Goal: Task Accomplishment & Management: Manage account settings

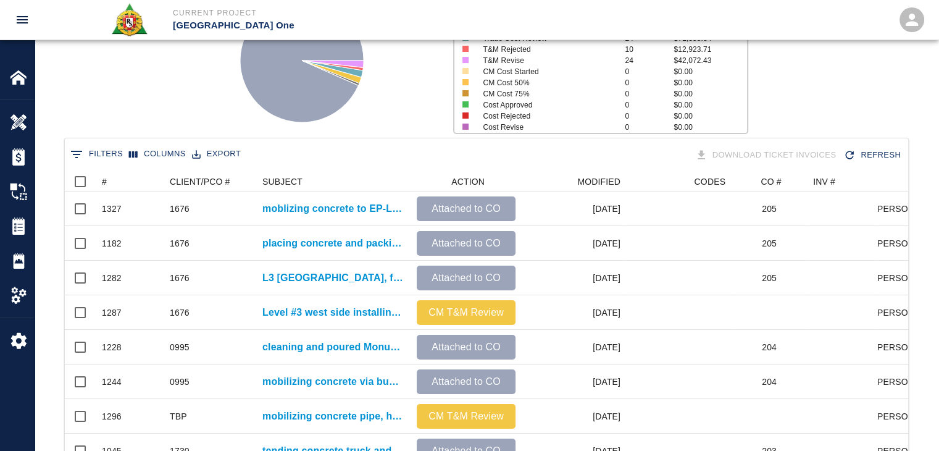
scroll to position [712, 834]
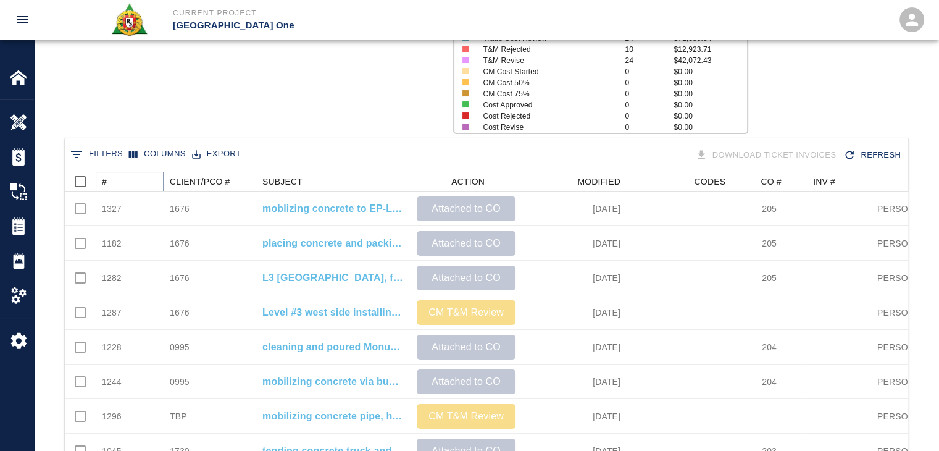
click at [116, 185] on icon "Sort" at bounding box center [115, 181] width 11 height 11
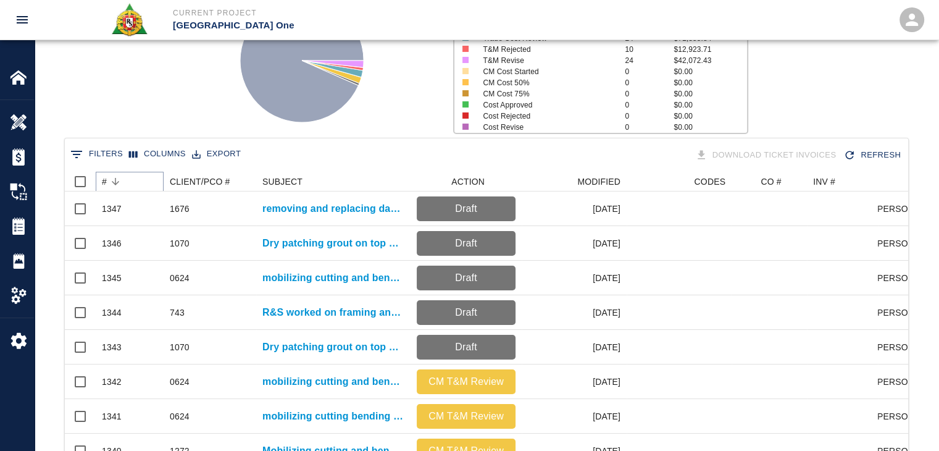
scroll to position [712, 834]
click at [127, 127] on div "Status # $ Attached to CO 1246 $4,845,536.15 Draft 8 $1,113.56 CM T&M Review 22…" at bounding box center [482, 55] width 914 height 164
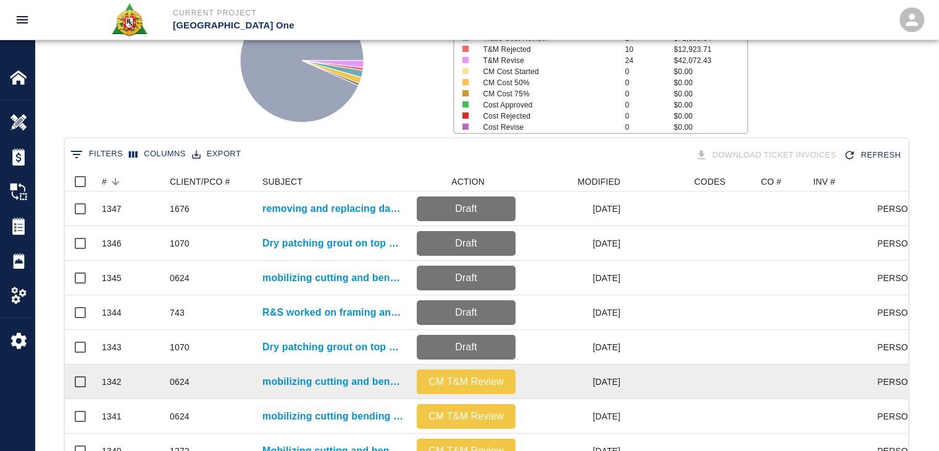
scroll to position [0, 0]
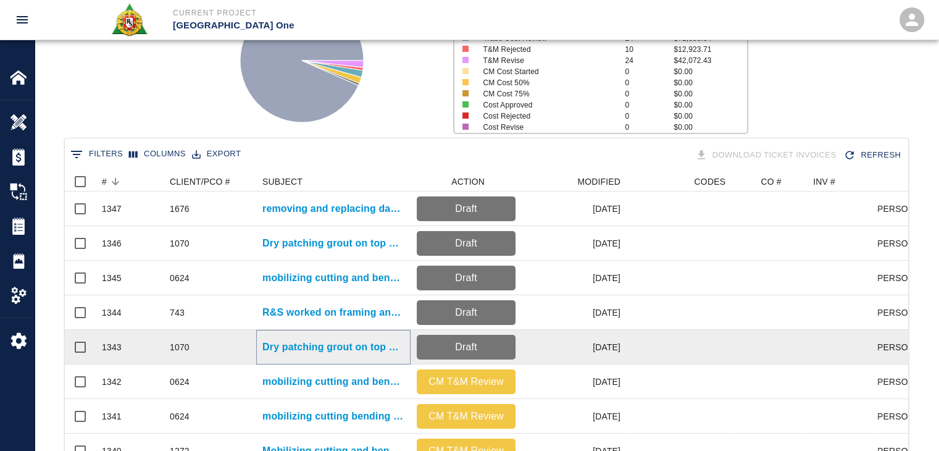
click at [311, 351] on p "Dry patching grout on top of beams for Column line D/13" at bounding box center [334, 347] width 142 height 15
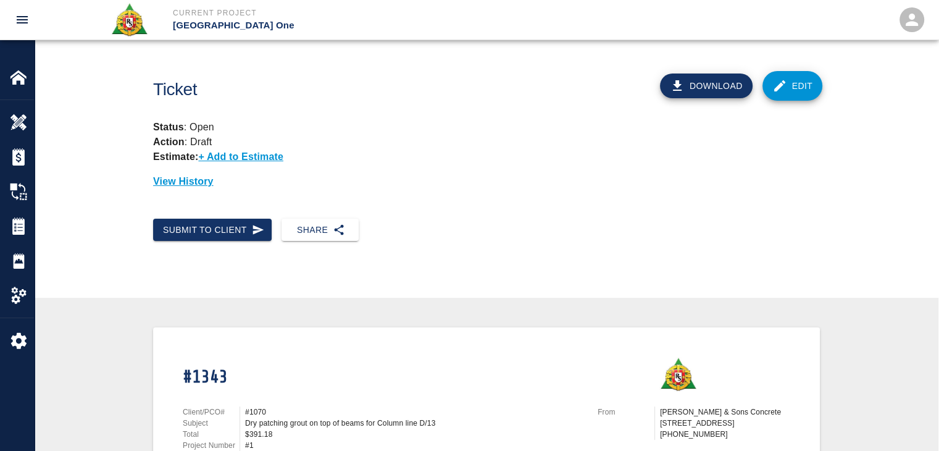
click at [786, 85] on icon at bounding box center [780, 85] width 15 height 15
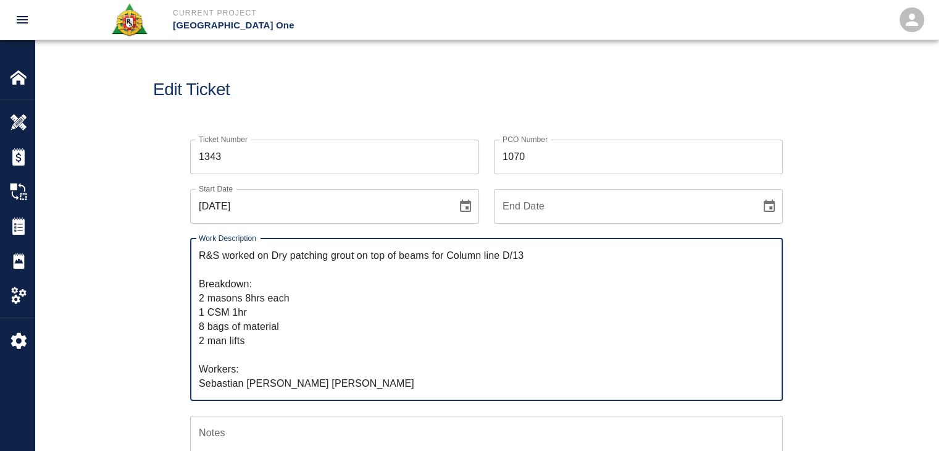
click at [360, 318] on textarea "R&S worked on Dry patching grout on top of beams for Column line D/13 Breakdown…" at bounding box center [487, 319] width 576 height 142
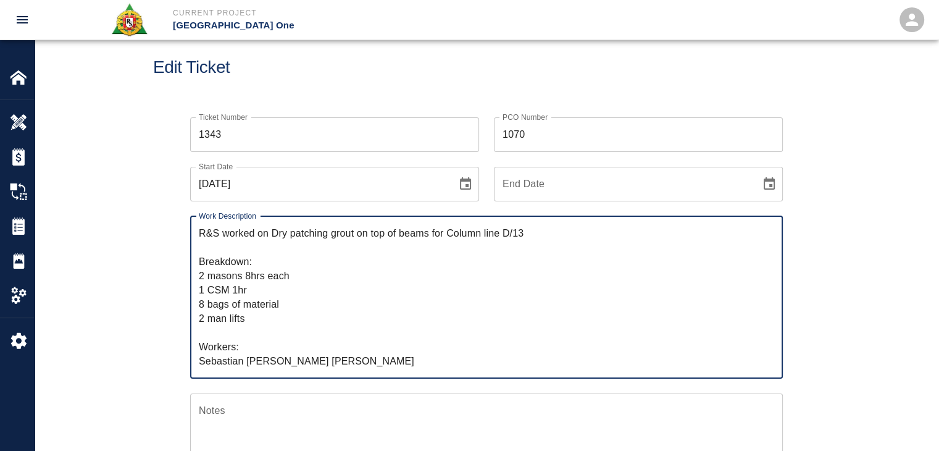
scroll to position [22, 0]
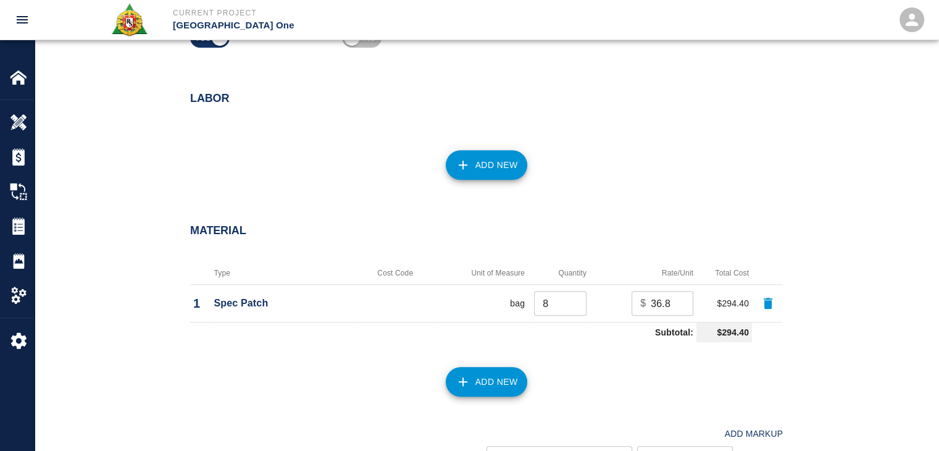
scroll to position [807, 0]
click at [463, 176] on button "Add New" at bounding box center [487, 164] width 82 height 30
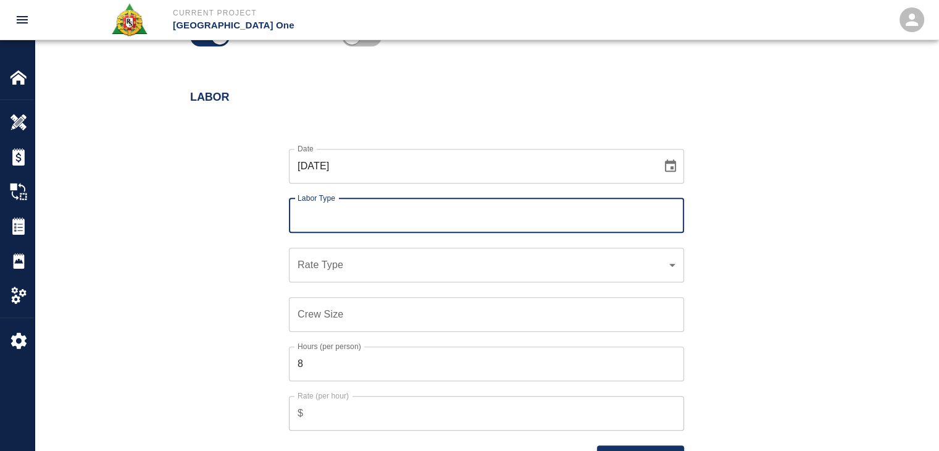
type input "m"
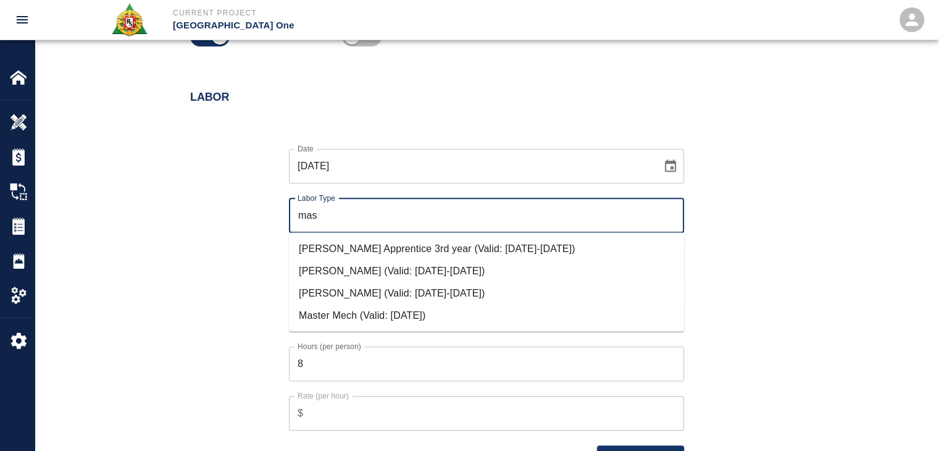
click at [354, 286] on li "[PERSON_NAME] (Valid: [DATE]-[DATE])" at bounding box center [486, 293] width 395 height 22
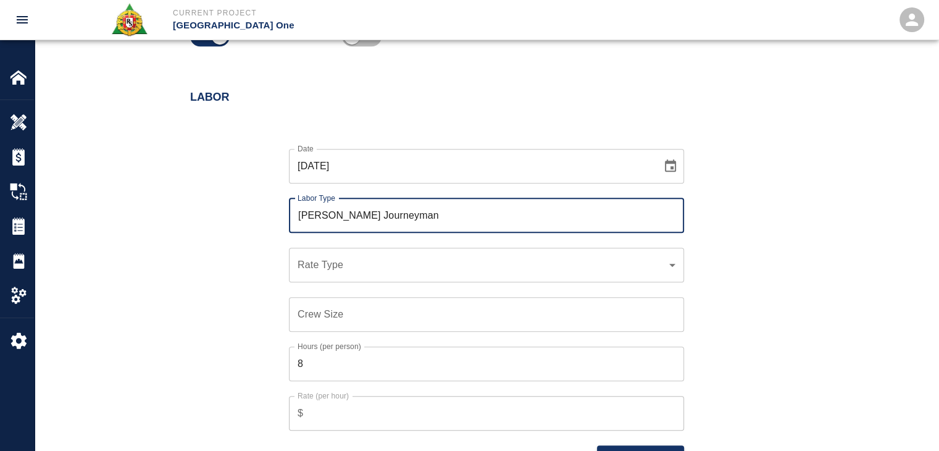
type input "[PERSON_NAME] Journeyman"
click at [334, 275] on div "​ Rate Type" at bounding box center [486, 265] width 395 height 35
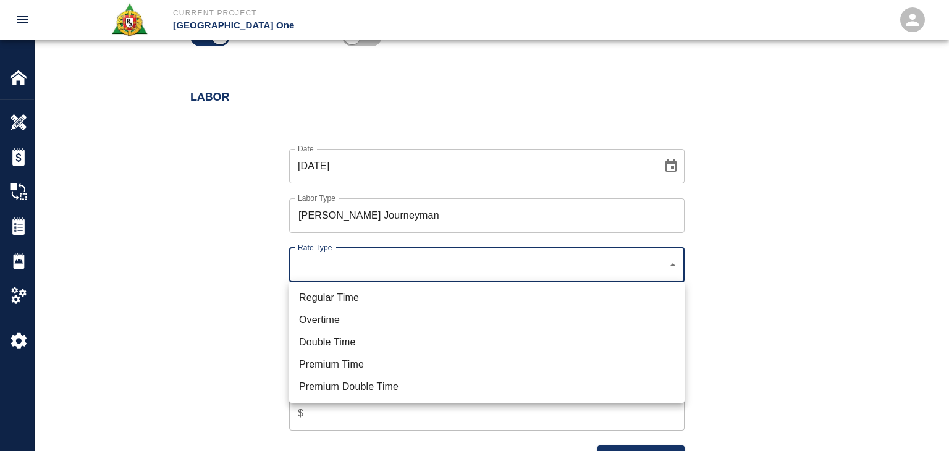
click at [332, 298] on li "Regular Time" at bounding box center [486, 298] width 395 height 22
type input "rate_rt"
type input "112.04"
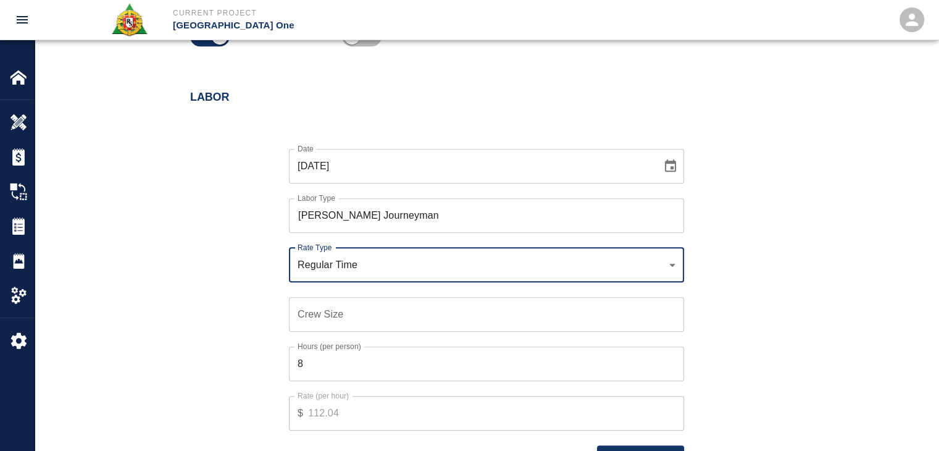
scroll to position [867, 0]
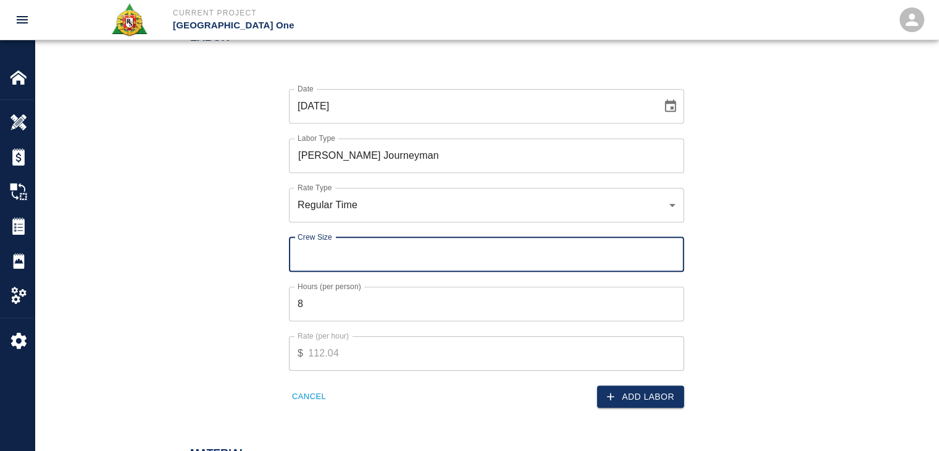
click at [323, 248] on div "Crew Size Crew Size" at bounding box center [486, 254] width 395 height 35
type input "2"
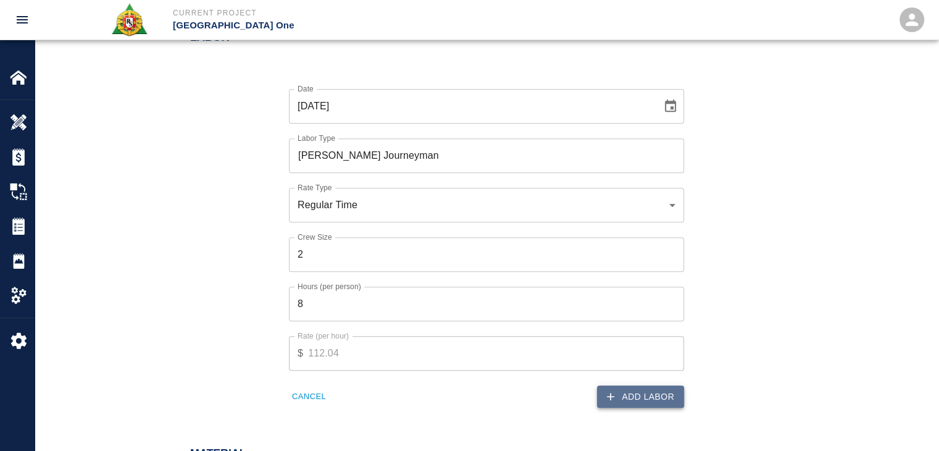
click at [644, 398] on button "Add Labor" at bounding box center [640, 396] width 87 height 23
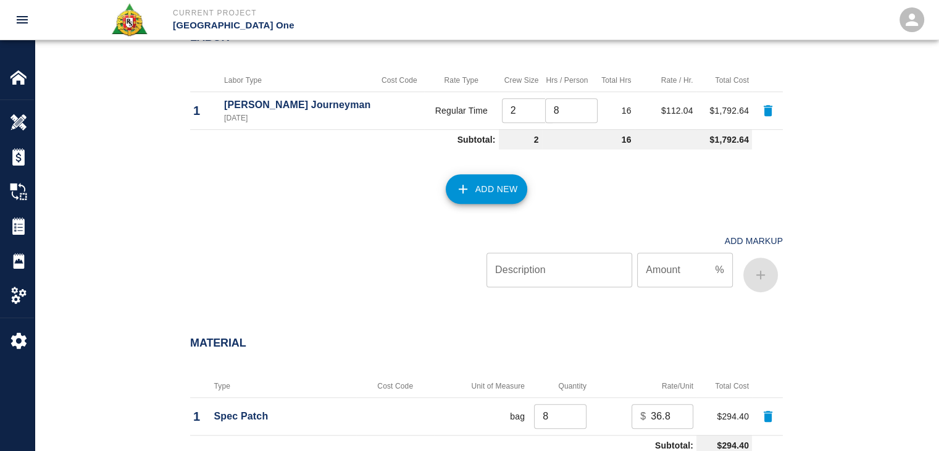
click at [469, 197] on button "Add New" at bounding box center [487, 189] width 82 height 30
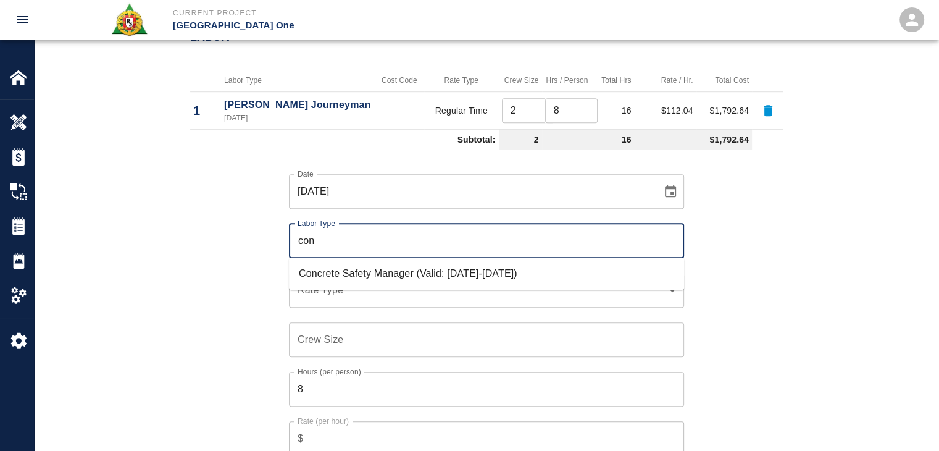
click at [341, 272] on li "Concrete Safety Manager (Valid: 01/01/2025-01/01/2026)" at bounding box center [486, 274] width 395 height 22
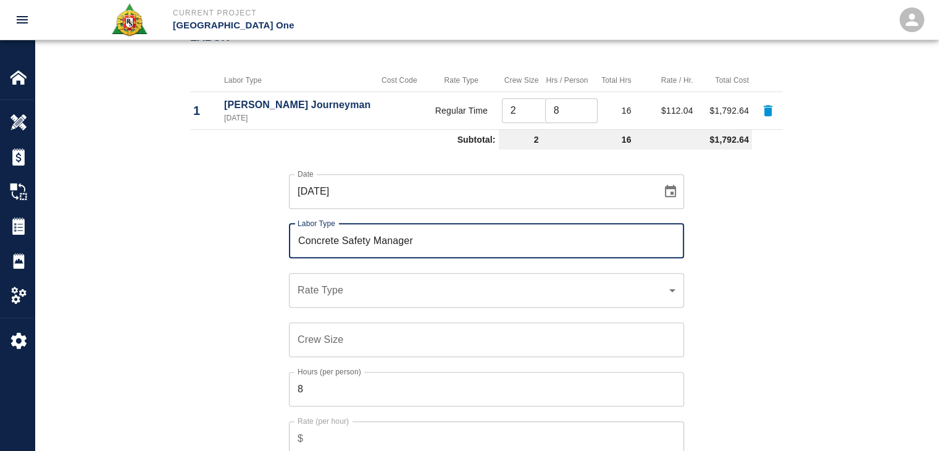
type input "Concrete Safety Manager"
click at [340, 297] on div "​ Rate Type" at bounding box center [486, 290] width 395 height 35
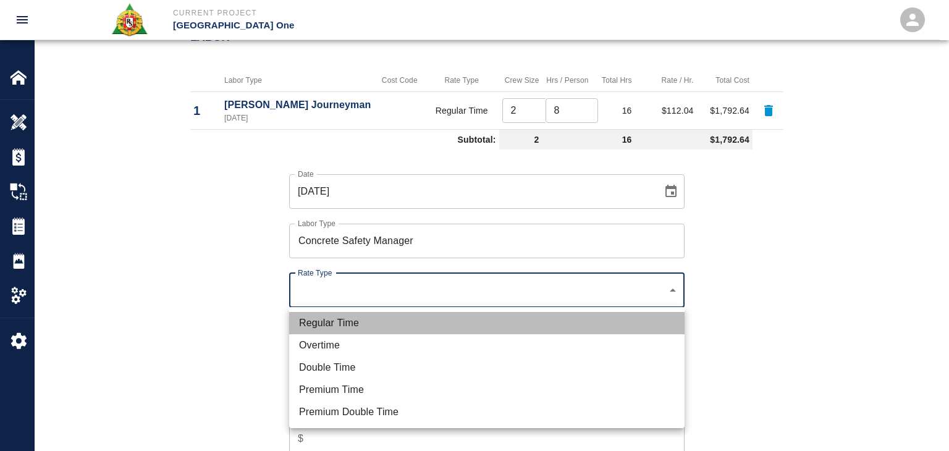
click at [331, 315] on li "Regular Time" at bounding box center [486, 323] width 395 height 22
type input "rate_rt"
type input "100.05"
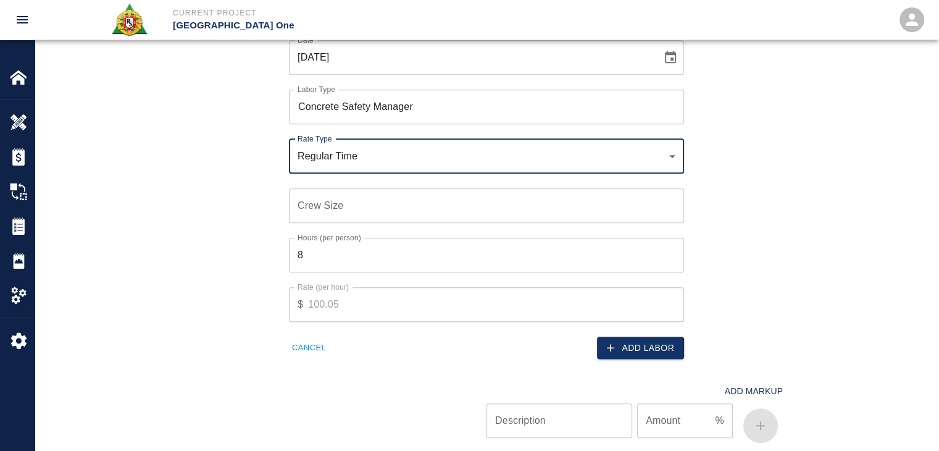
scroll to position [1002, 0]
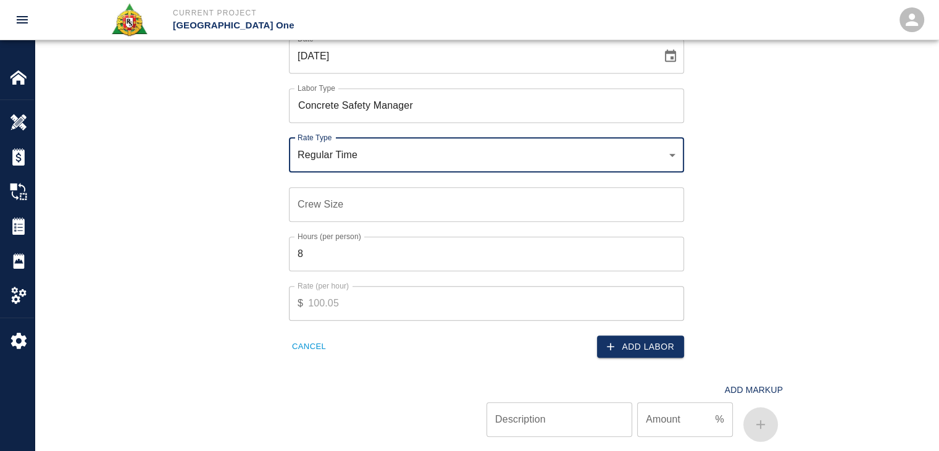
click at [326, 212] on input "Crew Size" at bounding box center [486, 204] width 395 height 35
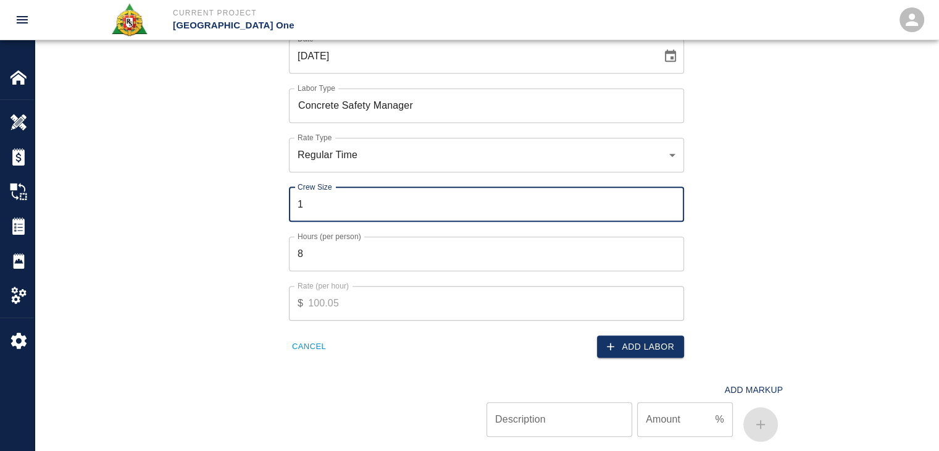
type input "1"
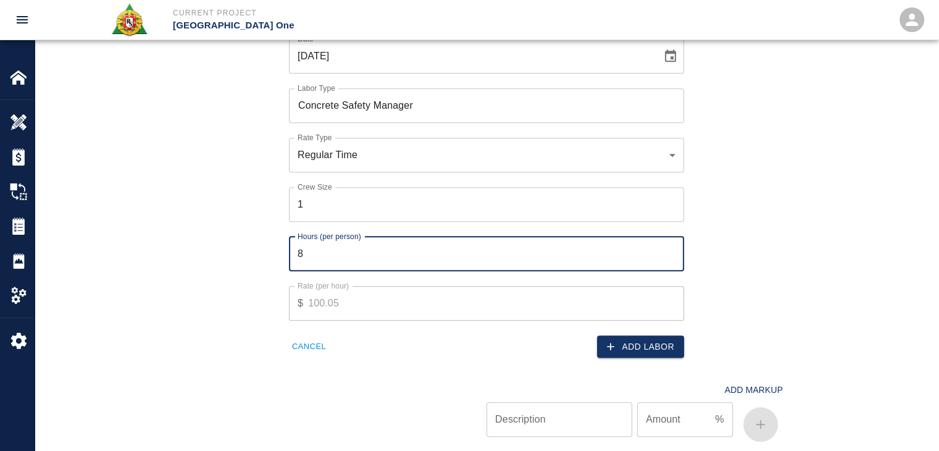
click at [355, 261] on input "8" at bounding box center [486, 254] width 395 height 35
type input "8"
type input "1"
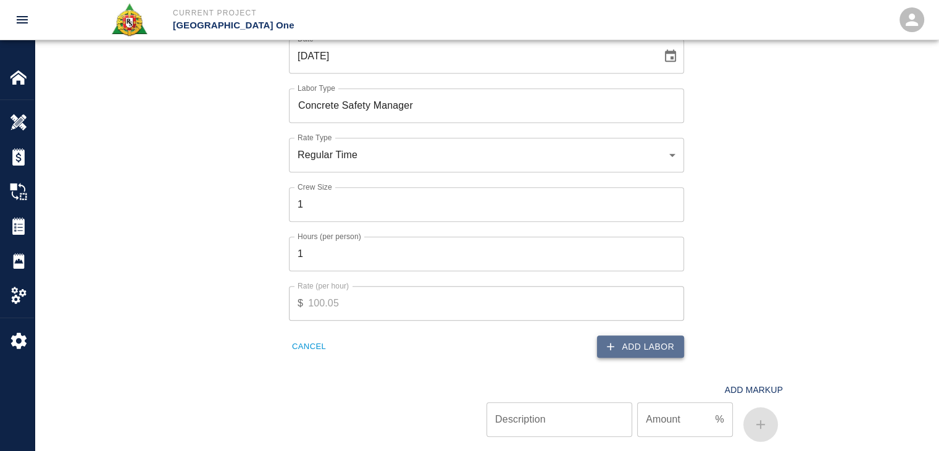
click at [608, 340] on icon "button" at bounding box center [611, 346] width 12 height 12
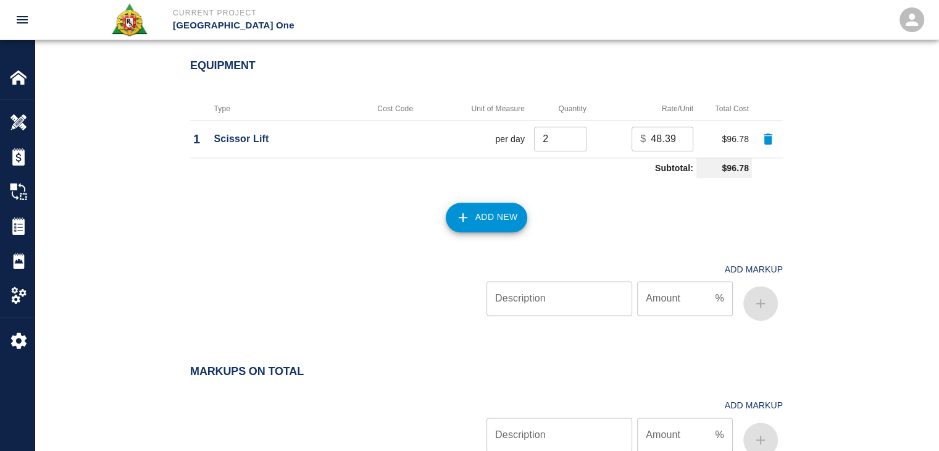
scroll to position [1653, 0]
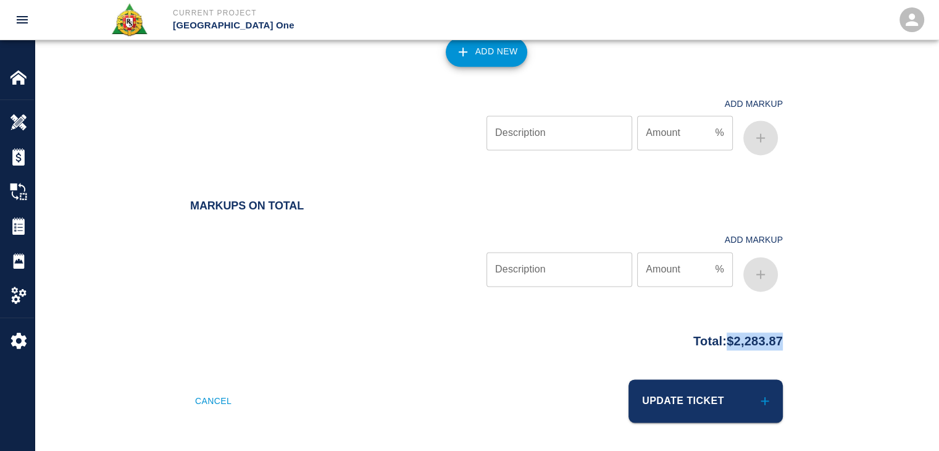
drag, startPoint x: 825, startPoint y: 350, endPoint x: 718, endPoint y: 345, distance: 106.9
click at [718, 345] on div "Total: $2,283.87" at bounding box center [487, 353] width 904 height 54
copy p "$2,283.87"
click at [399, 215] on div "Markups on Total Add Markup Description Description Amount % Amount" at bounding box center [486, 248] width 593 height 97
click at [389, 259] on div at bounding box center [338, 259] width 296 height 74
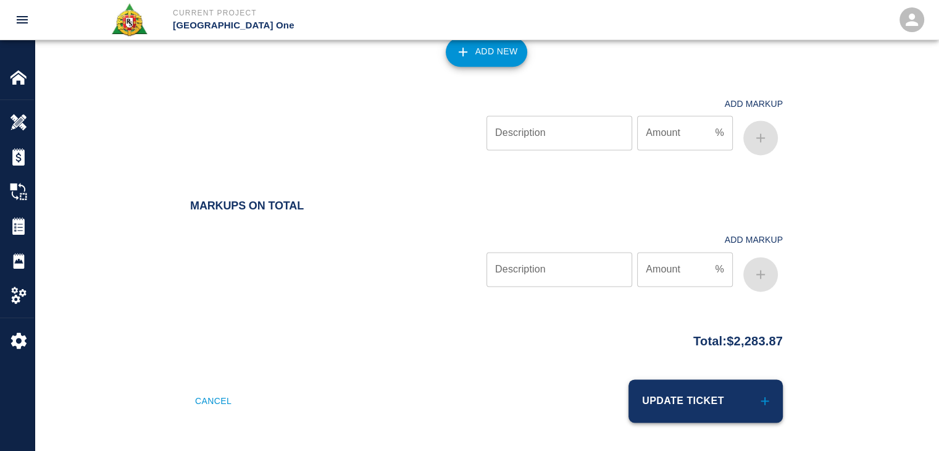
click at [687, 396] on button "Update Ticket" at bounding box center [706, 400] width 154 height 43
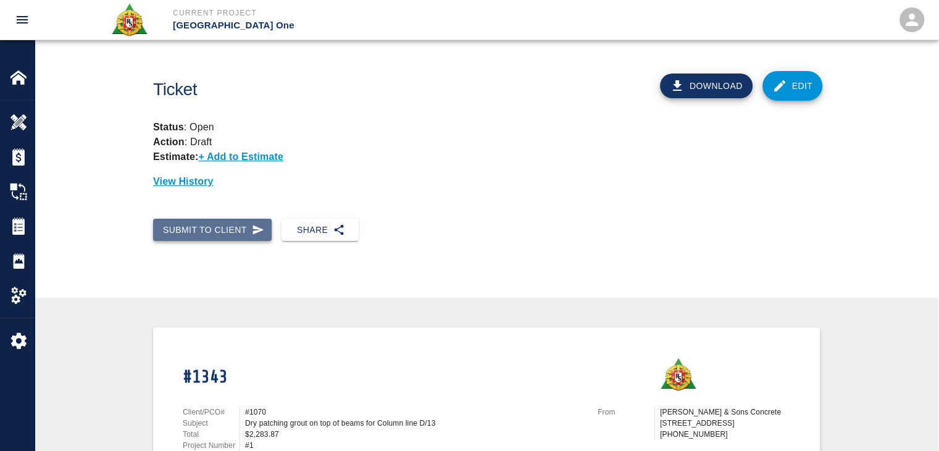
click at [223, 238] on button "Submit to Client" at bounding box center [212, 230] width 119 height 23
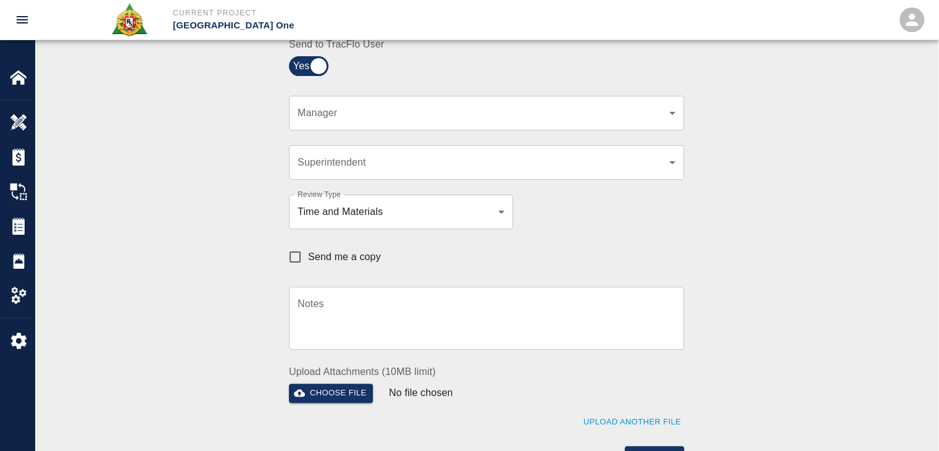
scroll to position [319, 0]
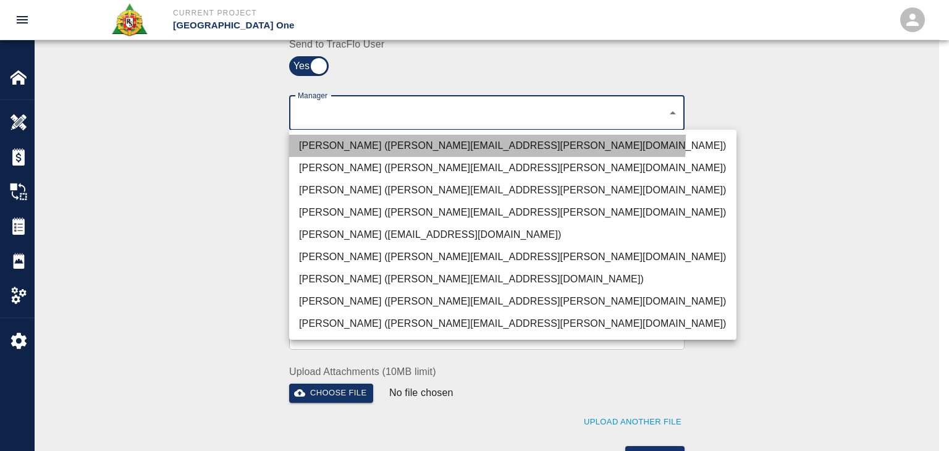
click at [341, 138] on li "Peter Hardecker (peter.hardecker@aecom.com)" at bounding box center [512, 146] width 447 height 22
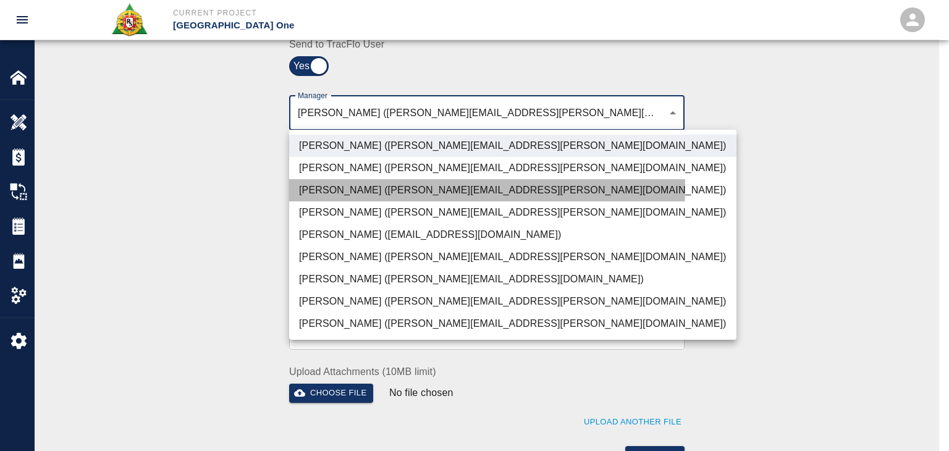
click at [341, 188] on li "Parin Kanani (parin.kanani@aecom.com)" at bounding box center [512, 190] width 447 height 22
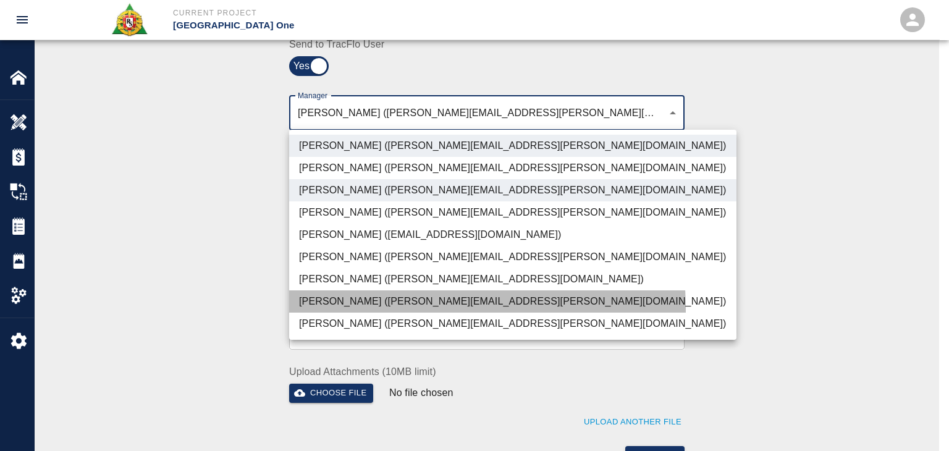
click at [317, 311] on li "Dylan Sims (dylan.sims@aecom.com)" at bounding box center [512, 301] width 447 height 22
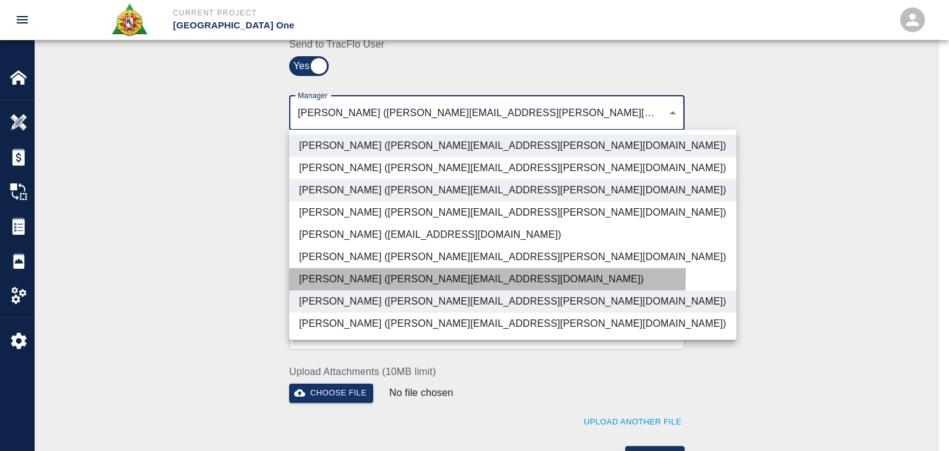
click at [334, 272] on li "Patrick Testino (patrick.testino@aecom.com)" at bounding box center [512, 279] width 447 height 22
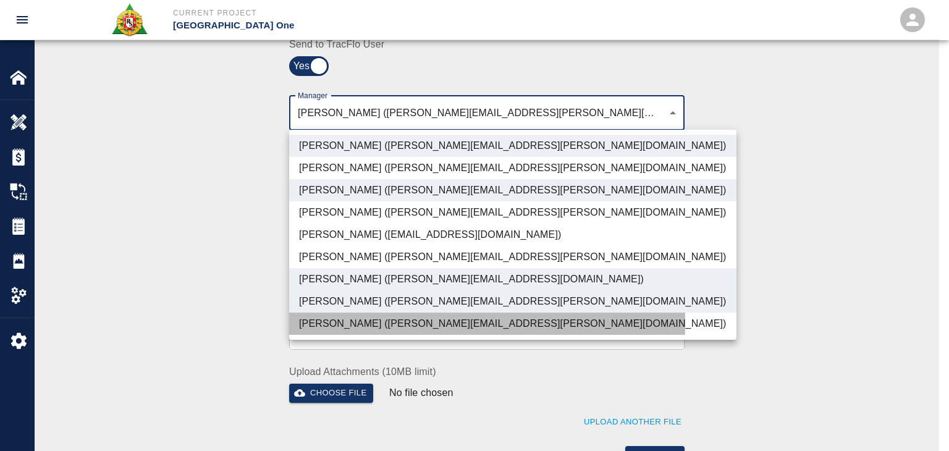
click at [342, 322] on li "Shane Lamay (shane.lamay@aecom.com)" at bounding box center [512, 324] width 447 height 22
type input "ede96749-2565-4a65-a76c-ac2c5448e16e,69d78ca4-8a93-4c72-a988-7271956ccf0b,b38a7…"
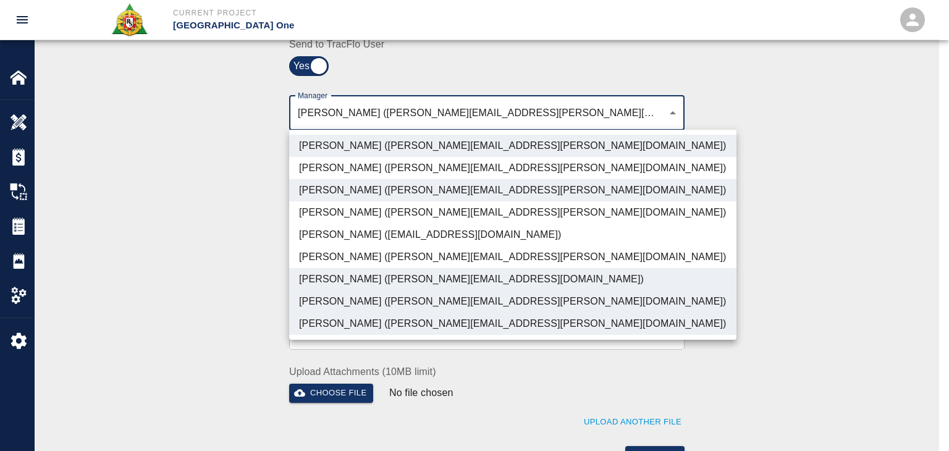
click at [243, 274] on div at bounding box center [474, 225] width 949 height 451
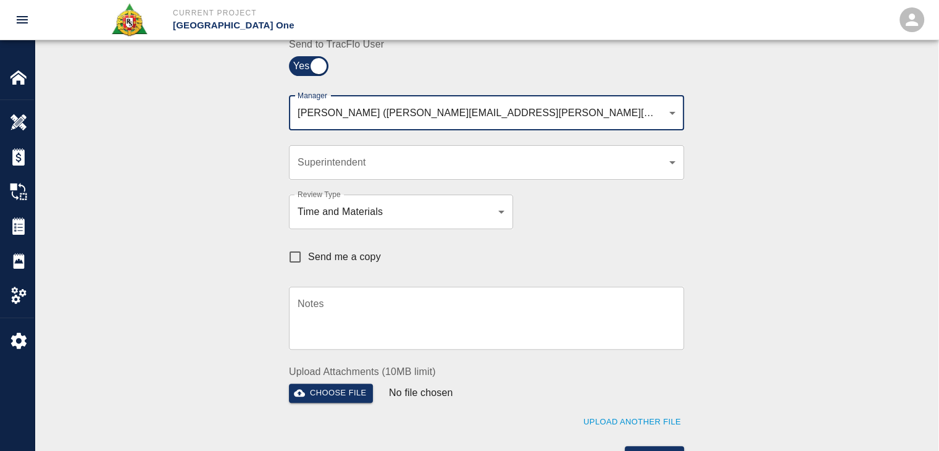
click at [317, 265] on label "Send me a copy" at bounding box center [331, 257] width 99 height 26
click at [308, 265] on input "Send me a copy" at bounding box center [295, 257] width 26 height 26
checkbox input "true"
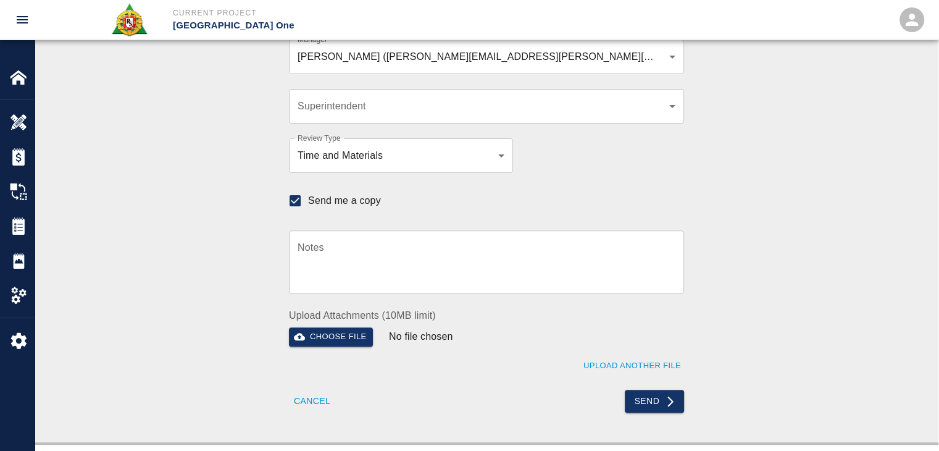
scroll to position [421, 0]
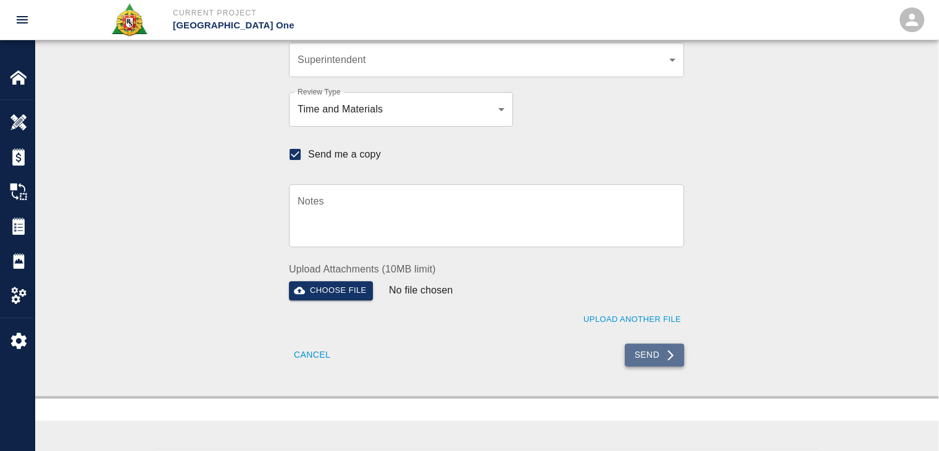
click at [626, 358] on button "Send" at bounding box center [655, 354] width 60 height 23
checkbox input "false"
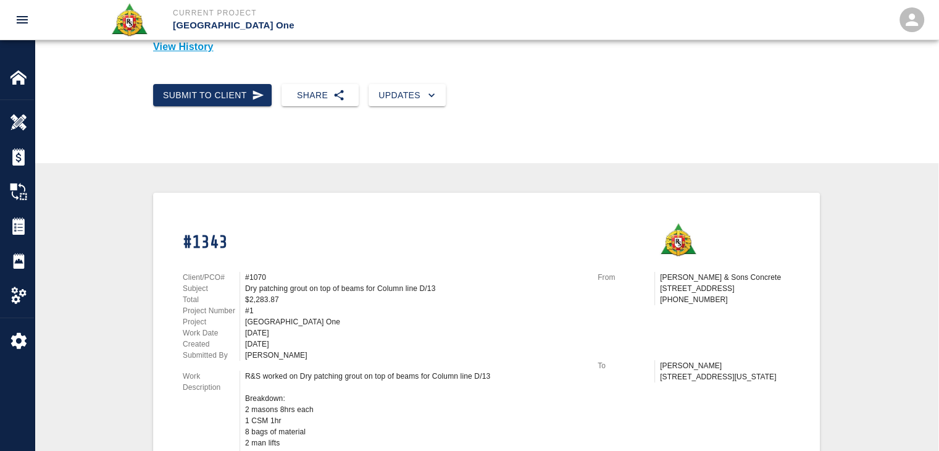
scroll to position [0, 0]
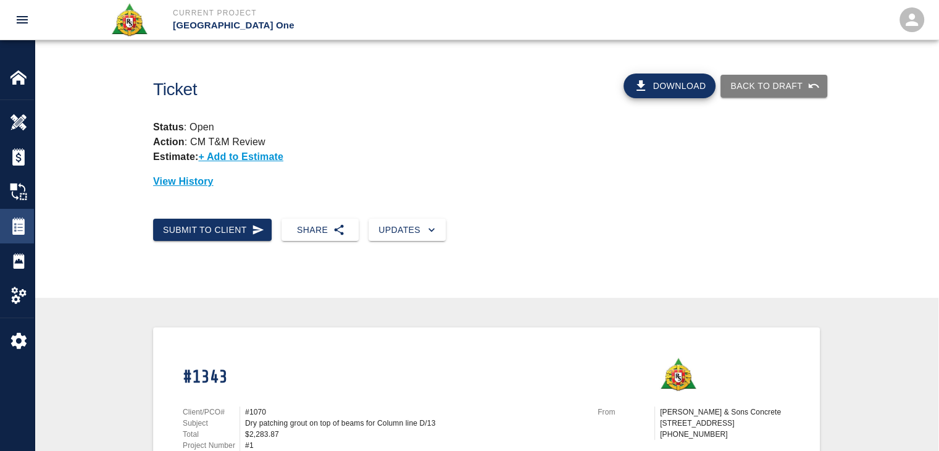
click at [23, 222] on img at bounding box center [18, 225] width 17 height 17
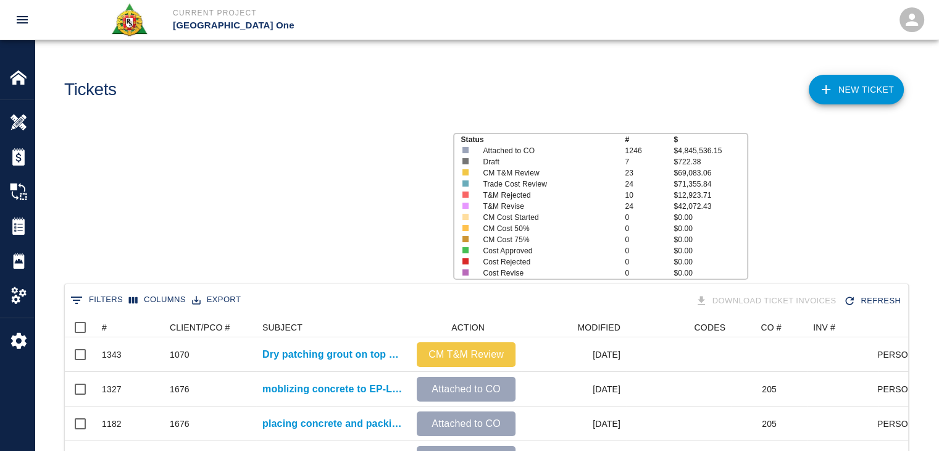
scroll to position [712, 834]
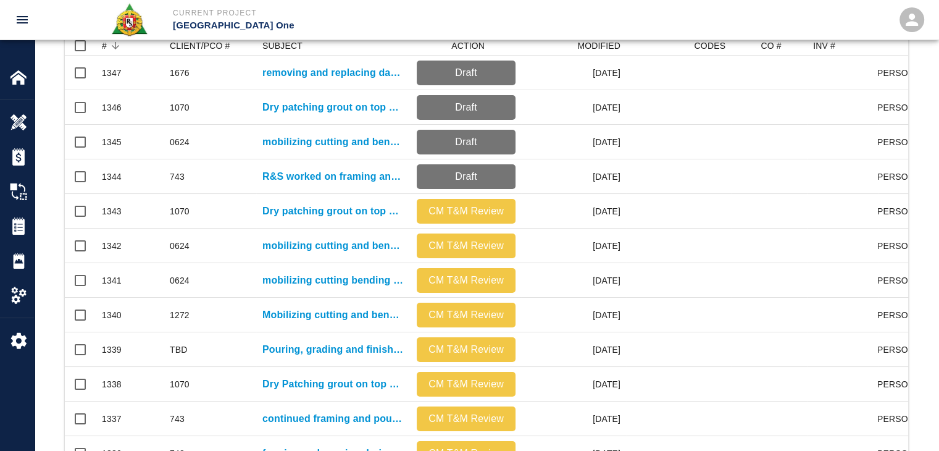
scroll to position [283, 0]
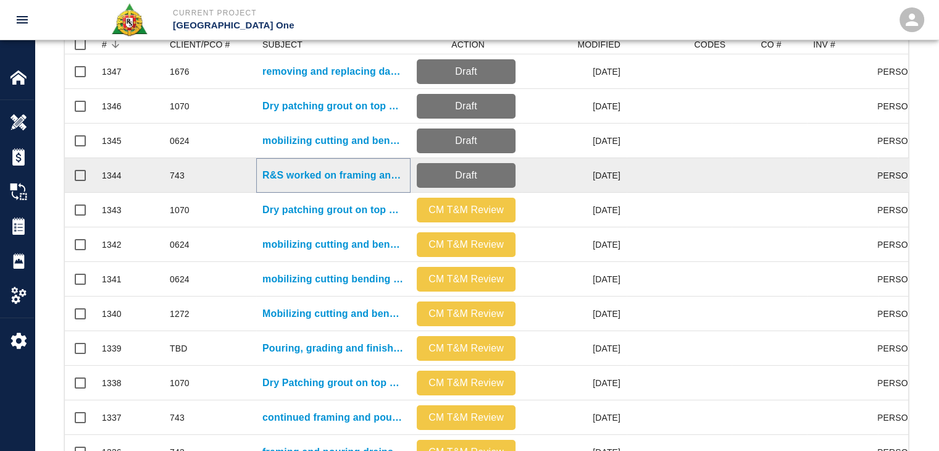
click at [266, 177] on p "R&S worked on framing and pouring drains Level #3 F2..." at bounding box center [334, 175] width 142 height 15
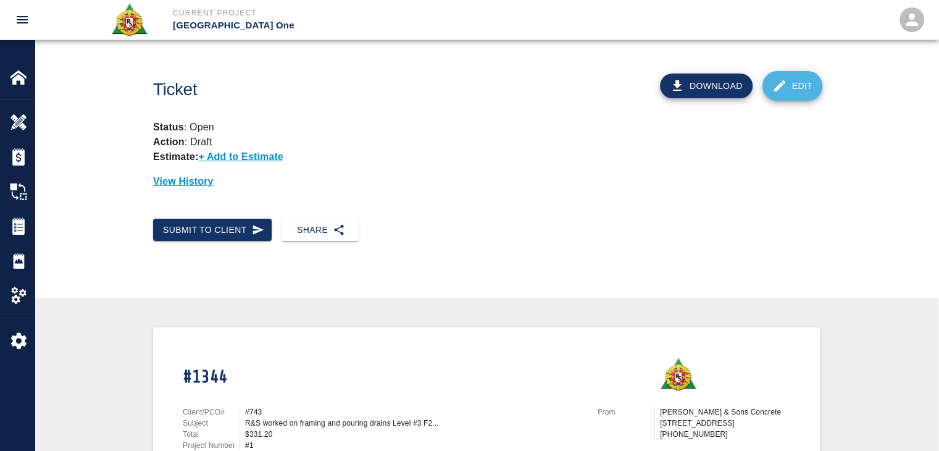
click at [778, 99] on link "Edit" at bounding box center [793, 86] width 61 height 30
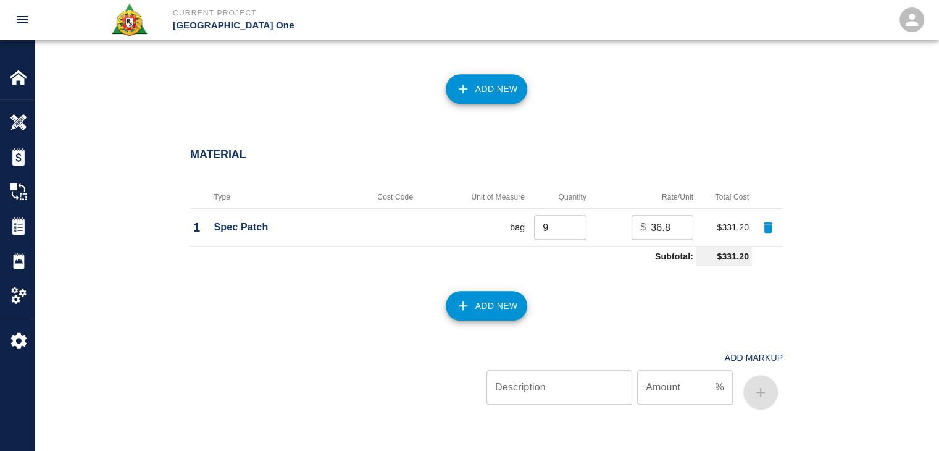
scroll to position [882, 0]
click at [478, 90] on button "Add New" at bounding box center [487, 89] width 82 height 30
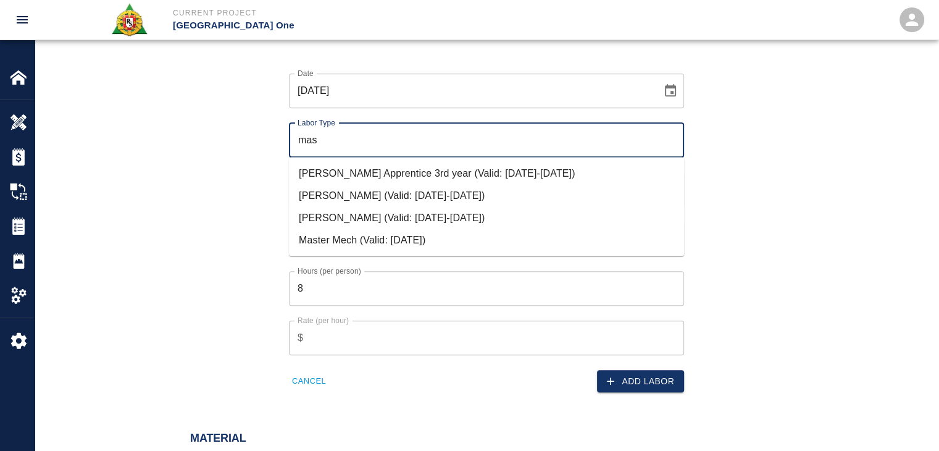
click at [387, 214] on li "[PERSON_NAME] (Valid: [DATE]-[DATE])" at bounding box center [486, 217] width 395 height 22
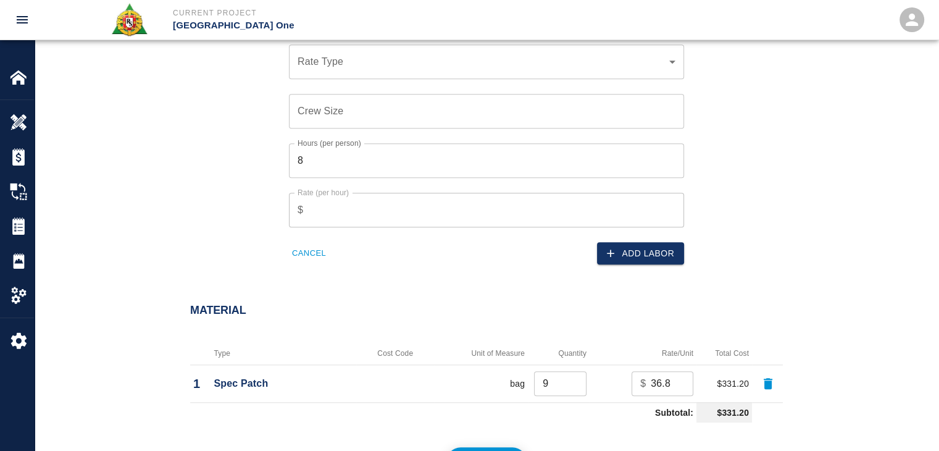
scroll to position [1015, 0]
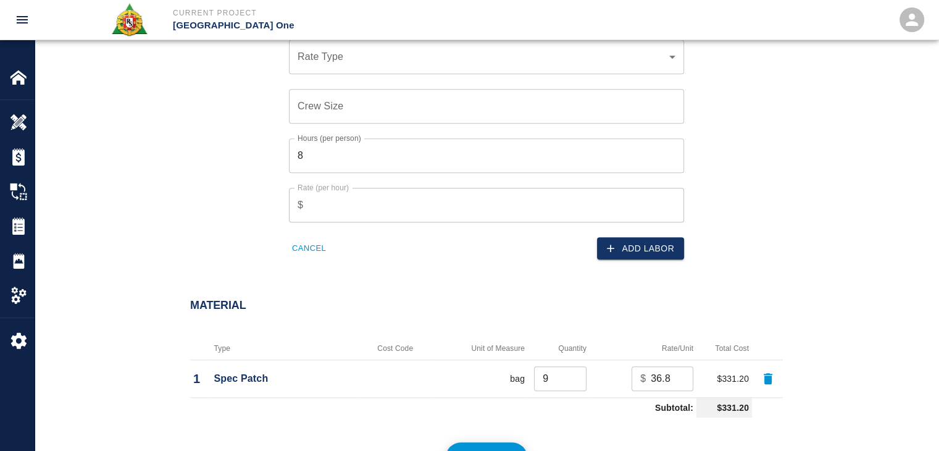
type input "[PERSON_NAME] Journeyman"
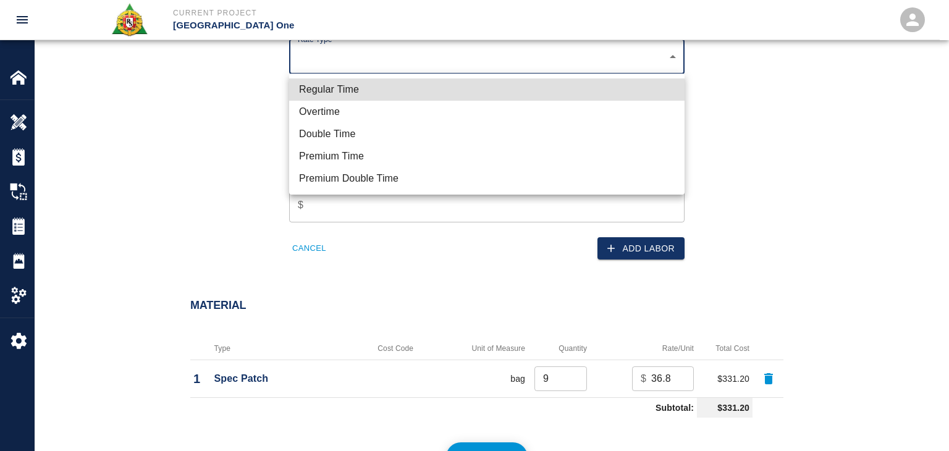
click at [348, 99] on li "Regular Time" at bounding box center [486, 89] width 395 height 22
type input "rate_rt"
type input "112.04"
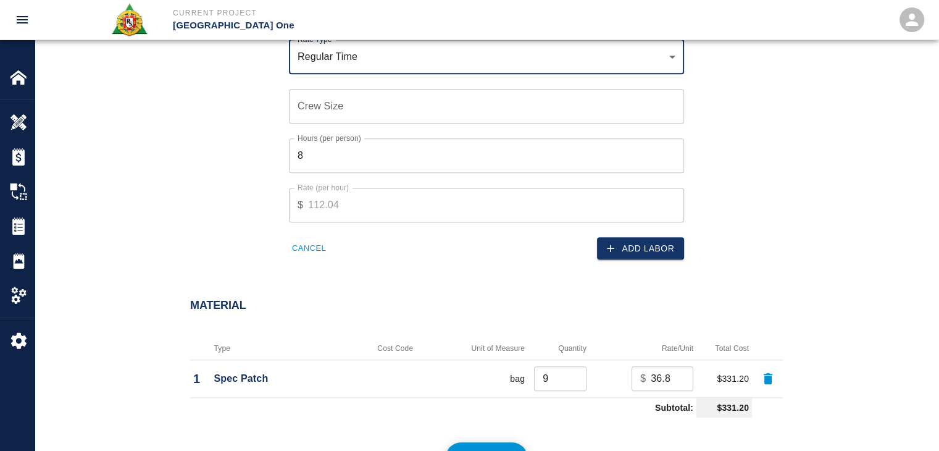
click at [330, 111] on input "Crew Size" at bounding box center [486, 106] width 395 height 35
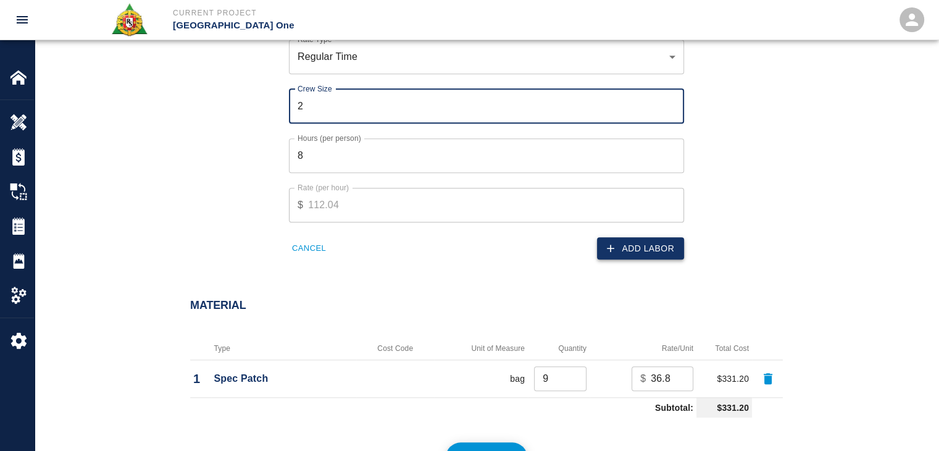
type input "2"
click at [630, 245] on button "Add Labor" at bounding box center [640, 248] width 87 height 23
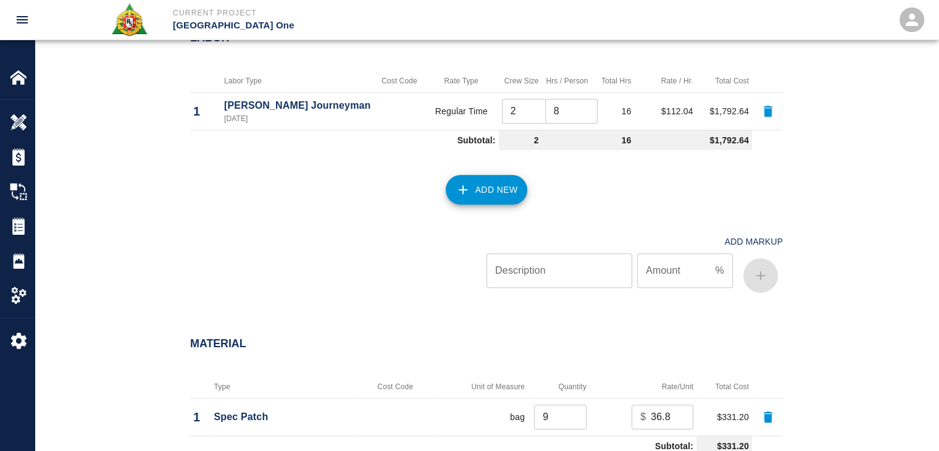
scroll to position [867, 0]
click at [481, 176] on button "Add New" at bounding box center [487, 189] width 82 height 30
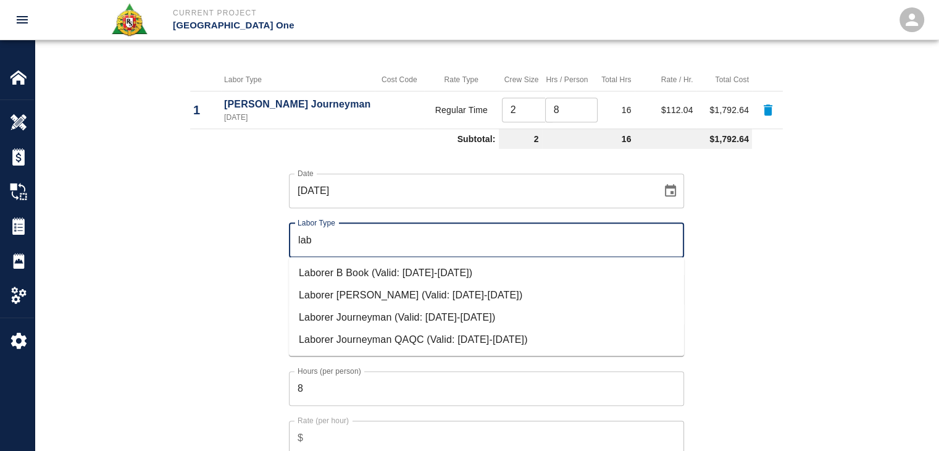
click at [363, 321] on li "Laborer Journeyman (Valid: 07/01/2024-09/30/2025)" at bounding box center [486, 317] width 395 height 22
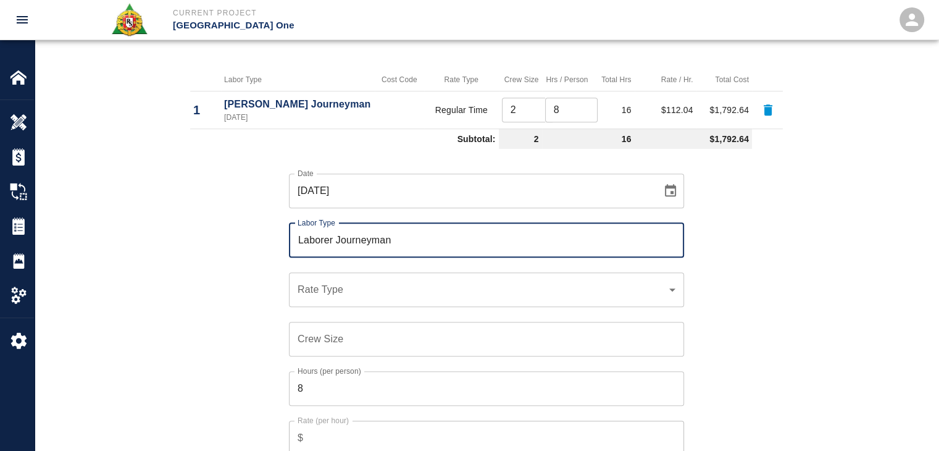
type input "Laborer Journeyman"
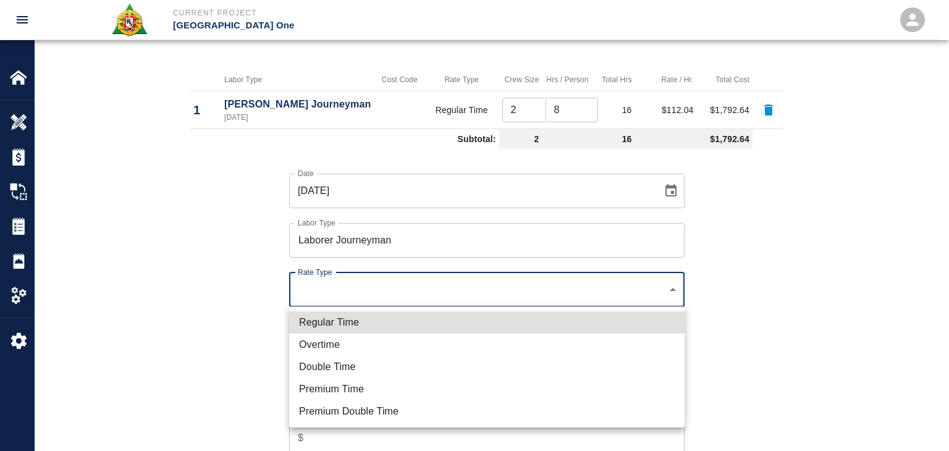
click at [335, 307] on ul "Regular Time Overtime Double Time Premium Time Premium Double Time" at bounding box center [486, 366] width 395 height 121
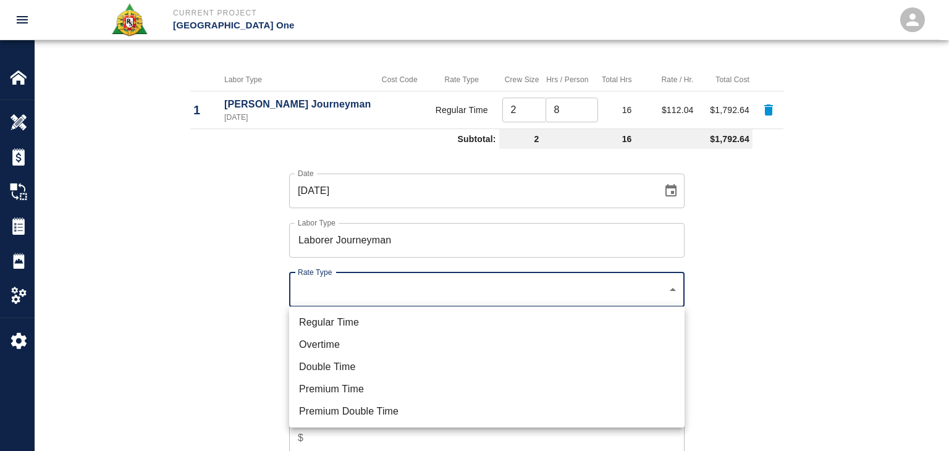
click at [353, 313] on li "Regular Time" at bounding box center [486, 322] width 395 height 22
type input "rate_rt"
type input "97.06"
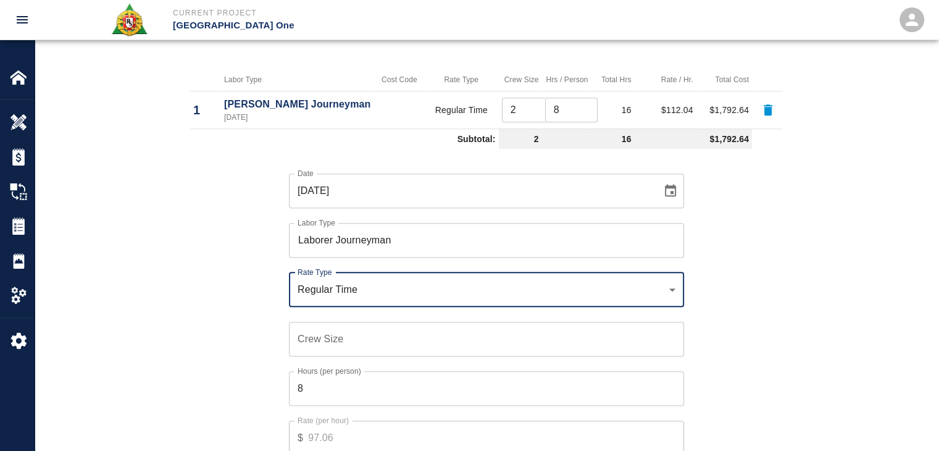
scroll to position [1048, 0]
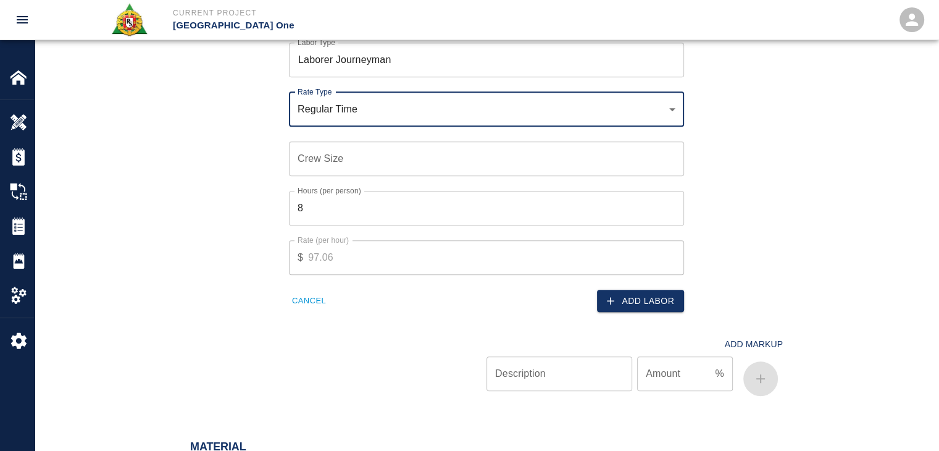
click at [314, 167] on input "Crew Size" at bounding box center [486, 158] width 395 height 35
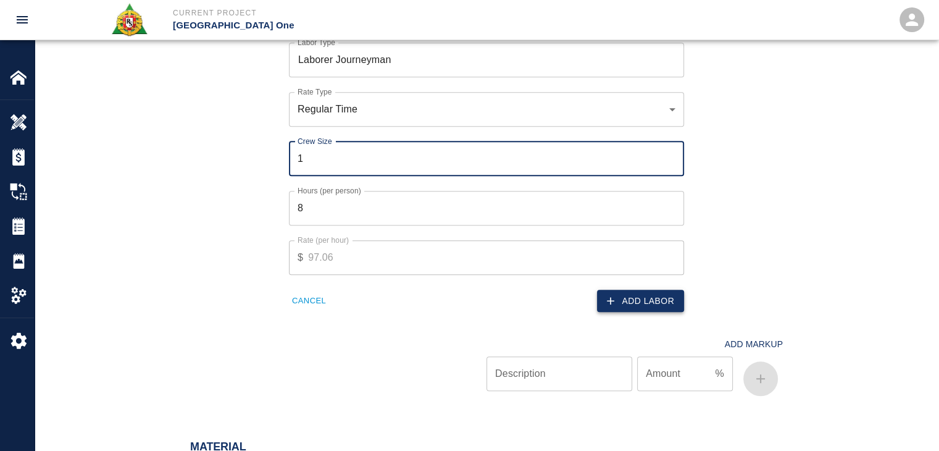
type input "1"
click at [627, 298] on button "Add Labor" at bounding box center [640, 301] width 87 height 23
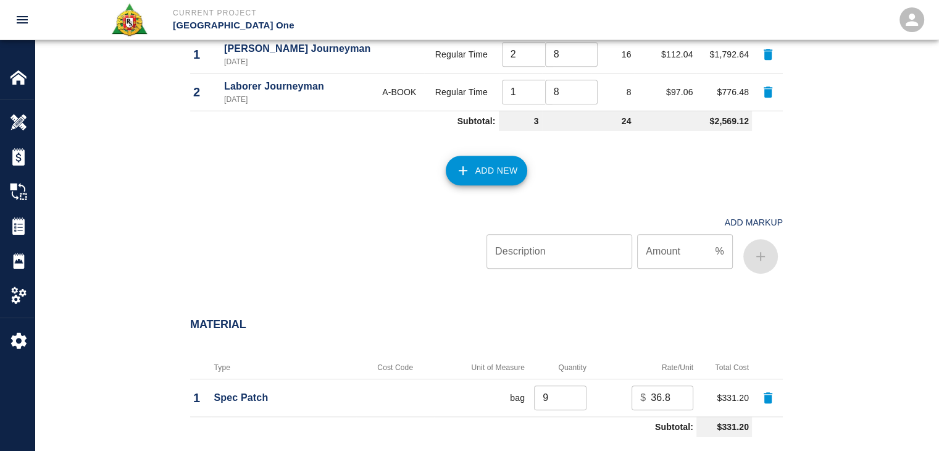
scroll to position [922, 0]
click at [487, 170] on button "Add New" at bounding box center [487, 171] width 82 height 30
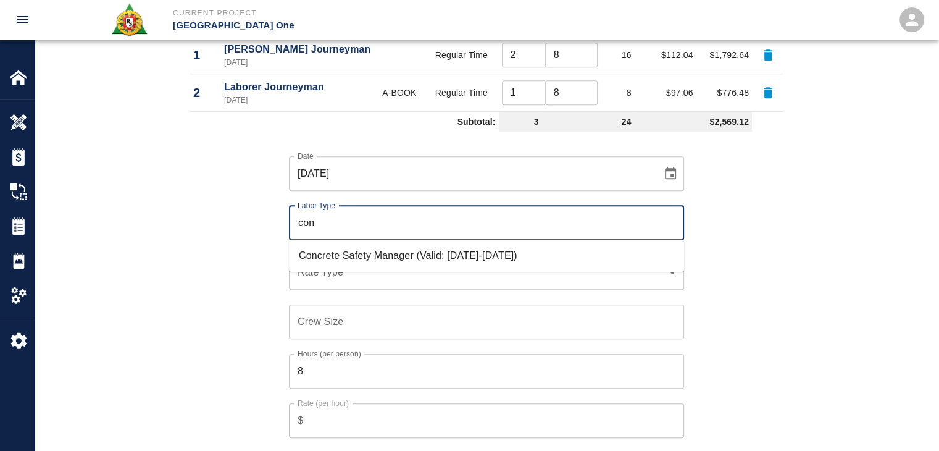
click at [397, 253] on li "Concrete Safety Manager (Valid: 01/01/2025-01/01/2026)" at bounding box center [486, 256] width 395 height 22
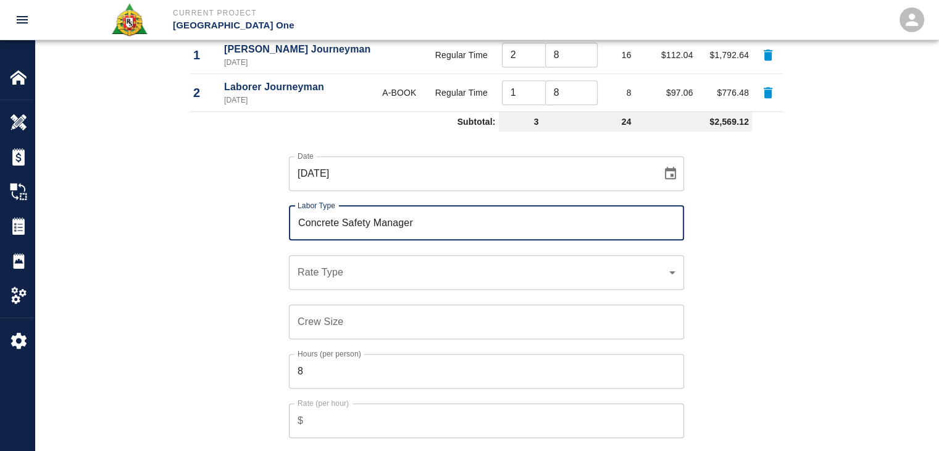
type input "Concrete Safety Manager"
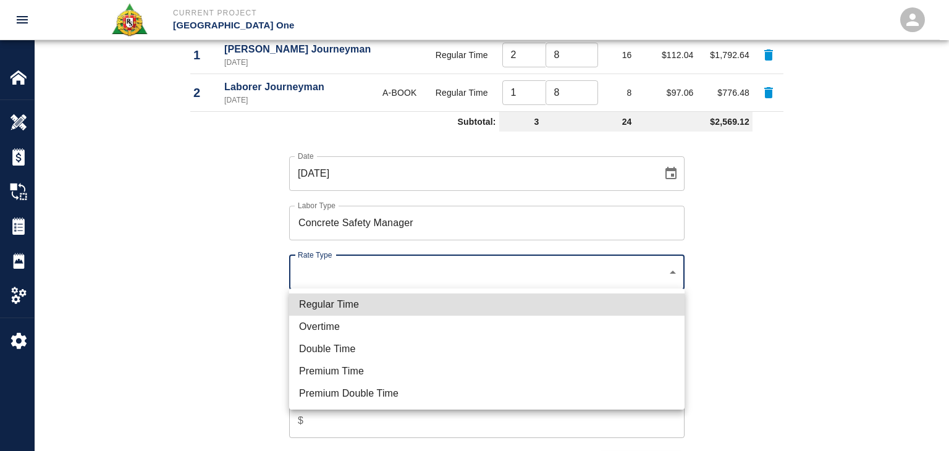
click at [337, 293] on li "Regular Time" at bounding box center [486, 304] width 395 height 22
type input "rate_rt"
type input "100.05"
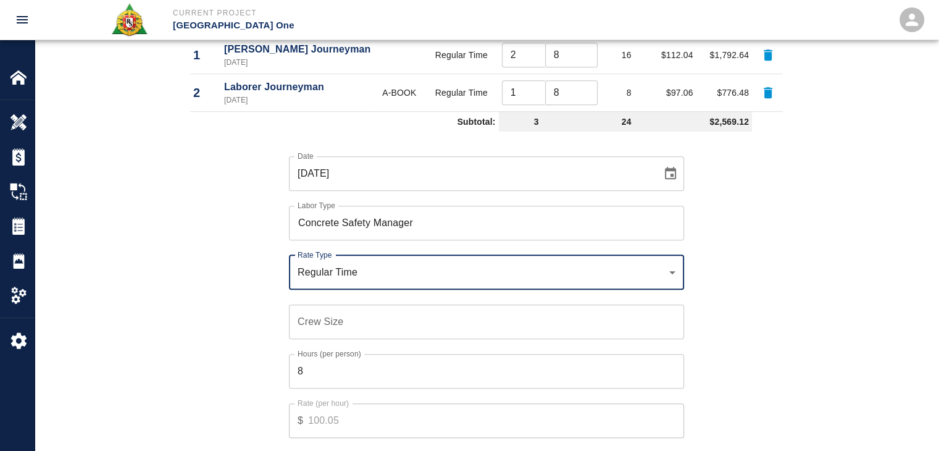
click at [330, 311] on div "Crew Size Crew Size" at bounding box center [486, 322] width 395 height 35
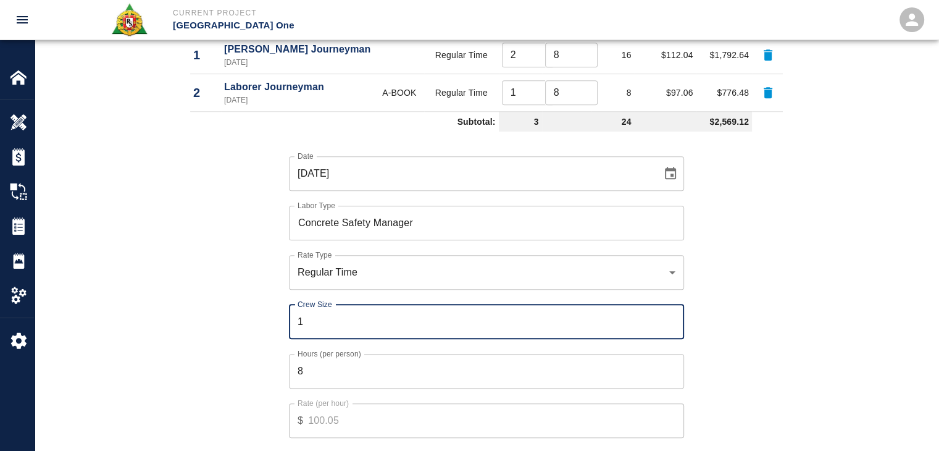
type input "1"
click at [323, 374] on input "8" at bounding box center [486, 371] width 395 height 35
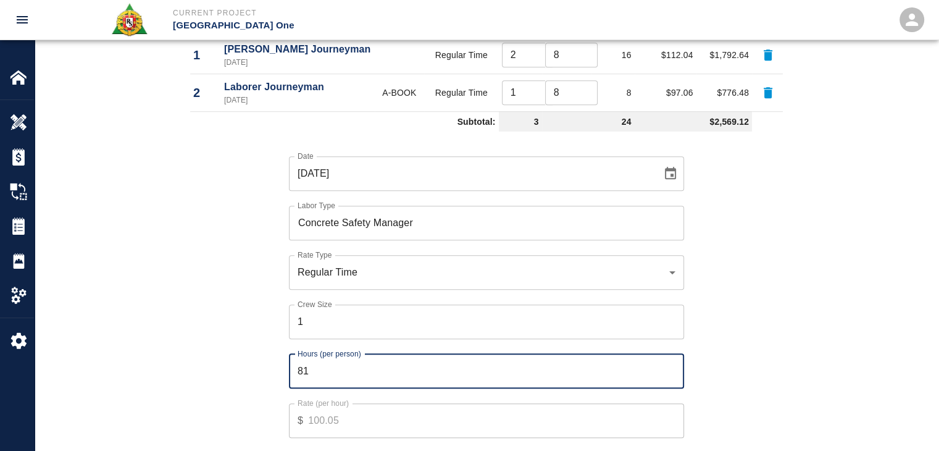
type input "8"
type input "1"
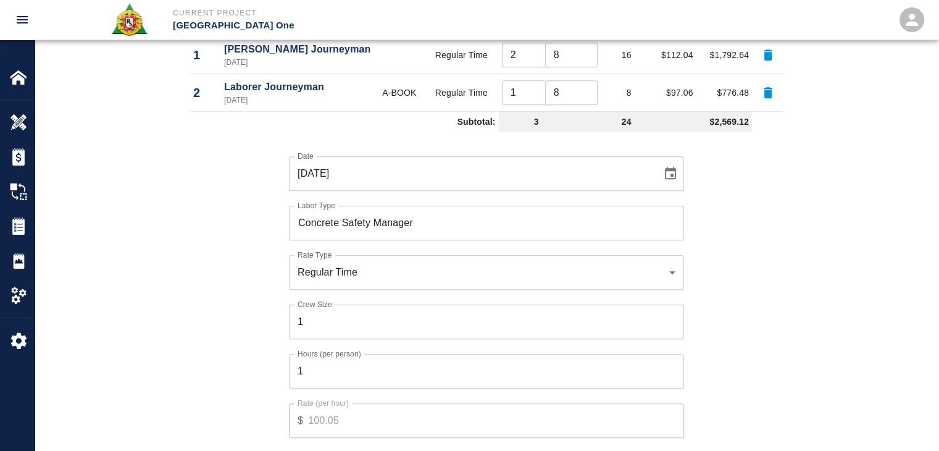
click at [276, 364] on div "Hours (per person) 1 Hours (per person)" at bounding box center [479, 363] width 410 height 49
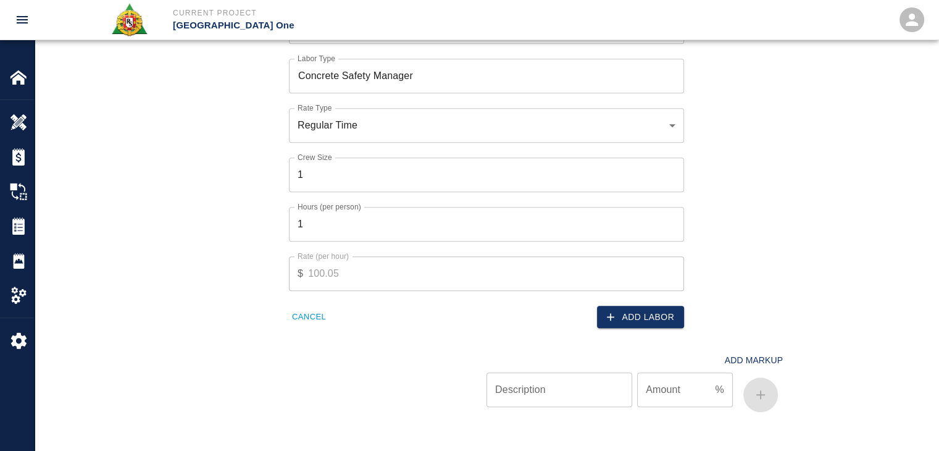
click at [632, 309] on button "Add Labor" at bounding box center [640, 317] width 87 height 23
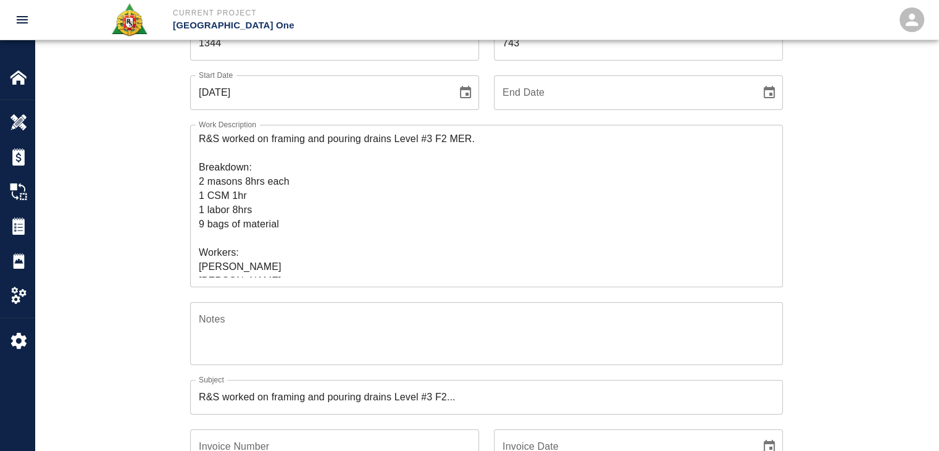
scroll to position [28, 0]
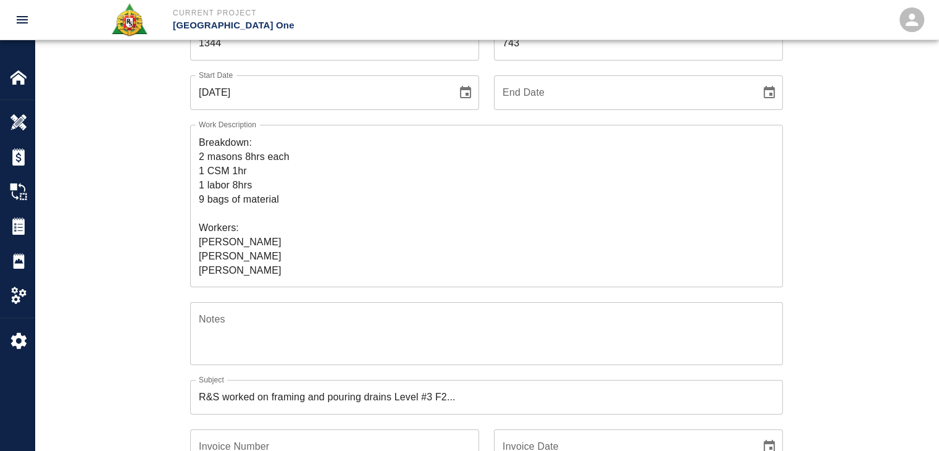
click at [149, 253] on div "Ticket Number 1344 Ticket Number PCO Number 743 PCO Number Start Date 09/02/202…" at bounding box center [487, 392] width 904 height 763
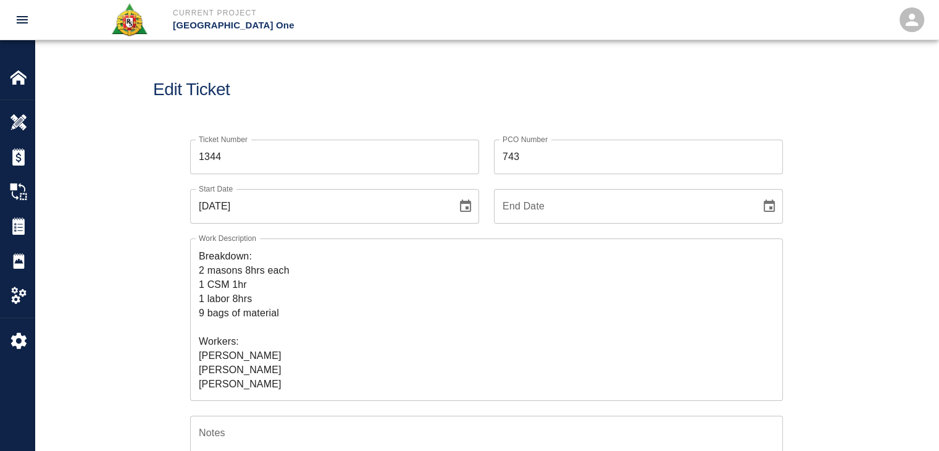
click at [373, 83] on h1 "Edit Ticket" at bounding box center [486, 90] width 667 height 20
click at [322, 120] on div "Edit Ticket" at bounding box center [487, 89] width 904 height 99
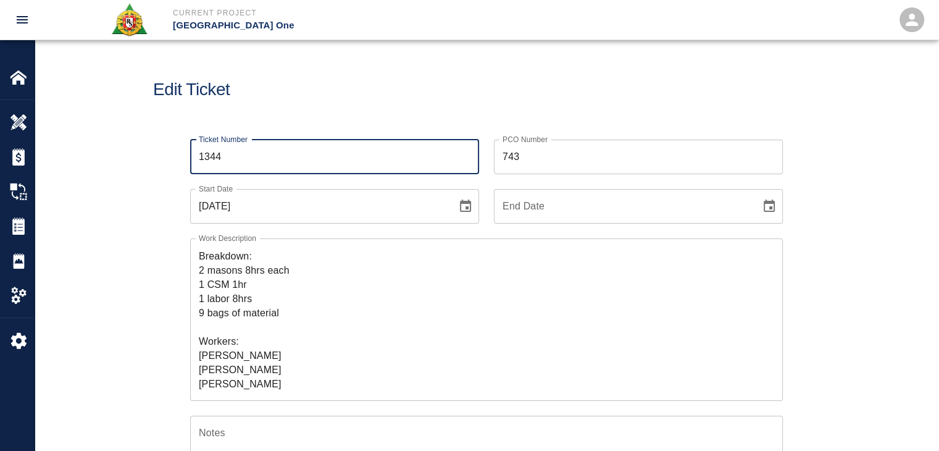
click at [246, 161] on input "1344" at bounding box center [334, 157] width 289 height 35
click at [287, 112] on div "Edit Ticket" at bounding box center [487, 89] width 904 height 99
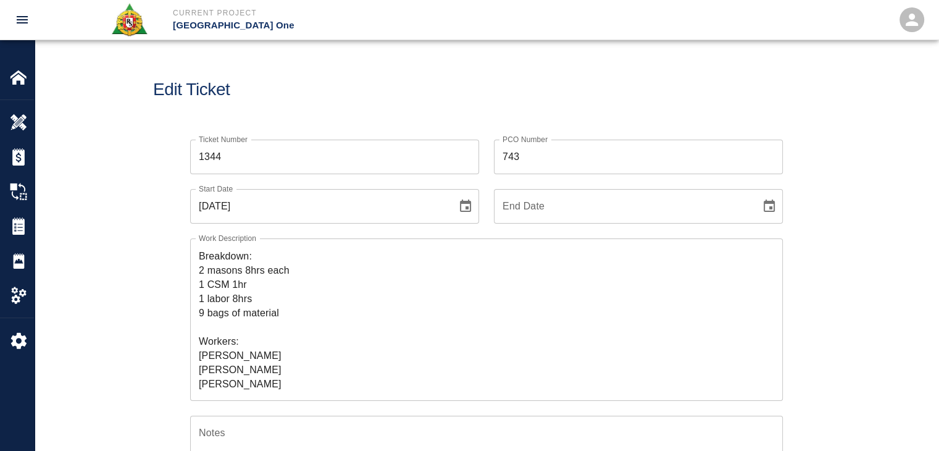
click at [222, 161] on input "1344" at bounding box center [334, 157] width 289 height 35
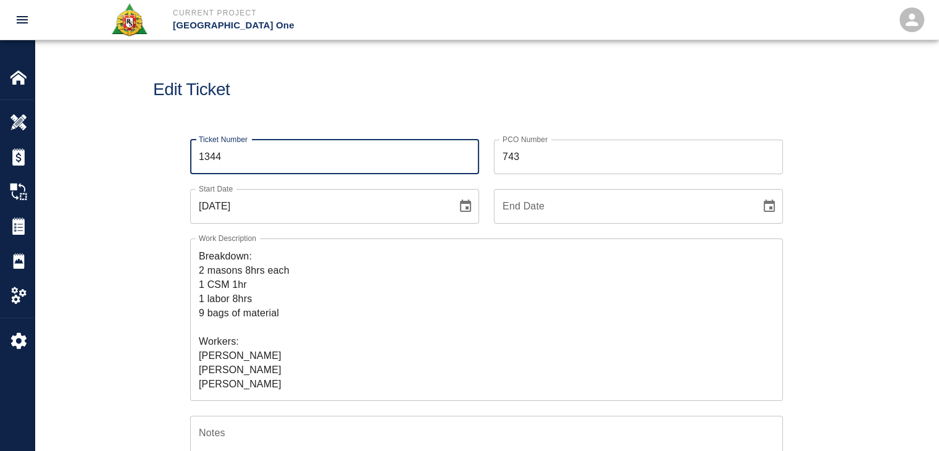
click at [236, 122] on div "Edit Ticket" at bounding box center [487, 89] width 904 height 99
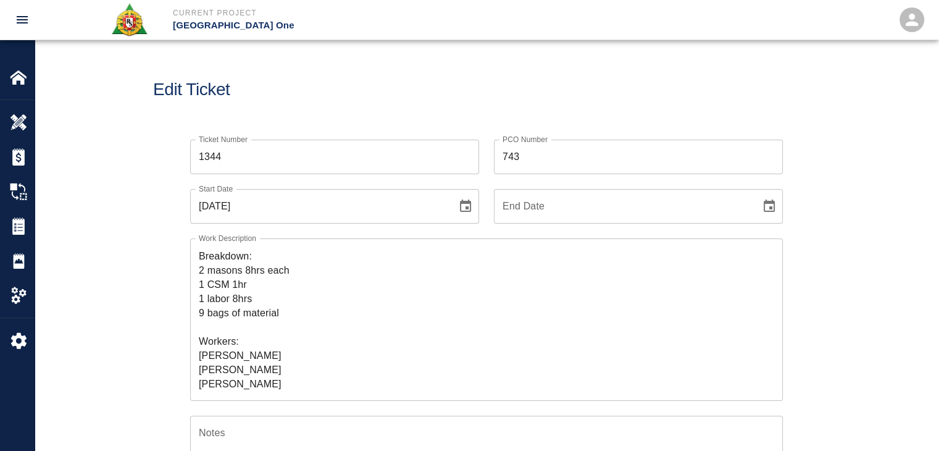
click at [237, 151] on input "1344" at bounding box center [334, 157] width 289 height 35
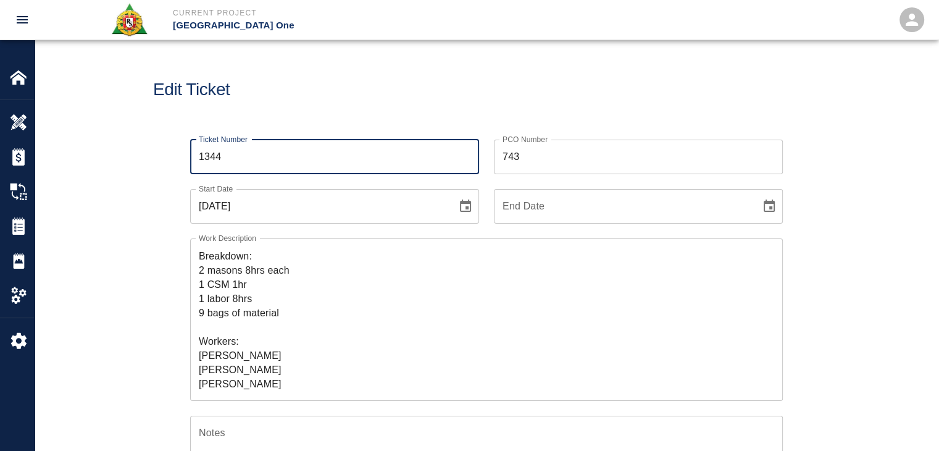
click at [282, 123] on div "Edit Ticket" at bounding box center [487, 89] width 904 height 99
click at [240, 164] on input "1344" at bounding box center [334, 157] width 289 height 35
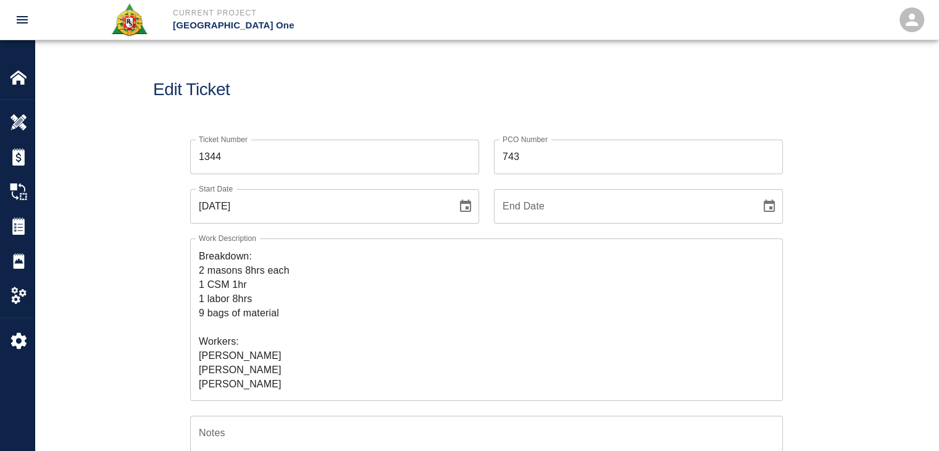
scroll to position [91, 0]
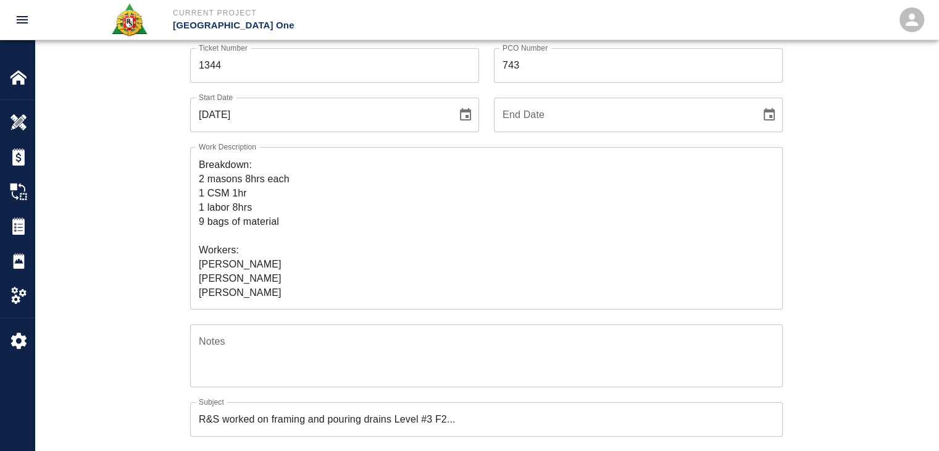
click at [185, 183] on div "Work Description R&S worked on framing and pouring drains Level #3 F2 MER. Brea…" at bounding box center [479, 220] width 608 height 177
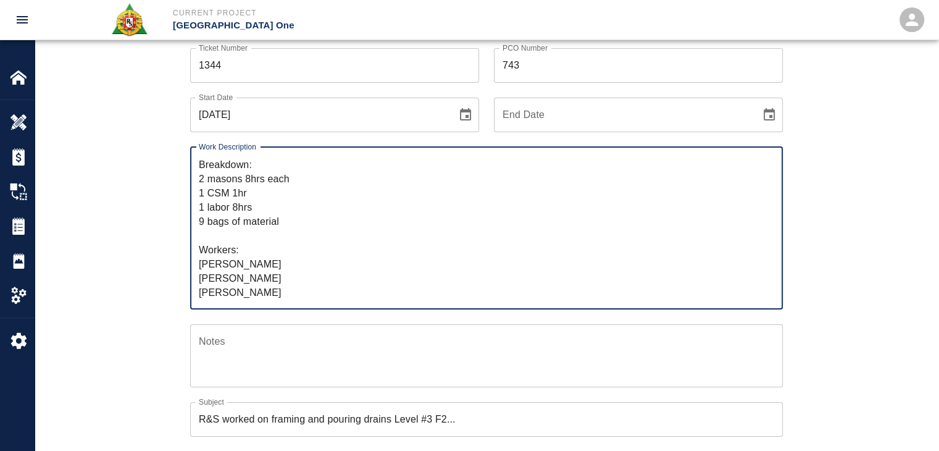
click at [246, 201] on textarea "R&S worked on framing and pouring drains Level #3 F2 MER. Breakdown: 2 masons 8…" at bounding box center [487, 228] width 576 height 142
click at [285, 202] on textarea "R&S worked on framing and pouring drains Level #3 F2 MER. Breakdown: 2 masons 8…" at bounding box center [487, 228] width 576 height 142
click at [267, 223] on textarea "R&S worked on framing and pouring drains Level #3 F2 MER. Breakdown: 2 masons 8…" at bounding box center [487, 228] width 576 height 142
click at [179, 226] on div "Work Description R&S worked on framing and pouring drains Level #3 F2 MER. Brea…" at bounding box center [479, 220] width 608 height 177
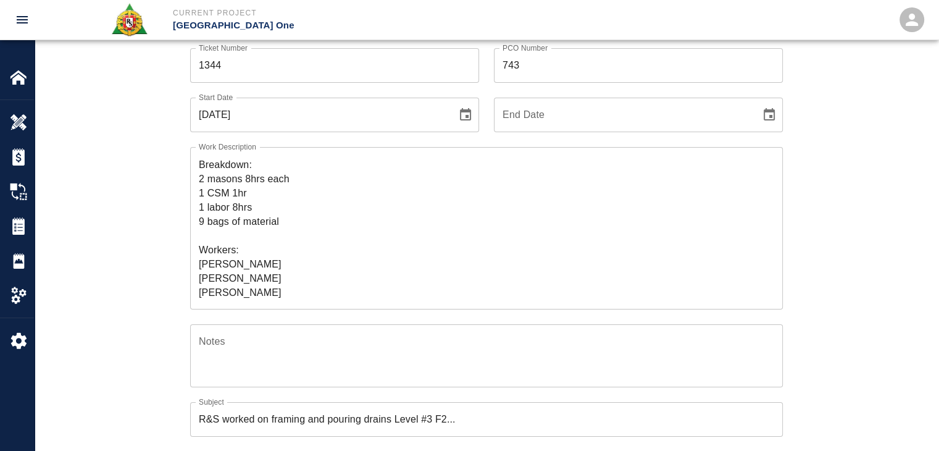
click at [289, 259] on textarea "R&S worked on framing and pouring drains Level #3 F2 MER. Breakdown: 2 masons 8…" at bounding box center [487, 228] width 576 height 142
click at [187, 282] on div "Work Description R&S worked on framing and pouring drains Level #3 F2 MER. Brea…" at bounding box center [479, 220] width 608 height 177
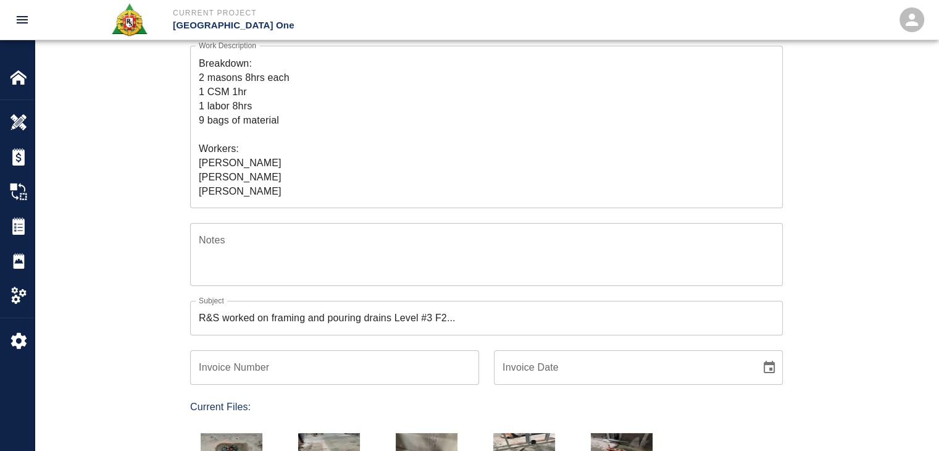
scroll to position [193, 0]
click at [166, 270] on div "Ticket Number 1344 Ticket Number PCO Number 743 PCO Number Start Date 09/02/202…" at bounding box center [486, 299] width 667 height 734
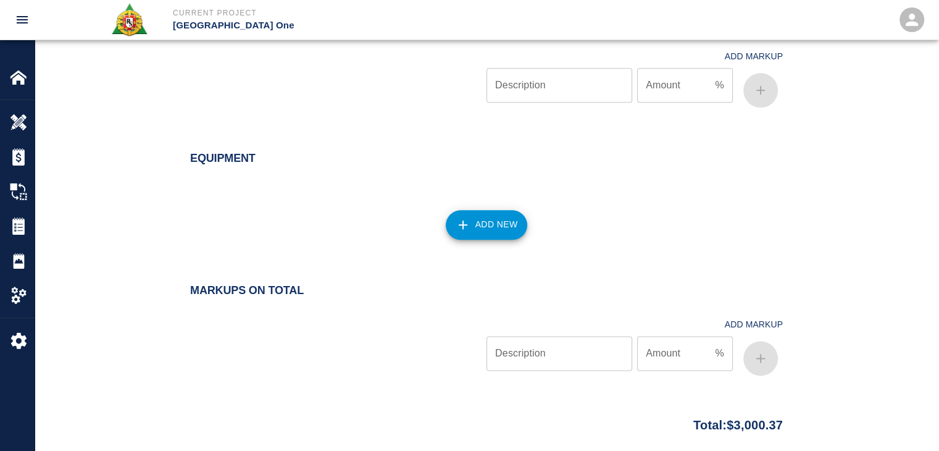
scroll to position [1517, 0]
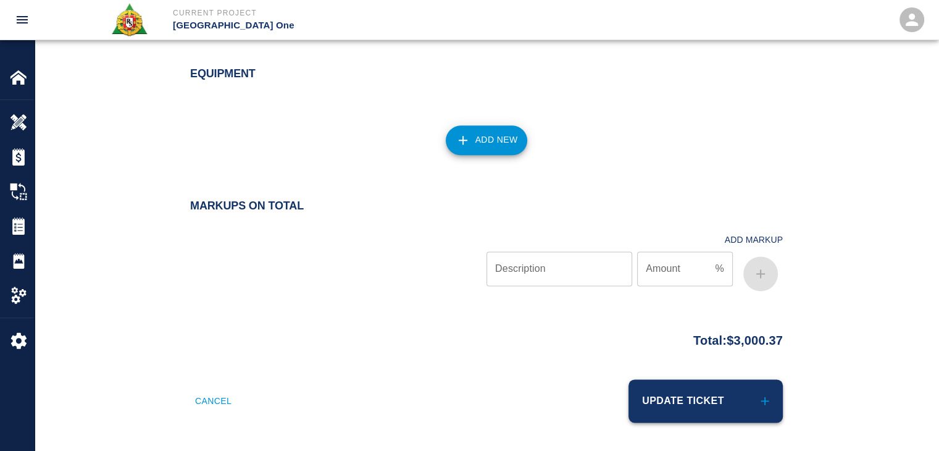
click at [724, 386] on button "Update Ticket" at bounding box center [706, 400] width 154 height 43
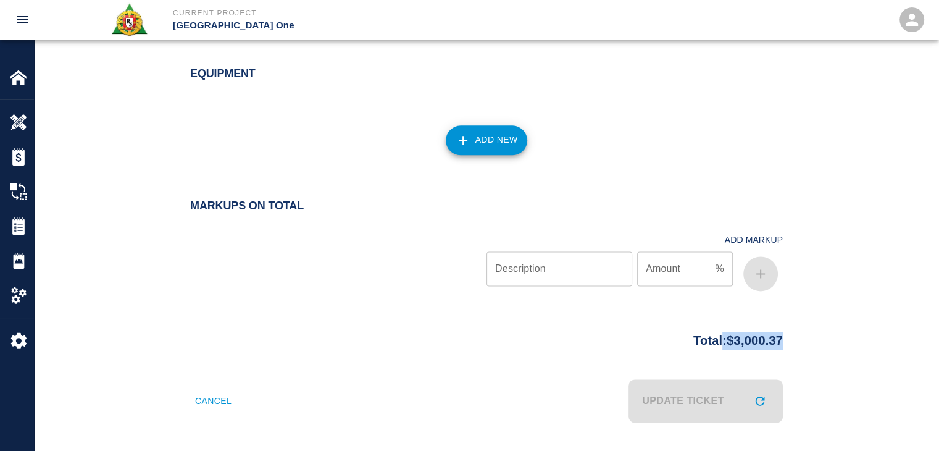
drag, startPoint x: 795, startPoint y: 343, endPoint x: 710, endPoint y: 337, distance: 85.5
click at [710, 337] on div "Total: $3,000.37" at bounding box center [486, 338] width 667 height 24
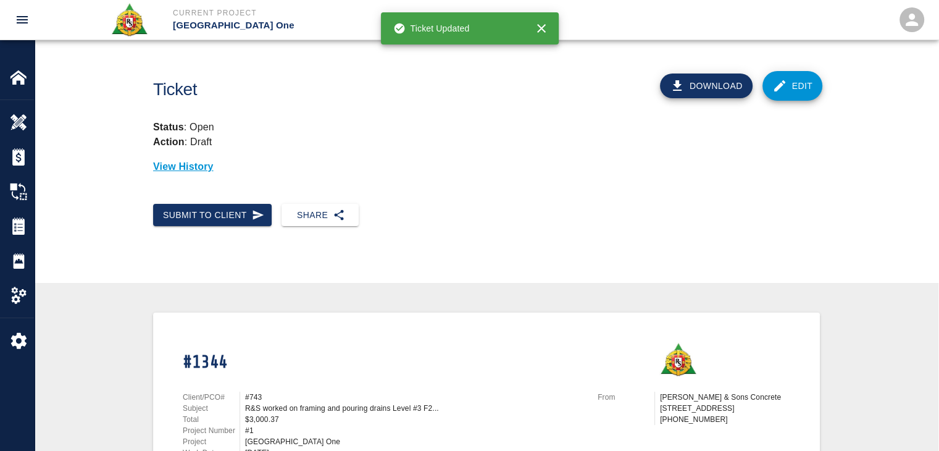
click at [608, 355] on div at bounding box center [629, 359] width 62 height 35
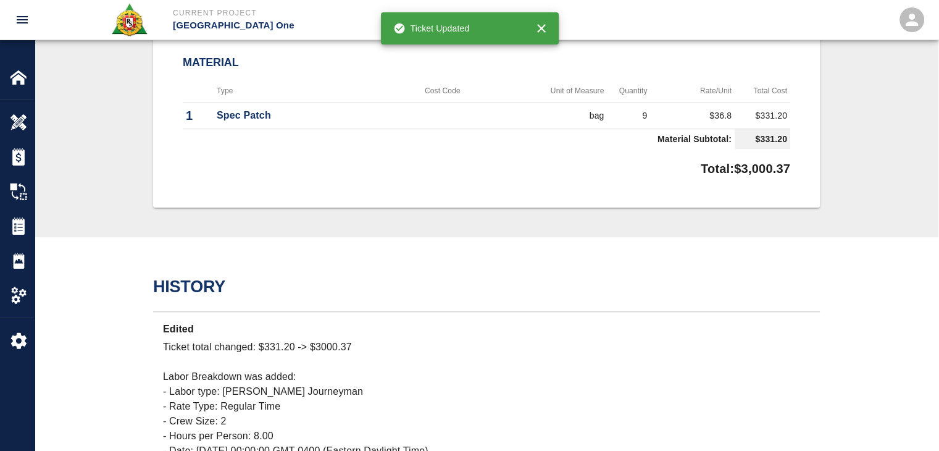
scroll to position [945, 0]
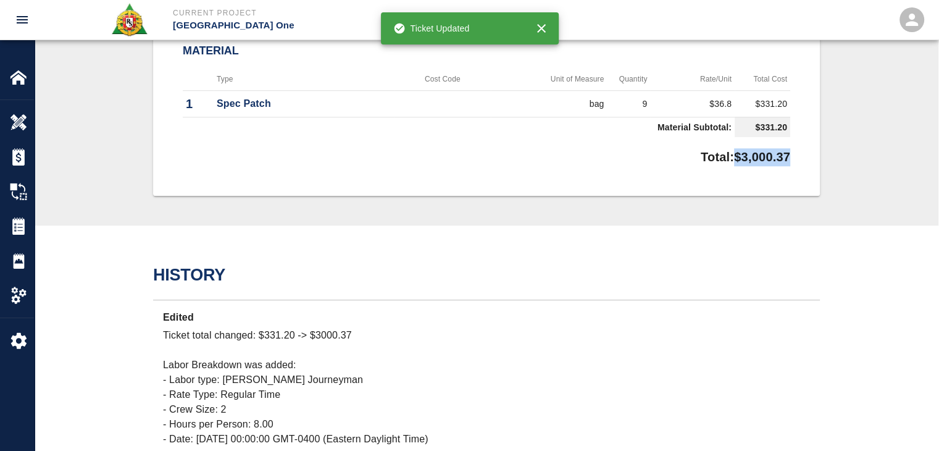
drag, startPoint x: 805, startPoint y: 161, endPoint x: 725, endPoint y: 155, distance: 79.9
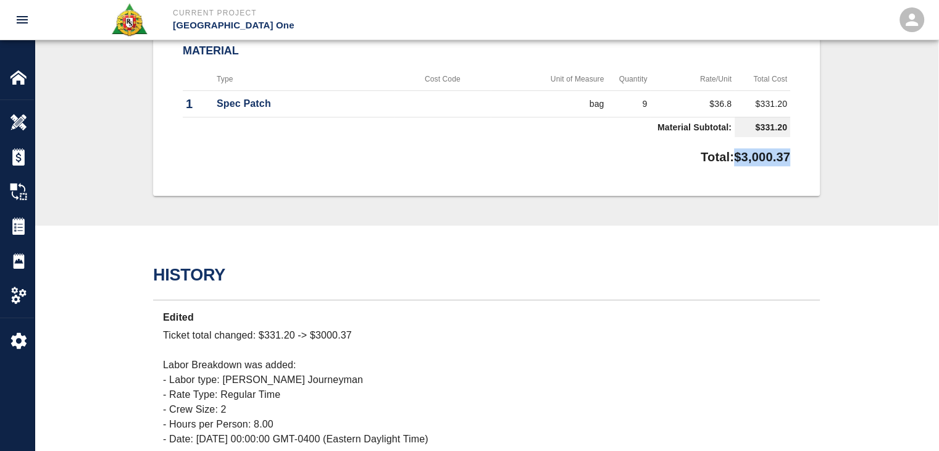
copy p "$3,000.37"
click at [621, 163] on div "Total: $3,000.37" at bounding box center [487, 154] width 608 height 24
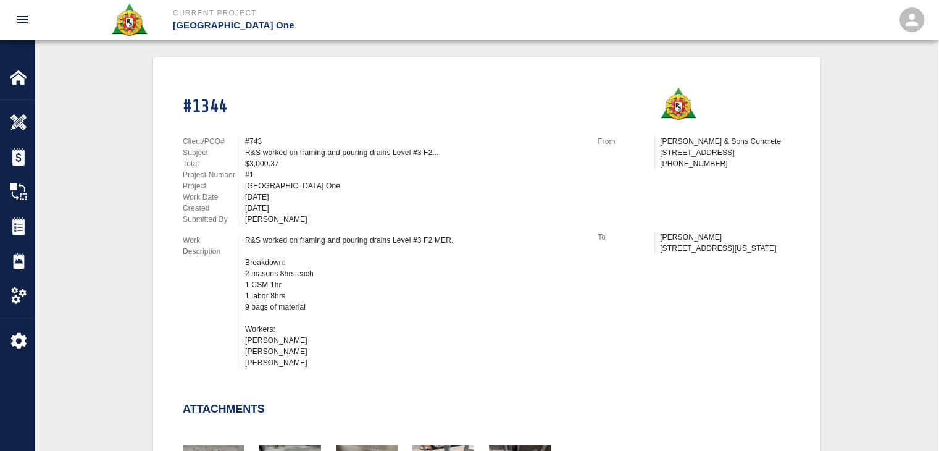
scroll to position [0, 0]
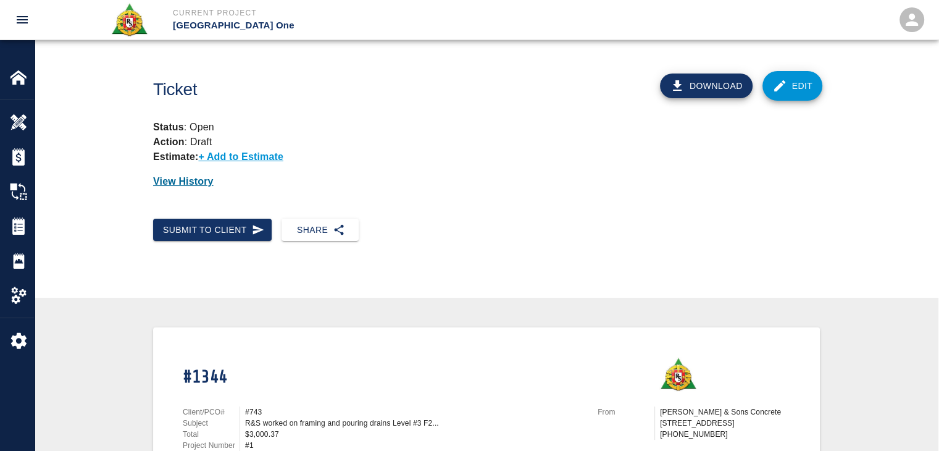
click at [419, 187] on p "View History" at bounding box center [486, 181] width 667 height 15
click at [260, 219] on button "Submit to Client" at bounding box center [212, 230] width 119 height 23
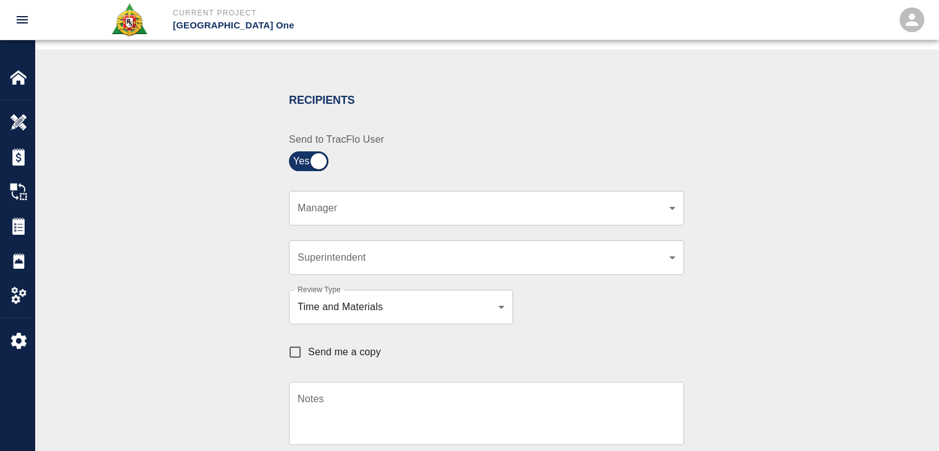
scroll to position [225, 0]
click at [341, 217] on div "​ Manager" at bounding box center [486, 207] width 395 height 35
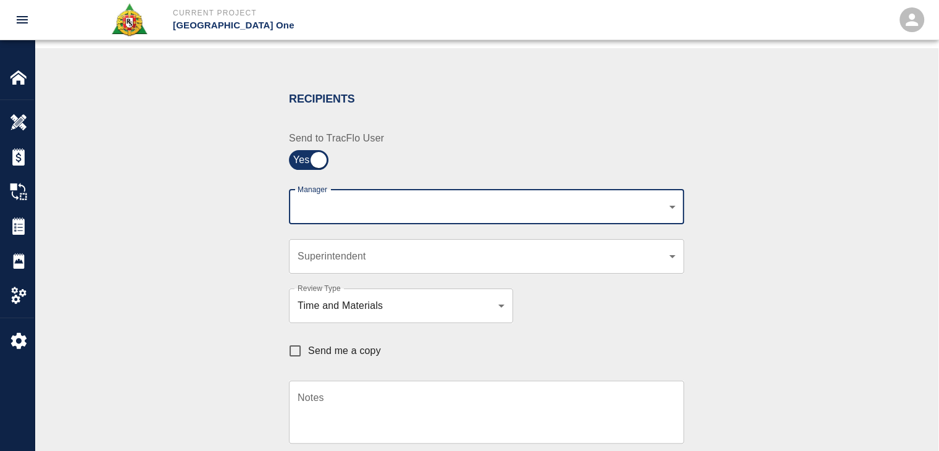
click at [364, 201] on body "Current Project JFK Terminal One Home JFK Terminal One Overview Estimates Chang…" at bounding box center [469, 0] width 939 height 451
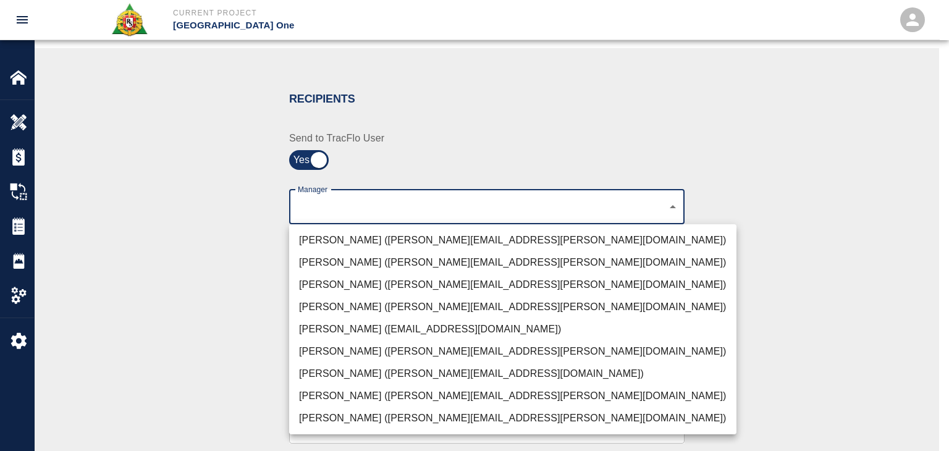
click at [347, 232] on li "Peter Hardecker (peter.hardecker@aecom.com)" at bounding box center [512, 240] width 447 height 22
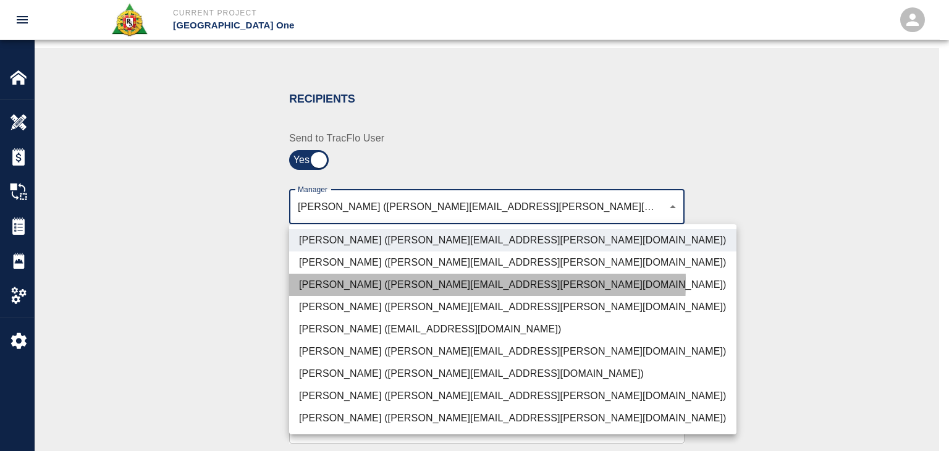
click at [337, 281] on li "Parin Kanani (parin.kanani@aecom.com)" at bounding box center [512, 285] width 447 height 22
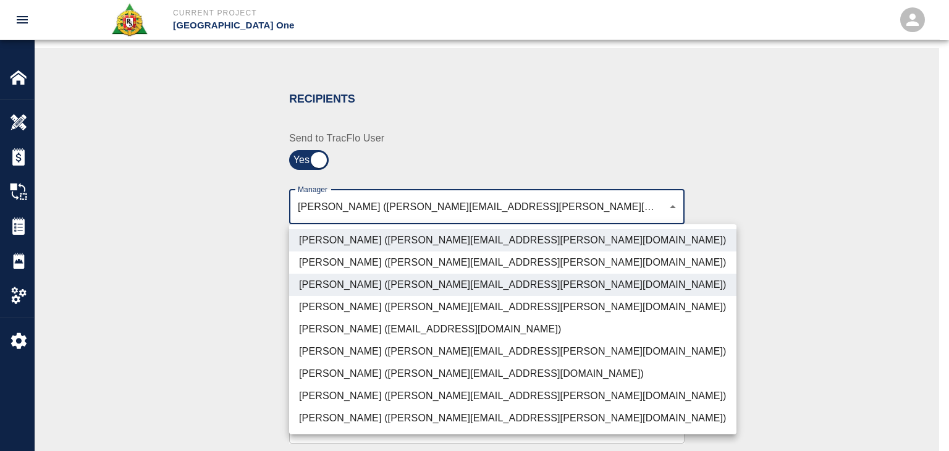
click at [371, 422] on li "Shane Lamay (shane.lamay@aecom.com)" at bounding box center [512, 418] width 447 height 22
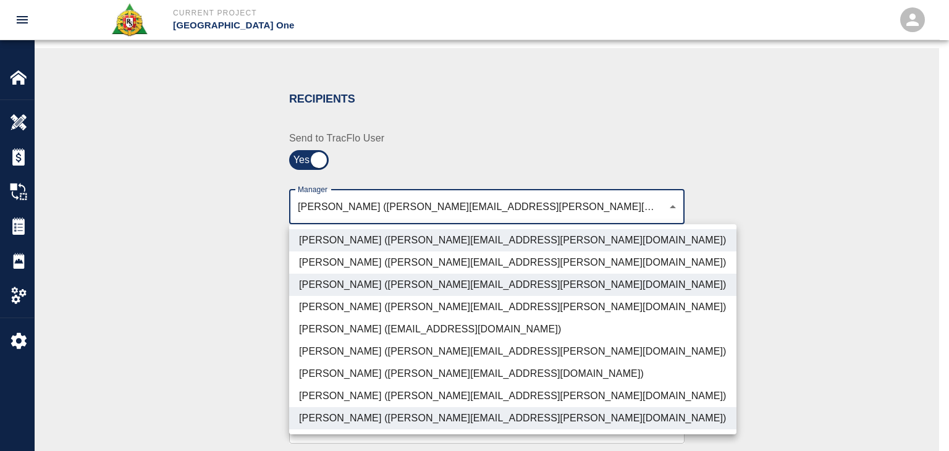
click at [330, 384] on li "Patrick Testino (patrick.testino@aecom.com)" at bounding box center [512, 374] width 447 height 22
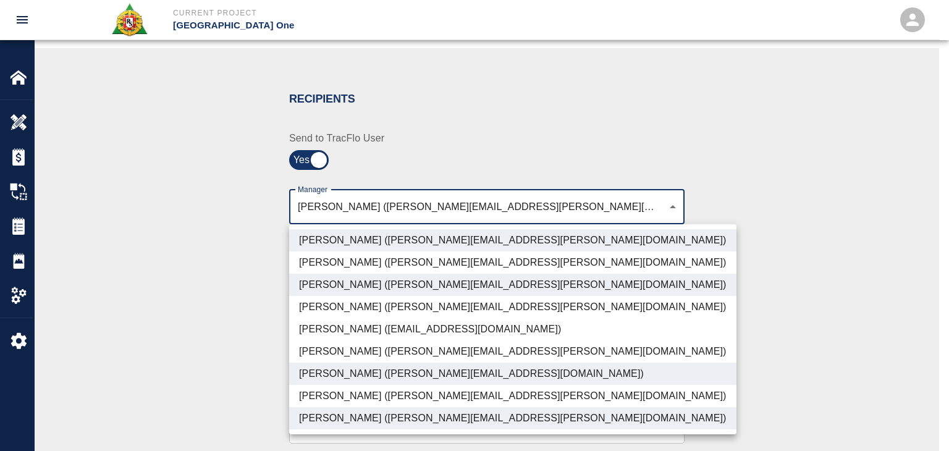
click at [348, 398] on li "Dylan Sims (dylan.sims@aecom.com)" at bounding box center [512, 396] width 447 height 22
type input "ede96749-2565-4a65-a76c-ac2c5448e16e,69d78ca4-8a93-4c72-a988-7271956ccf0b,c39cc…"
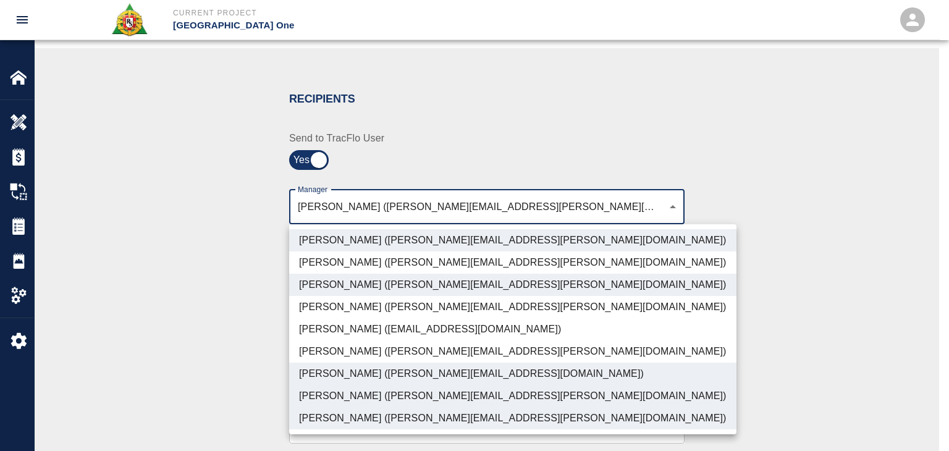
click at [232, 371] on div at bounding box center [474, 225] width 949 height 451
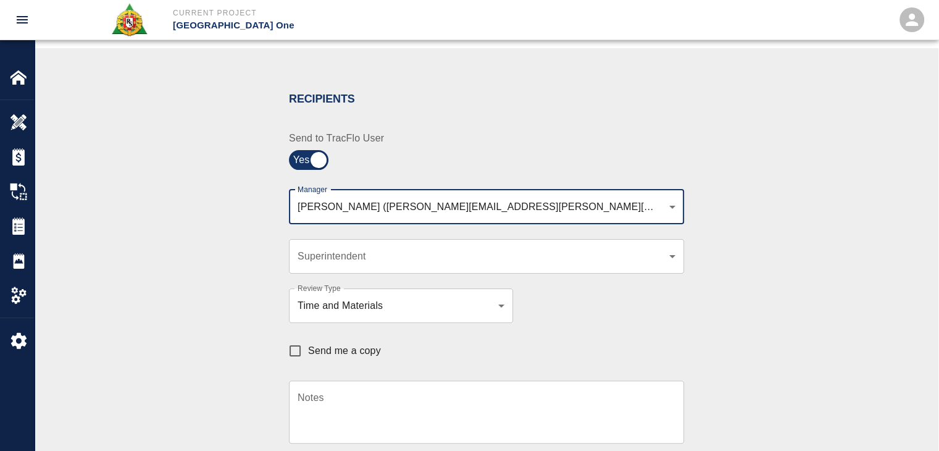
click at [291, 350] on input "Send me a copy" at bounding box center [295, 351] width 26 height 26
checkbox input "true"
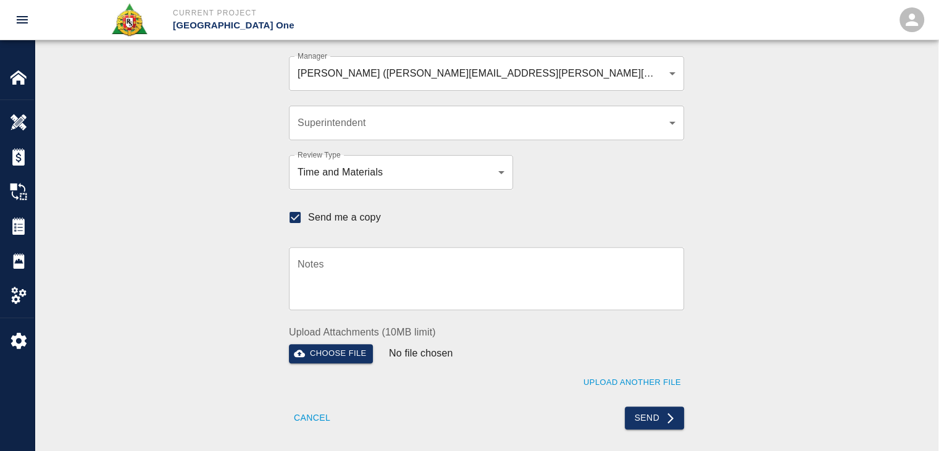
scroll to position [358, 0]
click at [647, 411] on button "Send" at bounding box center [655, 418] width 60 height 23
checkbox input "false"
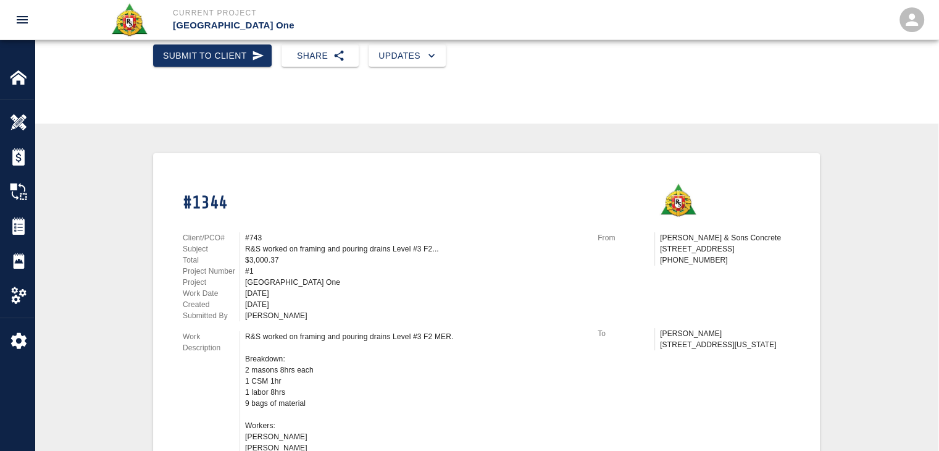
scroll to position [0, 0]
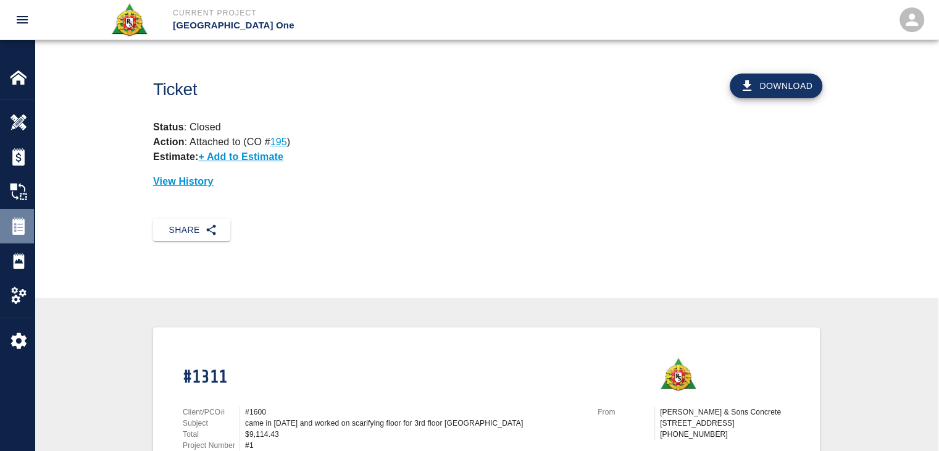
click at [17, 224] on img at bounding box center [18, 225] width 17 height 17
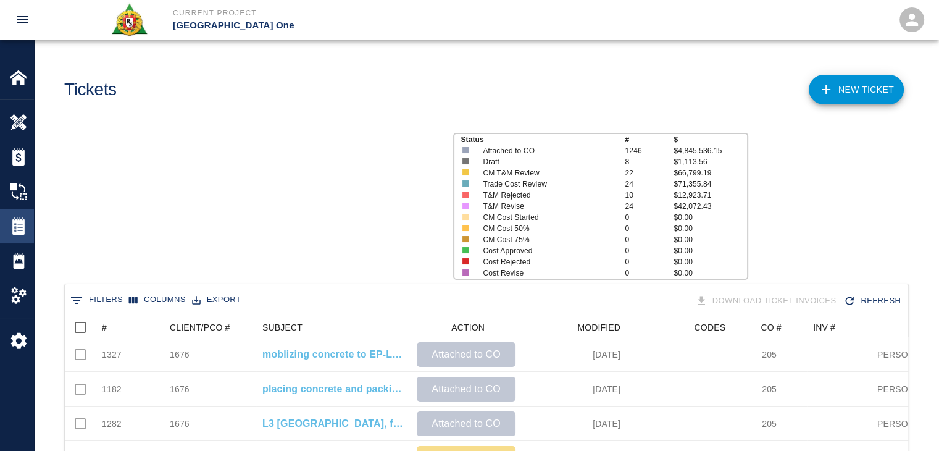
scroll to position [712, 834]
click at [115, 323] on icon "Sort" at bounding box center [115, 327] width 11 height 11
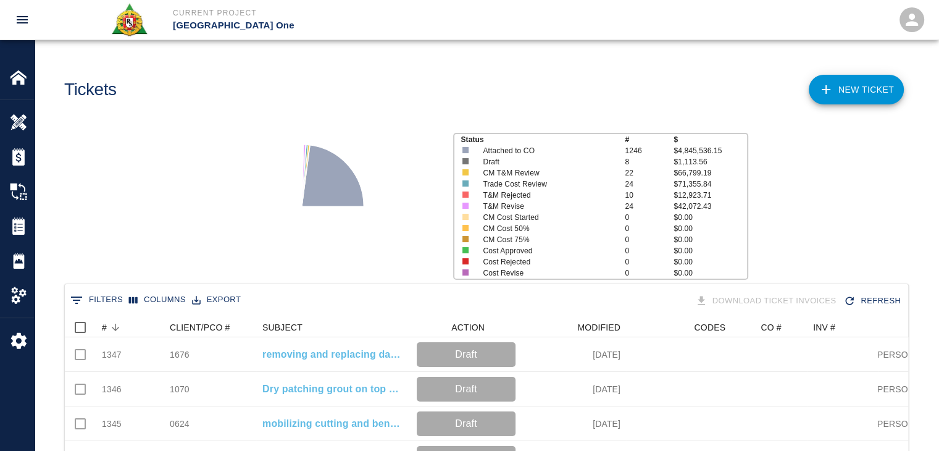
click at [149, 253] on div "Status # $ Attached to CO 1246 $4,845,536.15 Draft 8 $1,113.56 CM T&M Review 22…" at bounding box center [482, 201] width 914 height 164
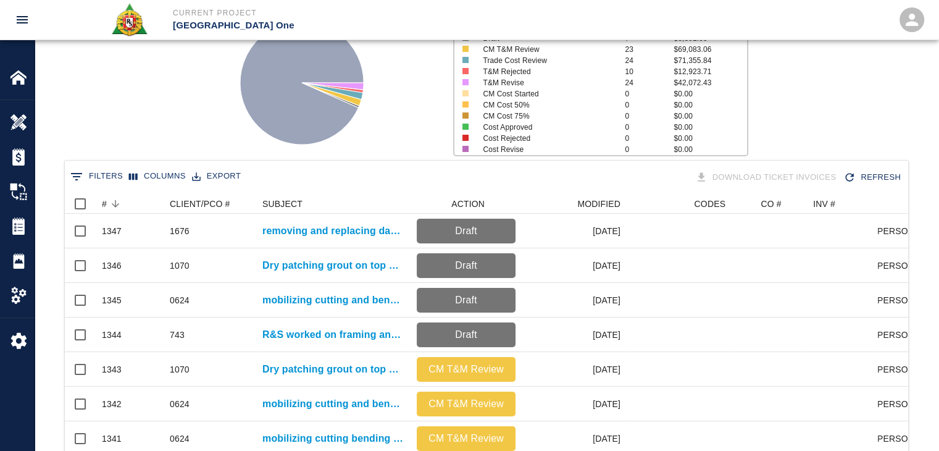
scroll to position [124, 0]
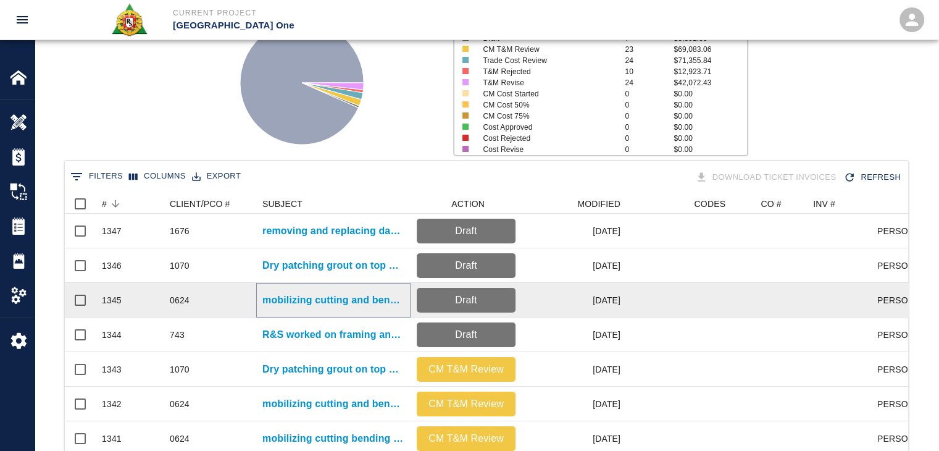
click at [288, 300] on p "mobilizing cutting and bending rebar for gate #12 stairway leave out infill lev…" at bounding box center [334, 300] width 142 height 15
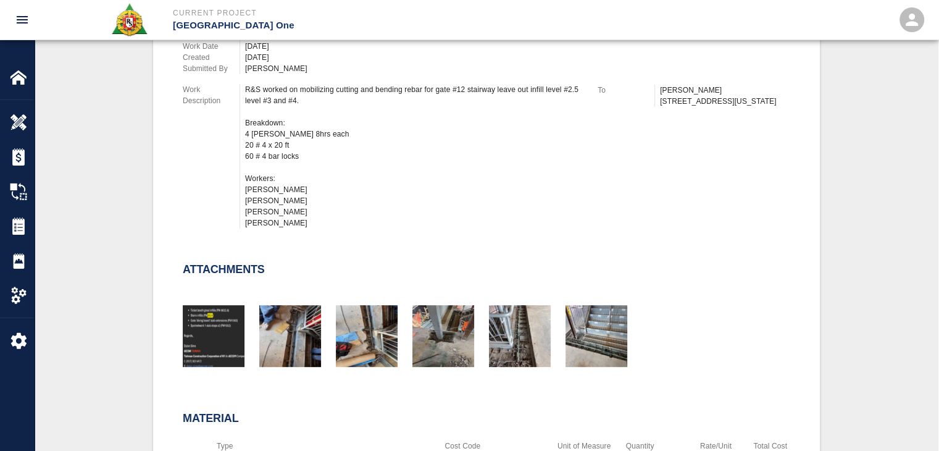
scroll to position [420, 0]
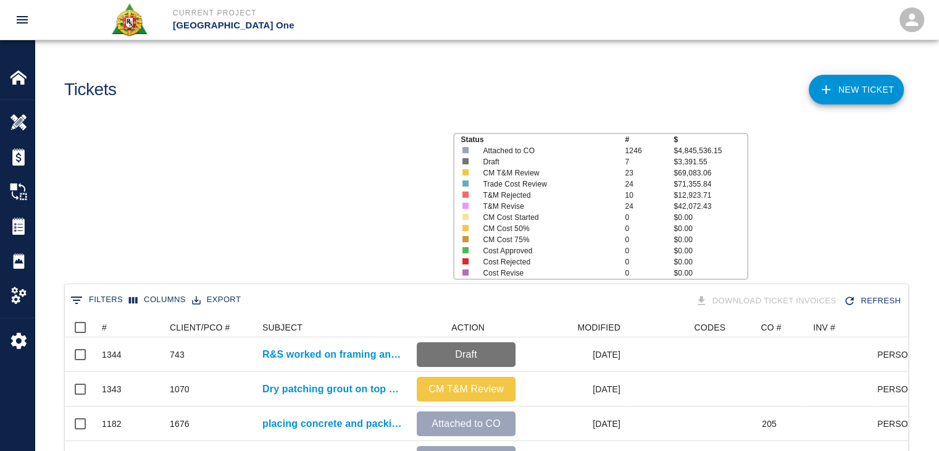
scroll to position [712, 834]
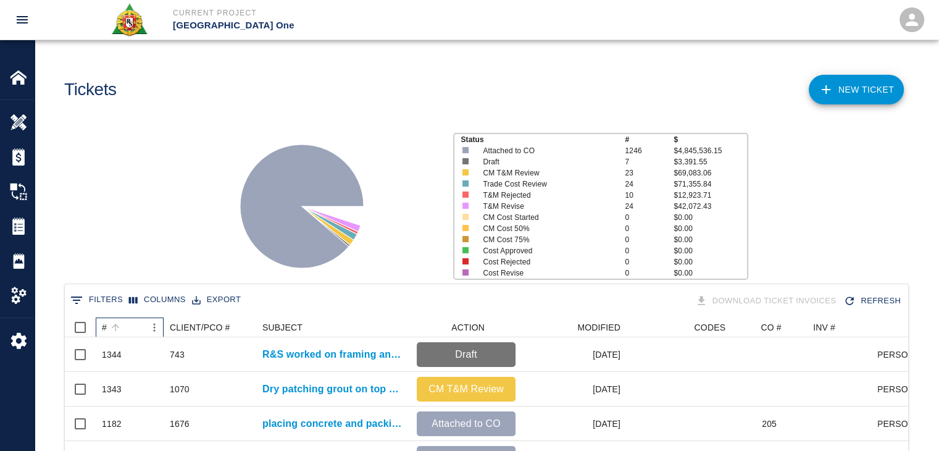
click at [124, 323] on div "#" at bounding box center [123, 327] width 43 height 20
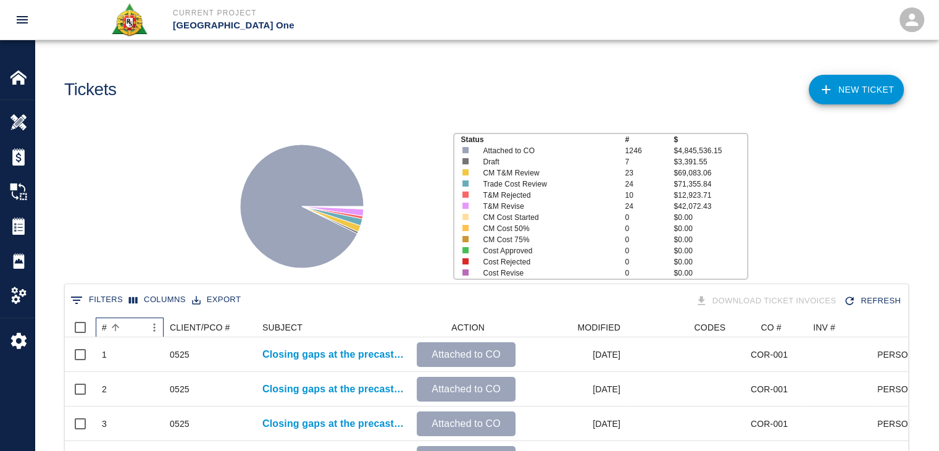
click at [124, 323] on div "#" at bounding box center [123, 327] width 43 height 20
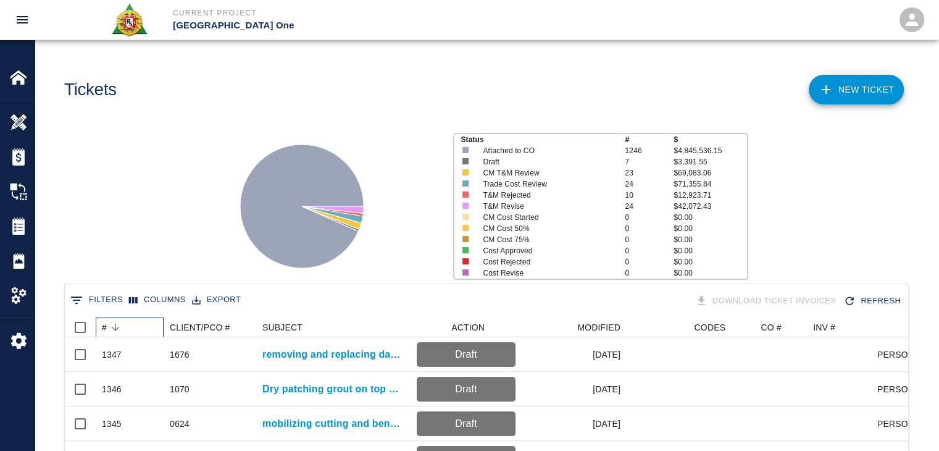
scroll to position [64, 0]
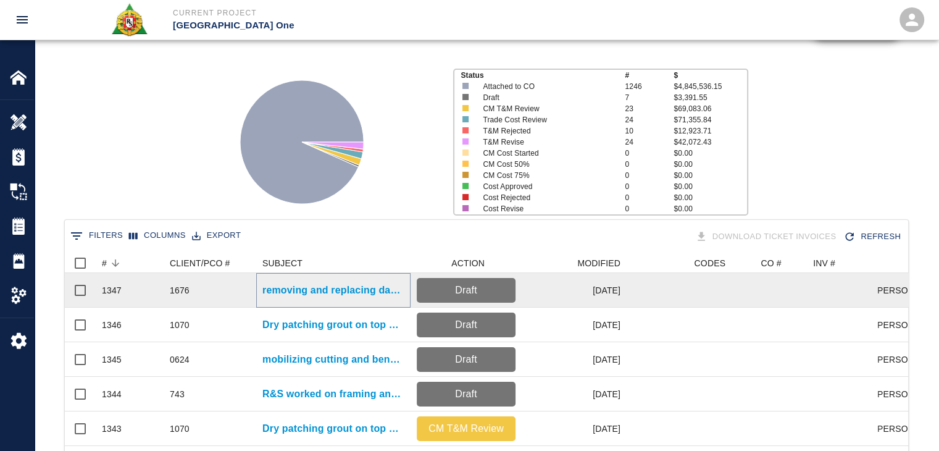
click at [269, 288] on p "removing and replacing damaged Styrofoam East Pier Level #2 Gate #2" at bounding box center [334, 290] width 142 height 15
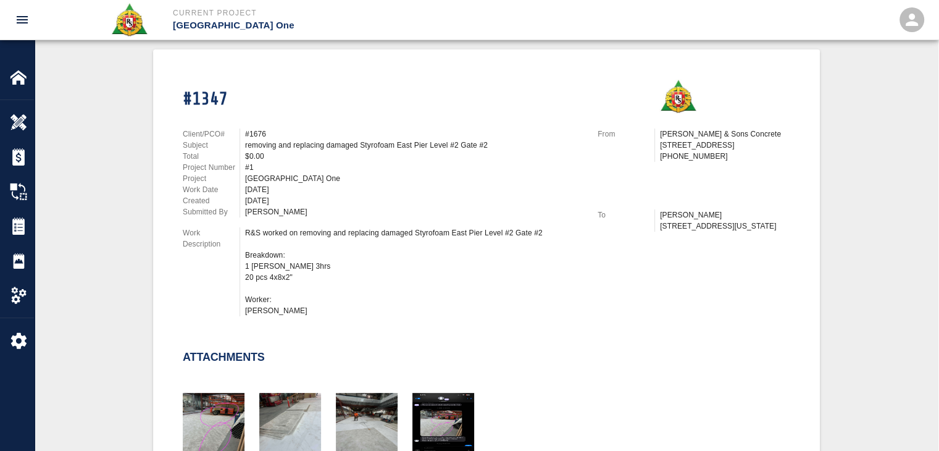
scroll to position [342, 0]
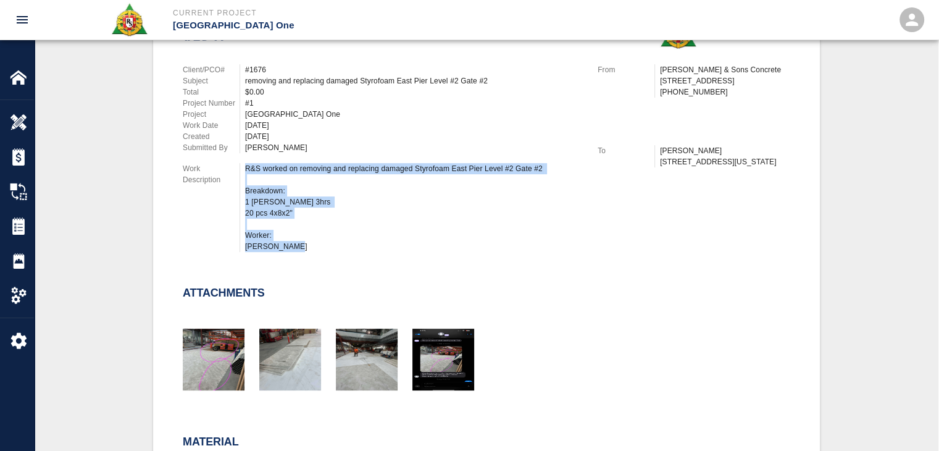
drag, startPoint x: 311, startPoint y: 246, endPoint x: 219, endPoint y: 186, distance: 109.8
click at [219, 186] on div "Work Description R&S worked on removing and replacing damaged Styrofoam East Pi…" at bounding box center [383, 207] width 400 height 89
click at [338, 233] on div "R&S worked on removing and replacing damaged Styrofoam East Pier Level #2 Gate …" at bounding box center [414, 207] width 338 height 89
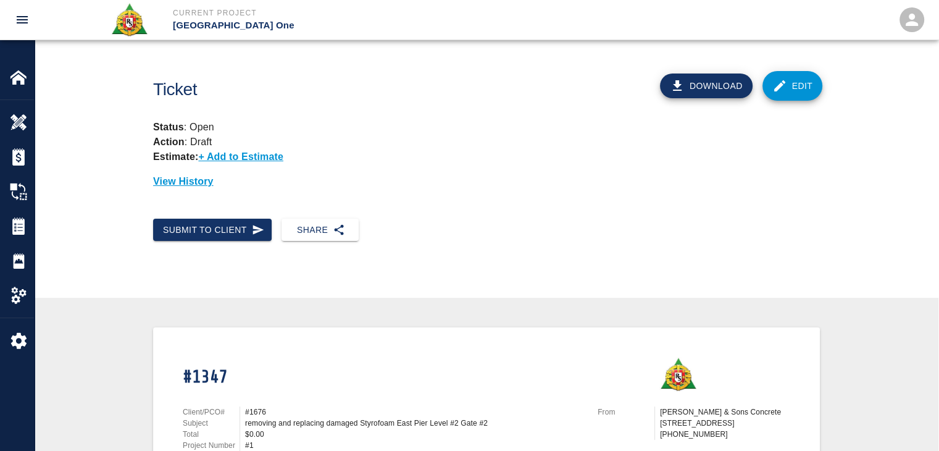
scroll to position [0, 0]
click at [765, 77] on link "Edit" at bounding box center [793, 86] width 61 height 30
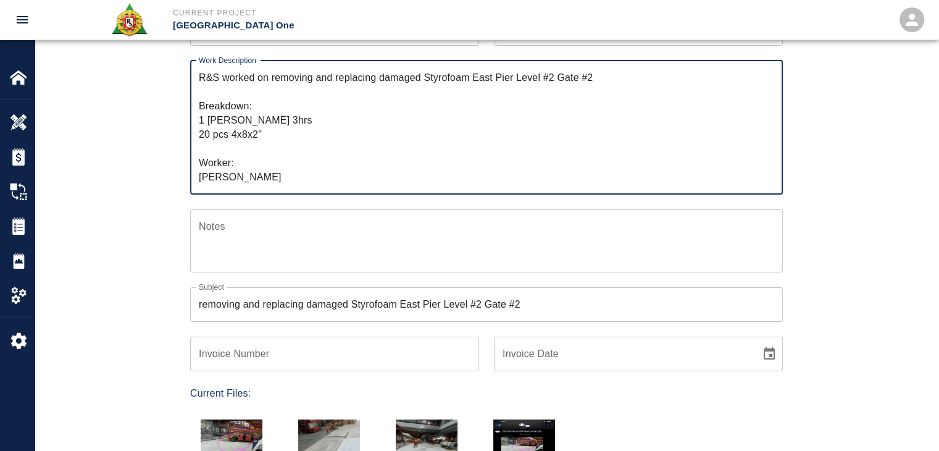
scroll to position [195, 0]
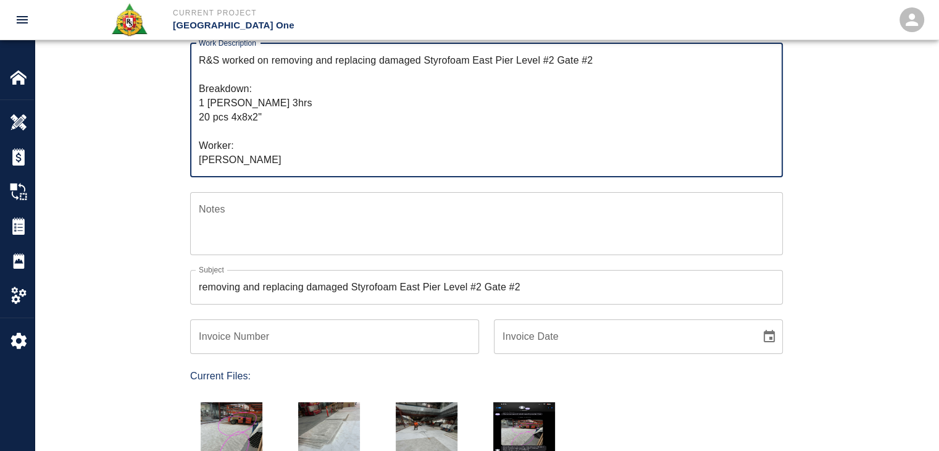
click at [114, 217] on div "Ticket Number 1347 Ticket Number PCO Number 1676 PCO Number Start Date 09/02/20…" at bounding box center [487, 297] width 904 height 735
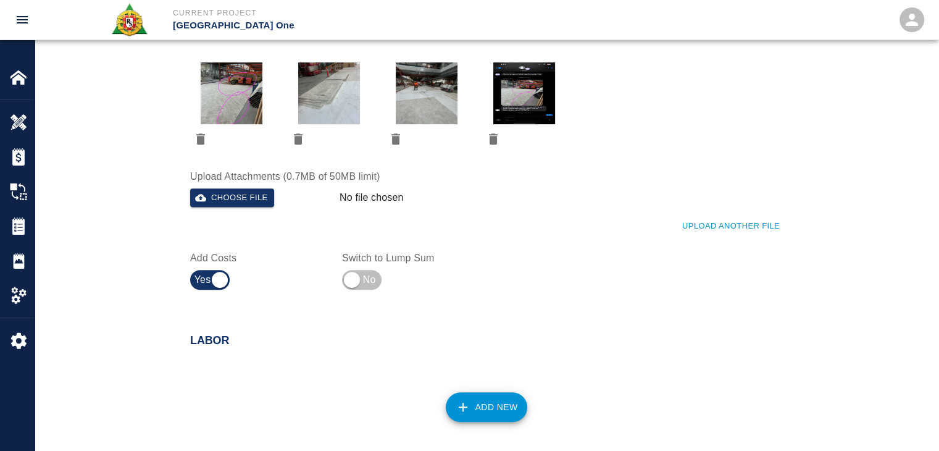
scroll to position [671, 0]
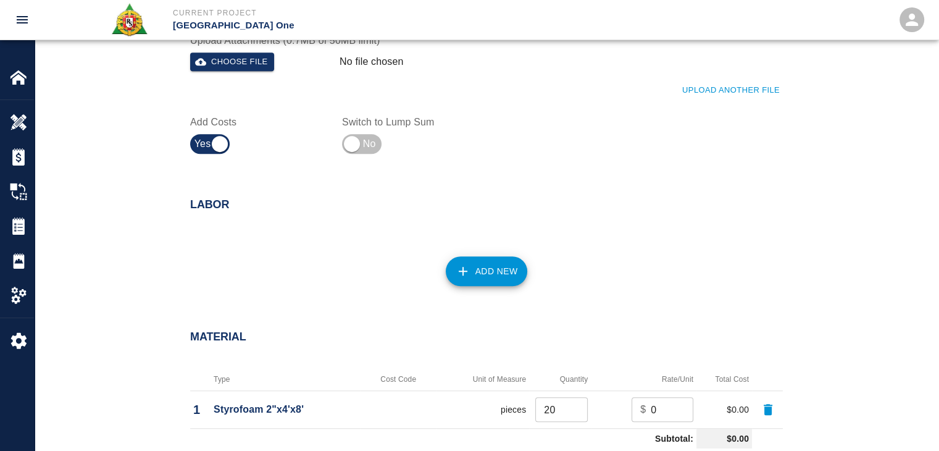
click at [459, 285] on button "Add New" at bounding box center [487, 271] width 82 height 30
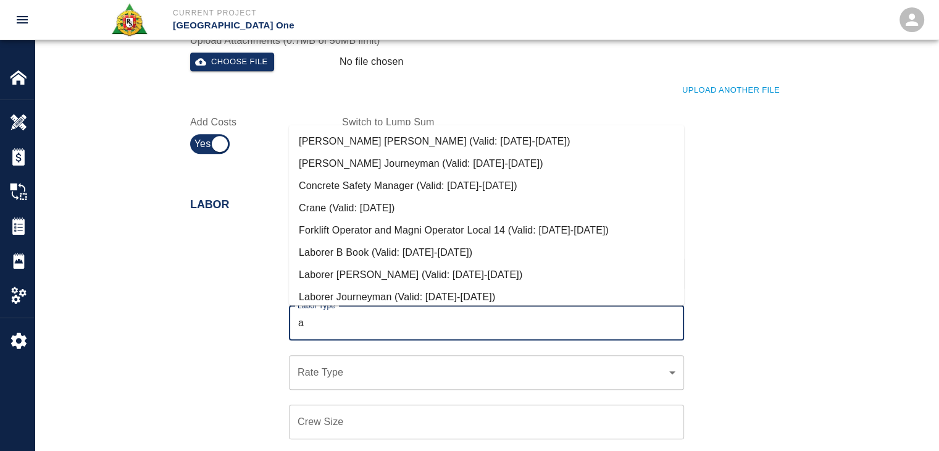
type input "a"
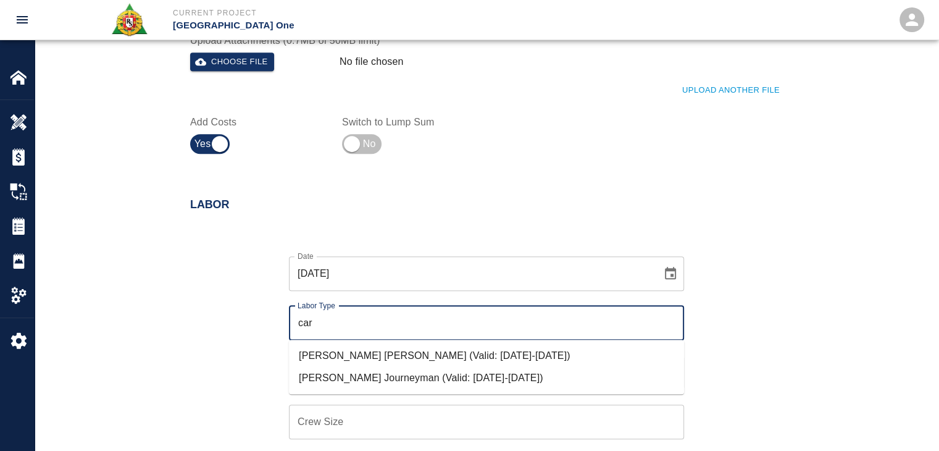
click at [366, 377] on li "[PERSON_NAME] Journeyman (Valid: [DATE]-[DATE])" at bounding box center [486, 378] width 395 height 22
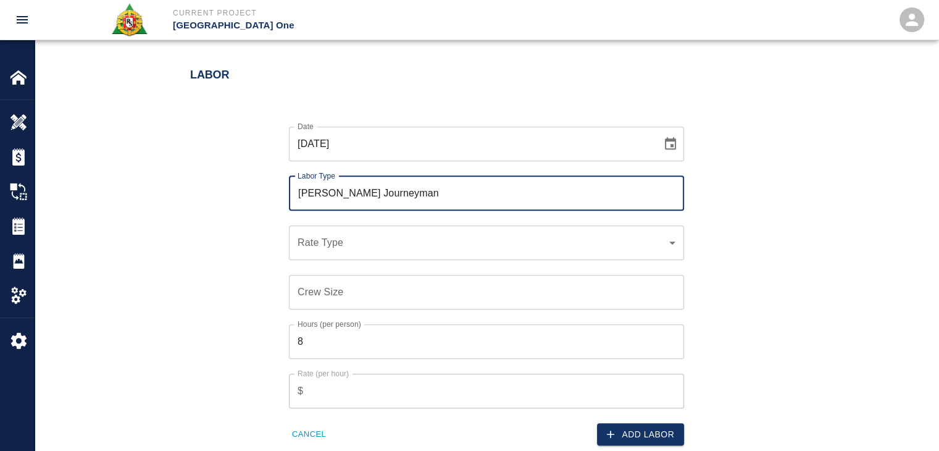
scroll to position [802, 0]
type input "Carpenter Journeyman"
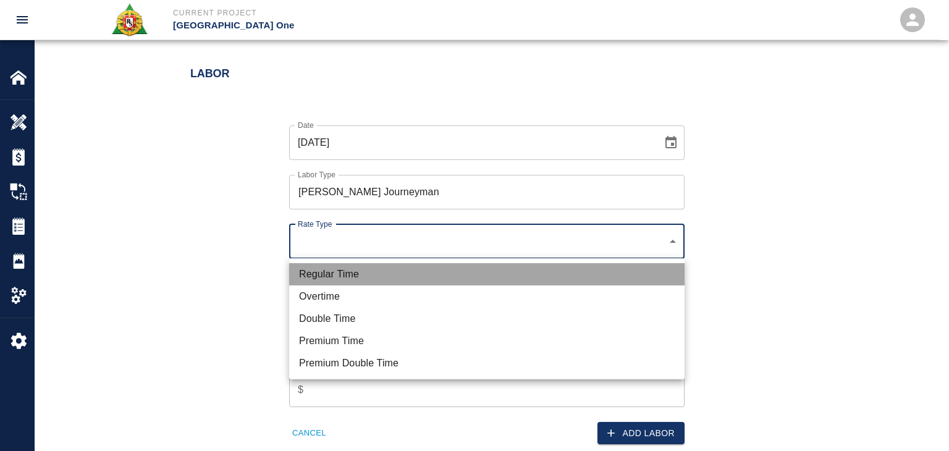
click at [359, 263] on li "Regular Time" at bounding box center [486, 274] width 395 height 22
type input "rate_rt"
type input "141.20"
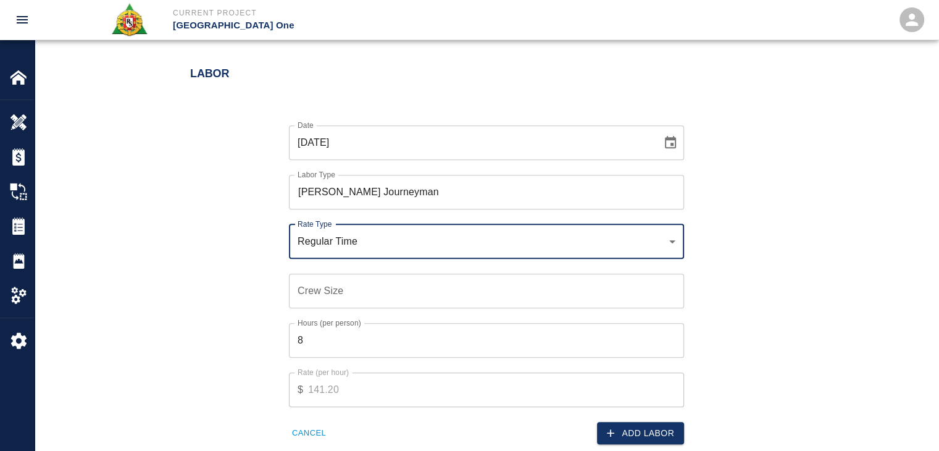
click at [342, 276] on input "Crew Size" at bounding box center [486, 291] width 395 height 35
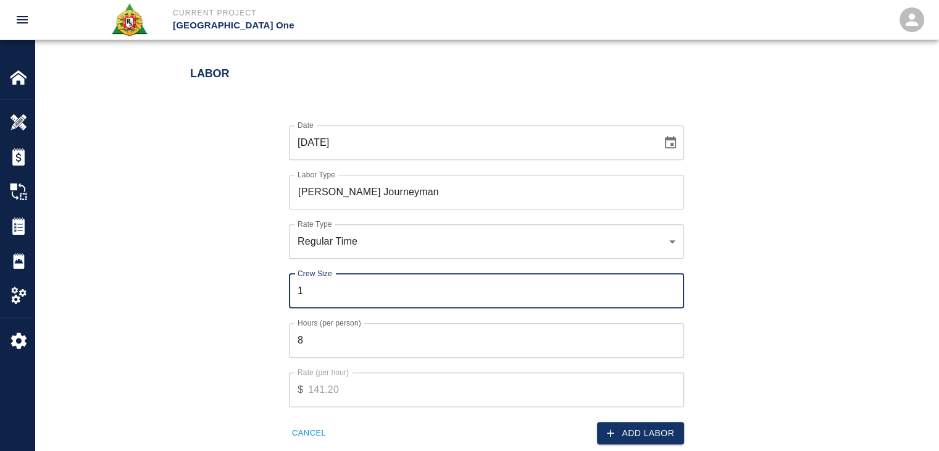
type input "1"
click at [327, 336] on input "8" at bounding box center [486, 340] width 395 height 35
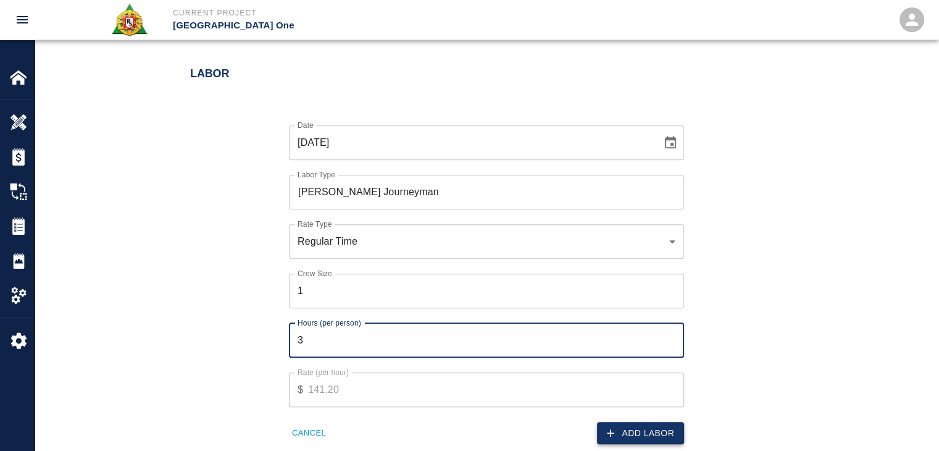
type input "3"
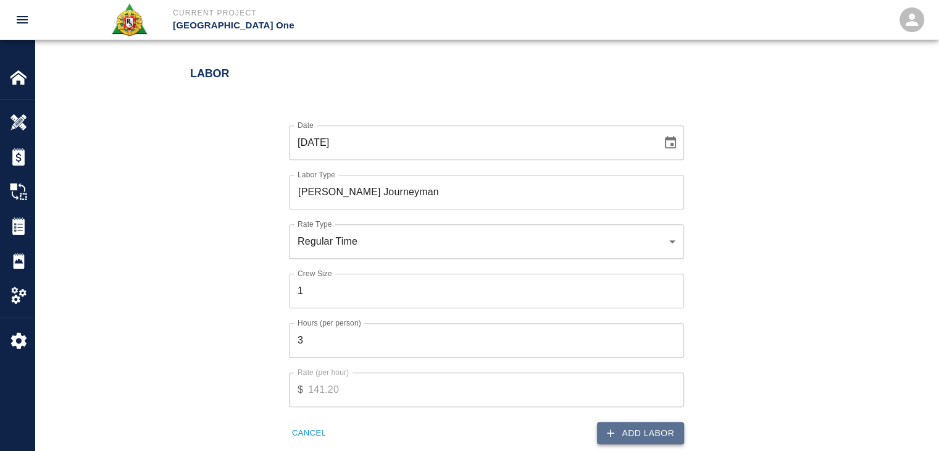
click at [634, 432] on button "Add Labor" at bounding box center [640, 433] width 87 height 23
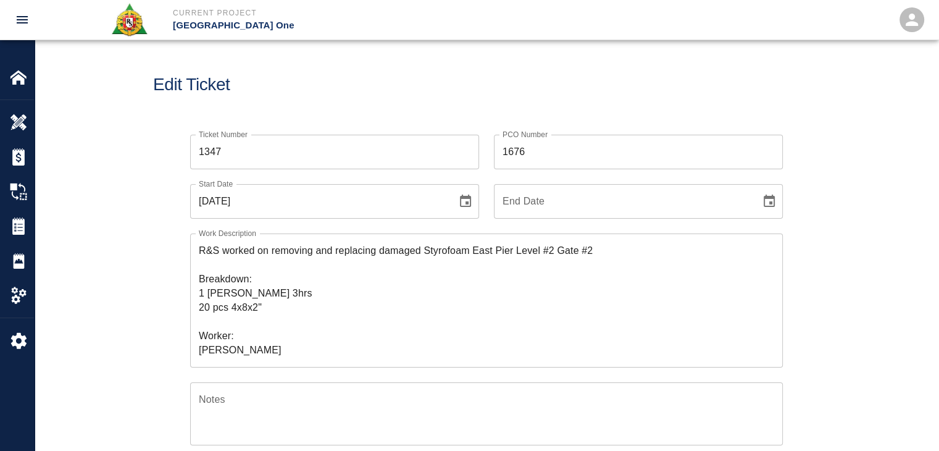
scroll to position [0, 0]
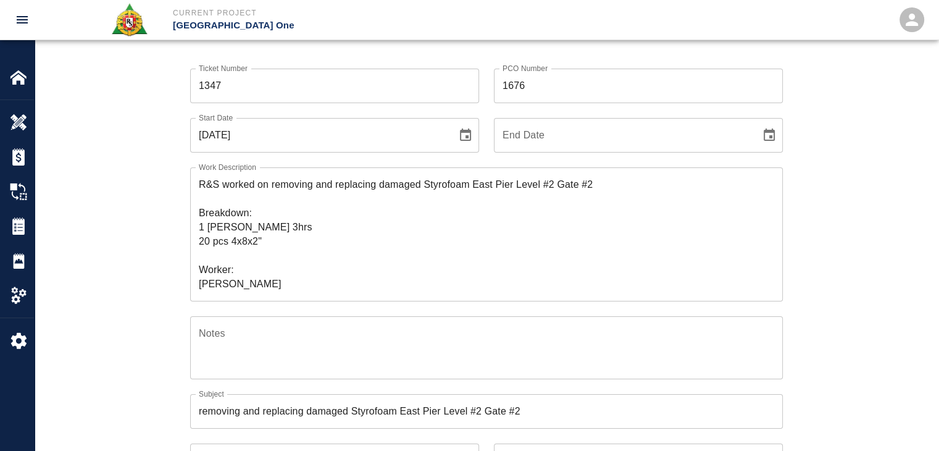
click at [162, 270] on div "Ticket Number 1347 Ticket Number PCO Number 1676 PCO Number Start Date 09/02/20…" at bounding box center [486, 406] width 667 height 705
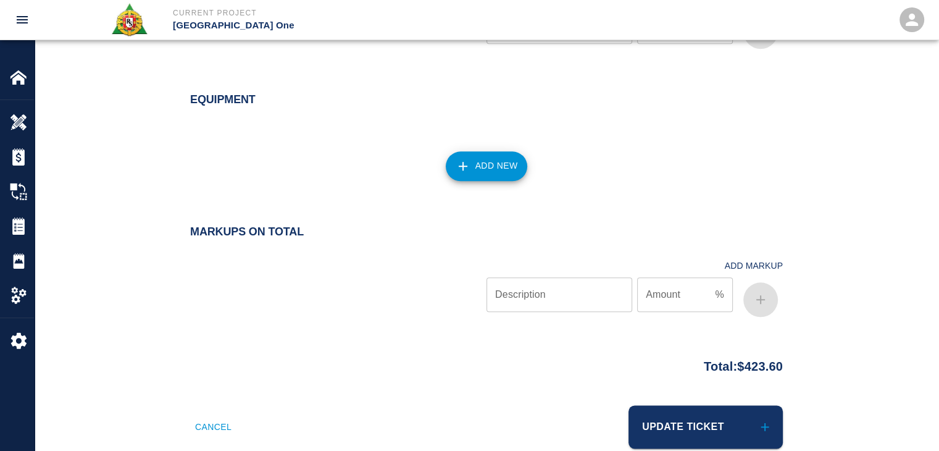
scroll to position [1413, 0]
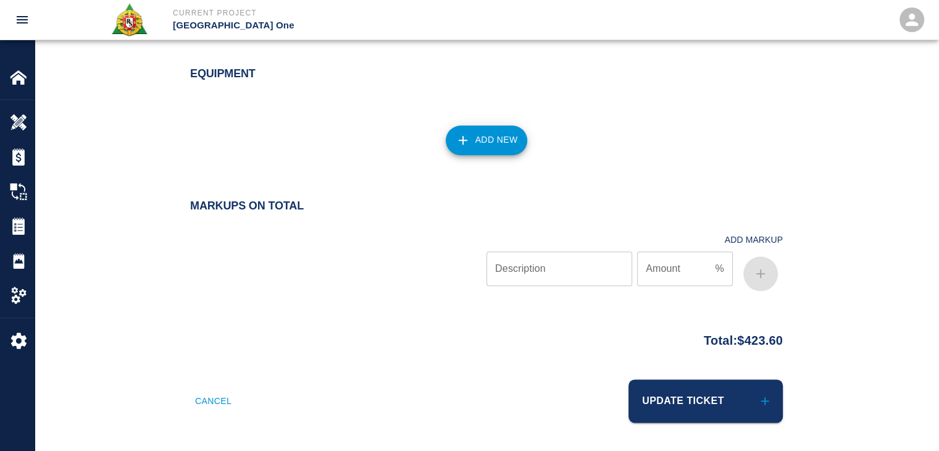
click at [665, 364] on div "Update Ticket" at bounding box center [631, 393] width 304 height 58
click at [697, 384] on button "Update Ticket" at bounding box center [706, 400] width 154 height 43
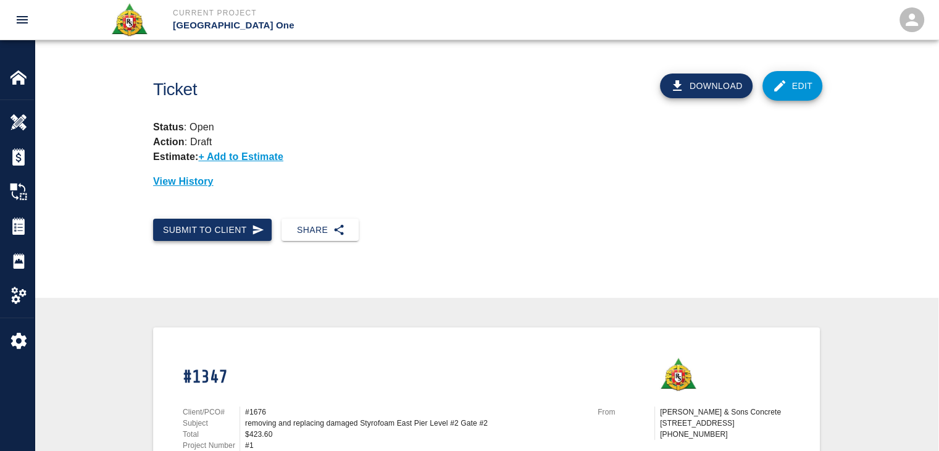
click at [267, 223] on button "Submit to Client" at bounding box center [212, 230] width 119 height 23
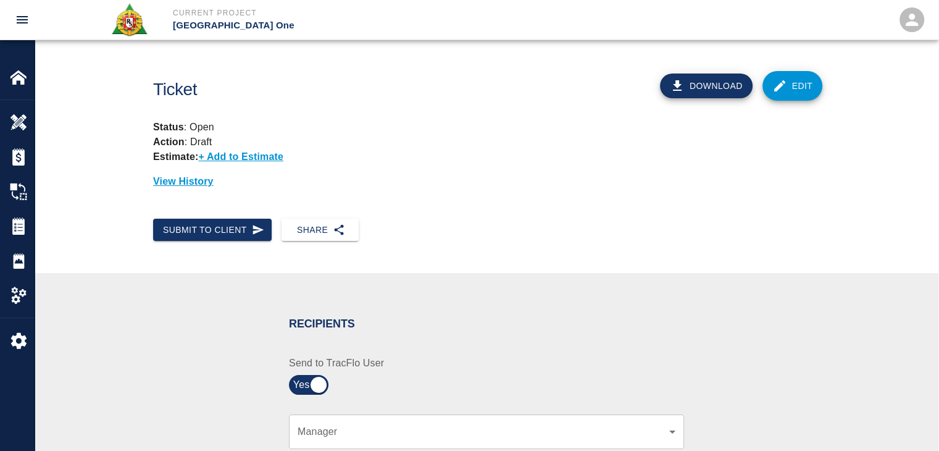
scroll to position [229, 0]
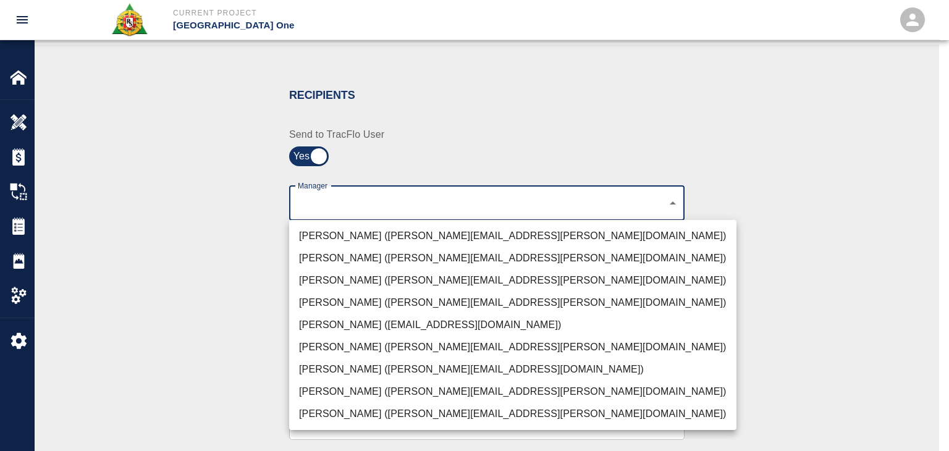
click at [385, 222] on ul "[PERSON_NAME] ([PERSON_NAME][EMAIL_ADDRESS][PERSON_NAME][DOMAIN_NAME]) [PERSON_…" at bounding box center [512, 325] width 447 height 210
click at [408, 232] on li "[PERSON_NAME] ([PERSON_NAME][EMAIL_ADDRESS][PERSON_NAME][DOMAIN_NAME])" at bounding box center [512, 236] width 447 height 22
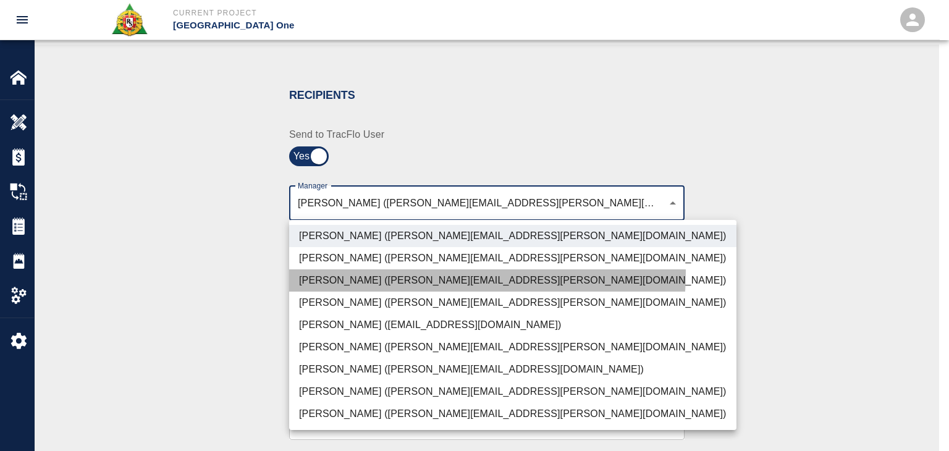
click at [393, 272] on li "[PERSON_NAME] ([PERSON_NAME][EMAIL_ADDRESS][PERSON_NAME][DOMAIN_NAME])" at bounding box center [512, 280] width 447 height 22
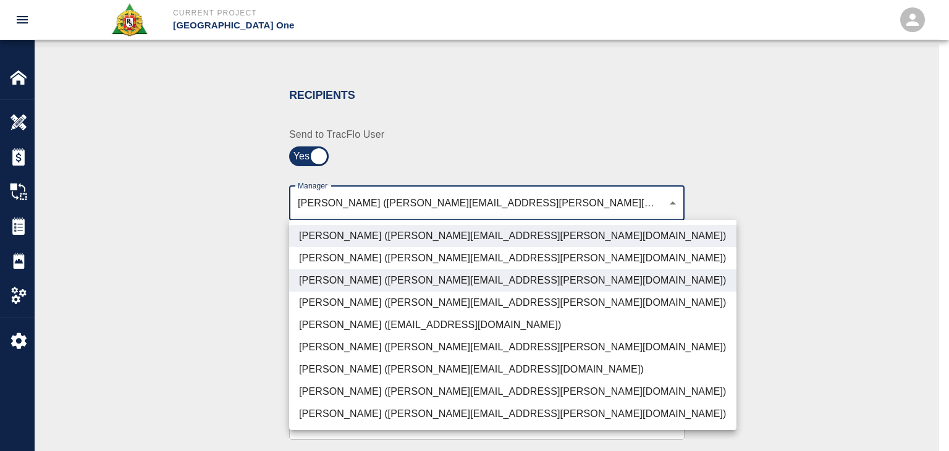
click at [316, 379] on li "[PERSON_NAME] ([PERSON_NAME][EMAIL_ADDRESS][DOMAIN_NAME])" at bounding box center [512, 369] width 447 height 22
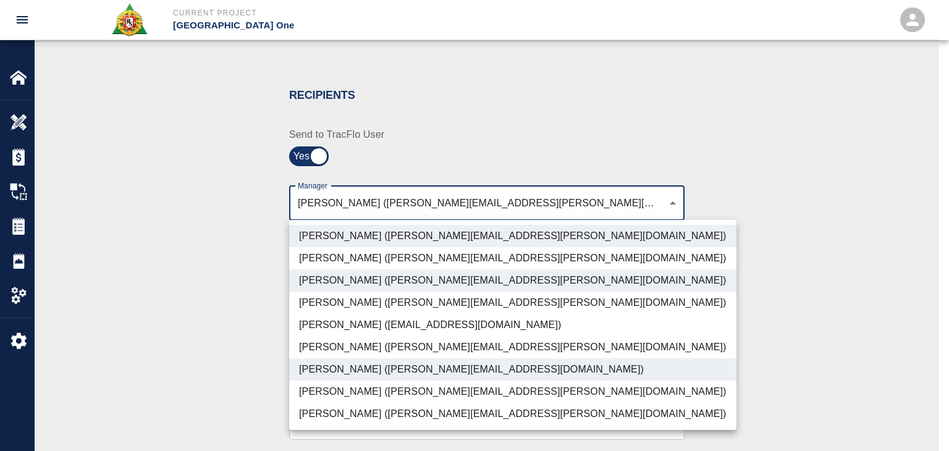
click at [376, 397] on li "[PERSON_NAME] ([PERSON_NAME][EMAIL_ADDRESS][PERSON_NAME][DOMAIN_NAME])" at bounding box center [512, 391] width 447 height 22
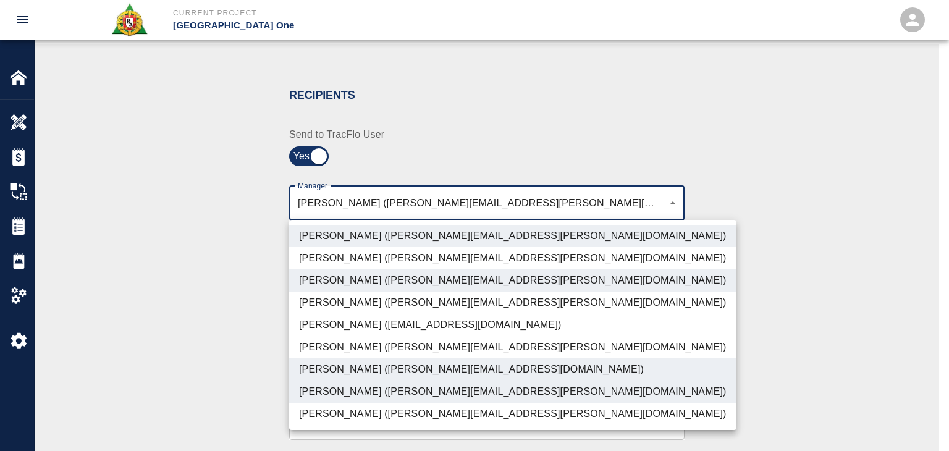
click at [388, 407] on li "[PERSON_NAME] ([PERSON_NAME][EMAIL_ADDRESS][PERSON_NAME][DOMAIN_NAME])" at bounding box center [512, 414] width 447 height 22
type input "ede96749-2565-4a65-a76c-ac2c5448e16e,69d78ca4-8a93-4c72-a988-7271956ccf0b,ad99d…"
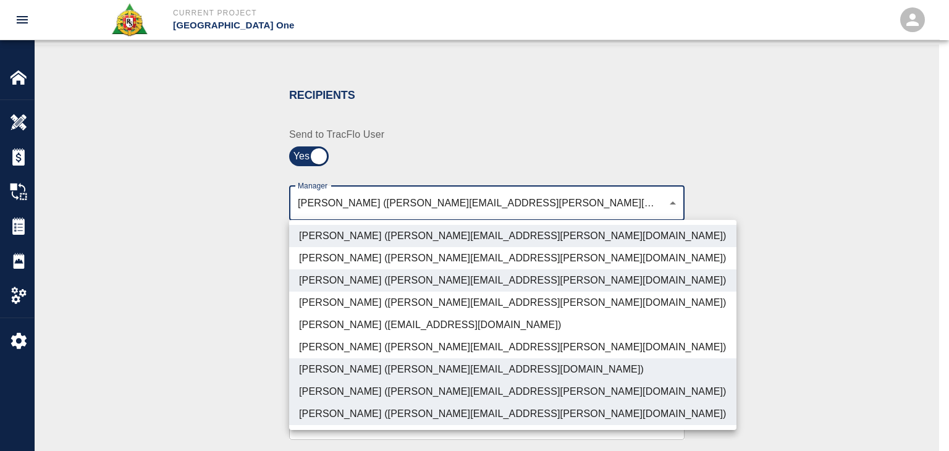
click at [218, 344] on div at bounding box center [474, 225] width 949 height 451
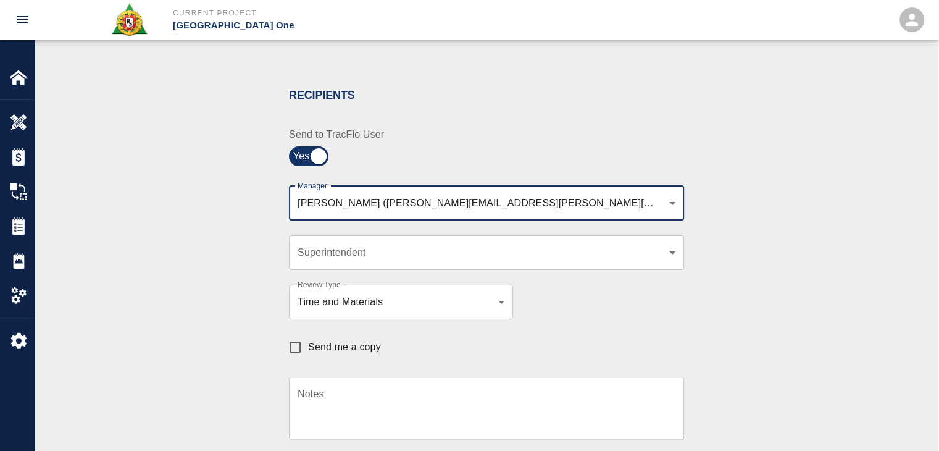
click at [317, 353] on span "Send me a copy" at bounding box center [344, 347] width 73 height 15
click at [308, 353] on input "Send me a copy" at bounding box center [295, 347] width 26 height 26
checkbox input "true"
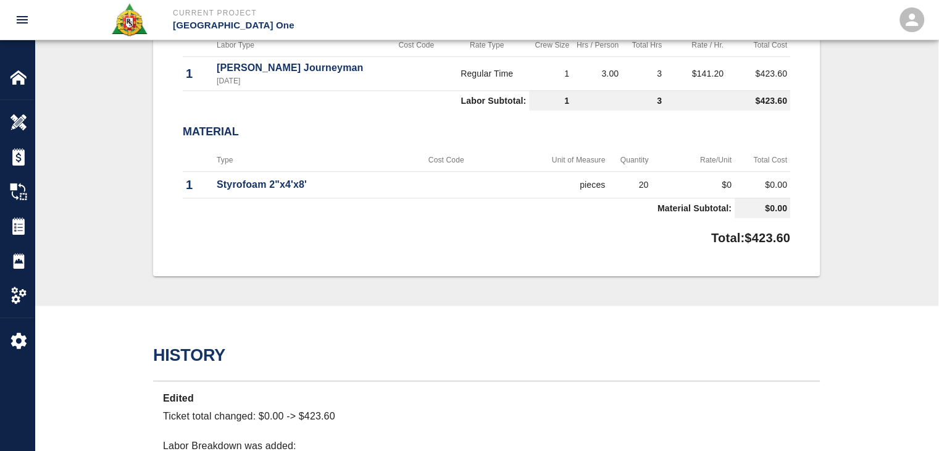
scroll to position [1340, 0]
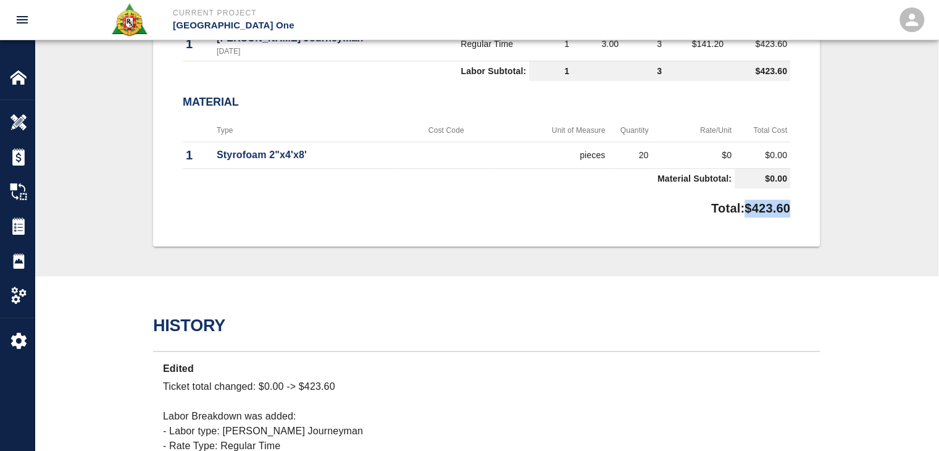
drag, startPoint x: 797, startPoint y: 207, endPoint x: 738, endPoint y: 206, distance: 59.3
copy p "$423.60"
click at [480, 193] on div "Total: $423.60" at bounding box center [487, 205] width 608 height 24
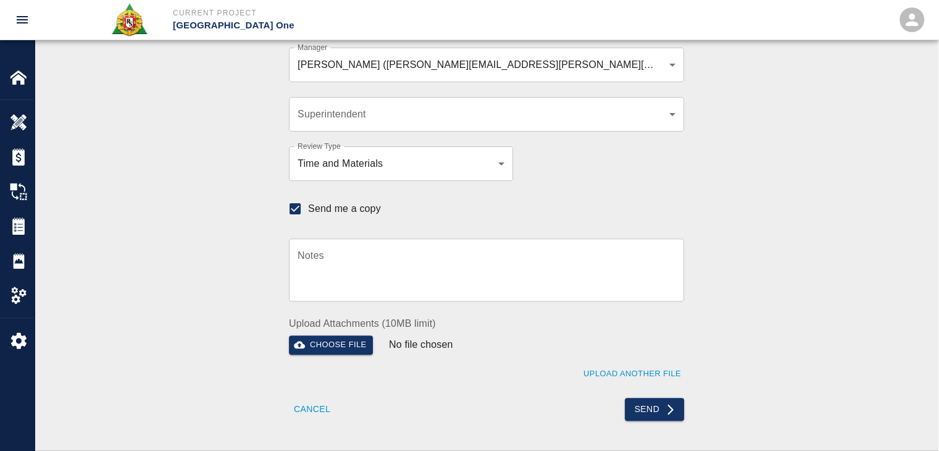
scroll to position [364, 0]
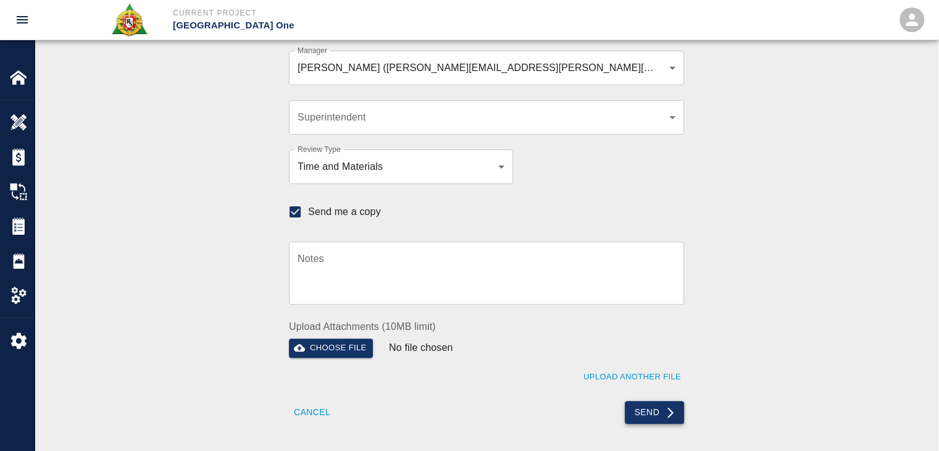
click at [647, 411] on button "Send" at bounding box center [655, 412] width 60 height 23
checkbox input "false"
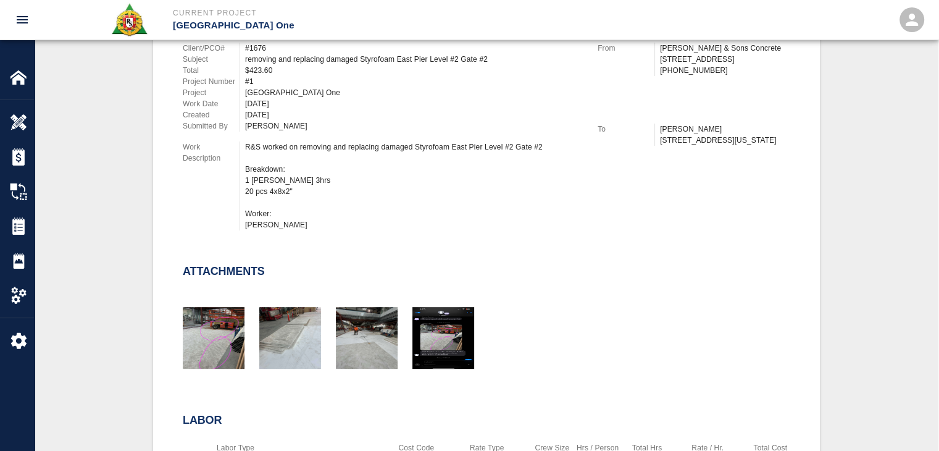
scroll to position [0, 0]
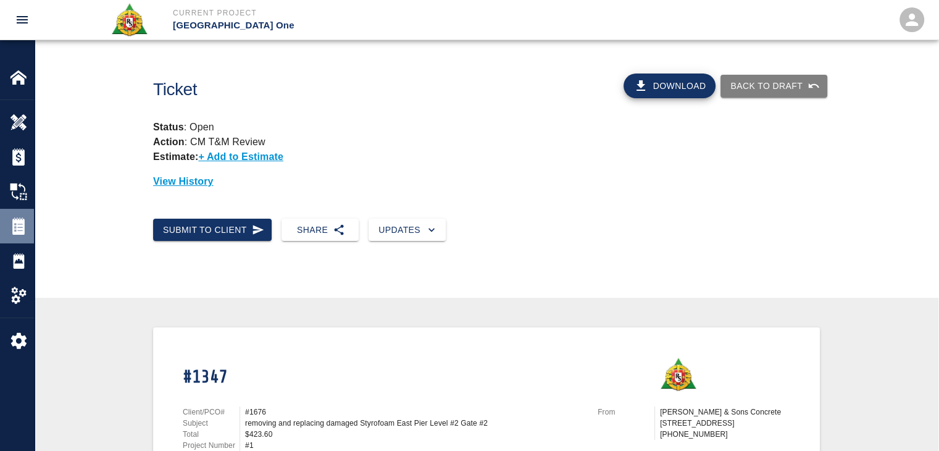
click at [17, 235] on div "Tickets" at bounding box center [17, 226] width 34 height 35
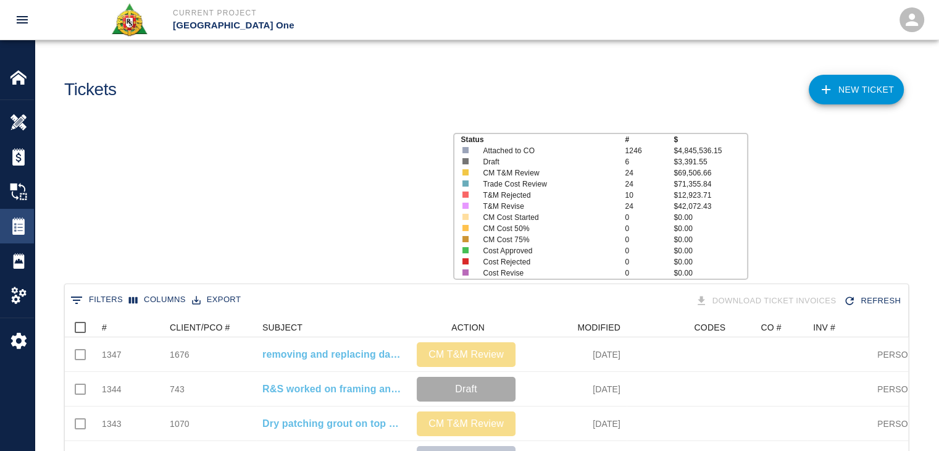
scroll to position [712, 834]
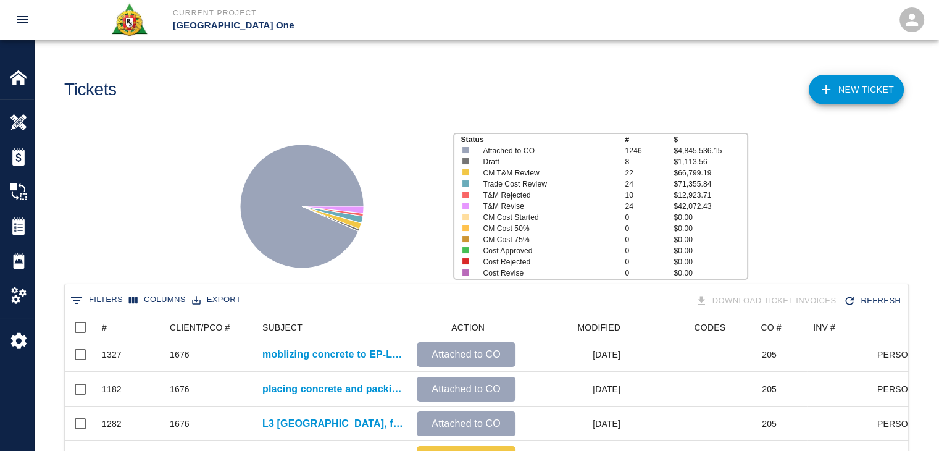
scroll to position [712, 834]
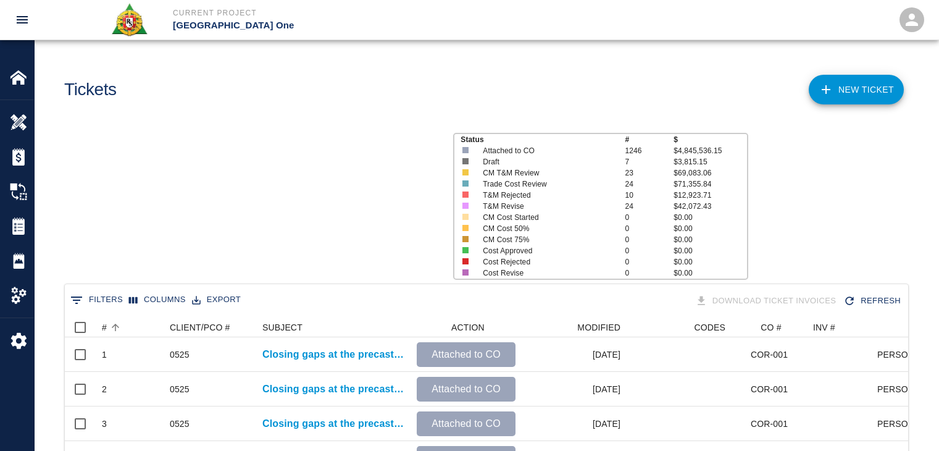
click at [124, 326] on div "#" at bounding box center [133, 327] width 62 height 20
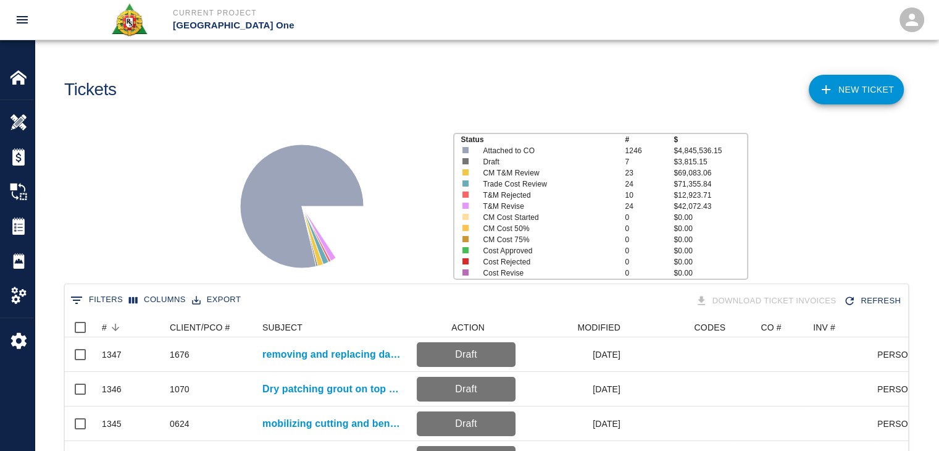
click at [192, 219] on div "Status # $ Attached to CO 1246 $4,845,536.15 Draft 7 $3,815.15 CM T&M Review 23…" at bounding box center [482, 201] width 914 height 164
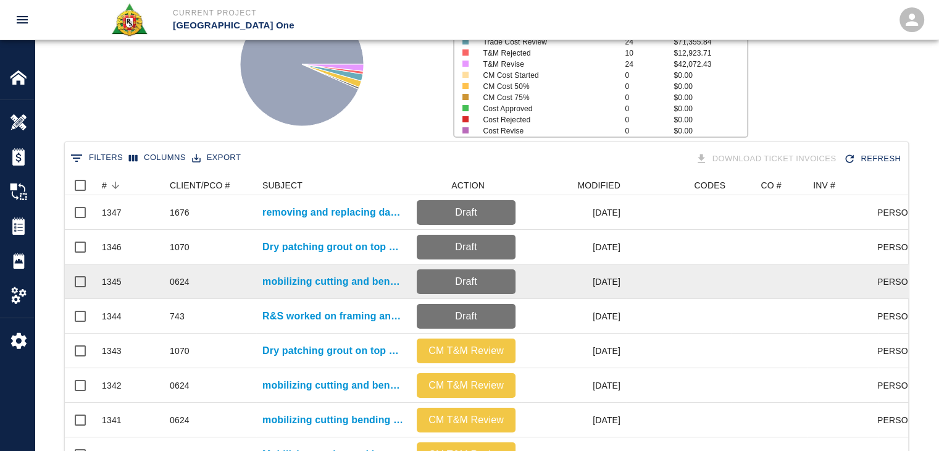
scroll to position [141, 0]
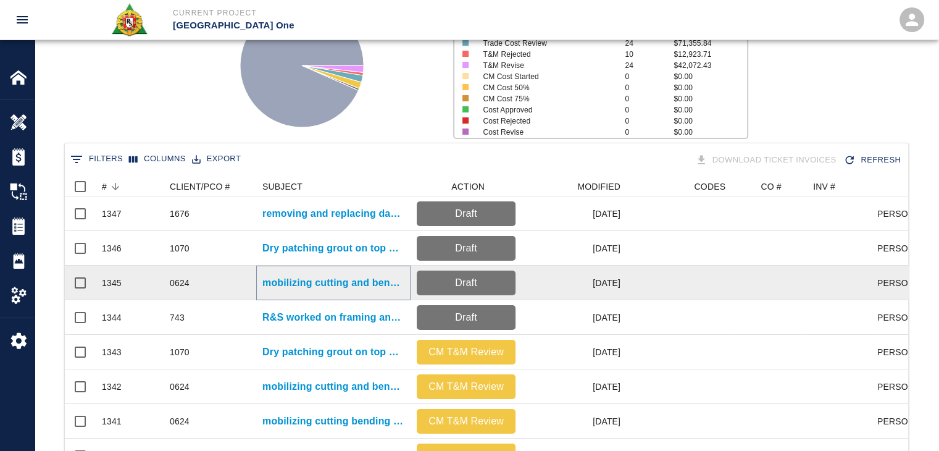
click at [285, 275] on p "mobilizing cutting and bending rebar for gate #12 stairway leave out infill lev…" at bounding box center [334, 282] width 142 height 15
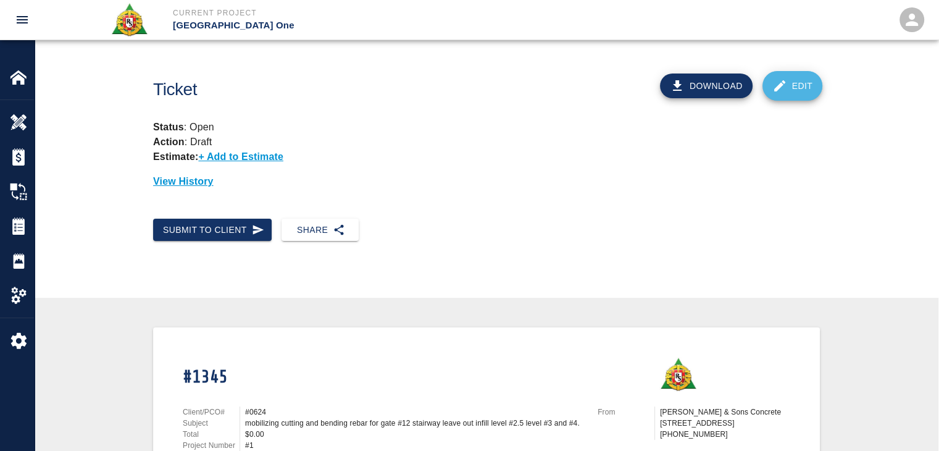
click at [792, 96] on link "Edit" at bounding box center [793, 86] width 61 height 30
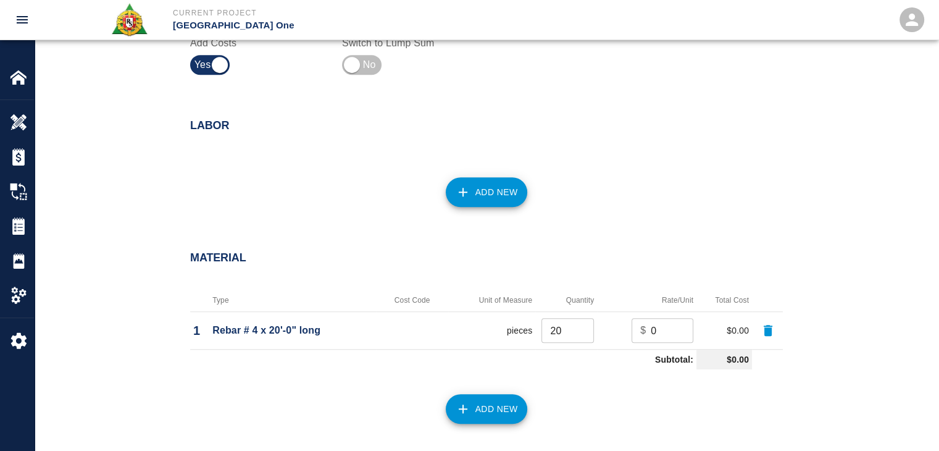
scroll to position [780, 0]
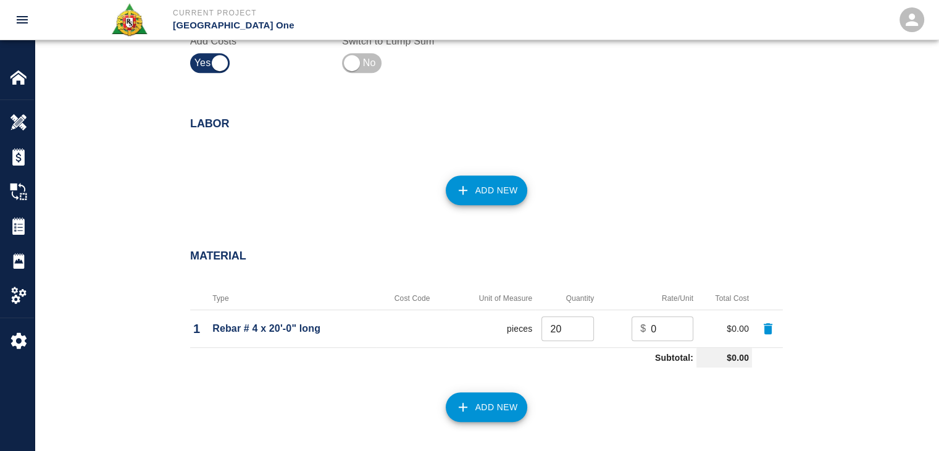
click at [497, 174] on div "Add New" at bounding box center [479, 183] width 608 height 54
click at [507, 190] on button "Add New" at bounding box center [487, 190] width 82 height 30
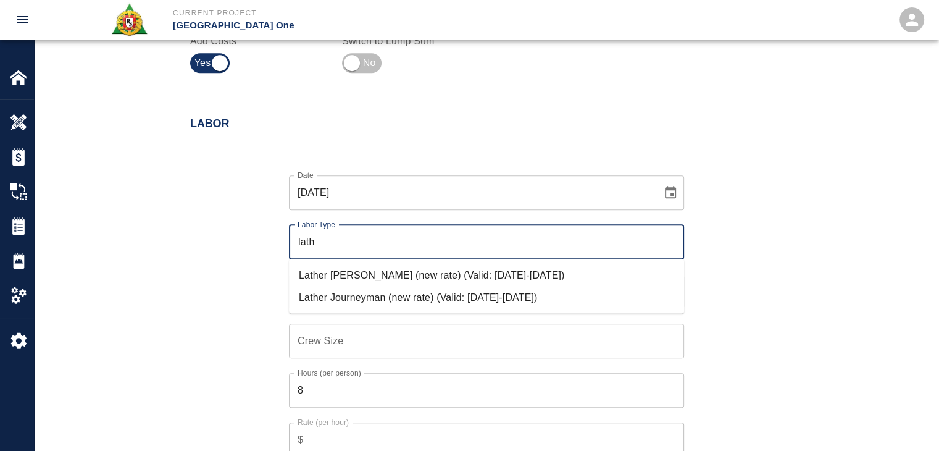
click at [305, 299] on li "Lather Journeyman (new rate) (Valid: [DATE]-[DATE])" at bounding box center [486, 297] width 395 height 22
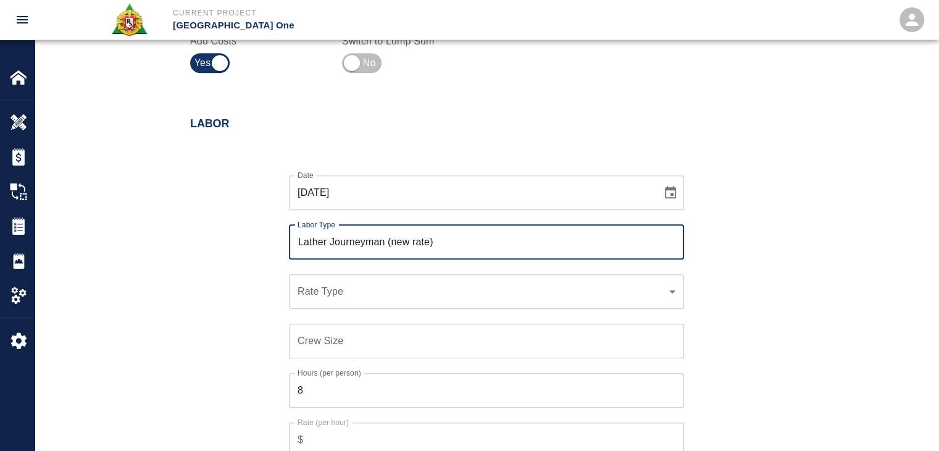
type input "Lather Journeyman (new rate)"
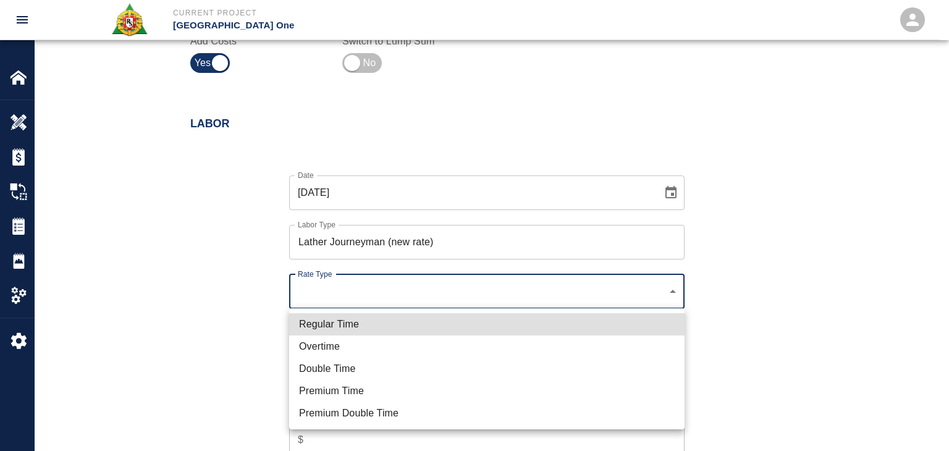
click at [356, 329] on li "Regular Time" at bounding box center [486, 324] width 395 height 22
type input "rate_rt"
type input "122.44"
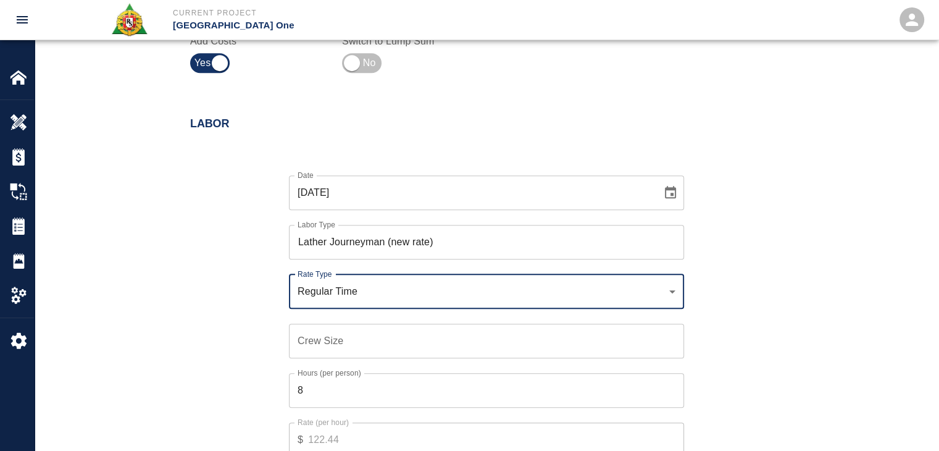
click at [330, 340] on input "Crew Size" at bounding box center [486, 341] width 395 height 35
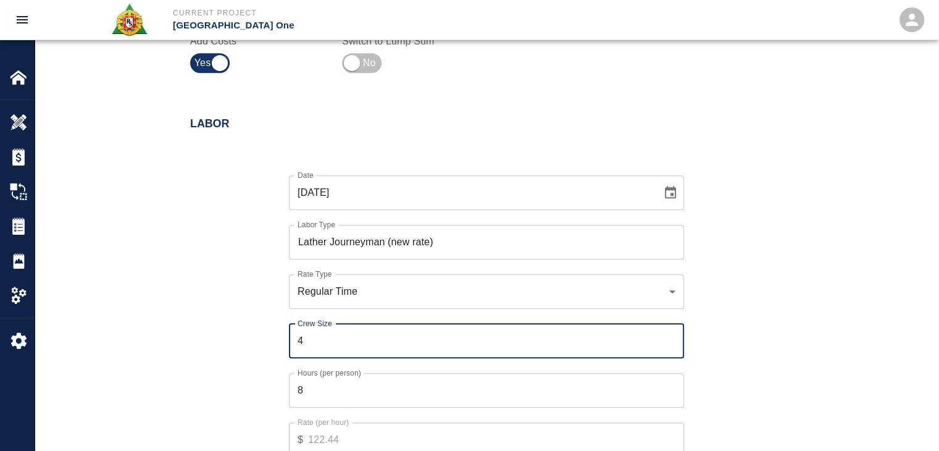
type input "4"
click at [237, 363] on div "Date [DATE] Date Labor Type Lather Journeyman (new rate) Labor Type Rate Type R…" at bounding box center [479, 325] width 608 height 339
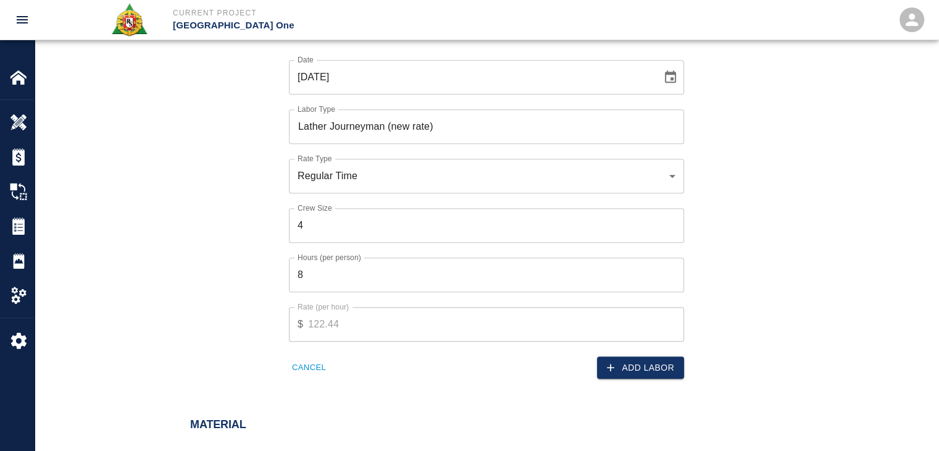
scroll to position [899, 0]
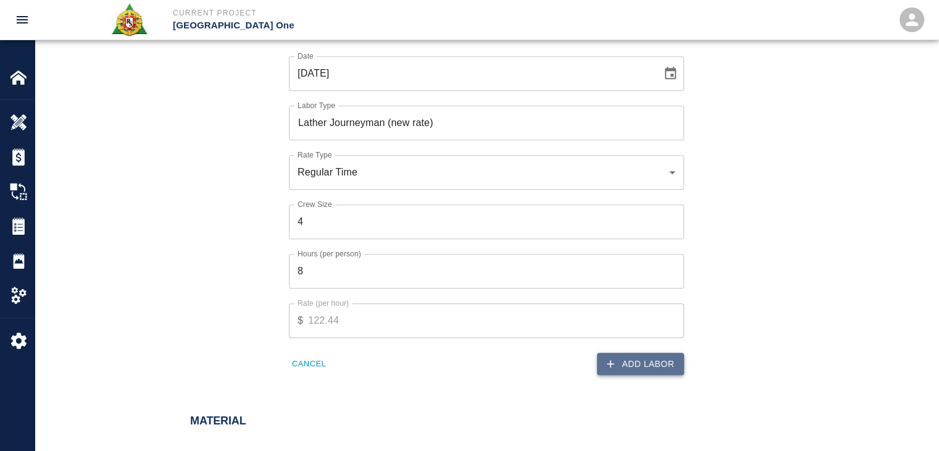
click at [634, 357] on button "Add Labor" at bounding box center [640, 364] width 87 height 23
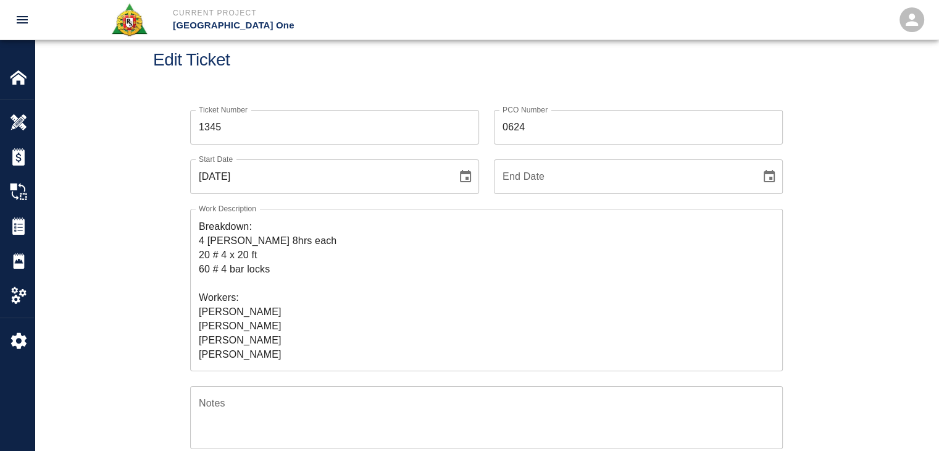
scroll to position [0, 0]
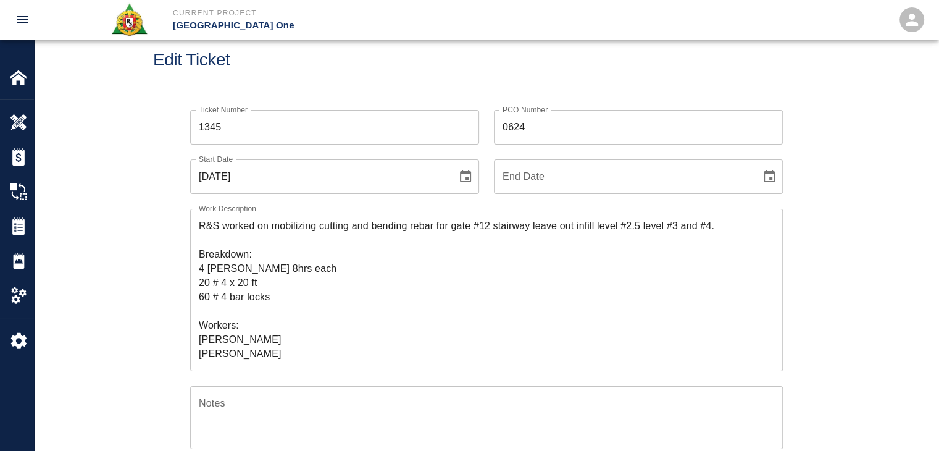
click at [256, 267] on textarea "R&S worked on mobilizing cutting and bending rebar for gate #12 stairway leave …" at bounding box center [487, 290] width 576 height 142
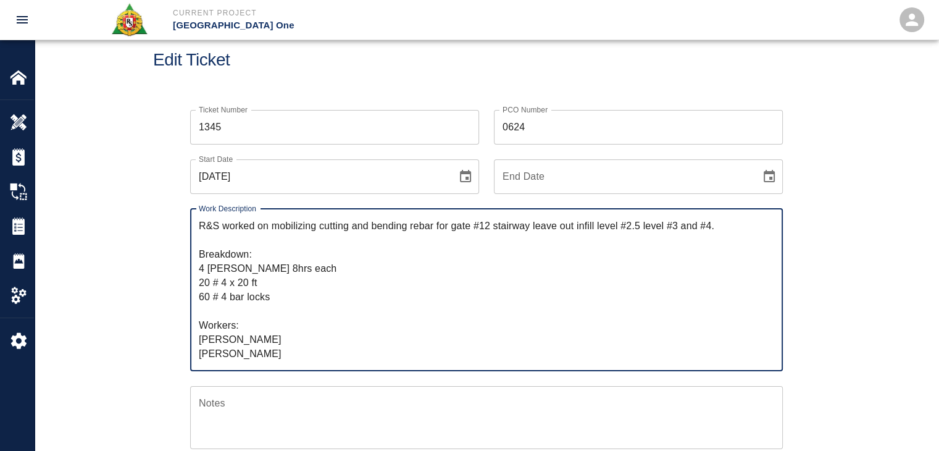
click at [274, 266] on textarea "R&S worked on mobilizing cutting and bending rebar for gate #12 stairway leave …" at bounding box center [487, 290] width 576 height 142
click at [307, 264] on textarea "R&S worked on mobilizing cutting and bending rebar for gate #12 stairway leave …" at bounding box center [487, 290] width 576 height 142
click at [289, 266] on textarea "R&S worked on mobilizing cutting and bending rebar for gate #12 stairway leave …" at bounding box center [487, 290] width 576 height 142
click at [228, 299] on textarea "R&S worked on mobilizing cutting and bending rebar for gate #12 stairway leave …" at bounding box center [487, 290] width 576 height 142
type textarea "R&S worked on mobilizing cutting and bending rebar for gate #12 stairway leave …"
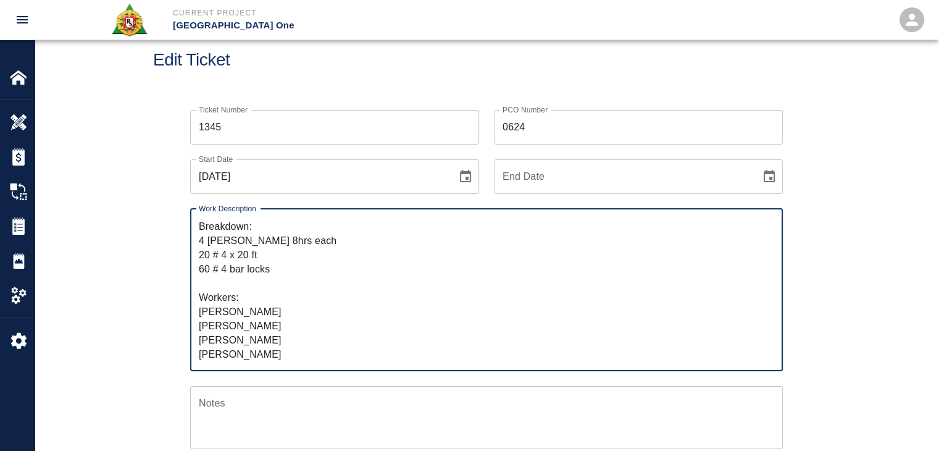
click at [287, 311] on textarea "R&S worked on mobilizing cutting and bending rebar for gate #12 stairway leave …" at bounding box center [487, 290] width 576 height 142
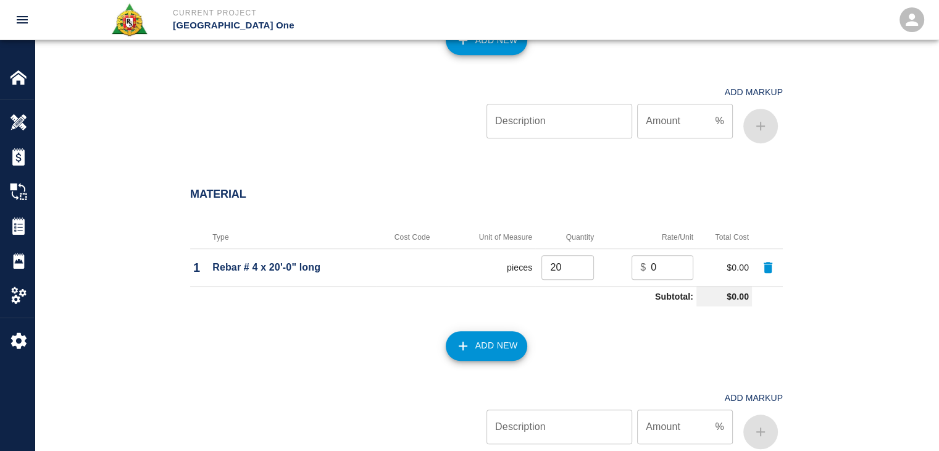
scroll to position [1442, 0]
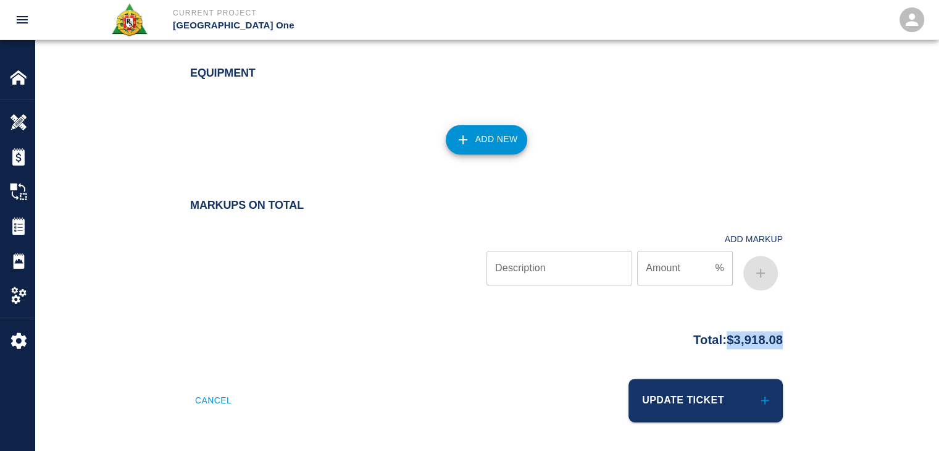
drag, startPoint x: 796, startPoint y: 337, endPoint x: 718, endPoint y: 338, distance: 77.8
click at [718, 338] on div "Total: $3,918.08" at bounding box center [486, 337] width 667 height 24
copy p "$3,918.08"
click at [393, 246] on div at bounding box center [338, 259] width 296 height 74
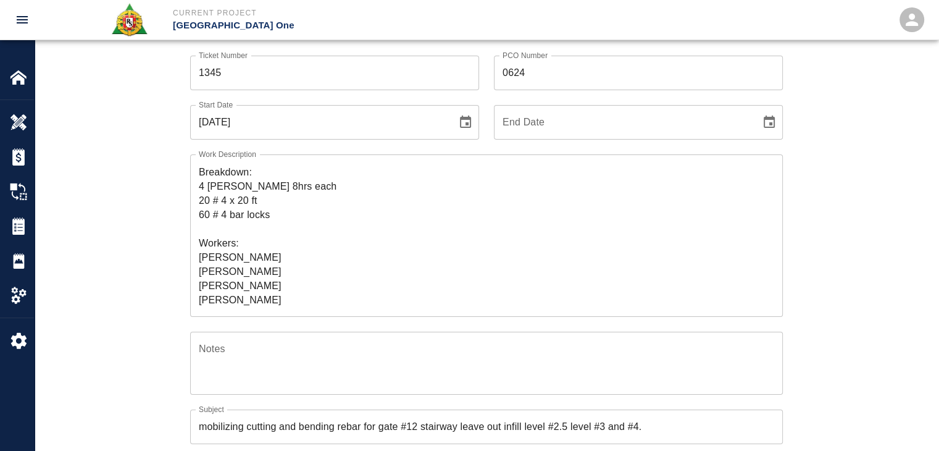
scroll to position [0, 0]
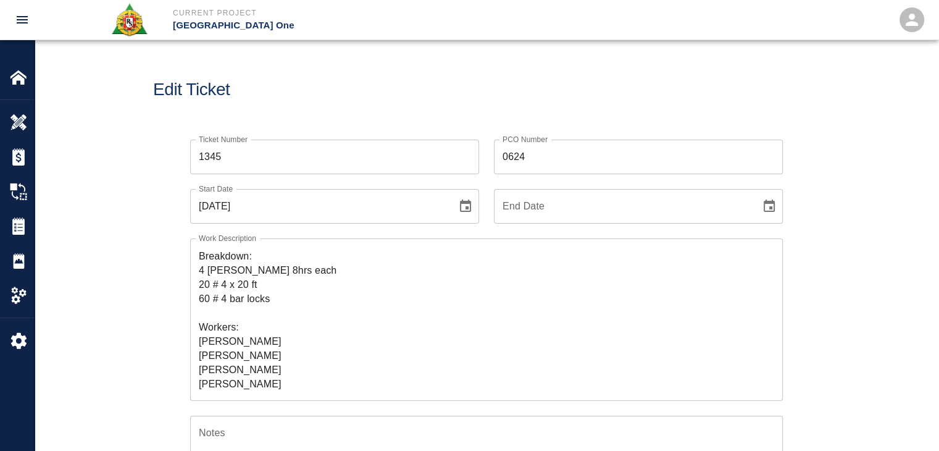
click at [284, 93] on h1 "Edit Ticket" at bounding box center [486, 90] width 667 height 20
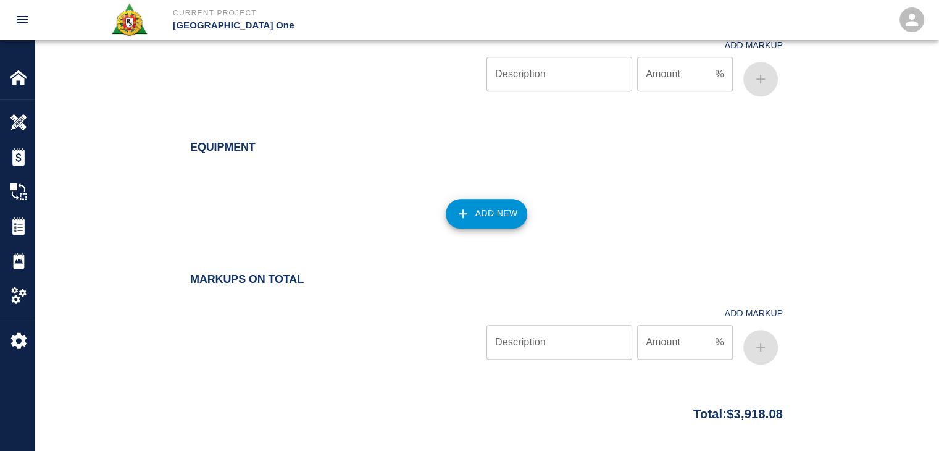
scroll to position [1442, 0]
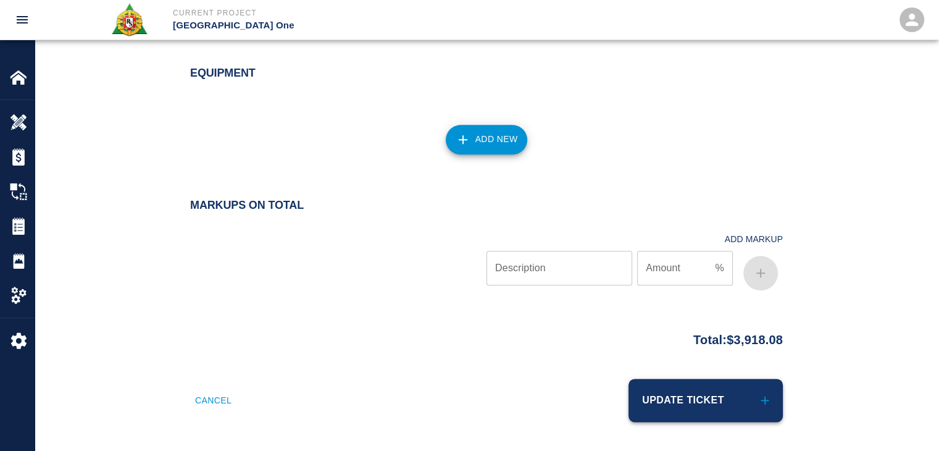
click at [660, 404] on button "Update Ticket" at bounding box center [706, 400] width 154 height 43
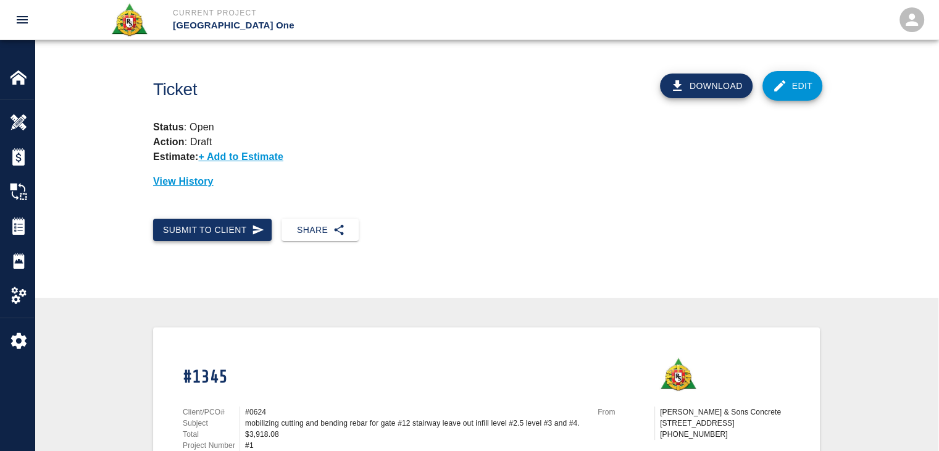
click at [243, 235] on button "Submit to Client" at bounding box center [212, 230] width 119 height 23
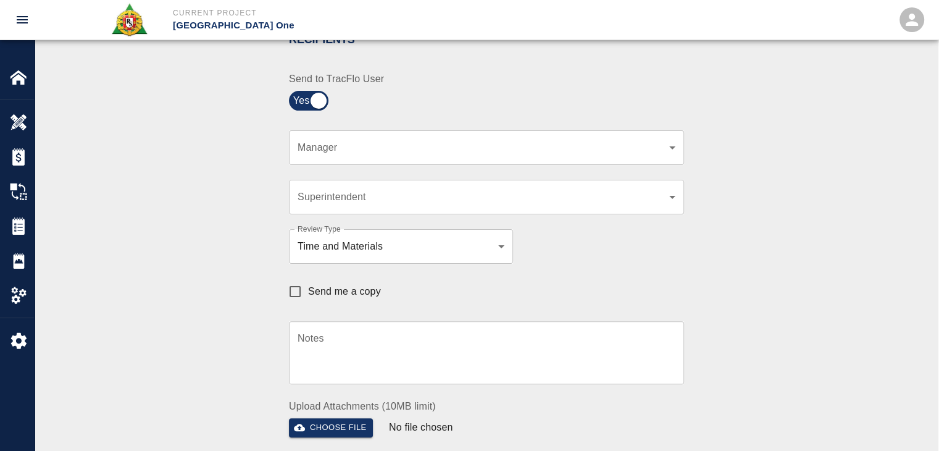
scroll to position [284, 0]
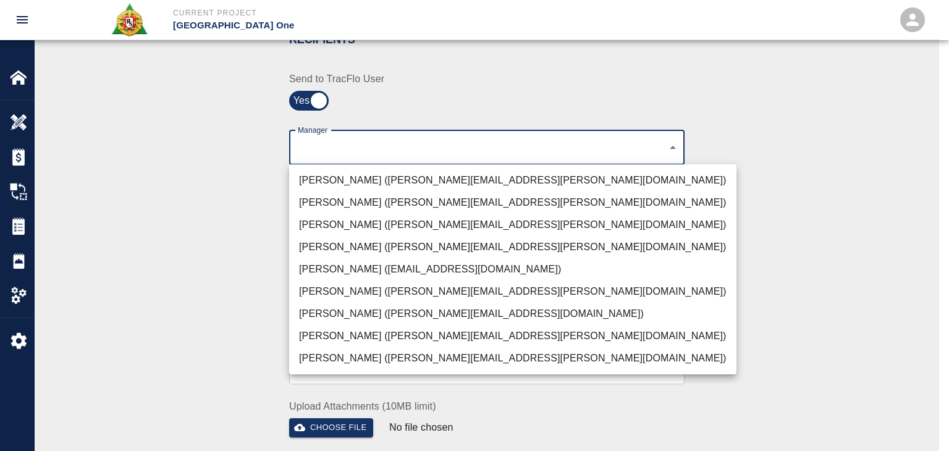
click at [389, 176] on li "[PERSON_NAME] ([PERSON_NAME][EMAIL_ADDRESS][PERSON_NAME][DOMAIN_NAME])" at bounding box center [512, 180] width 447 height 22
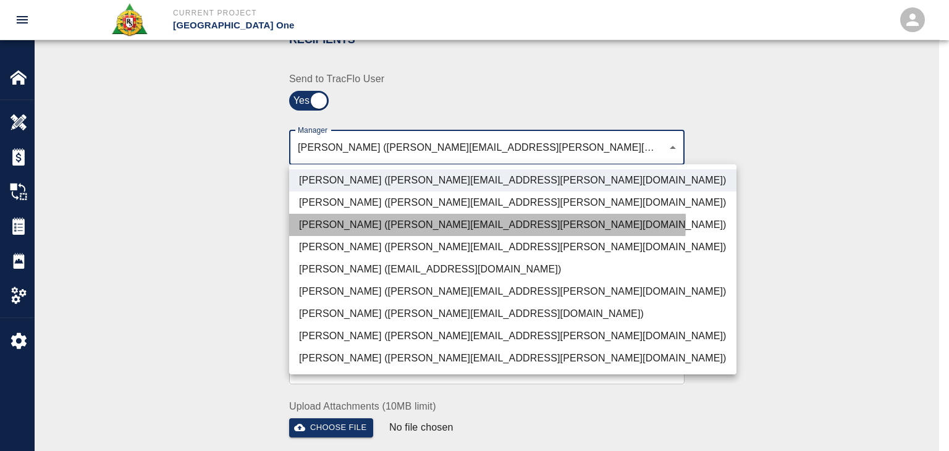
click at [390, 221] on li "[PERSON_NAME] ([PERSON_NAME][EMAIL_ADDRESS][PERSON_NAME][DOMAIN_NAME])" at bounding box center [512, 225] width 447 height 22
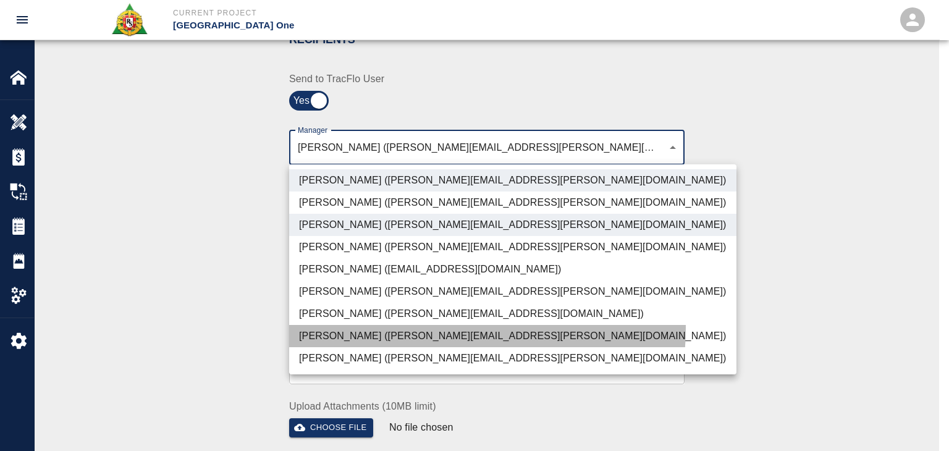
click at [409, 327] on li "[PERSON_NAME] ([PERSON_NAME][EMAIL_ADDRESS][PERSON_NAME][DOMAIN_NAME])" at bounding box center [512, 336] width 447 height 22
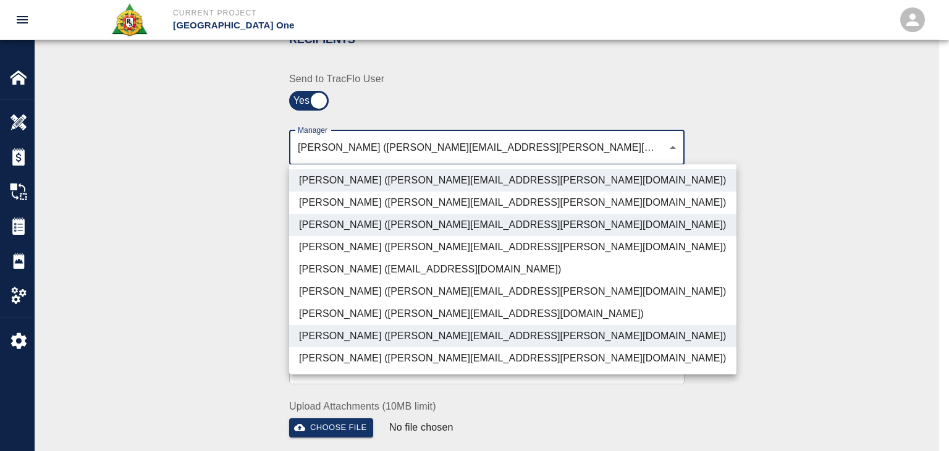
click at [362, 306] on li "[PERSON_NAME] ([PERSON_NAME][EMAIL_ADDRESS][DOMAIN_NAME])" at bounding box center [512, 314] width 447 height 22
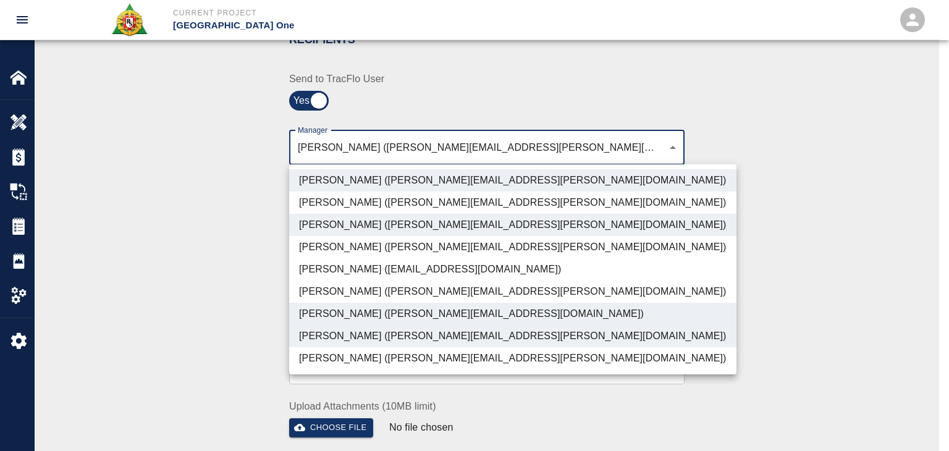
click at [379, 353] on li "[PERSON_NAME] ([PERSON_NAME][EMAIL_ADDRESS][PERSON_NAME][DOMAIN_NAME])" at bounding box center [512, 358] width 447 height 22
type input "ede96749-2565-4a65-a76c-ac2c5448e16e,69d78ca4-8a93-4c72-a988-7271956ccf0b,b38a7…"
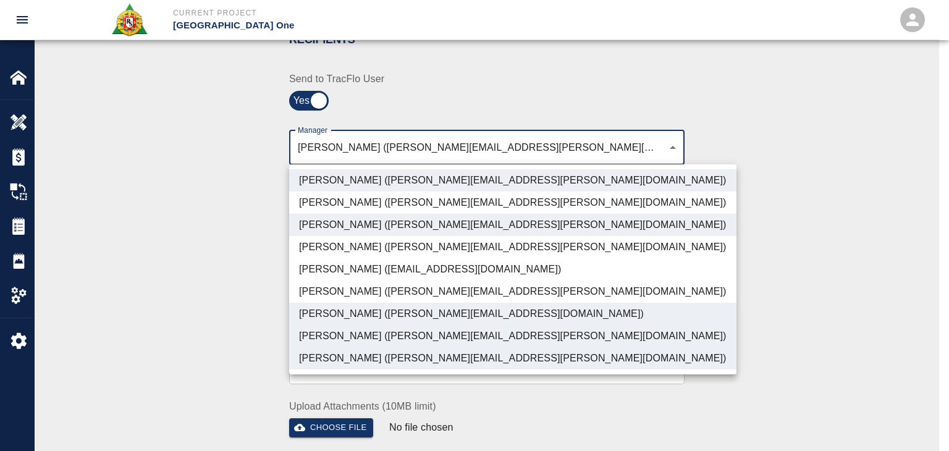
click at [240, 323] on div at bounding box center [474, 225] width 949 height 451
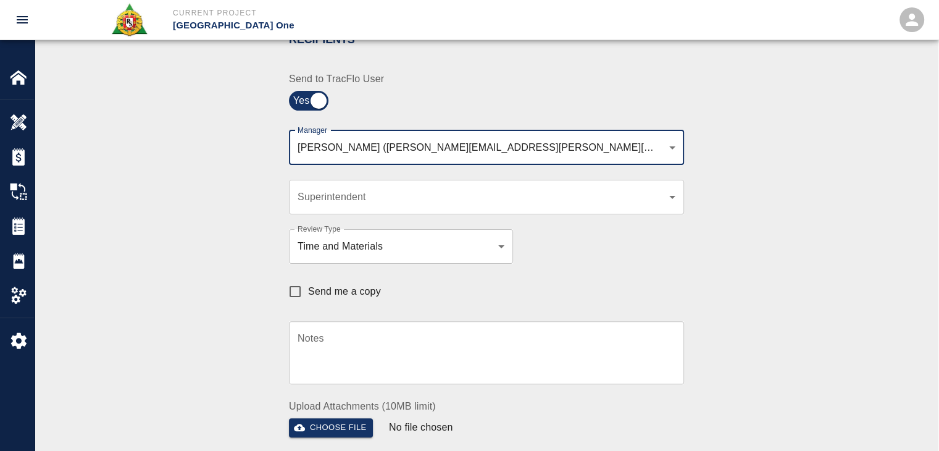
click at [277, 293] on div "Send me a copy" at bounding box center [479, 285] width 410 height 43
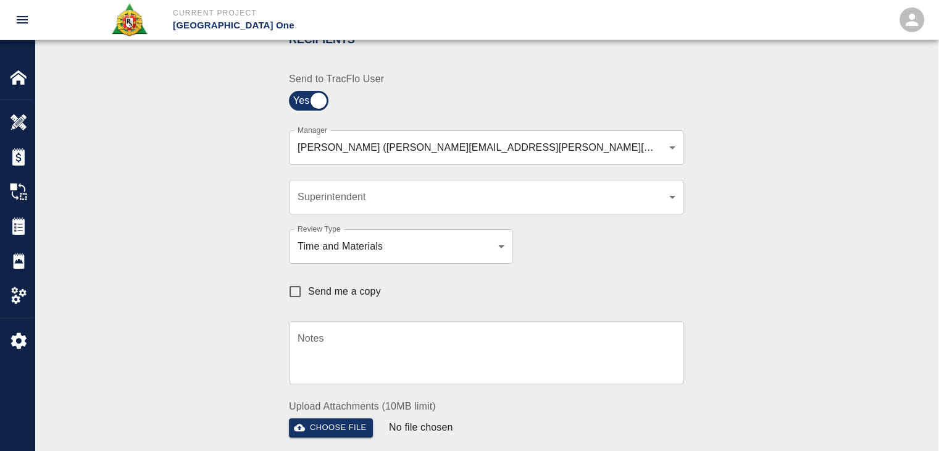
click at [312, 292] on span "Send me a copy" at bounding box center [344, 291] width 73 height 15
click at [308, 292] on input "Send me a copy" at bounding box center [295, 292] width 26 height 26
checkbox input "true"
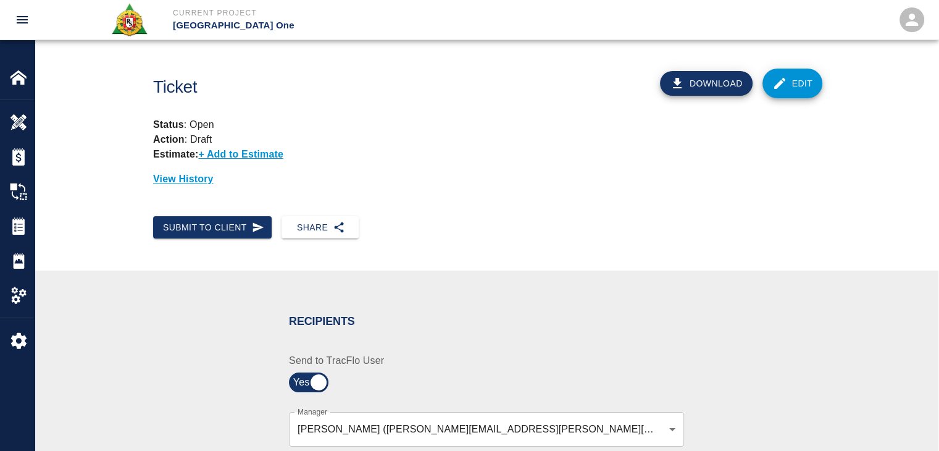
scroll to position [0, 0]
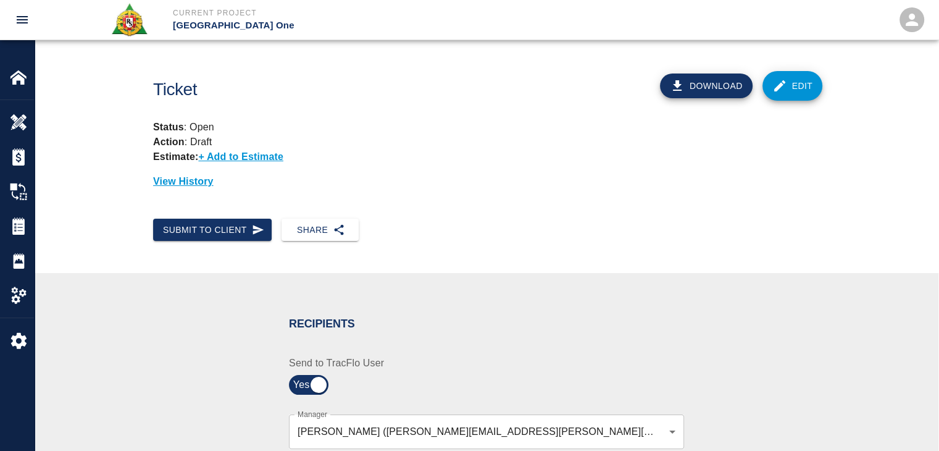
click at [781, 97] on link "Edit" at bounding box center [793, 86] width 61 height 30
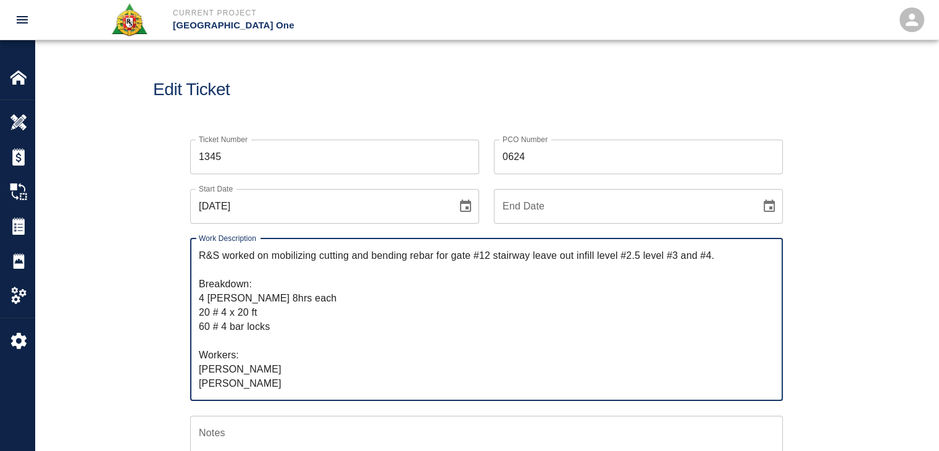
click at [301, 111] on div "Edit Ticket" at bounding box center [487, 89] width 904 height 99
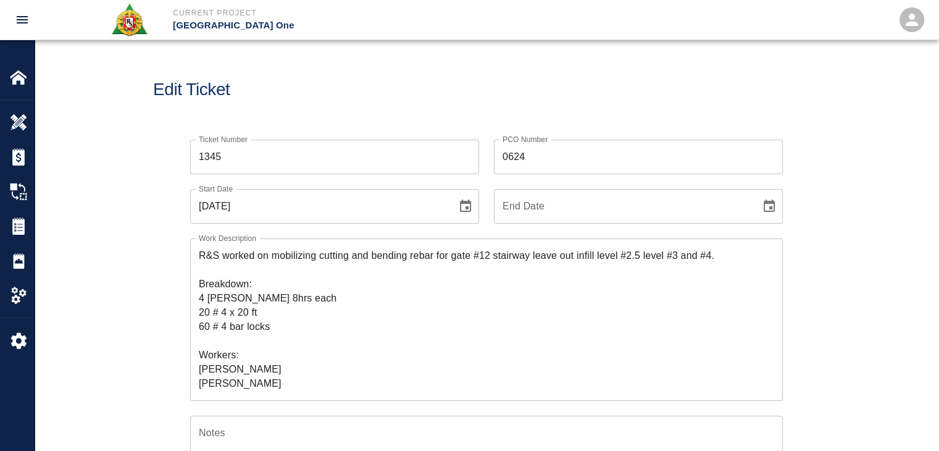
click at [288, 301] on textarea "R&S worked on mobilizing cutting and bending rebar for gate #12 stairway leave …" at bounding box center [487, 319] width 576 height 142
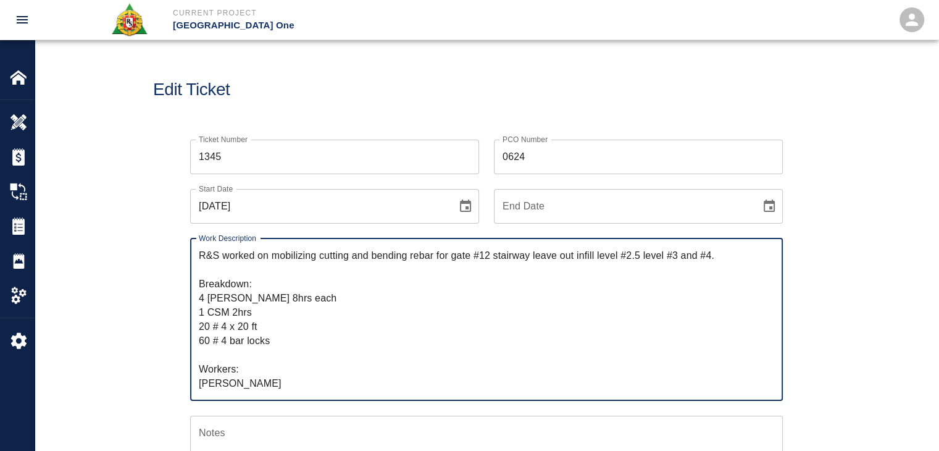
type textarea "R&S worked on mobilizing cutting and bending rebar for gate #12 stairway leave …"
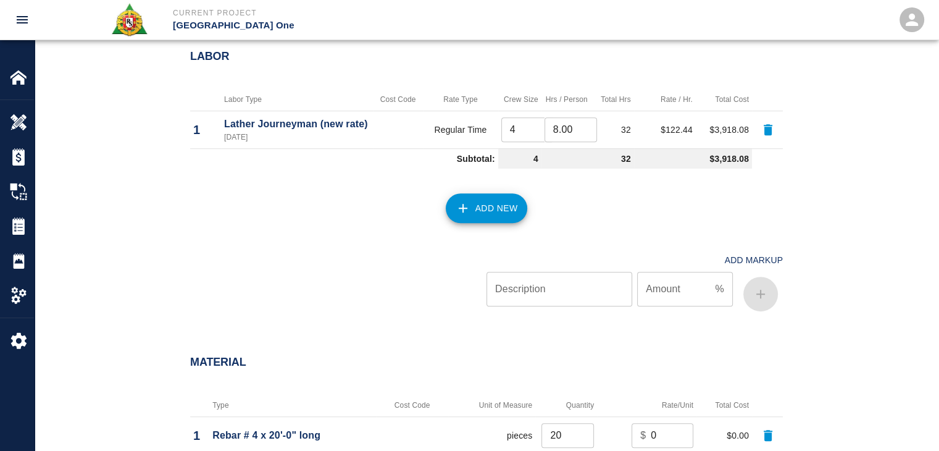
scroll to position [847, 0]
click at [467, 223] on div "Add New" at bounding box center [479, 201] width 608 height 54
click at [461, 218] on button "Add New" at bounding box center [487, 209] width 82 height 30
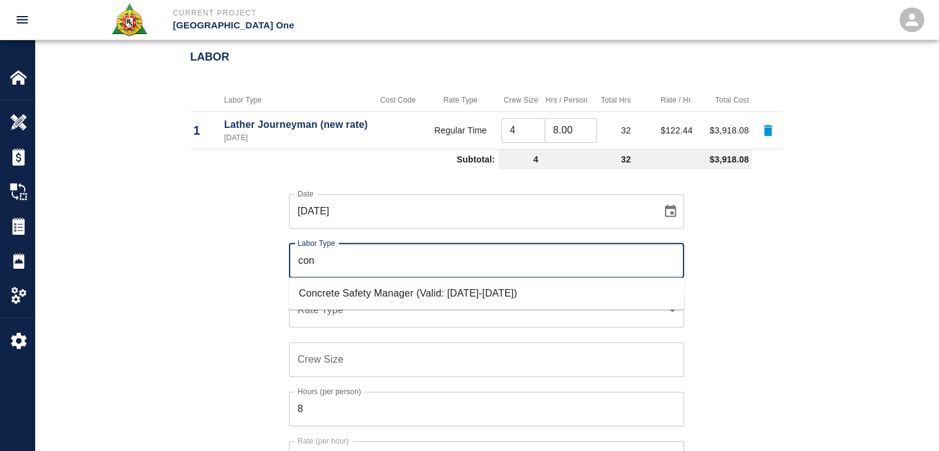
click at [398, 296] on li "Concrete Safety Manager (Valid: [DATE]-[DATE])" at bounding box center [486, 293] width 395 height 22
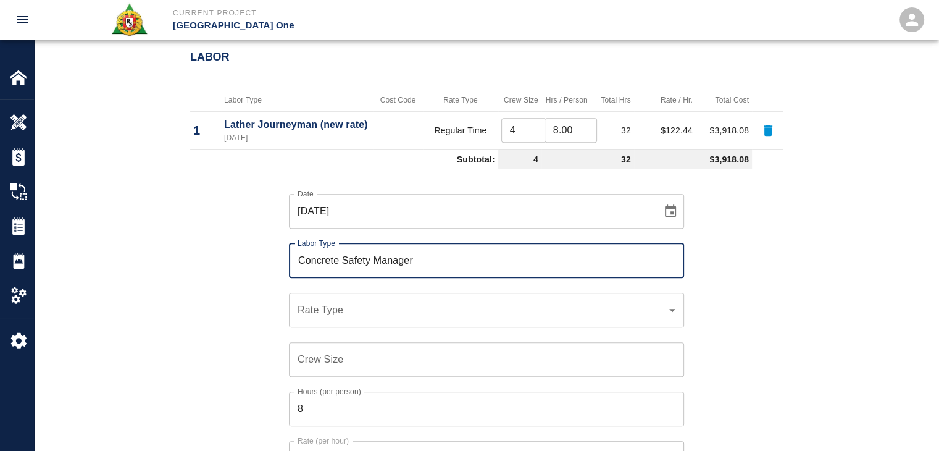
type input "Concrete Safety Manager"
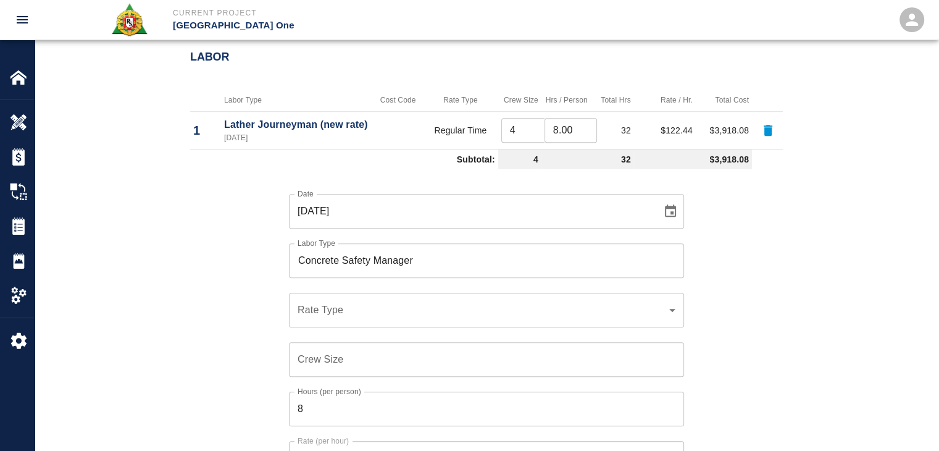
click at [353, 296] on div "​ Rate Type" at bounding box center [486, 310] width 395 height 35
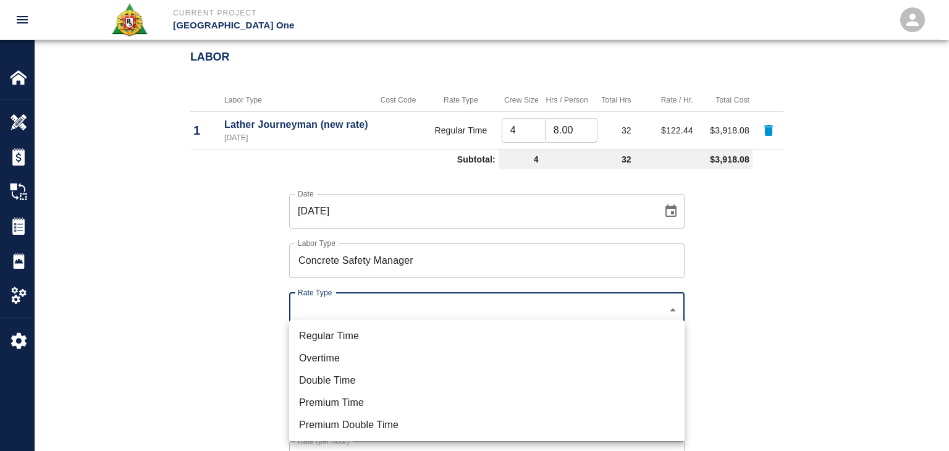
click at [353, 335] on li "Regular Time" at bounding box center [486, 336] width 395 height 22
type input "rate_rt"
type input "100.05"
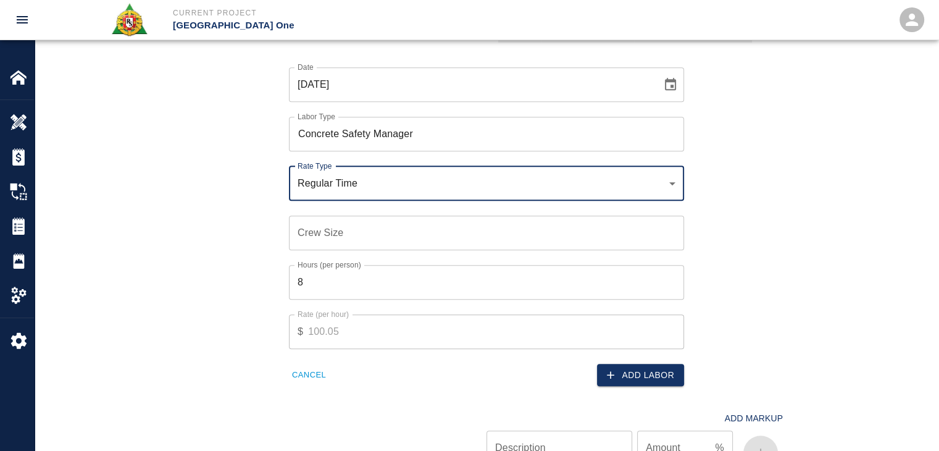
scroll to position [975, 0]
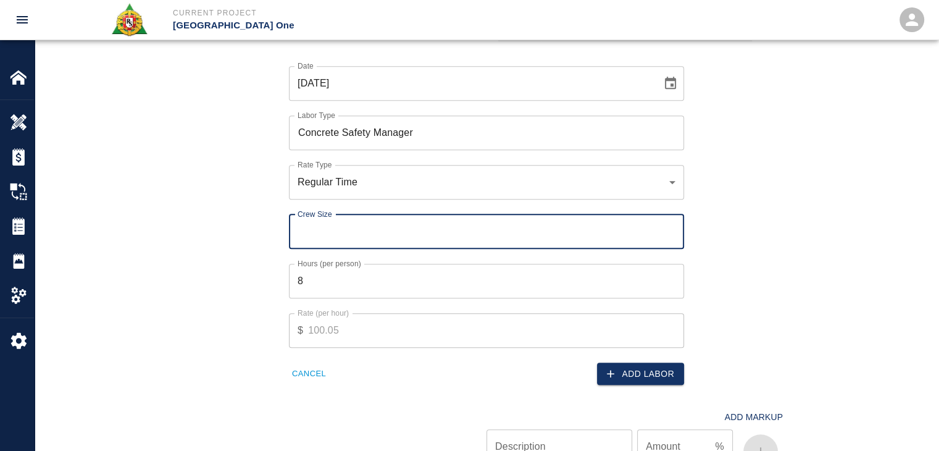
click at [327, 237] on input "Crew Size" at bounding box center [486, 231] width 395 height 35
type input "1"
click at [388, 280] on input "8" at bounding box center [486, 281] width 395 height 35
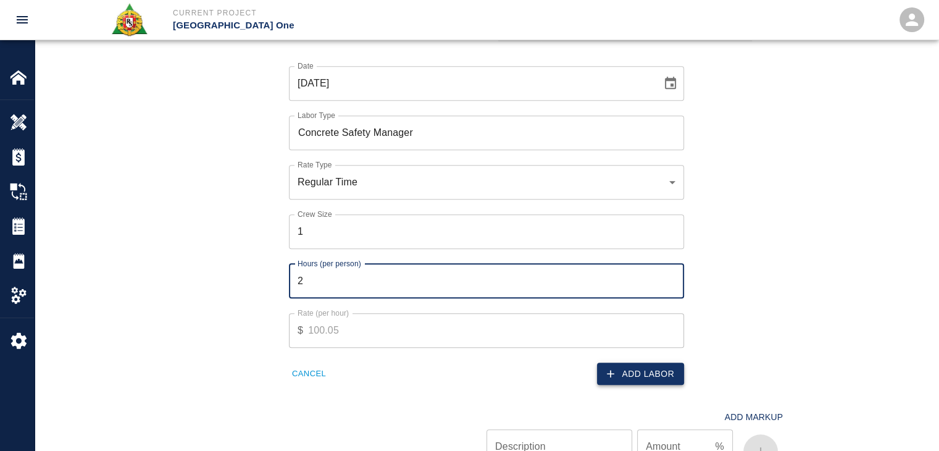
type input "2"
click at [621, 363] on button "Add Labor" at bounding box center [640, 374] width 87 height 23
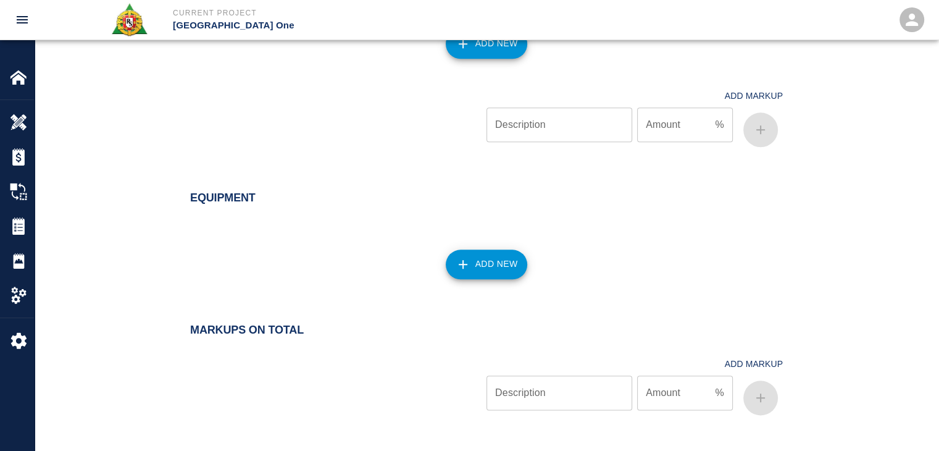
scroll to position [1480, 0]
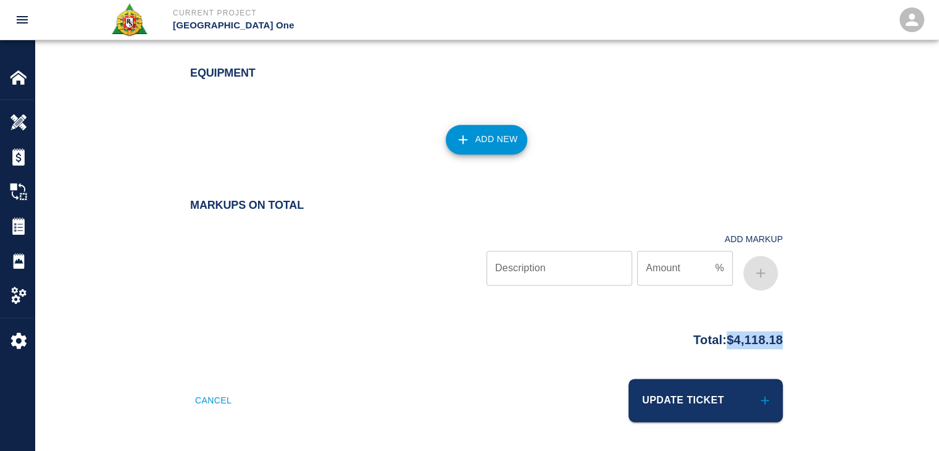
drag, startPoint x: 786, startPoint y: 337, endPoint x: 717, endPoint y: 330, distance: 69.5
click at [717, 330] on div "Total: $4,118.18" at bounding box center [486, 337] width 667 height 24
copy p "$4,118.18"
click at [361, 168] on div "Equipment Add New" at bounding box center [487, 115] width 904 height 147
click at [663, 383] on button "Update Ticket" at bounding box center [706, 400] width 154 height 43
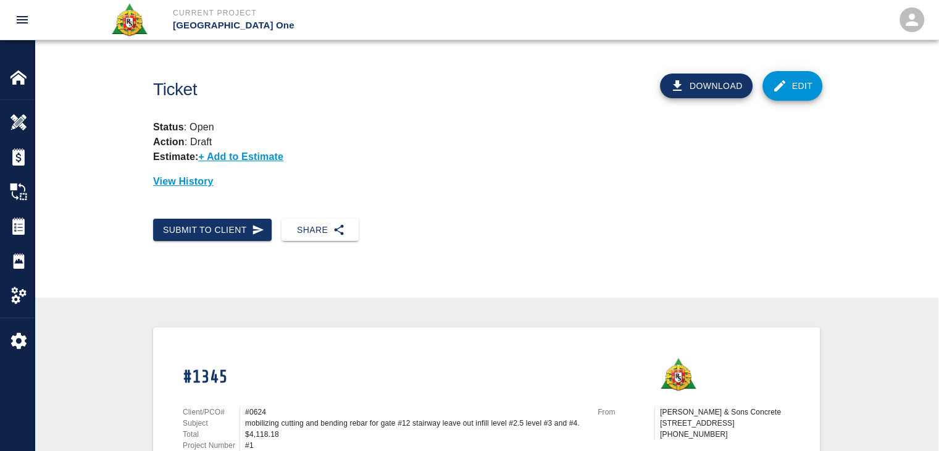
click at [421, 138] on div "Status : Open Action : Draft Estimate: + Add to Estimate View History" at bounding box center [481, 149] width 677 height 79
click at [235, 224] on button "Submit to Client" at bounding box center [212, 230] width 119 height 23
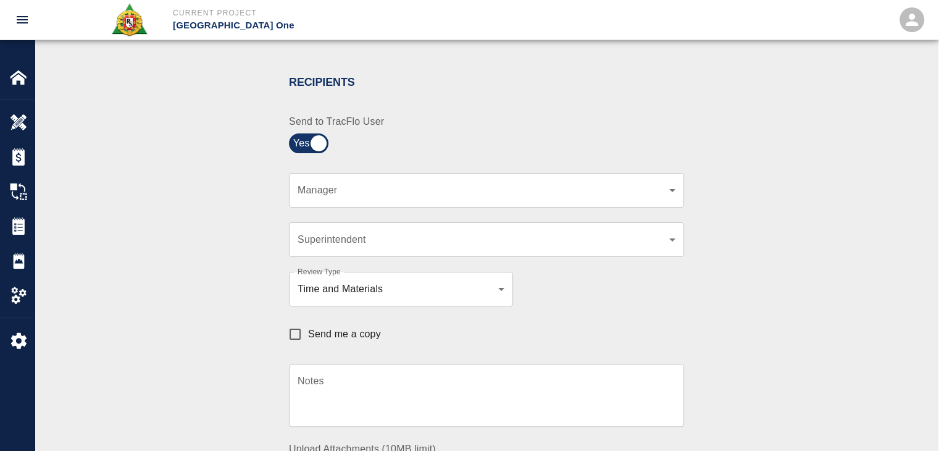
scroll to position [242, 0]
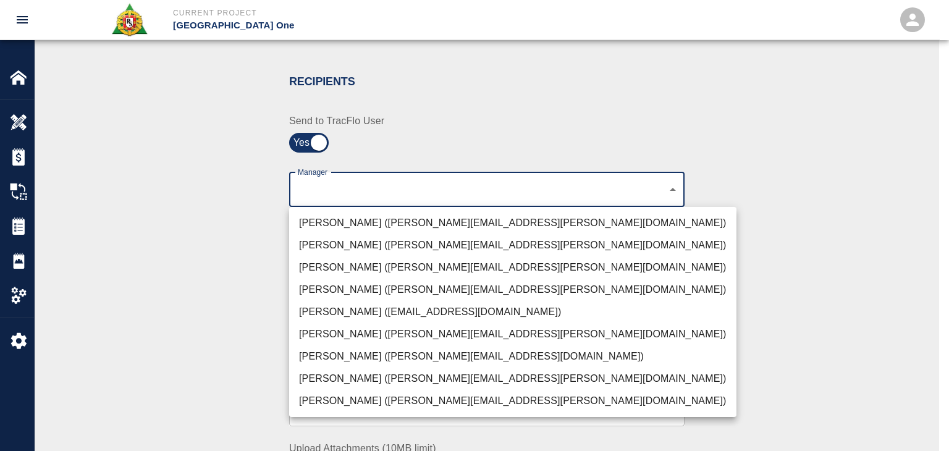
click at [371, 219] on li "[PERSON_NAME] ([PERSON_NAME][EMAIL_ADDRESS][PERSON_NAME][DOMAIN_NAME])" at bounding box center [512, 223] width 447 height 22
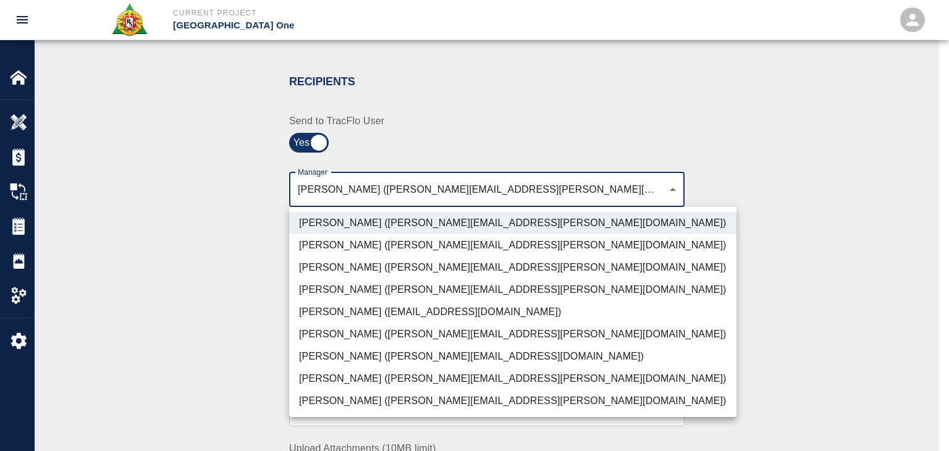
click at [369, 265] on li "[PERSON_NAME] ([PERSON_NAME][EMAIL_ADDRESS][PERSON_NAME][DOMAIN_NAME])" at bounding box center [512, 267] width 447 height 22
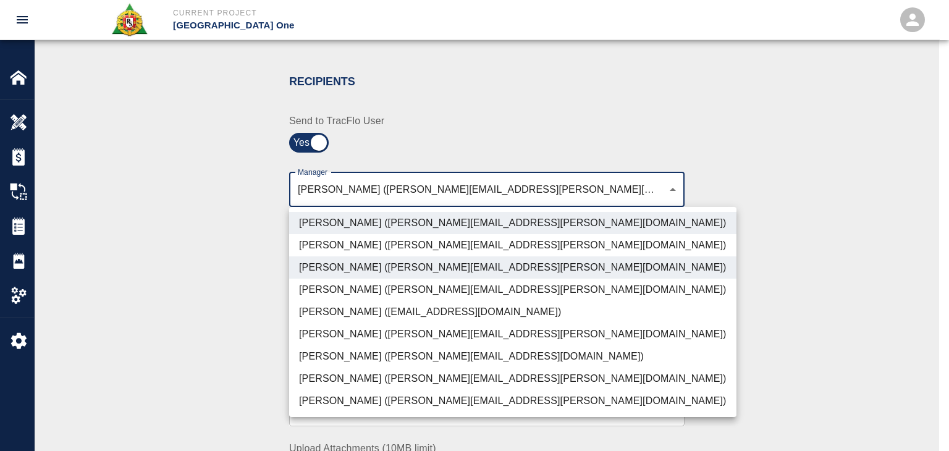
click at [359, 387] on li "[PERSON_NAME] ([PERSON_NAME][EMAIL_ADDRESS][PERSON_NAME][DOMAIN_NAME])" at bounding box center [512, 379] width 447 height 22
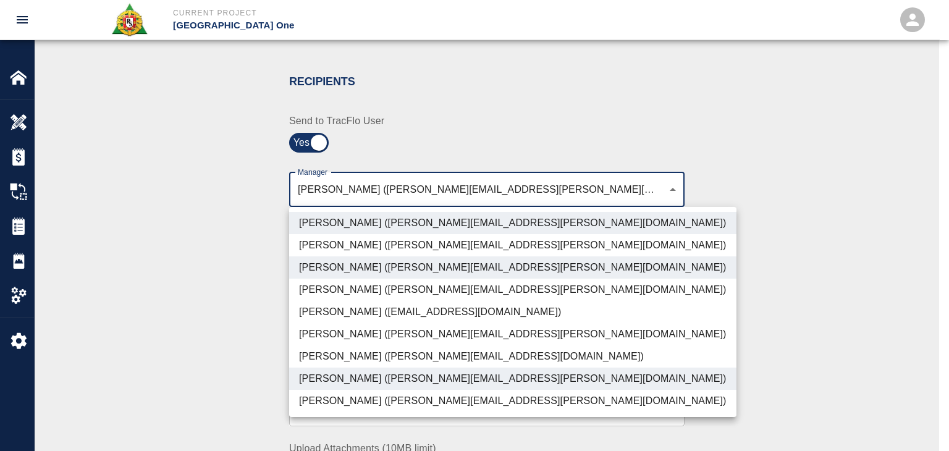
click at [362, 357] on li "[PERSON_NAME] ([PERSON_NAME][EMAIL_ADDRESS][DOMAIN_NAME])" at bounding box center [512, 356] width 447 height 22
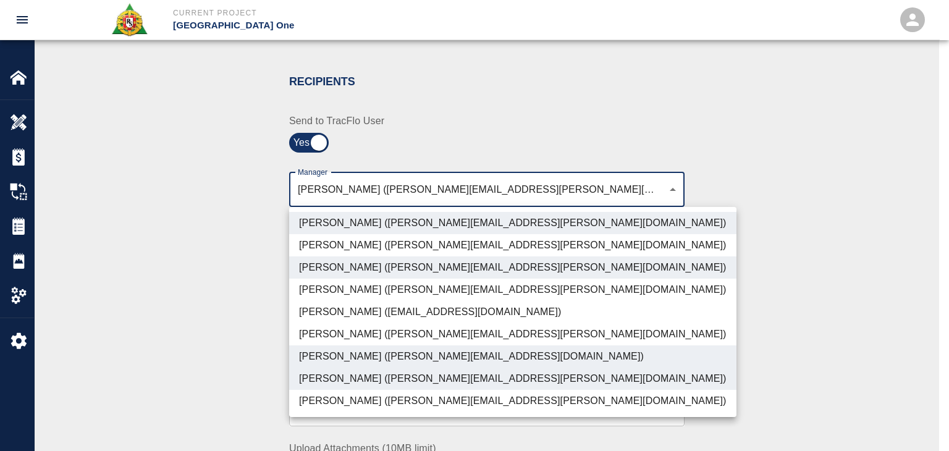
click at [395, 397] on li "[PERSON_NAME] ([PERSON_NAME][EMAIL_ADDRESS][PERSON_NAME][DOMAIN_NAME])" at bounding box center [512, 401] width 447 height 22
type input "ede96749-2565-4a65-a76c-ac2c5448e16e,69d78ca4-8a93-4c72-a988-7271956ccf0b,b38a7…"
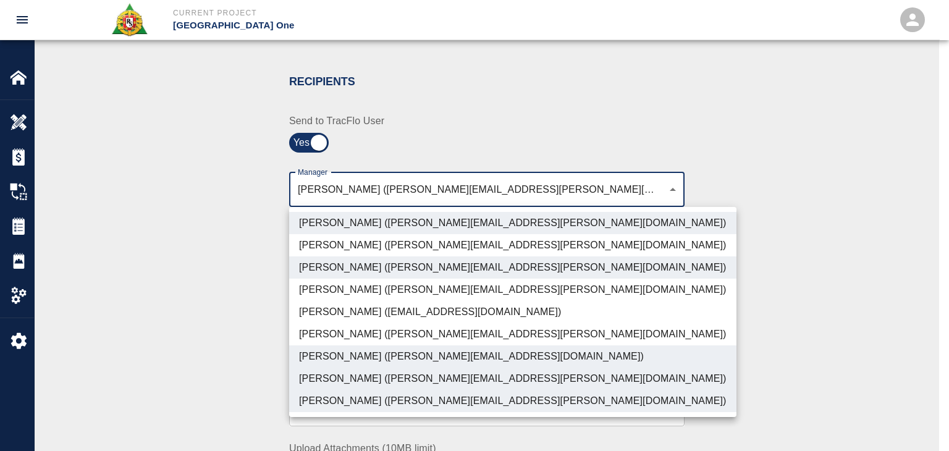
click at [245, 362] on div at bounding box center [474, 225] width 949 height 451
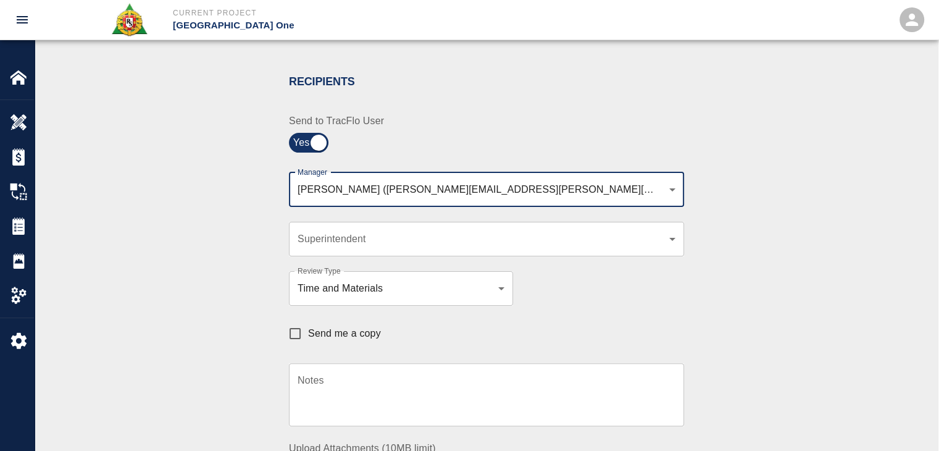
click at [322, 344] on label "Send me a copy" at bounding box center [331, 334] width 99 height 26
click at [308, 344] on input "Send me a copy" at bounding box center [295, 334] width 26 height 26
checkbox input "true"
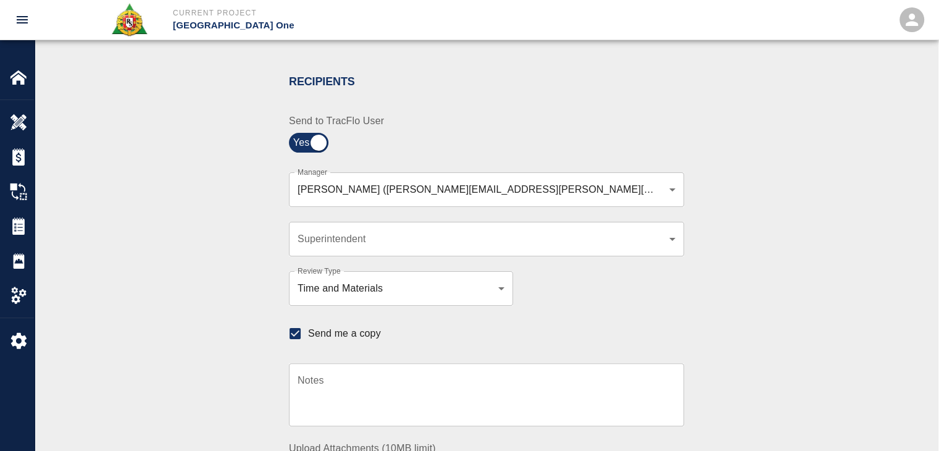
scroll to position [403, 0]
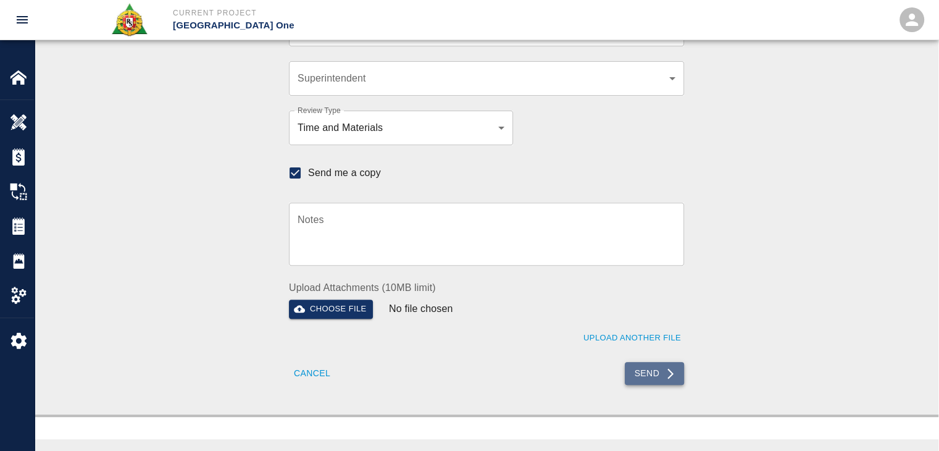
click at [672, 373] on icon "submit" at bounding box center [671, 373] width 6 height 11
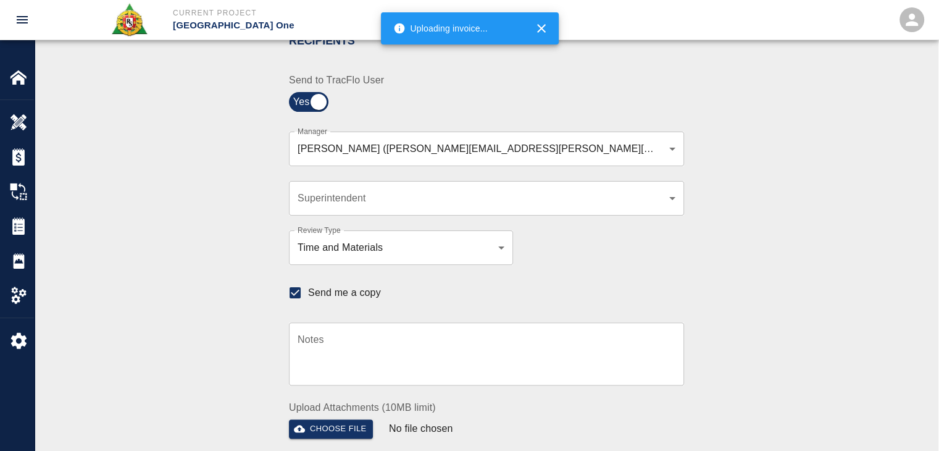
scroll to position [0, 0]
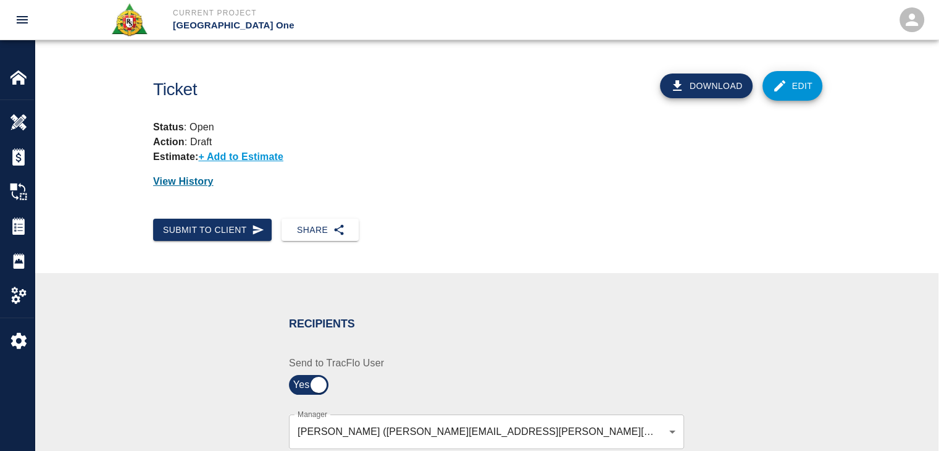
checkbox input "false"
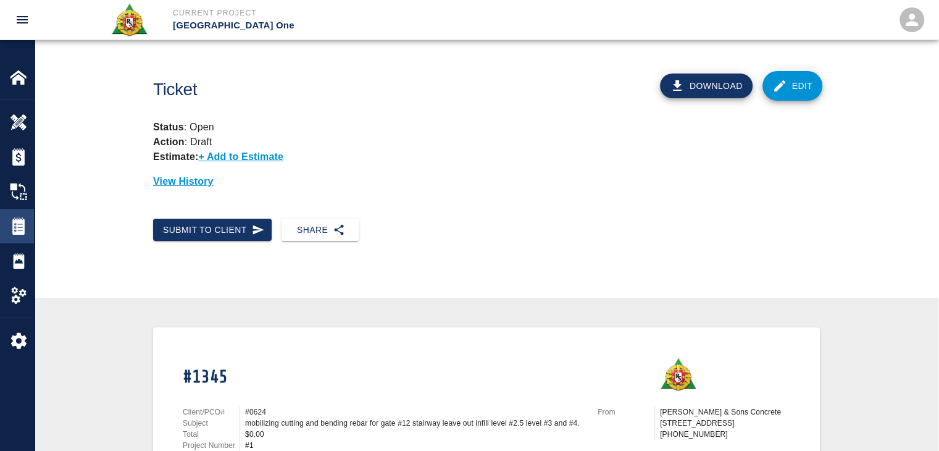
click at [29, 221] on div at bounding box center [27, 225] width 35 height 17
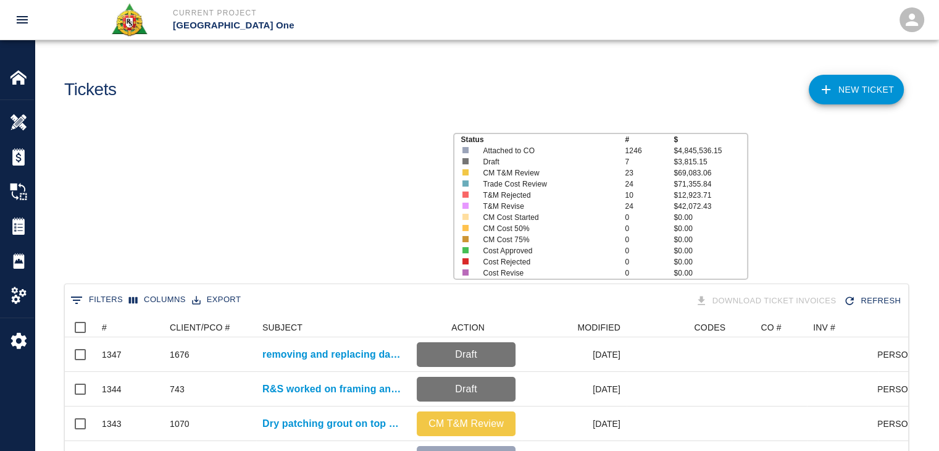
scroll to position [712, 834]
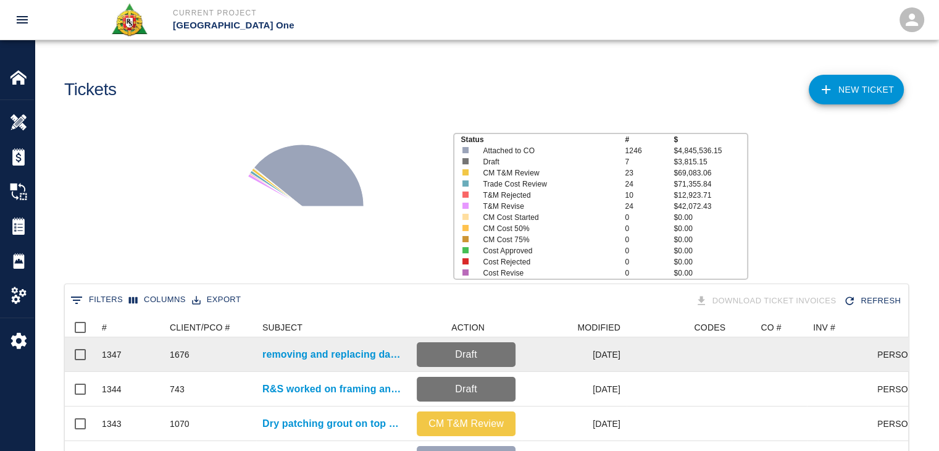
click at [138, 339] on div "1347" at bounding box center [130, 354] width 68 height 35
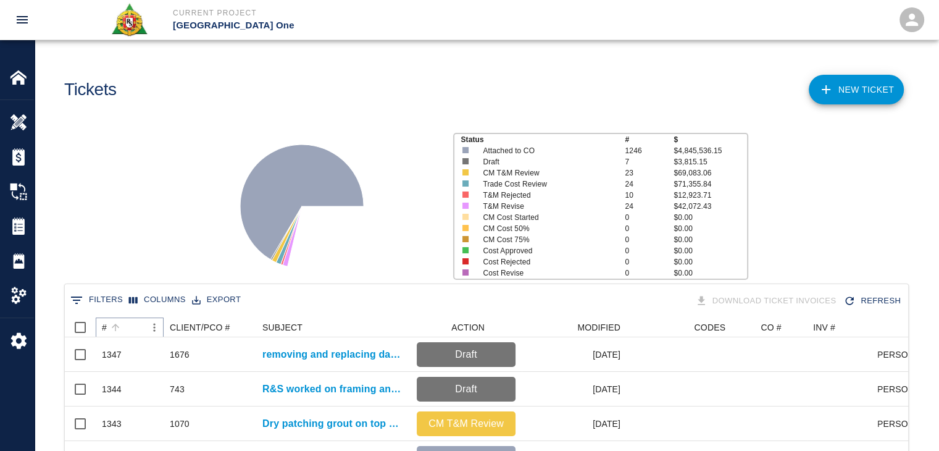
click at [108, 326] on button "Sort" at bounding box center [115, 327] width 17 height 17
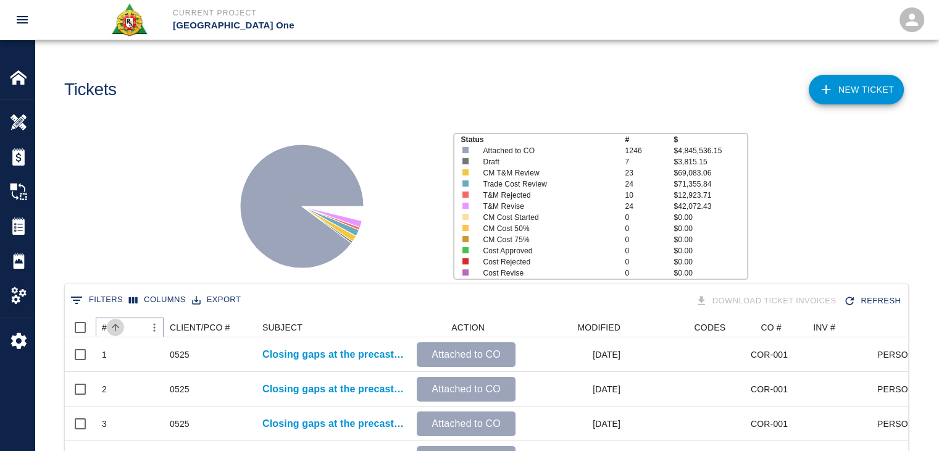
click at [116, 327] on icon "Sort" at bounding box center [115, 327] width 7 height 7
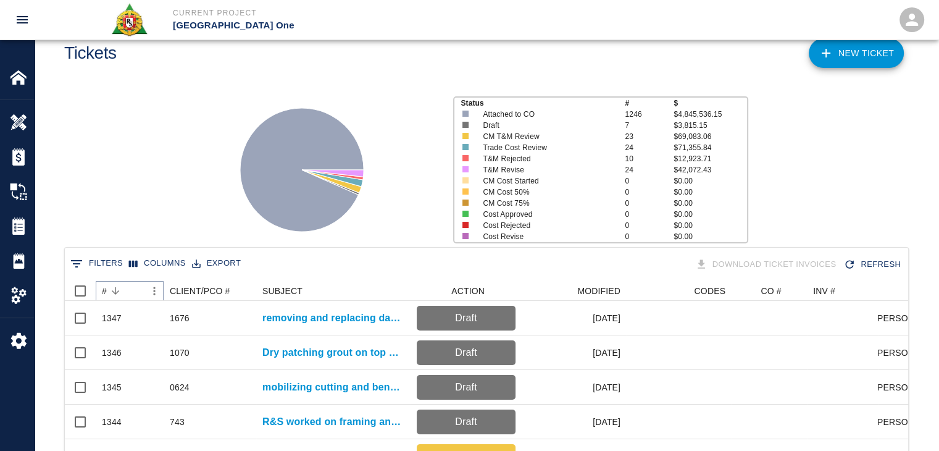
scroll to position [37, 0]
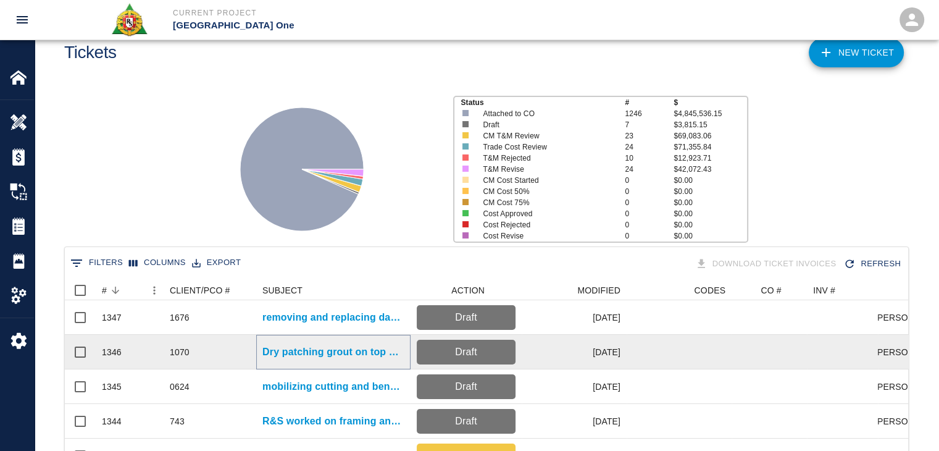
click at [294, 349] on p "Dry patching grout on top of beams getting man [DEMOGRAPHIC_DATA] man lift to 2…" at bounding box center [334, 352] width 142 height 15
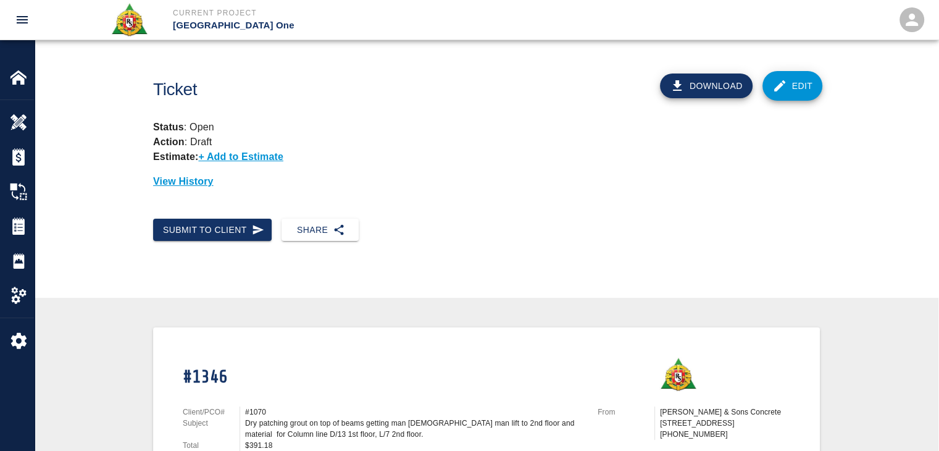
click at [792, 77] on link "Edit" at bounding box center [793, 86] width 61 height 30
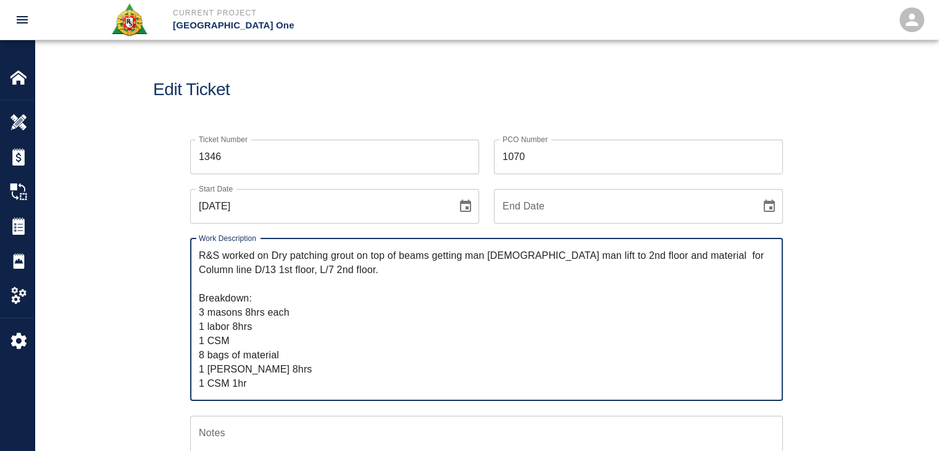
click at [317, 100] on div "Edit Ticket" at bounding box center [487, 89] width 904 height 99
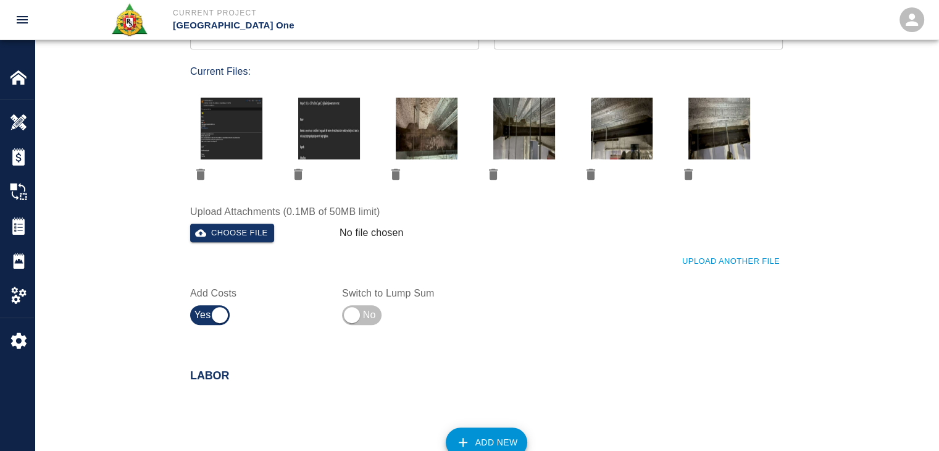
scroll to position [662, 0]
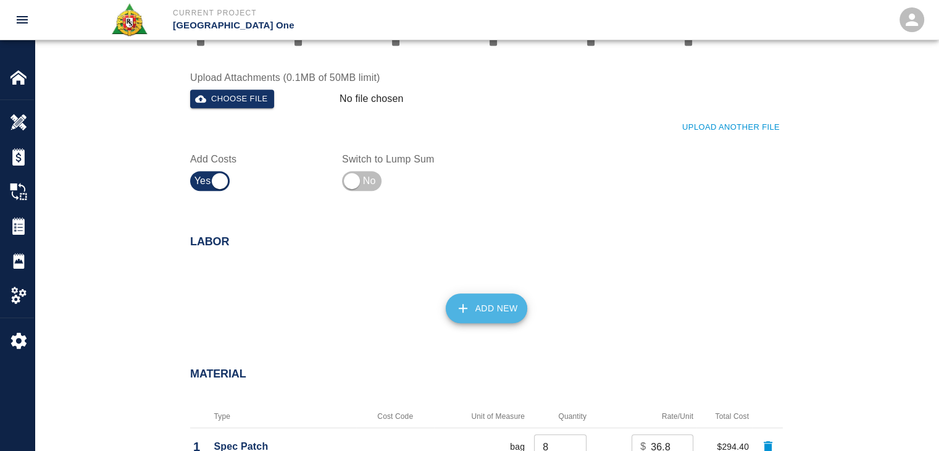
click at [485, 314] on button "Add New" at bounding box center [487, 308] width 82 height 30
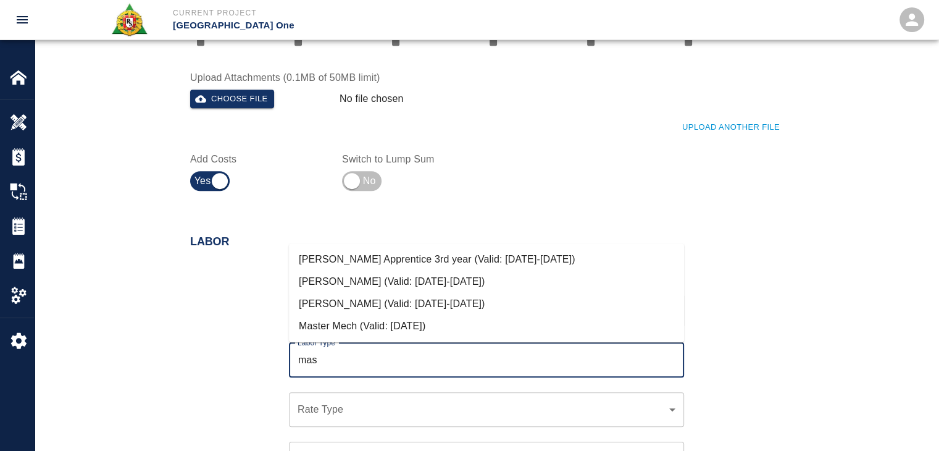
click at [336, 307] on li "[PERSON_NAME] (Valid: [DATE]-[DATE])" at bounding box center [486, 304] width 395 height 22
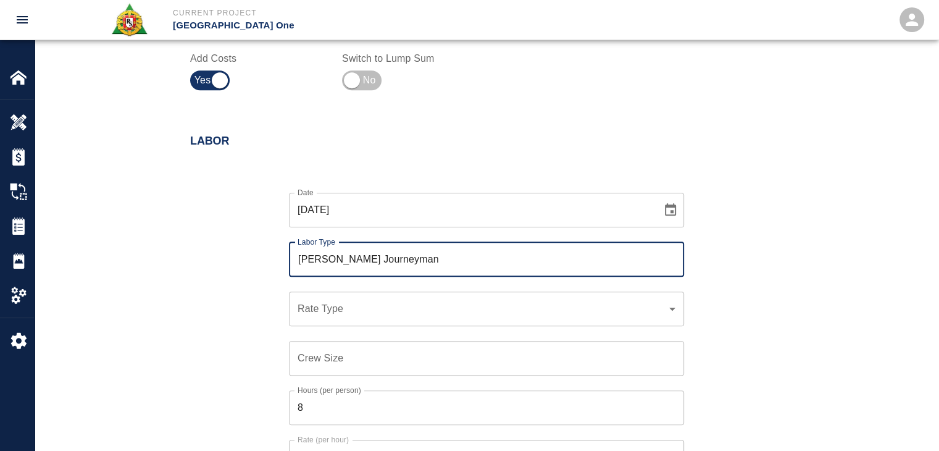
scroll to position [763, 0]
type input "[PERSON_NAME] Journeyman"
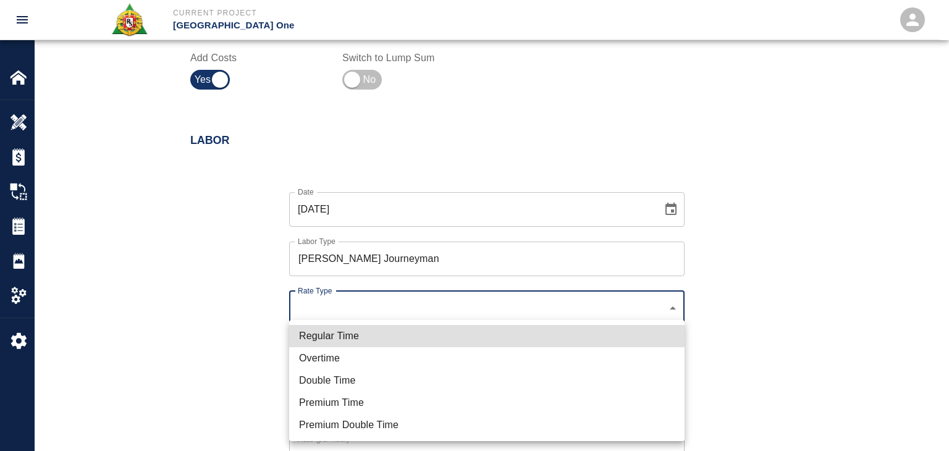
click at [301, 335] on li "Regular Time" at bounding box center [486, 336] width 395 height 22
type input "rate_rt"
type input "112.04"
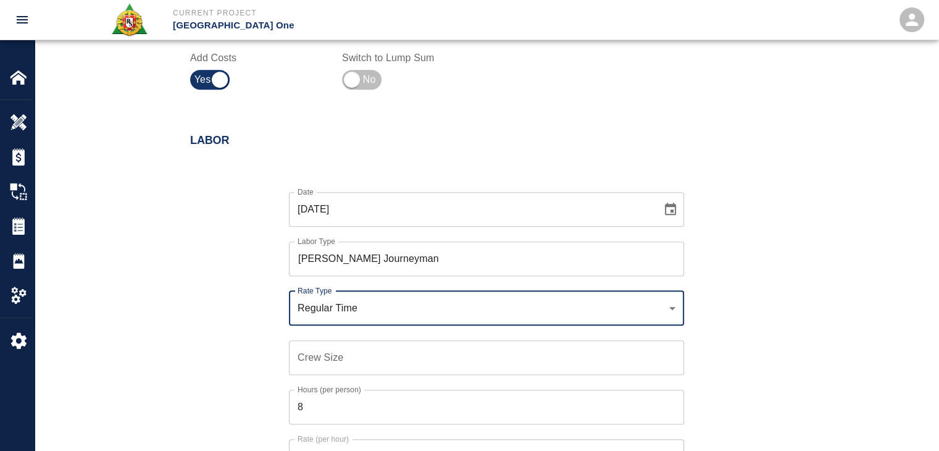
scroll to position [810, 0]
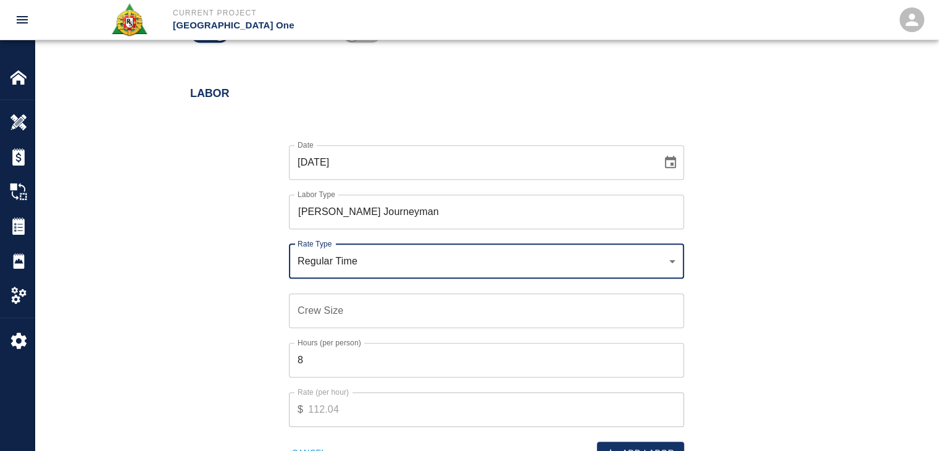
click at [337, 306] on input "Crew Size" at bounding box center [486, 310] width 395 height 35
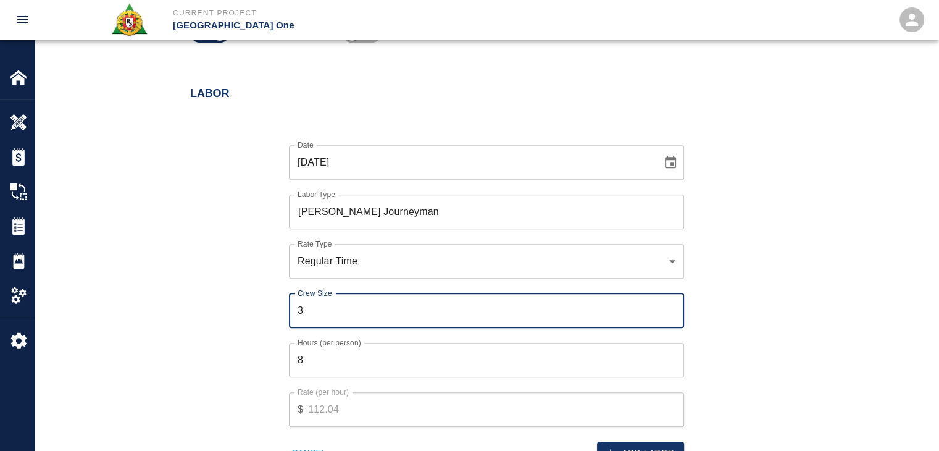
type input "3"
click at [264, 318] on div "Date [DATE] Date Labor Type [PERSON_NAME] Journeyman Labor Type Rate Type Regul…" at bounding box center [479, 294] width 608 height 339
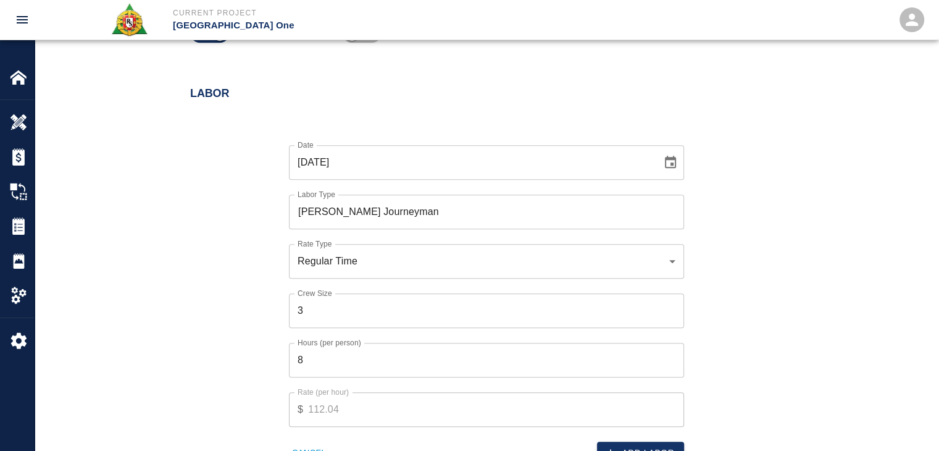
scroll to position [823, 0]
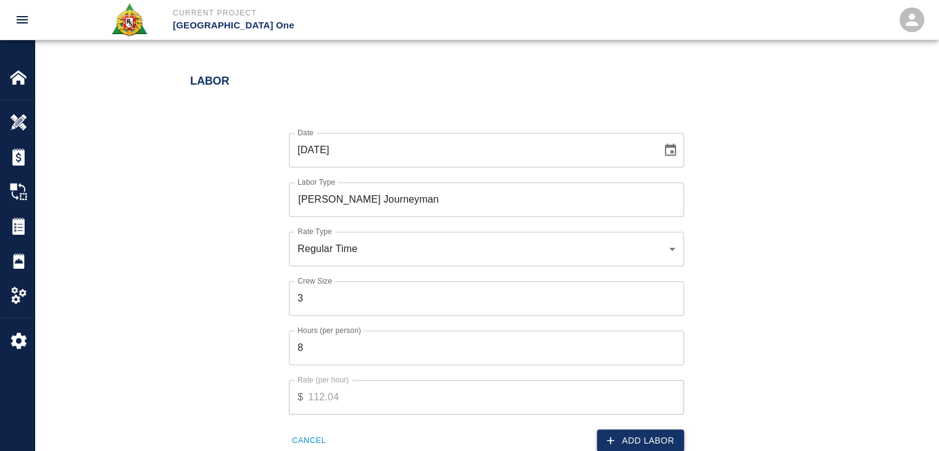
click at [633, 434] on button "Add Labor" at bounding box center [640, 440] width 87 height 23
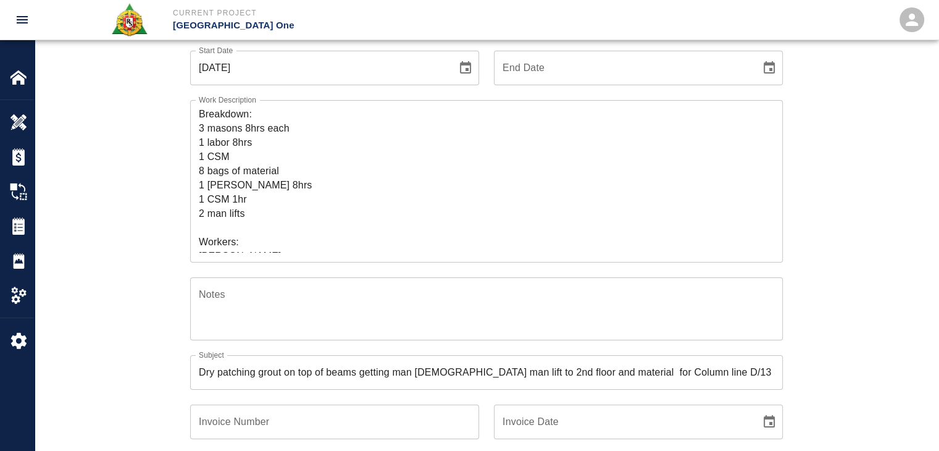
scroll to position [58, 0]
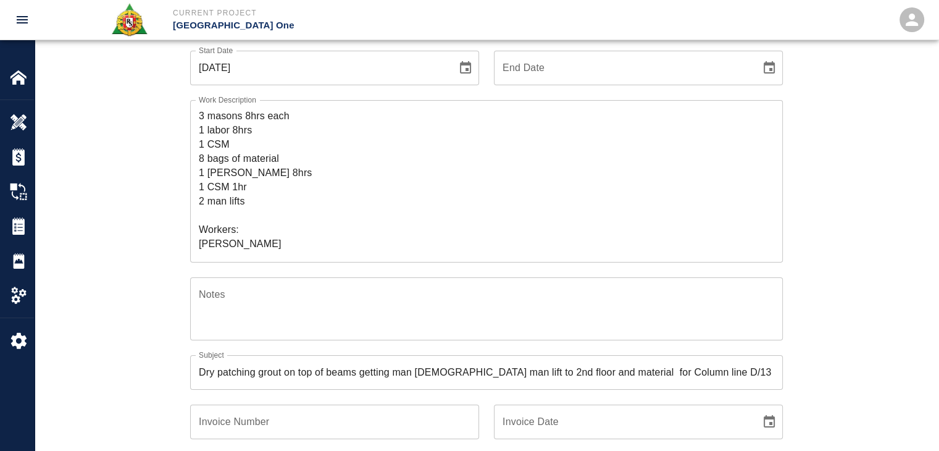
click at [230, 146] on textarea "R&S worked on Dry patching grout on top of beams getting man [DEMOGRAPHIC_DATA]…" at bounding box center [487, 181] width 576 height 142
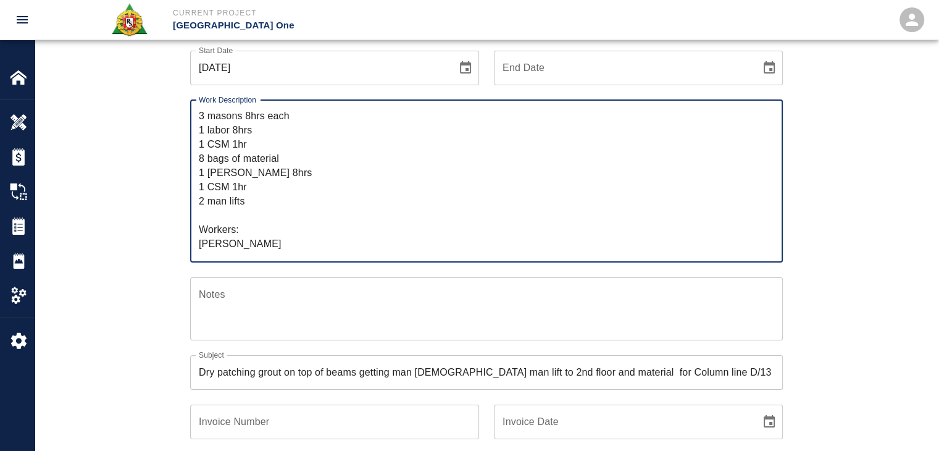
type textarea "R&S worked on Dry patching grout on top of beams getting man [DEMOGRAPHIC_DATA]…"
click at [145, 179] on div "Ticket Number 1346 Ticket Number PCO Number 1070 PCO Number Start Date [DATE] S…" at bounding box center [487, 367] width 904 height 763
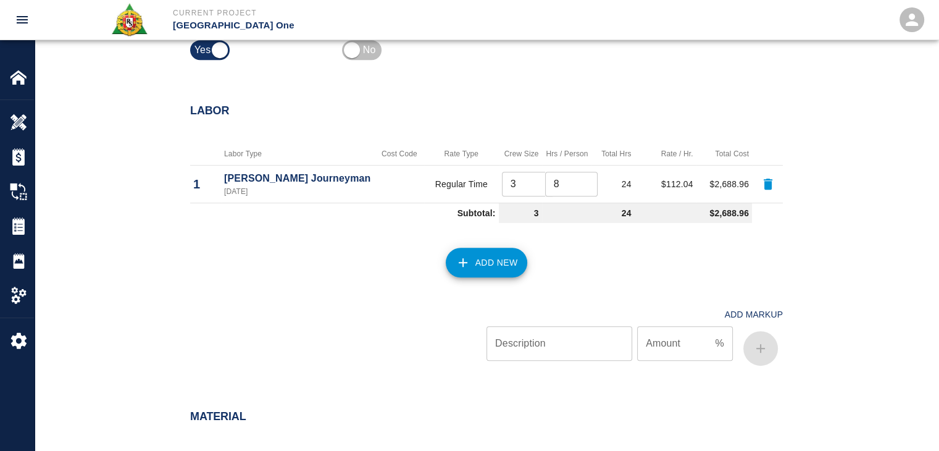
scroll to position [802, 0]
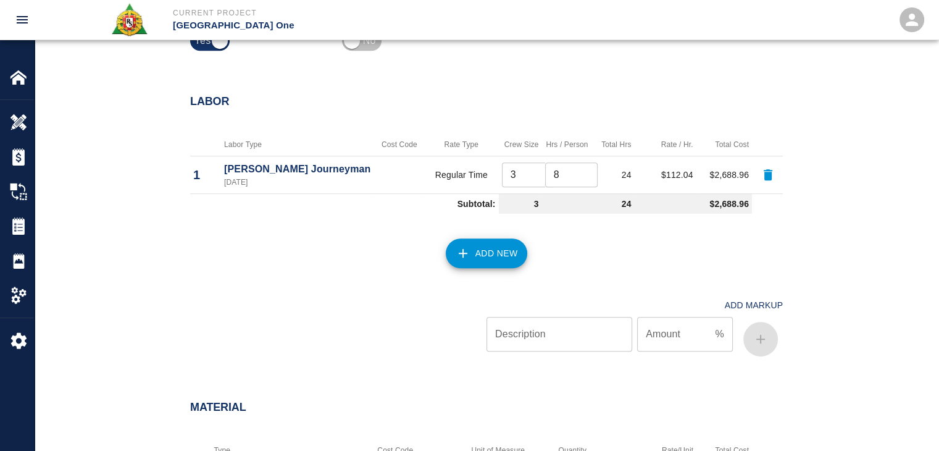
click at [456, 250] on icon "button" at bounding box center [463, 253] width 15 height 15
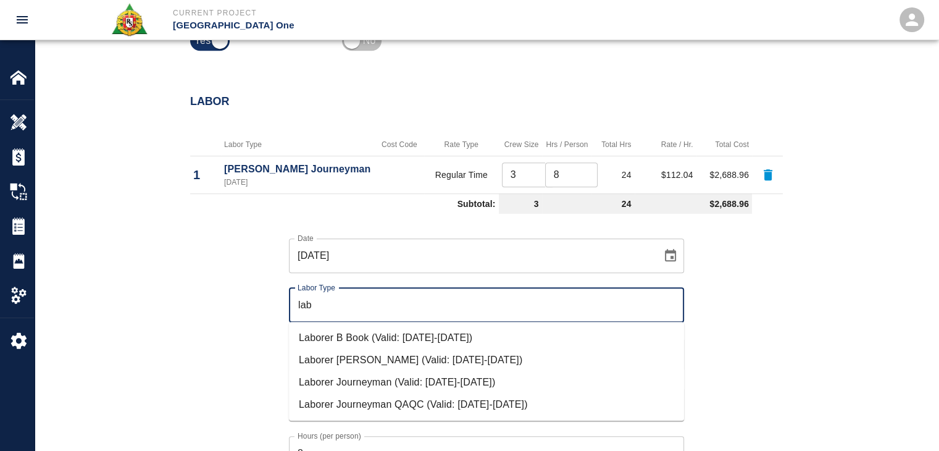
click at [345, 381] on li "Laborer Journeyman (Valid: [DATE]-[DATE])" at bounding box center [486, 382] width 395 height 22
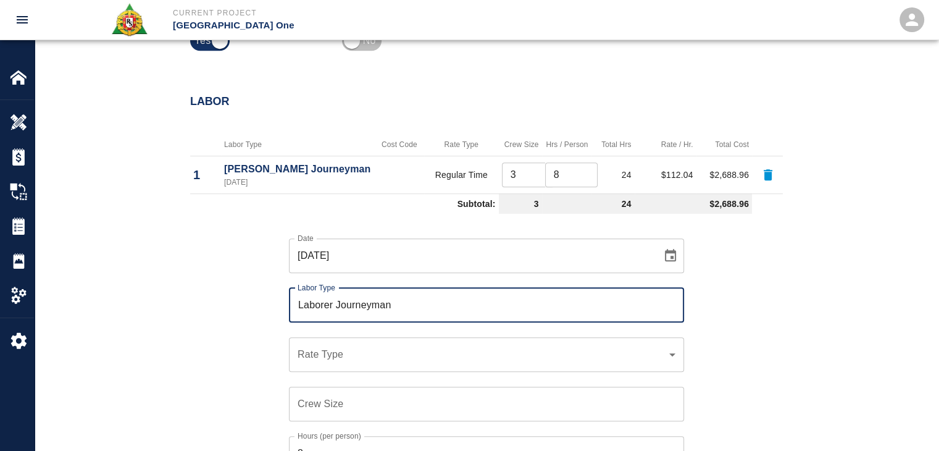
type input "Laborer Journeyman"
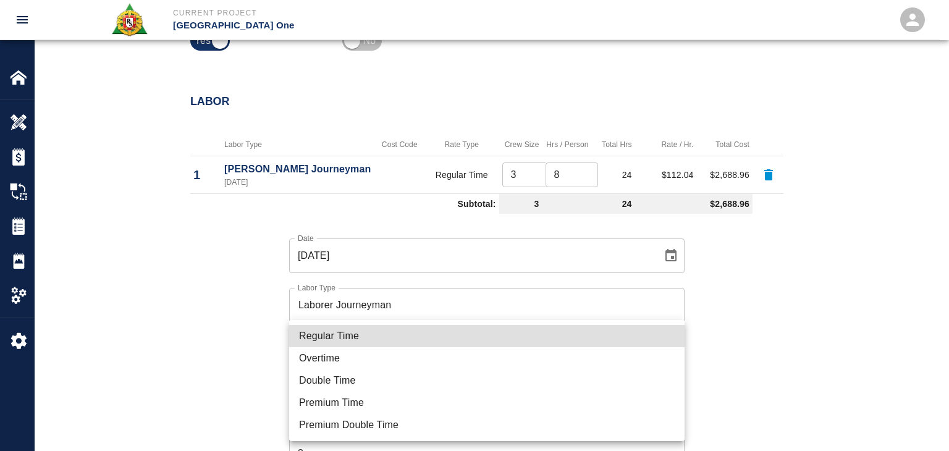
click at [340, 339] on li "Regular Time" at bounding box center [486, 336] width 395 height 22
type input "rate_rt"
type input "97.06"
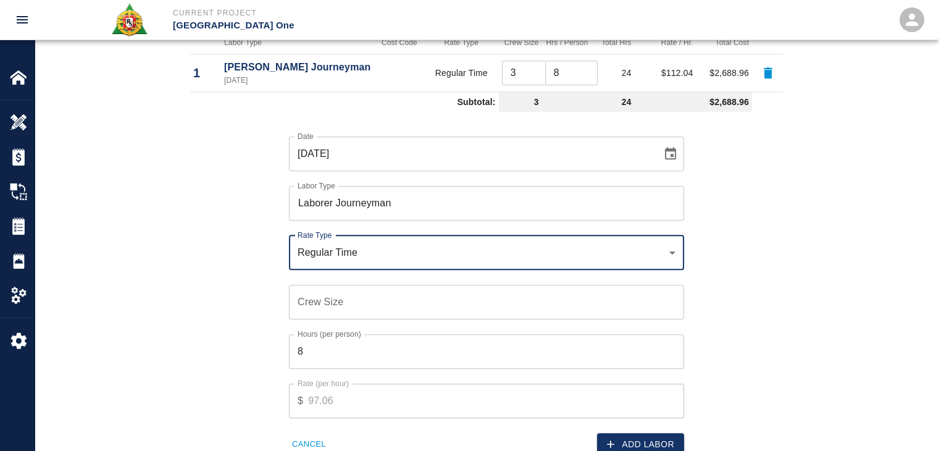
scroll to position [906, 0]
click at [329, 296] on input "Crew Size" at bounding box center [486, 301] width 395 height 35
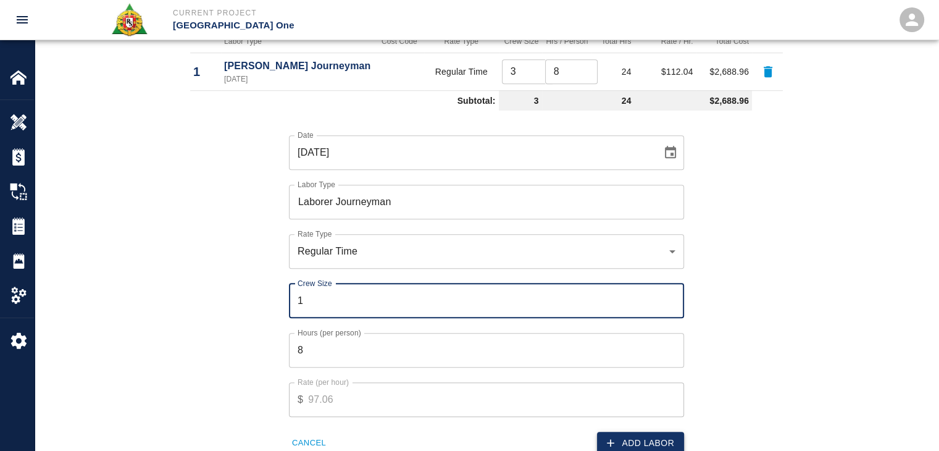
type input "1"
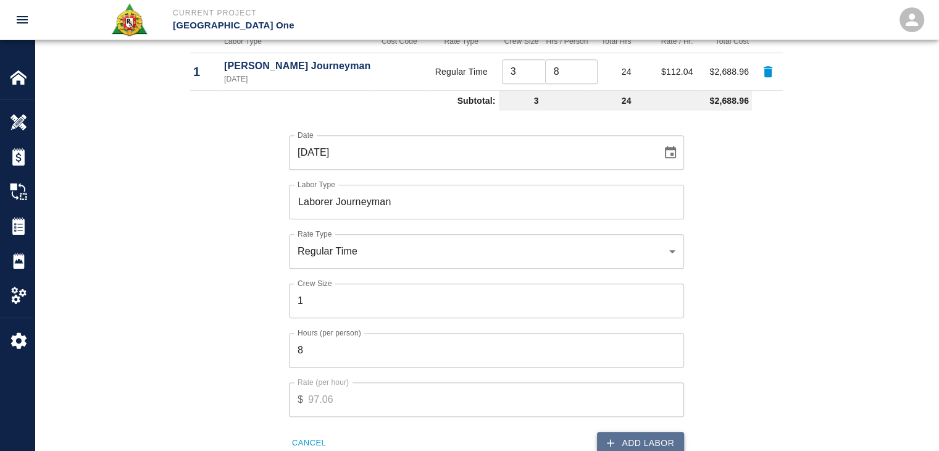
click at [647, 443] on button "Add Labor" at bounding box center [640, 443] width 87 height 23
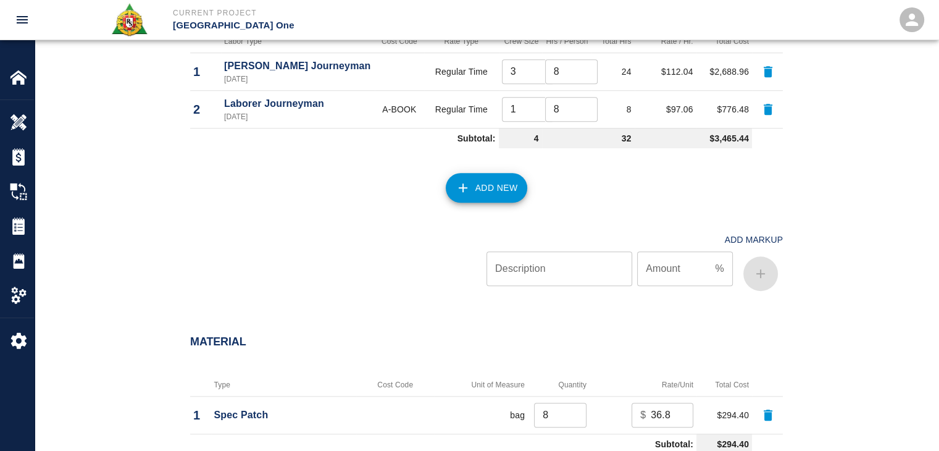
click at [462, 197] on button "Add New" at bounding box center [487, 188] width 82 height 30
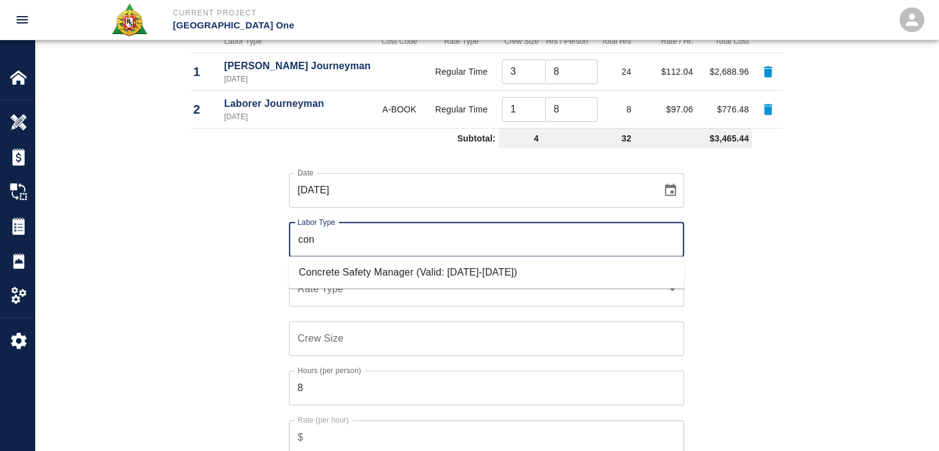
click at [363, 267] on li "Concrete Safety Manager (Valid: [DATE]-[DATE])" at bounding box center [486, 272] width 395 height 22
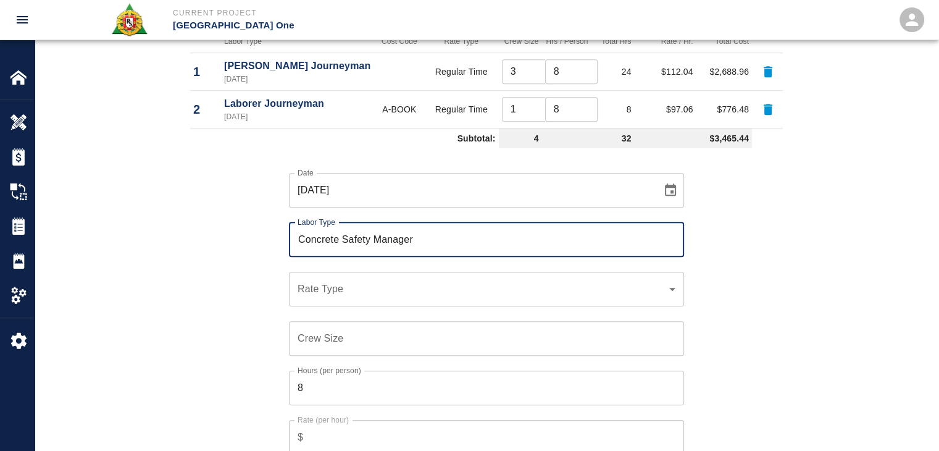
type input "Concrete Safety Manager"
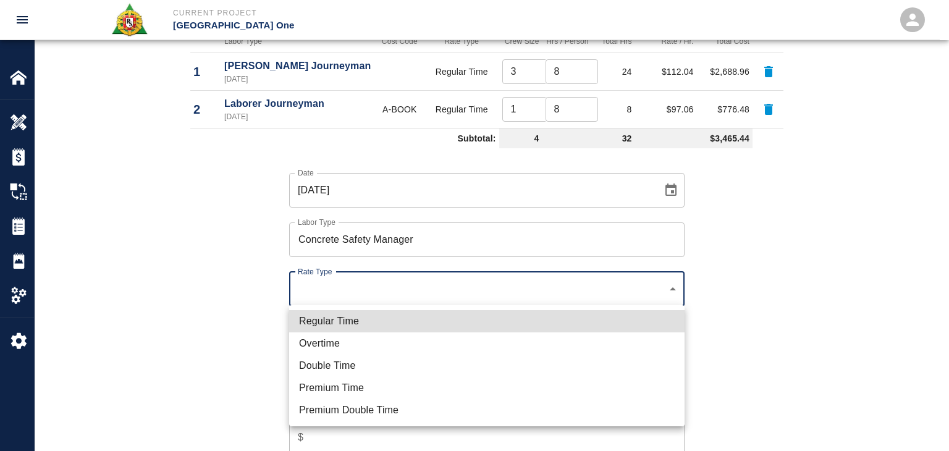
click at [328, 317] on li "Regular Time" at bounding box center [486, 321] width 395 height 22
type input "rate_rt"
type input "100.05"
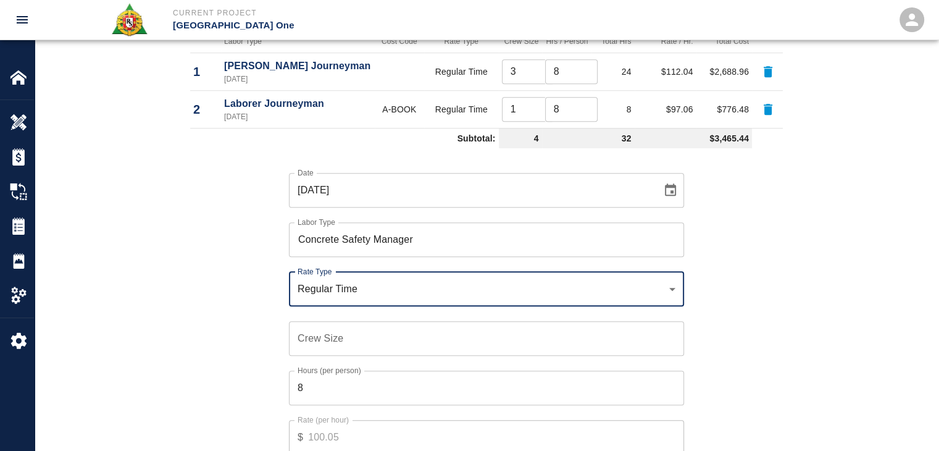
click at [319, 331] on div "Crew Size Crew Size" at bounding box center [486, 338] width 395 height 35
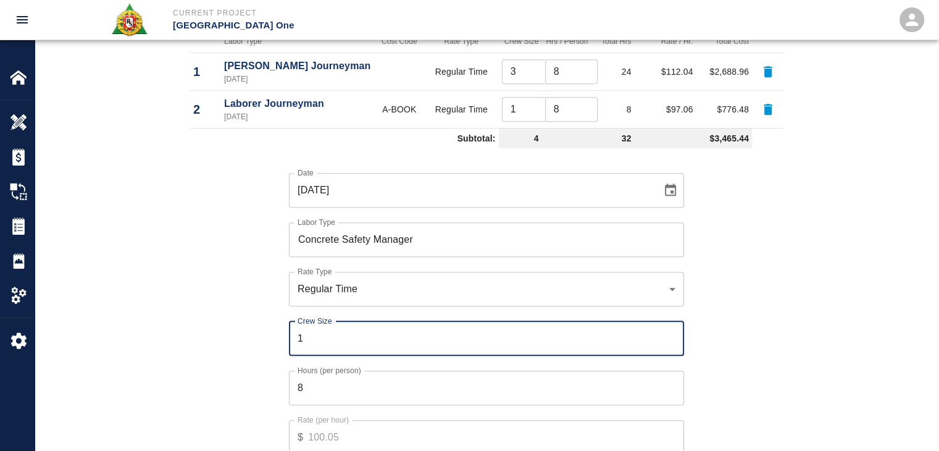
type input "1"
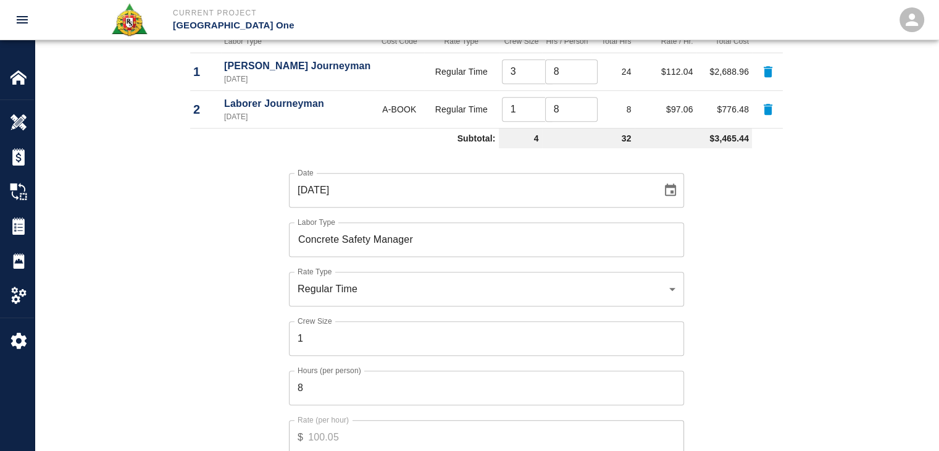
click at [325, 374] on label "Hours (per person)" at bounding box center [330, 370] width 64 height 11
click at [325, 374] on input "8" at bounding box center [486, 388] width 395 height 35
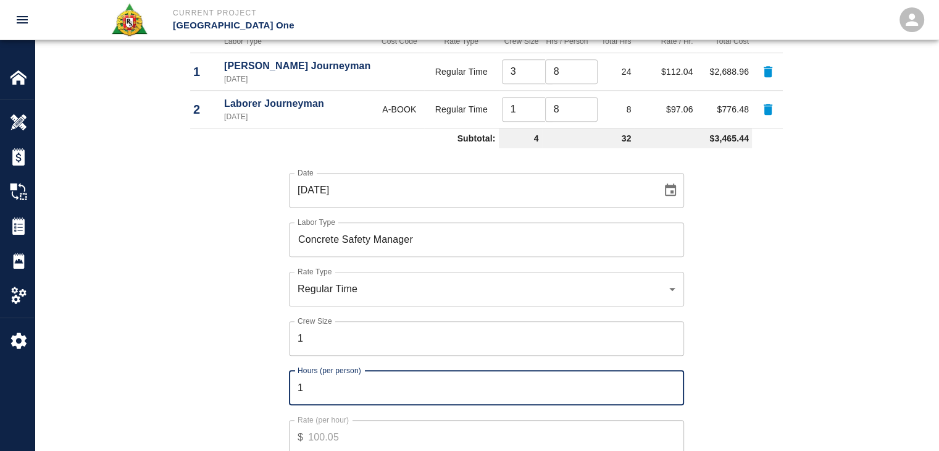
type input "1"
click at [272, 383] on div "Date [DATE] Date Labor Type Concrete Safety Manager Labor Type Rate Type Regula…" at bounding box center [479, 322] width 608 height 339
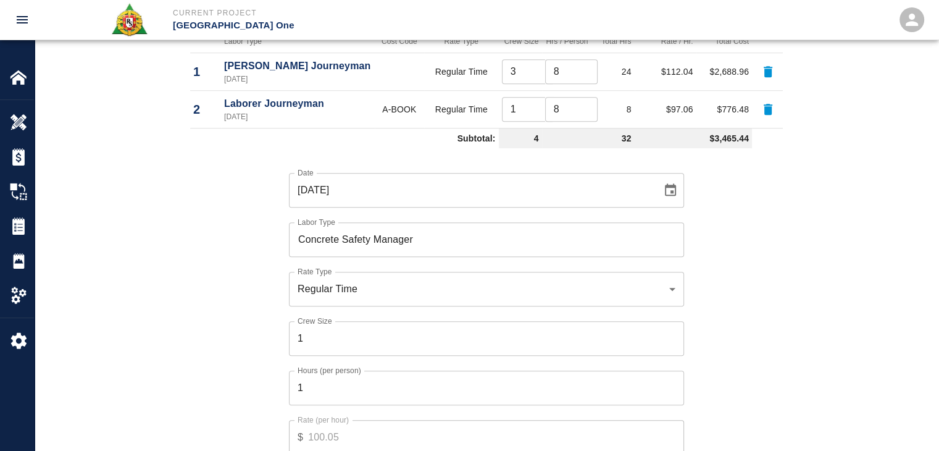
scroll to position [978, 0]
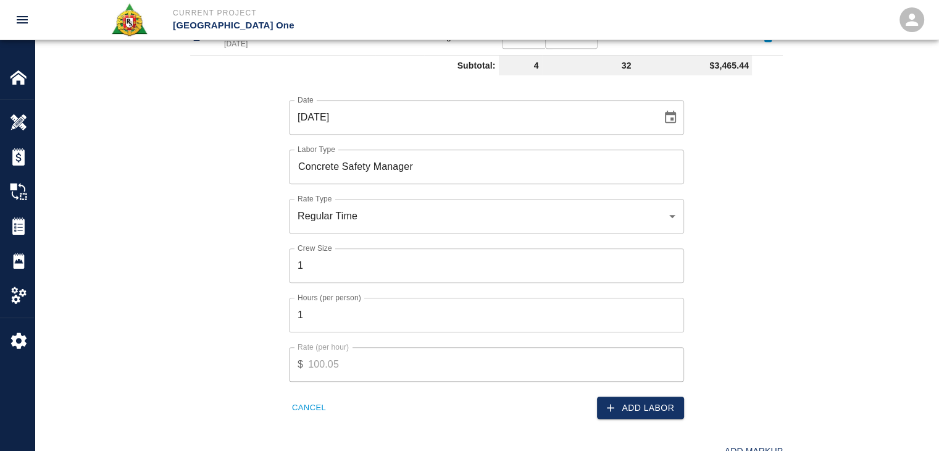
click at [633, 403] on button "Add Labor" at bounding box center [640, 408] width 87 height 23
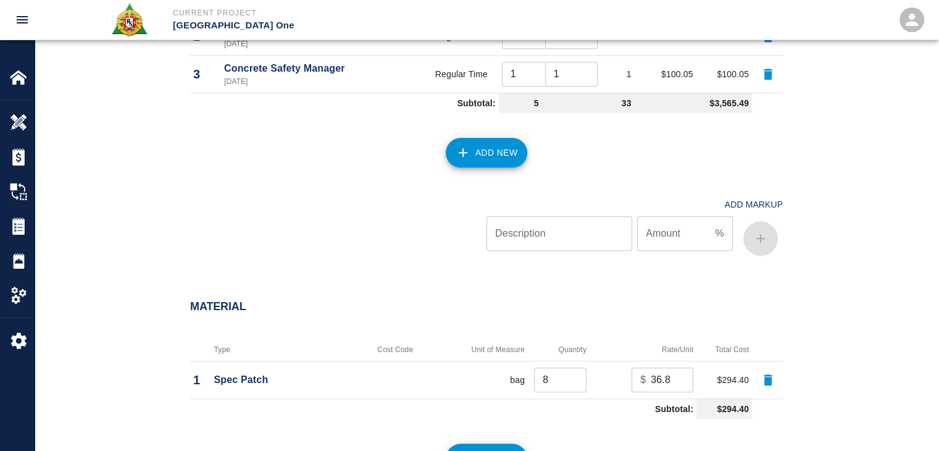
click at [324, 255] on div at bounding box center [338, 224] width 296 height 74
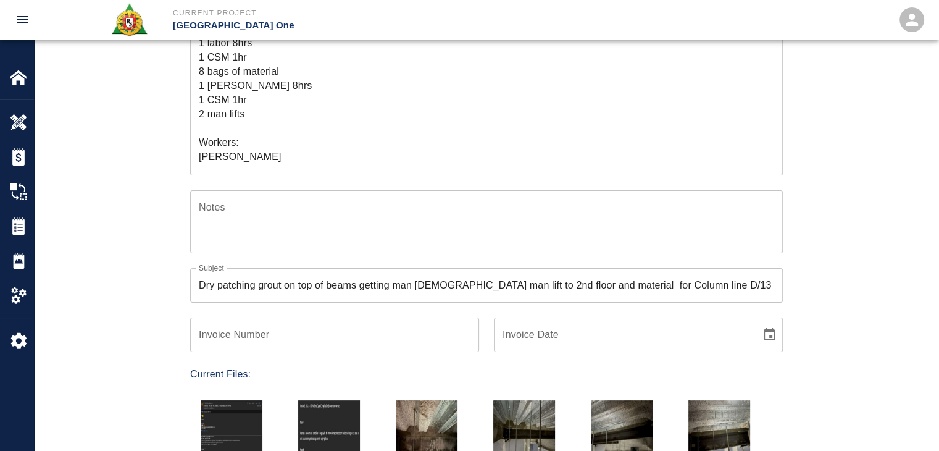
scroll to position [0, 0]
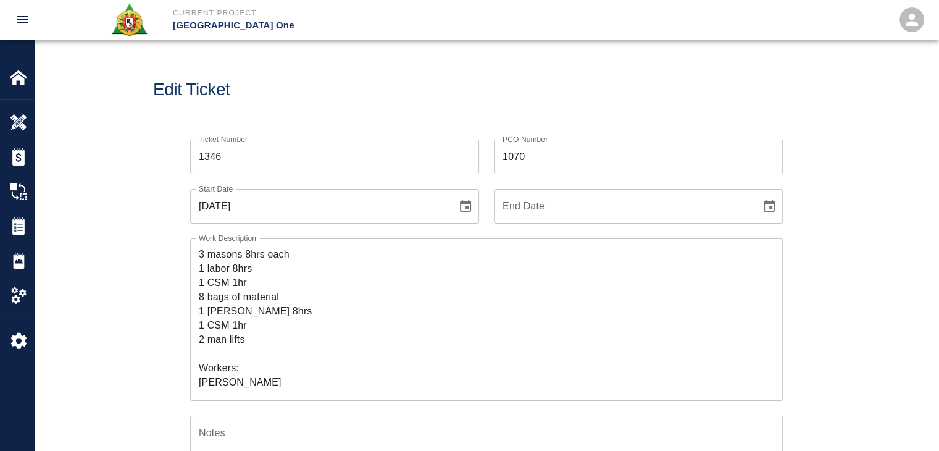
click at [254, 294] on textarea "R&S worked on Dry patching grout on top of beams getting man [DEMOGRAPHIC_DATA]…" at bounding box center [487, 319] width 576 height 142
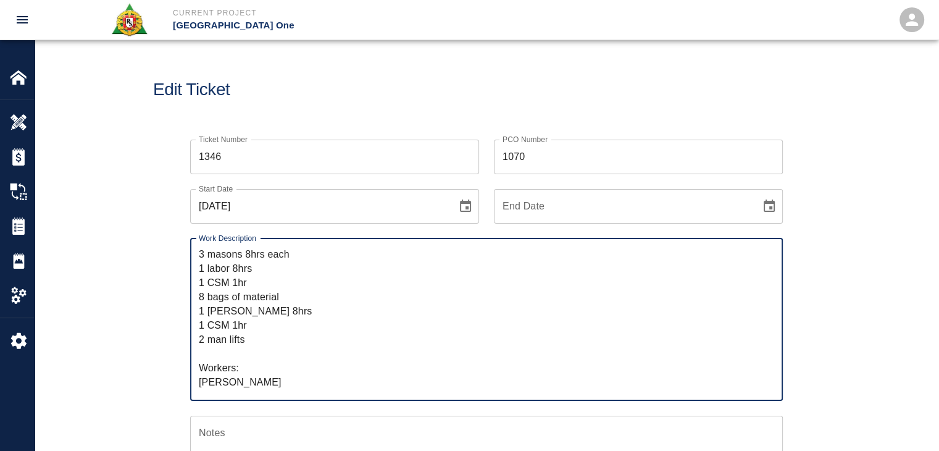
click at [253, 285] on textarea "R&S worked on Dry patching grout on top of beams getting man [DEMOGRAPHIC_DATA]…" at bounding box center [487, 319] width 576 height 142
click at [282, 296] on textarea "R&S worked on Dry patching grout on top of beams getting man [DEMOGRAPHIC_DATA]…" at bounding box center [487, 319] width 576 height 142
click at [237, 282] on textarea "R&S worked on Dry patching grout on top of beams getting man [DEMOGRAPHIC_DATA]…" at bounding box center [487, 319] width 576 height 142
type textarea "R&S worked on Dry patching grout on top of beams getting man [DEMOGRAPHIC_DATA]…"
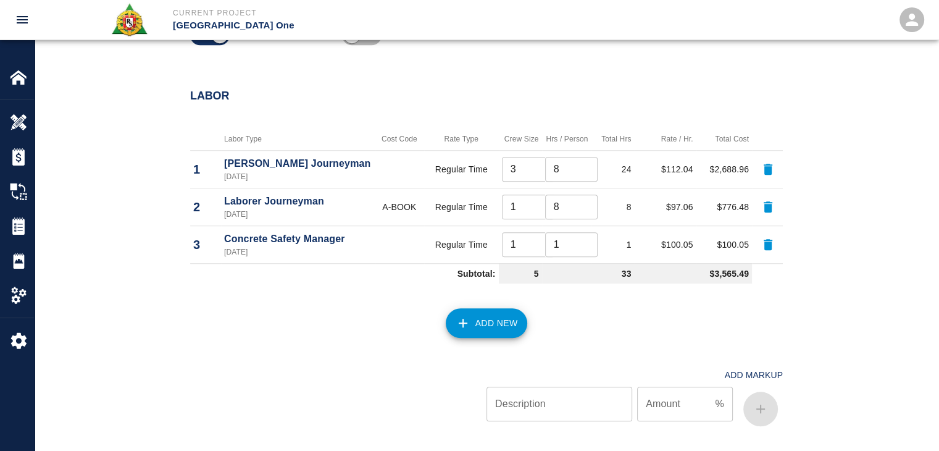
scroll to position [810, 0]
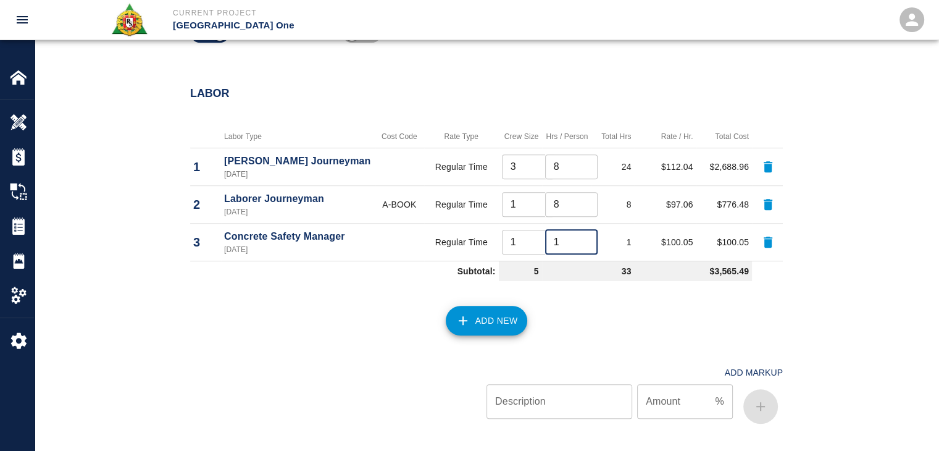
click at [563, 245] on input "1" at bounding box center [571, 242] width 53 height 25
type input "2"
click at [579, 290] on div "Add New" at bounding box center [479, 313] width 608 height 54
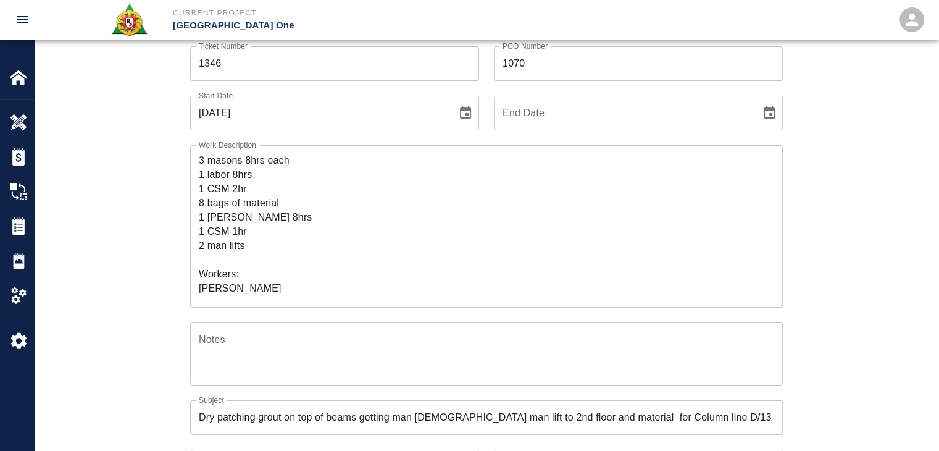
scroll to position [59, 0]
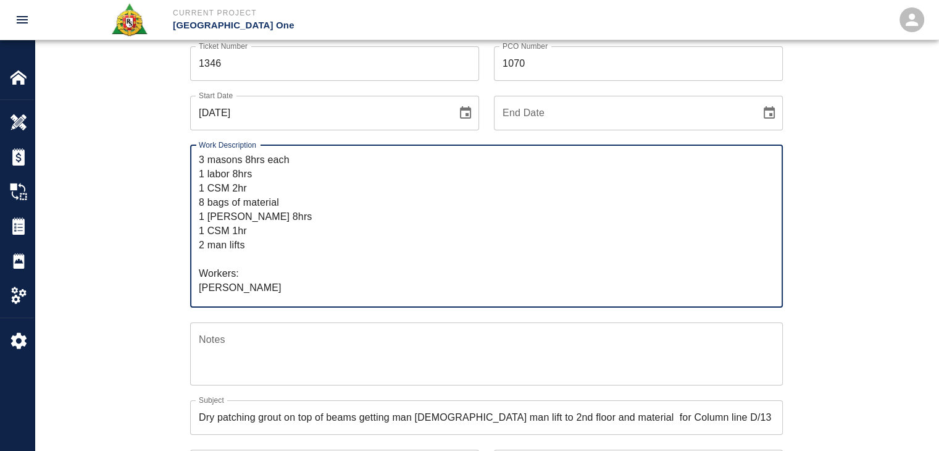
drag, startPoint x: 250, startPoint y: 230, endPoint x: 204, endPoint y: 232, distance: 45.7
click at [204, 232] on textarea "R&S worked on Dry patching grout on top of beams getting man [DEMOGRAPHIC_DATA]…" at bounding box center [487, 226] width 576 height 142
type textarea "R&S worked on Dry patching grout on top of beams getting man [DEMOGRAPHIC_DATA]…"
click at [134, 269] on div "Ticket Number 1346 Ticket Number PCO Number 1070 PCO Number Start Date [DATE] S…" at bounding box center [487, 413] width 904 height 763
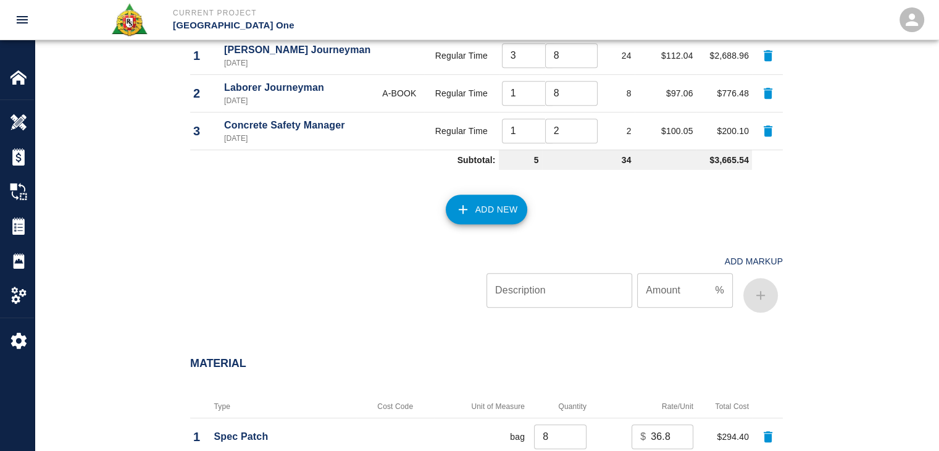
scroll to position [928, 0]
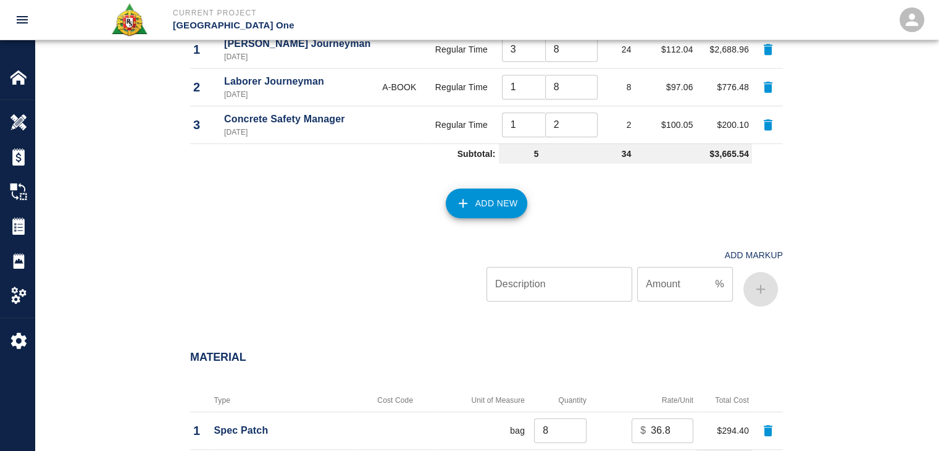
click at [482, 195] on button "Add New" at bounding box center [487, 203] width 82 height 30
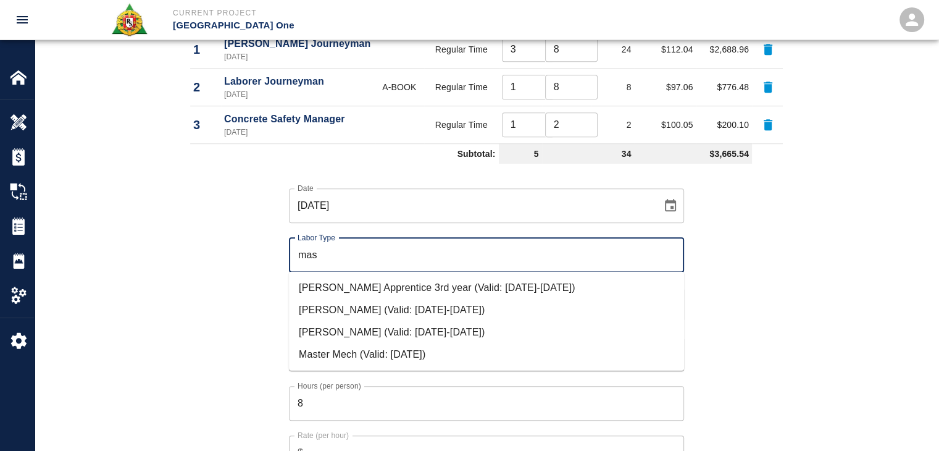
click at [345, 314] on li "[PERSON_NAME] (Valid: [DATE]-[DATE])" at bounding box center [486, 310] width 395 height 22
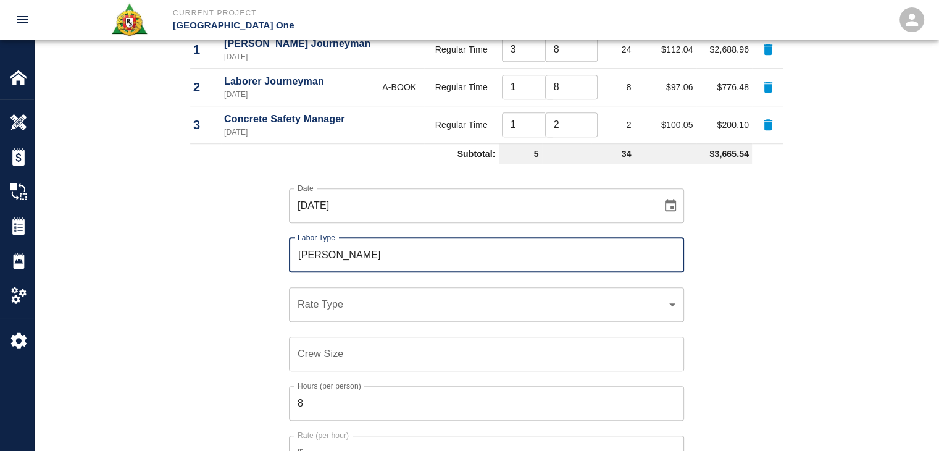
type input "[PERSON_NAME]"
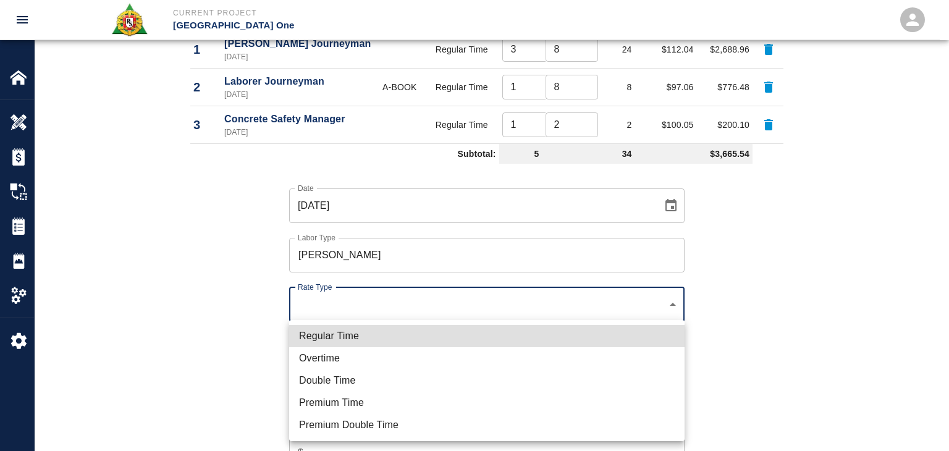
click at [324, 329] on li "Regular Time" at bounding box center [486, 336] width 395 height 22
type input "rate_rt"
type input "114.53"
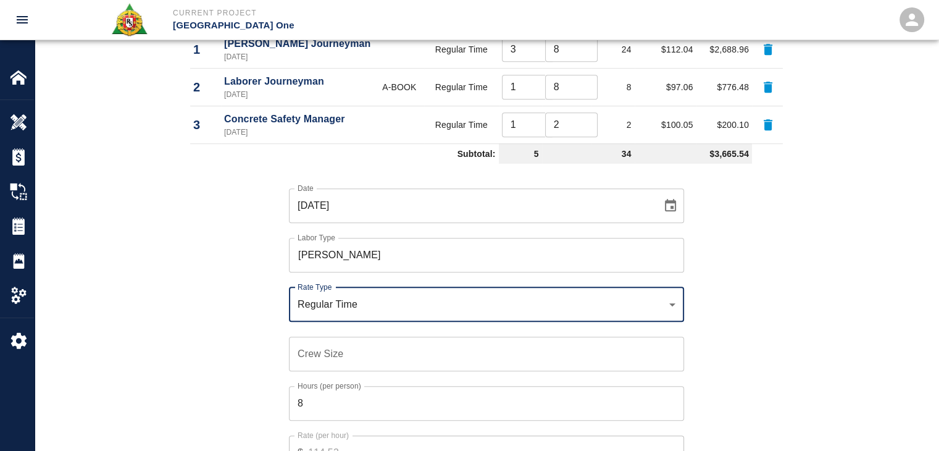
click at [316, 347] on div "Crew Size Crew Size" at bounding box center [486, 354] width 395 height 35
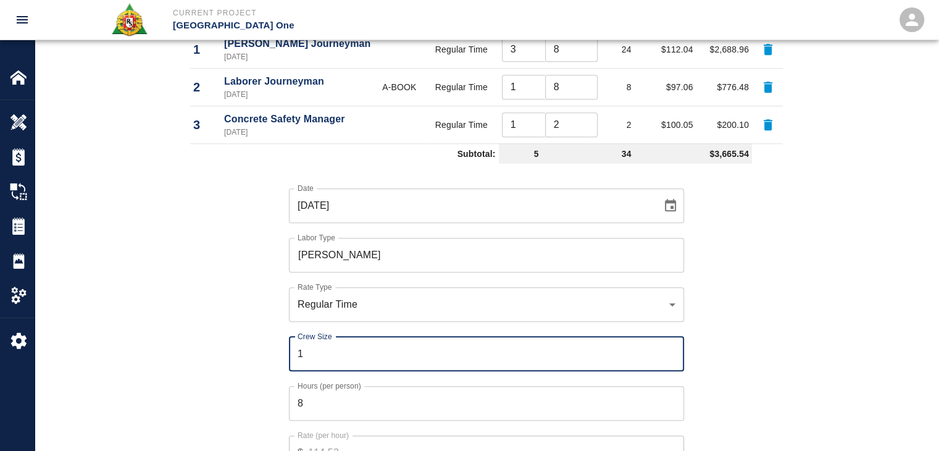
type input "1"
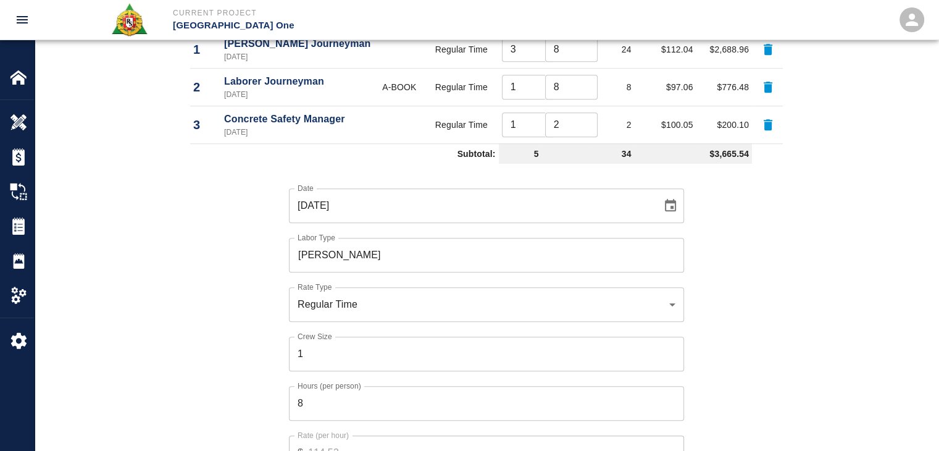
click at [264, 389] on div "Date [DATE] Date Labor Type [PERSON_NAME] Labor Type Rate Type Regular Time rat…" at bounding box center [479, 338] width 608 height 339
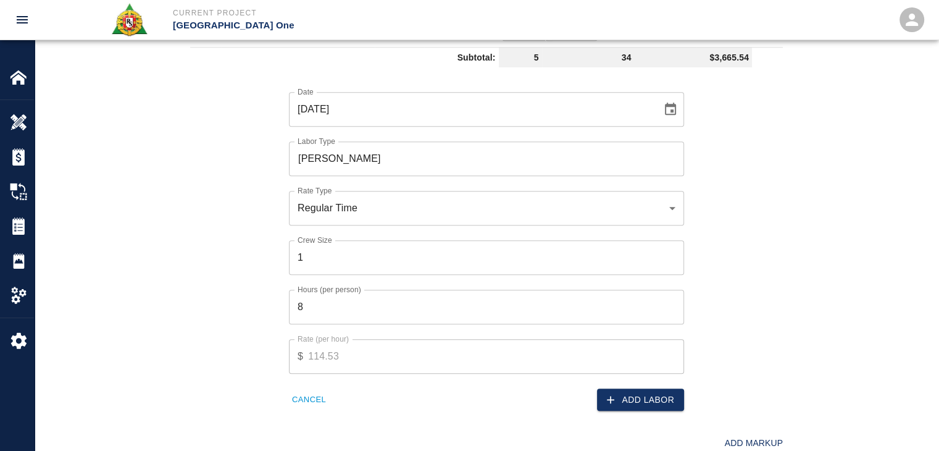
scroll to position [1052, 0]
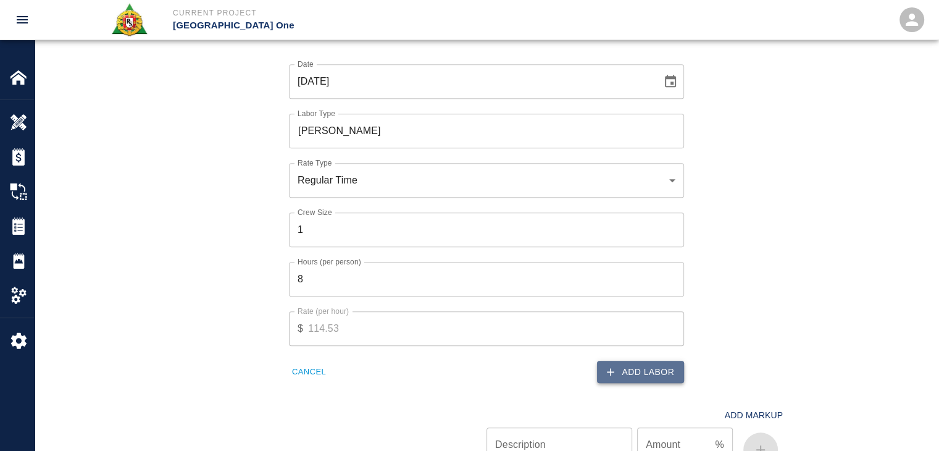
click at [616, 366] on icon "button" at bounding box center [611, 372] width 12 height 12
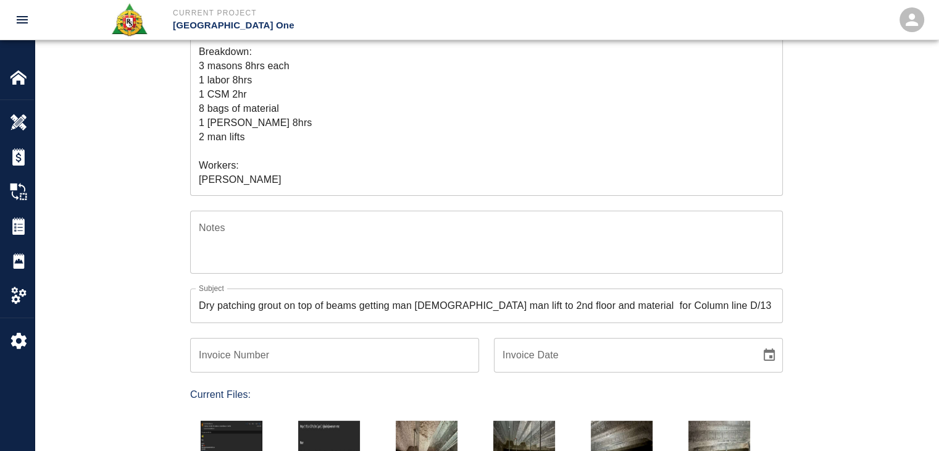
scroll to position [42, 0]
click at [245, 166] on textarea "R&S worked on Dry patching grout on top of beams getting man [DEMOGRAPHIC_DATA]…" at bounding box center [487, 114] width 576 height 142
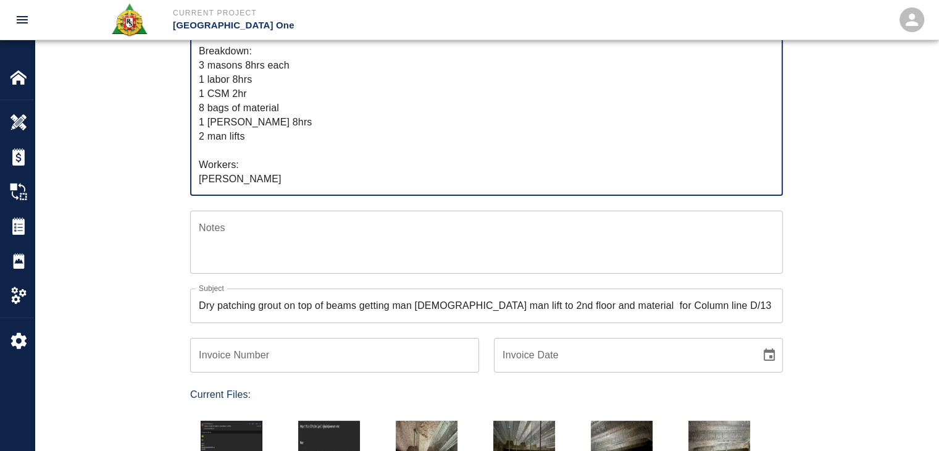
click at [165, 193] on div "Ticket Number 1346 Ticket Number PCO Number 1070 PCO Number Start Date [DATE] S…" at bounding box center [486, 287] width 667 height 734
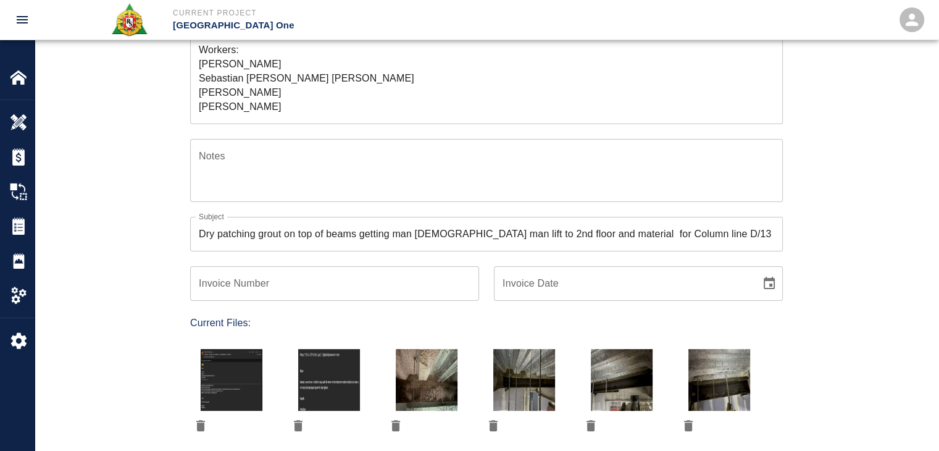
scroll to position [0, 0]
click at [156, 175] on div "Ticket Number 1346 Ticket Number PCO Number 1070 PCO Number Start Date [DATE] S…" at bounding box center [486, 215] width 667 height 734
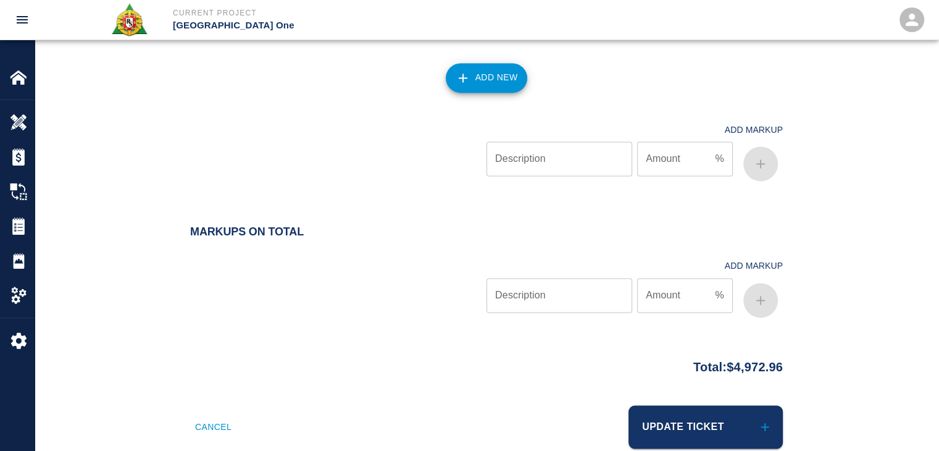
scroll to position [1728, 0]
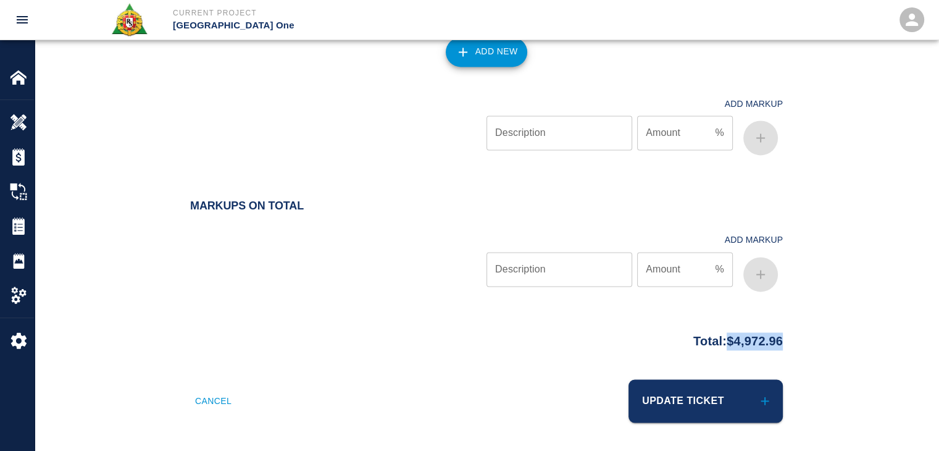
drag, startPoint x: 802, startPoint y: 332, endPoint x: 714, endPoint y: 339, distance: 88.0
click at [714, 339] on div "Total: $4,972.96" at bounding box center [486, 338] width 667 height 24
copy p "$4,972.96"
click at [358, 123] on div at bounding box center [338, 123] width 296 height 74
click at [383, 171] on div "Equipment Type Cost Code Unit of Measure Quantity Rate/Unit Total Cost 1 Scisso…" at bounding box center [487, 29] width 904 height 321
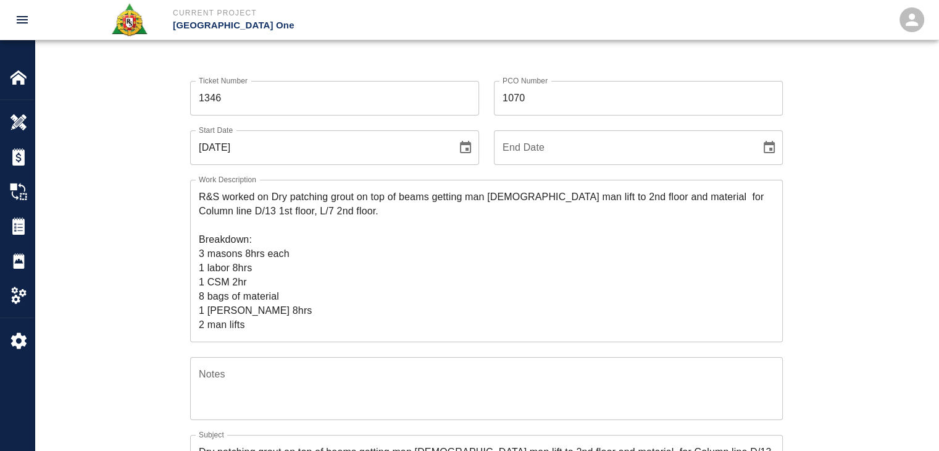
scroll to position [0, 0]
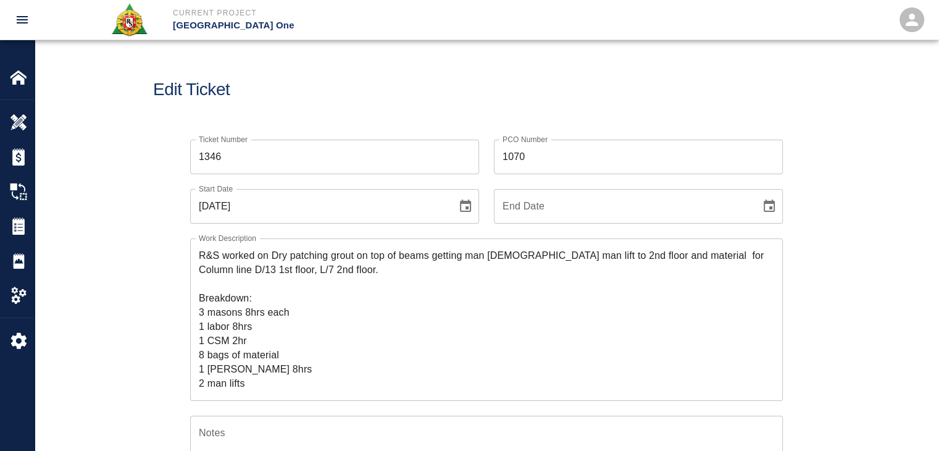
click at [267, 125] on div "Ticket Number 1346 Ticket Number" at bounding box center [327, 149] width 304 height 49
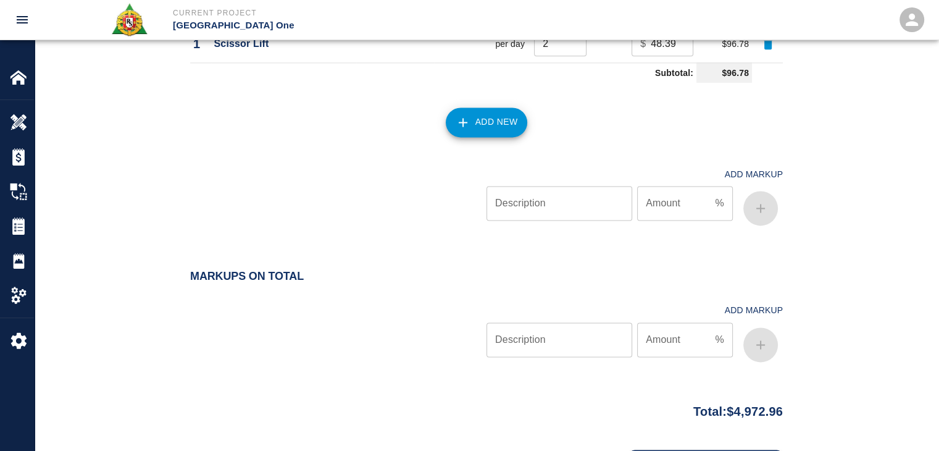
scroll to position [1728, 0]
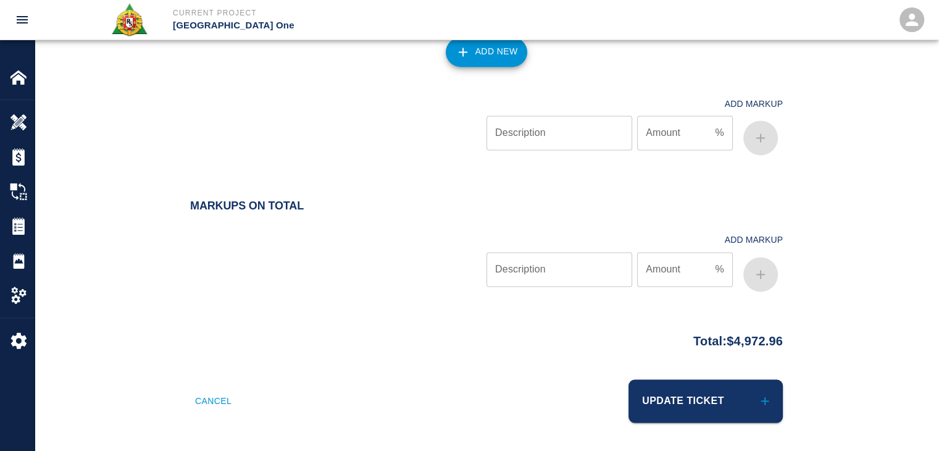
click at [343, 105] on div at bounding box center [338, 123] width 296 height 74
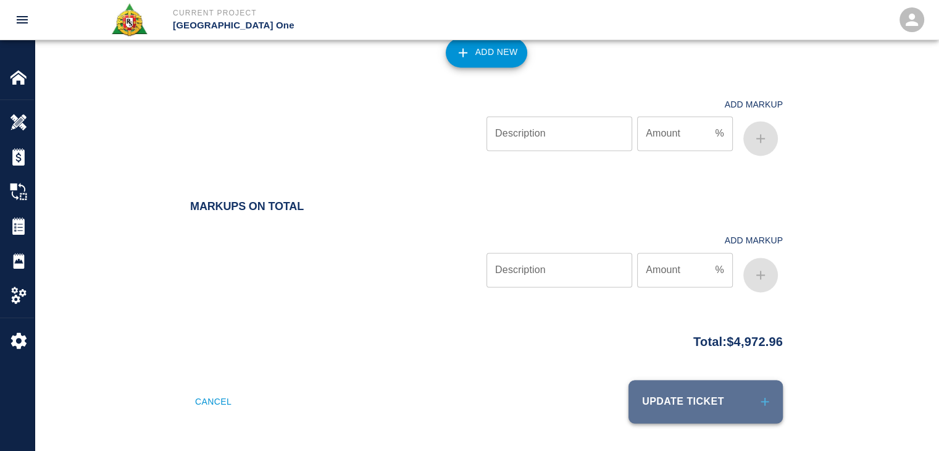
click at [708, 409] on button "Update Ticket" at bounding box center [706, 401] width 154 height 43
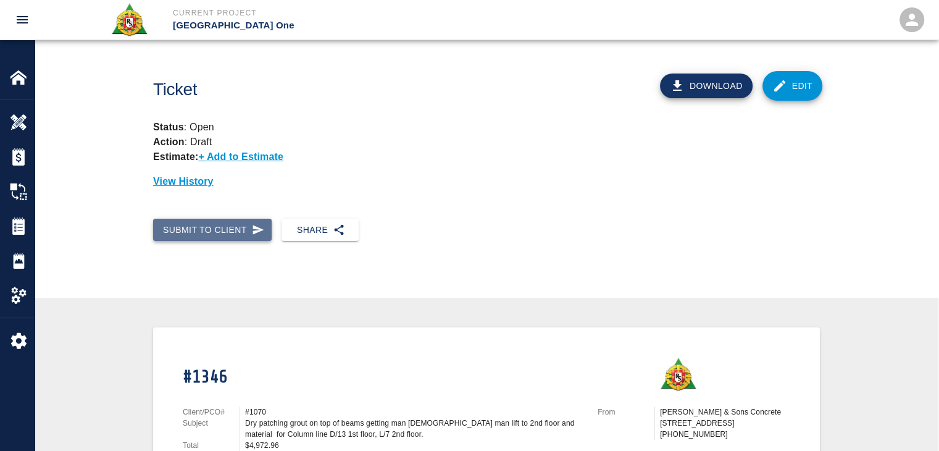
click at [206, 239] on button "Submit to Client" at bounding box center [212, 230] width 119 height 23
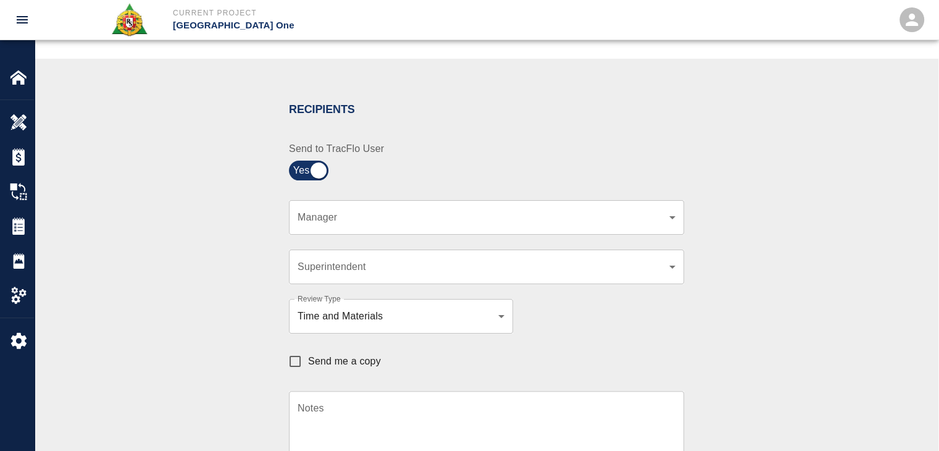
scroll to position [215, 0]
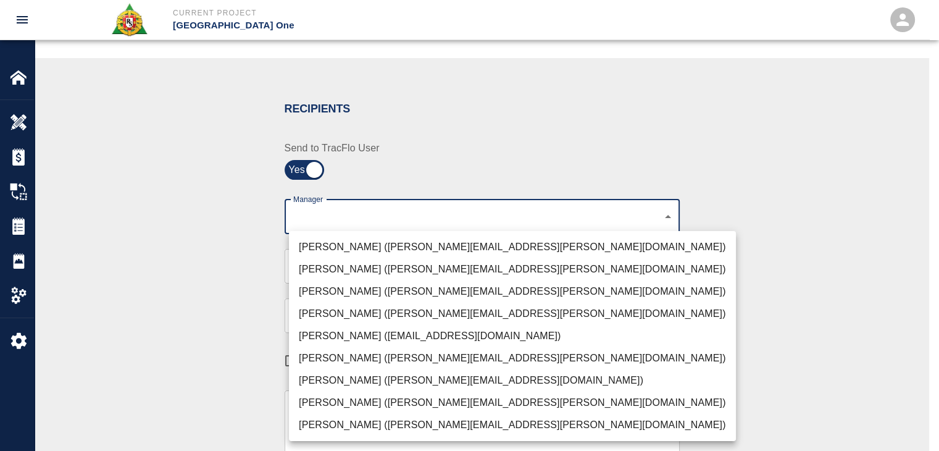
click at [386, 221] on body "Current Project [GEOGRAPHIC_DATA] One Home JFK Terminal One Overview Estimates …" at bounding box center [469, 10] width 939 height 451
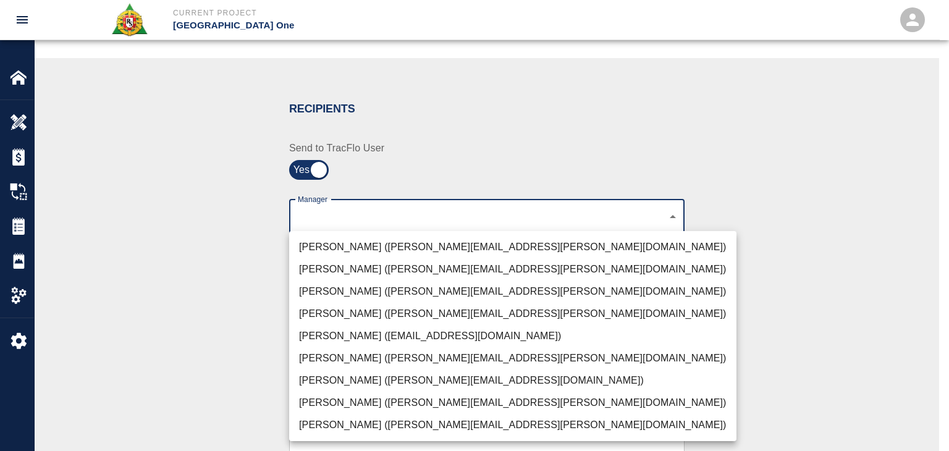
click at [329, 248] on li "[PERSON_NAME] ([PERSON_NAME][EMAIL_ADDRESS][PERSON_NAME][DOMAIN_NAME])" at bounding box center [512, 247] width 447 height 22
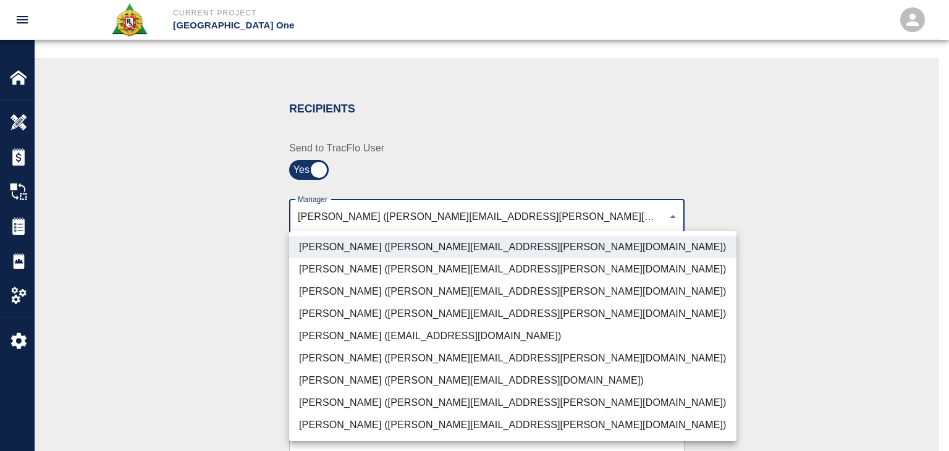
click at [359, 291] on li "[PERSON_NAME] ([PERSON_NAME][EMAIL_ADDRESS][PERSON_NAME][DOMAIN_NAME])" at bounding box center [512, 291] width 447 height 22
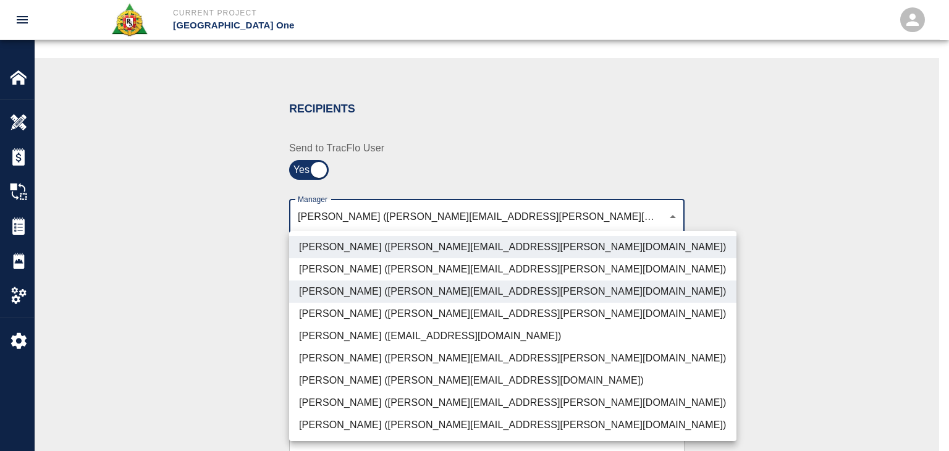
click at [363, 403] on li "[PERSON_NAME] ([PERSON_NAME][EMAIL_ADDRESS][PERSON_NAME][DOMAIN_NAME])" at bounding box center [512, 403] width 447 height 22
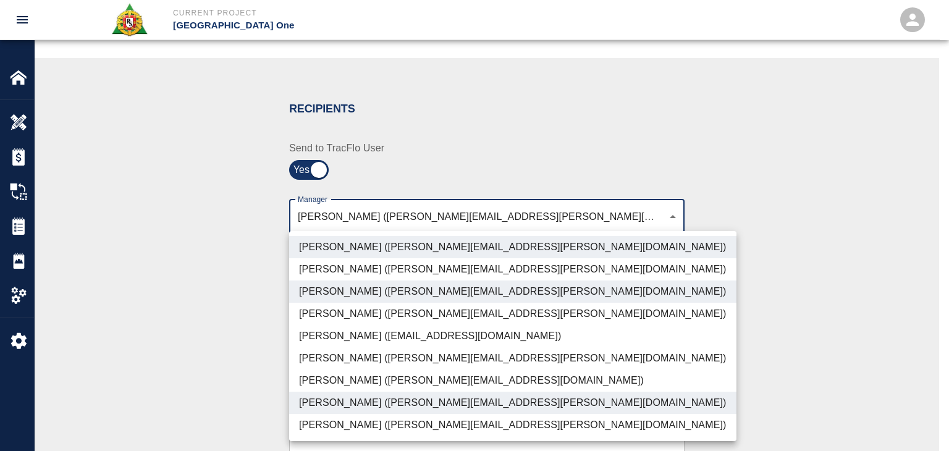
click at [356, 382] on li "[PERSON_NAME] ([PERSON_NAME][EMAIL_ADDRESS][DOMAIN_NAME])" at bounding box center [512, 380] width 447 height 22
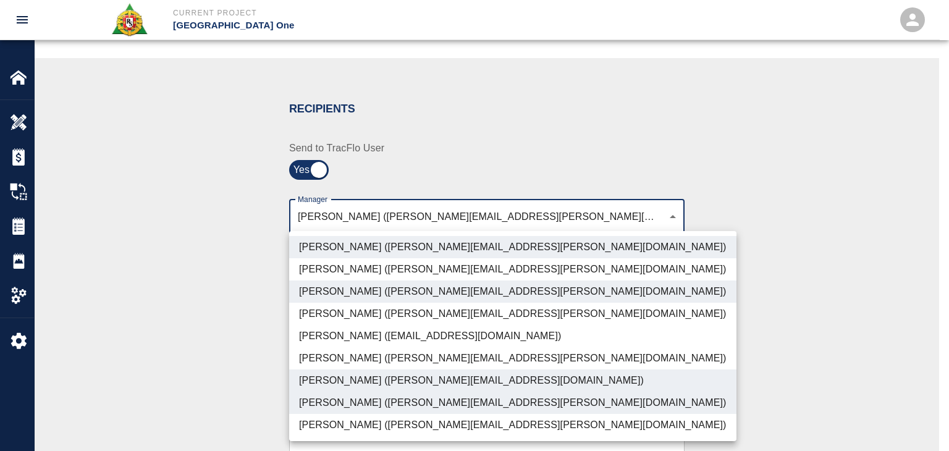
click at [370, 432] on li "[PERSON_NAME] ([PERSON_NAME][EMAIL_ADDRESS][PERSON_NAME][DOMAIN_NAME])" at bounding box center [512, 425] width 447 height 22
type input "ede96749-2565-4a65-a76c-ac2c5448e16e,69d78ca4-8a93-4c72-a988-7271956ccf0b,b38a7…"
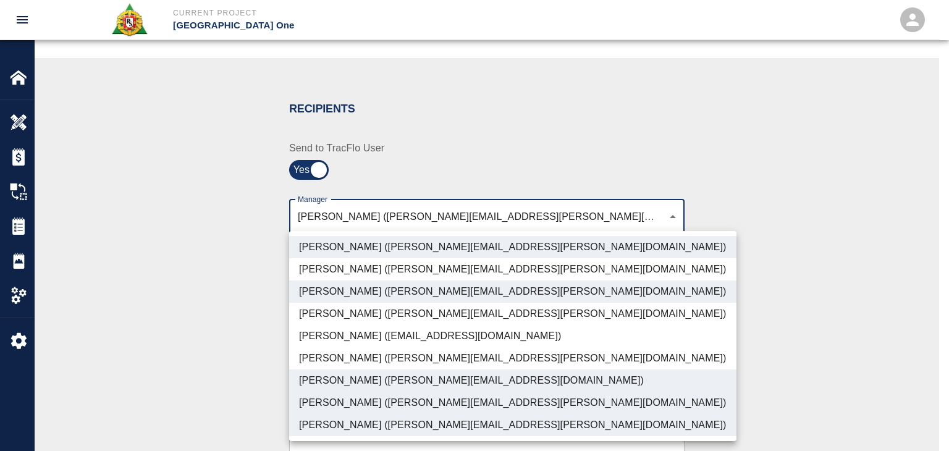
click at [209, 380] on div at bounding box center [474, 225] width 949 height 451
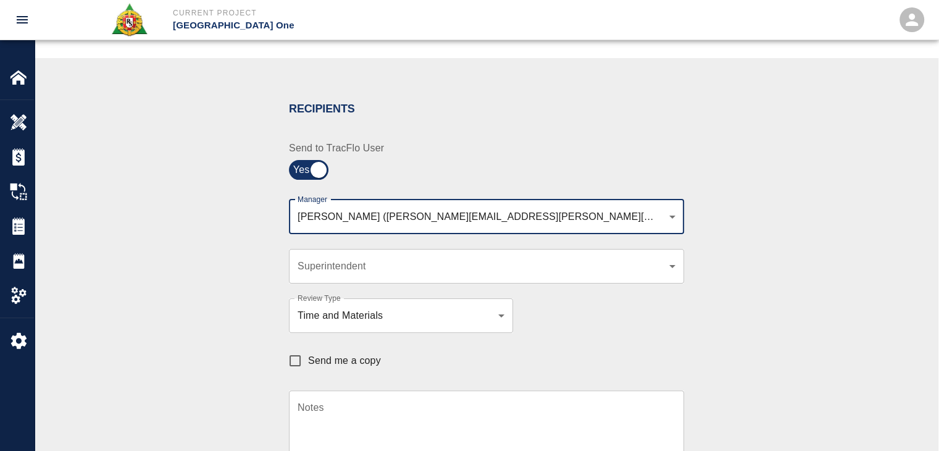
click at [332, 374] on div "Send me a copy" at bounding box center [479, 354] width 410 height 43
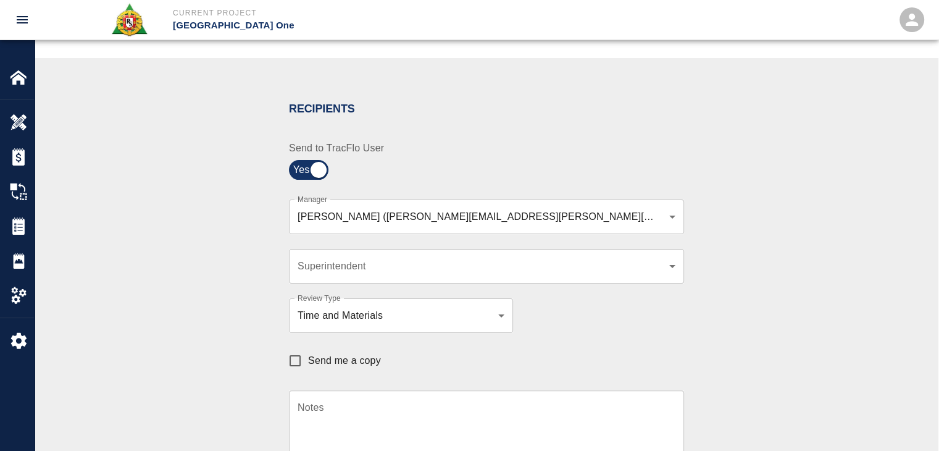
click at [348, 356] on span "Send me a copy" at bounding box center [344, 360] width 73 height 15
click at [308, 356] on input "Send me a copy" at bounding box center [295, 361] width 26 height 26
checkbox input "true"
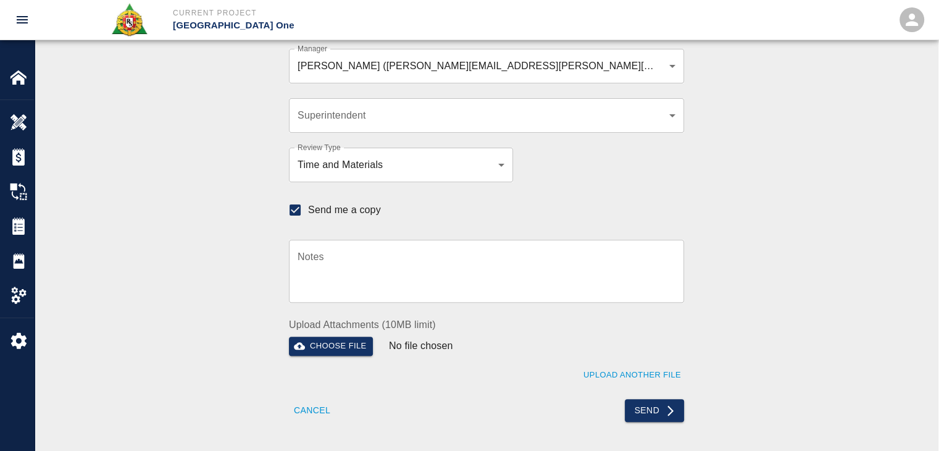
scroll to position [366, 0]
click at [185, 126] on div "Recipients Send to TracFlo User Manager [PERSON_NAME] ([PERSON_NAME][EMAIL_ADDR…" at bounding box center [486, 179] width 667 height 485
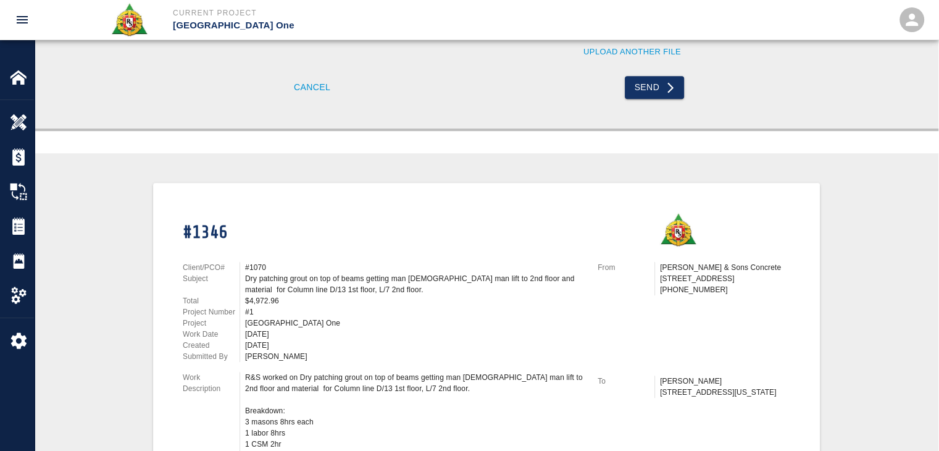
scroll to position [713, 0]
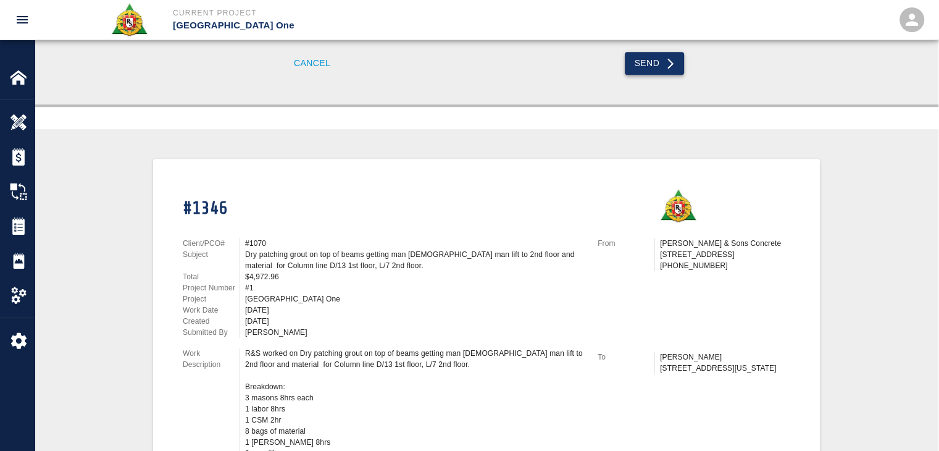
click at [637, 61] on button "Send" at bounding box center [655, 63] width 60 height 23
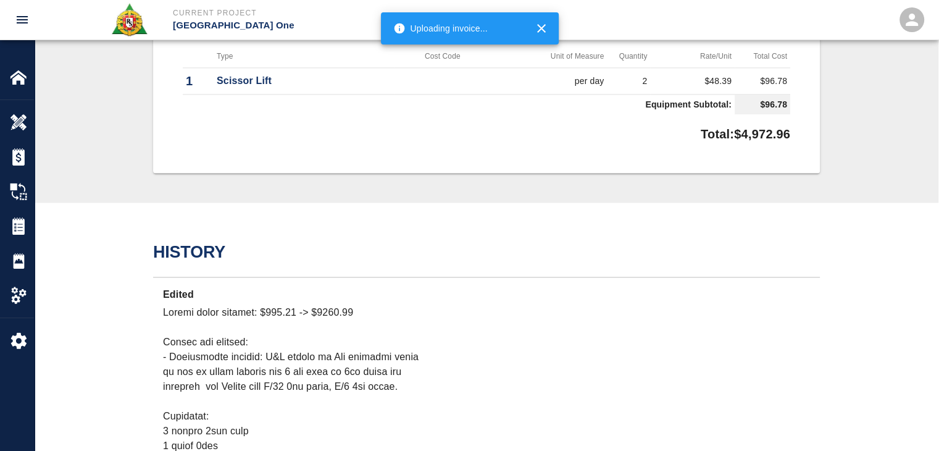
scroll to position [1722, 0]
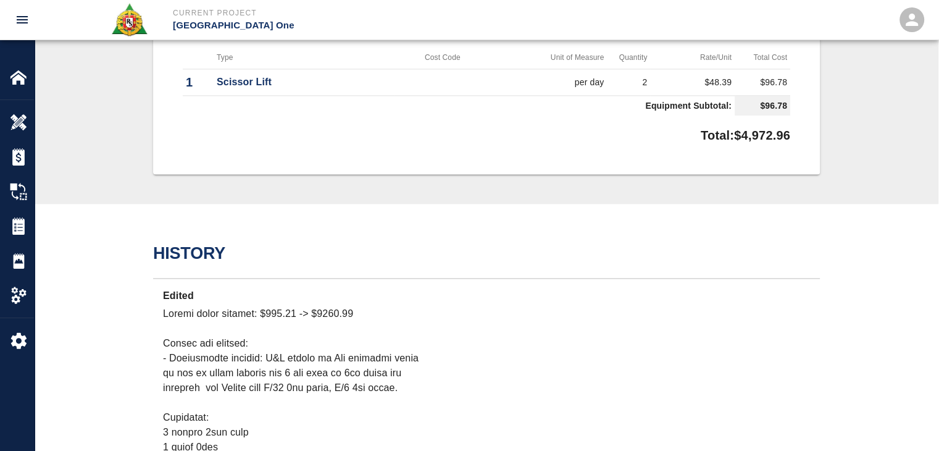
checkbox input "false"
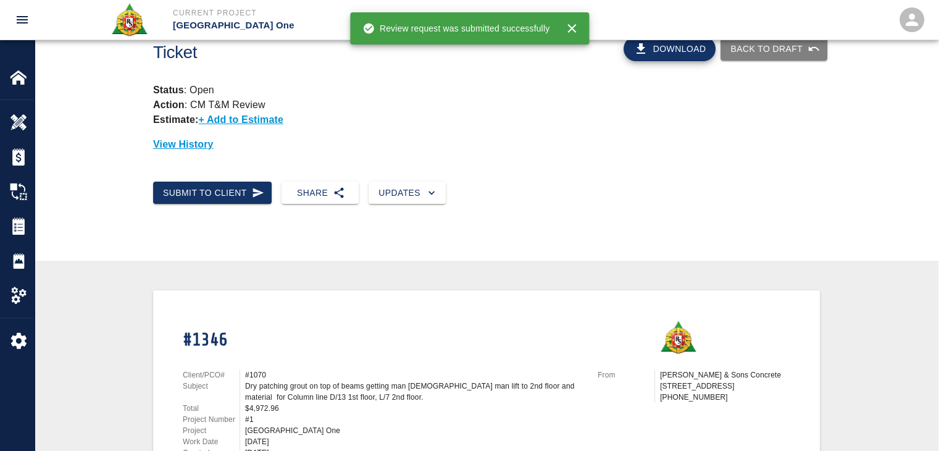
scroll to position [0, 0]
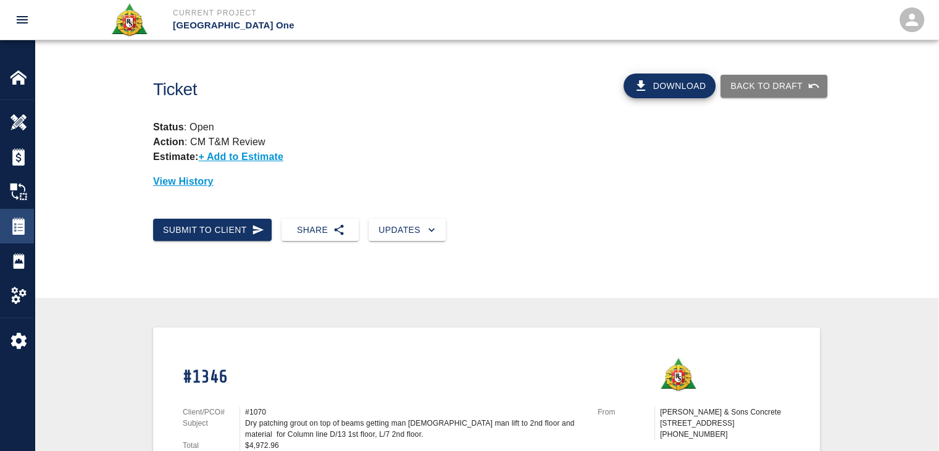
click at [23, 219] on img at bounding box center [18, 225] width 17 height 17
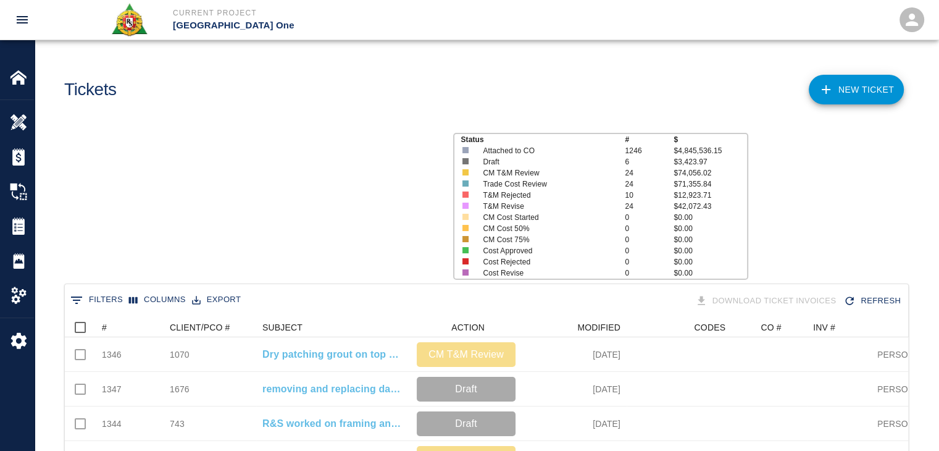
scroll to position [712, 834]
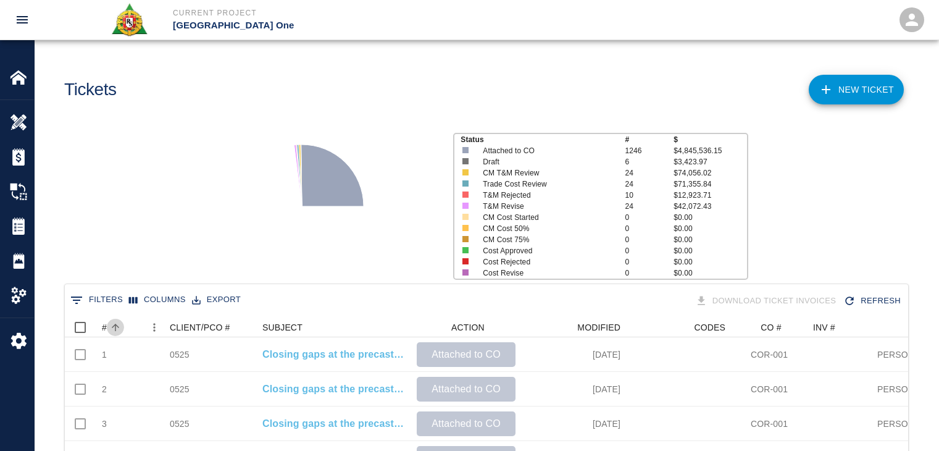
click at [112, 327] on icon "Sort" at bounding box center [115, 327] width 7 height 7
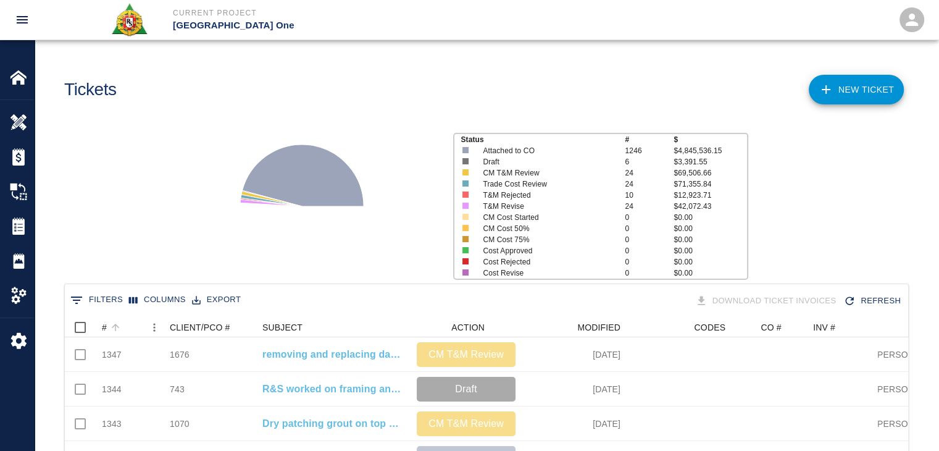
scroll to position [712, 834]
click at [120, 330] on icon "Sort" at bounding box center [115, 327] width 11 height 11
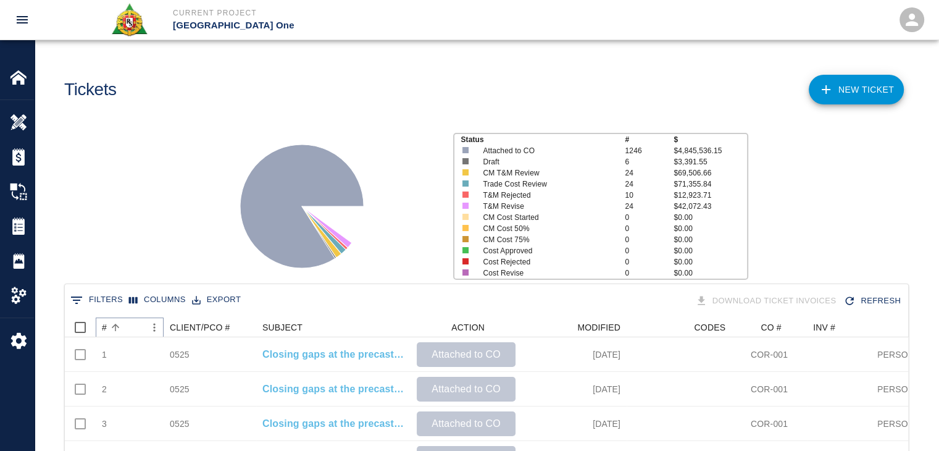
click at [120, 330] on icon "Sort" at bounding box center [115, 327] width 11 height 11
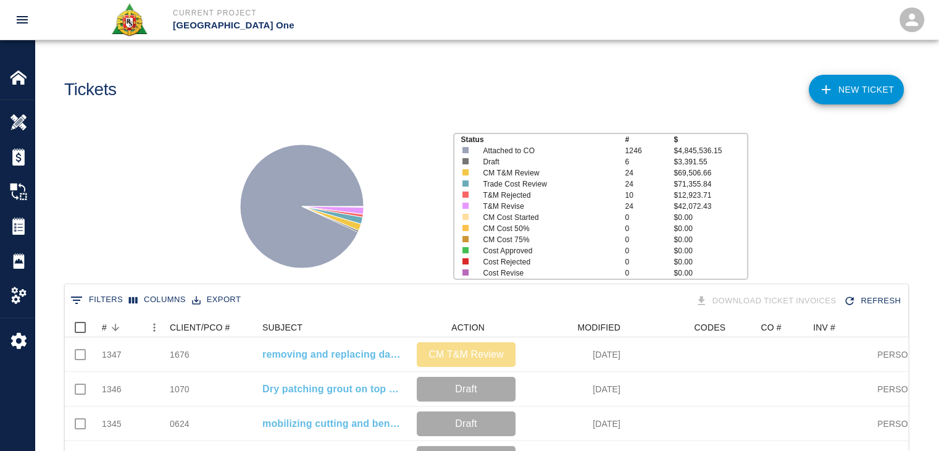
click at [125, 248] on div "Status # $ Attached to CO 1246 $4,845,536.15 Draft 6 $3,391.55 CM T&M Review 24…" at bounding box center [482, 201] width 914 height 164
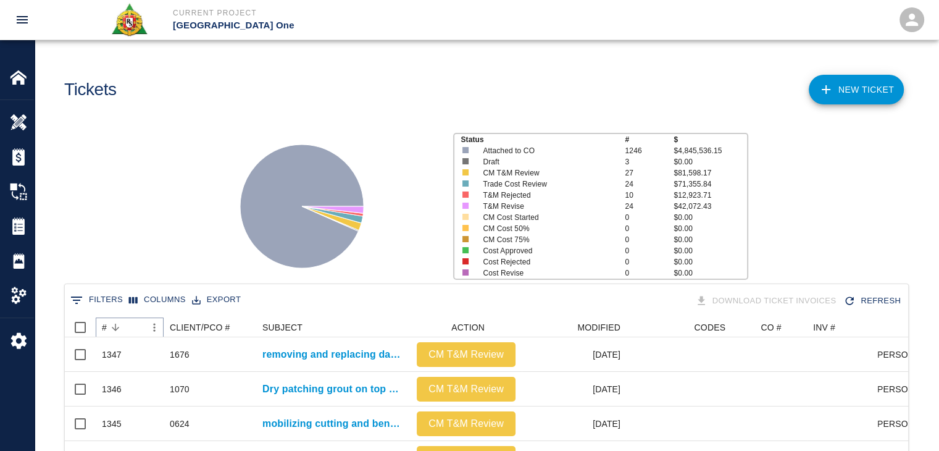
click at [115, 330] on icon "Sort" at bounding box center [115, 327] width 7 height 7
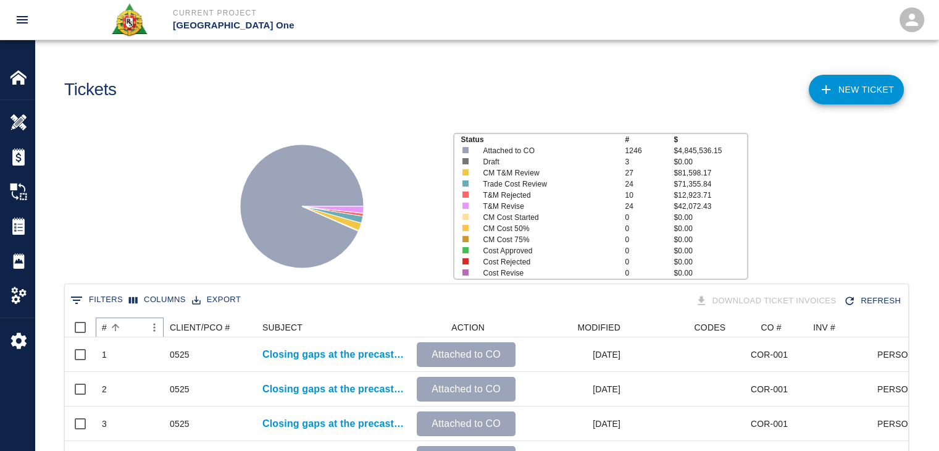
click at [115, 330] on icon "Sort" at bounding box center [115, 327] width 7 height 7
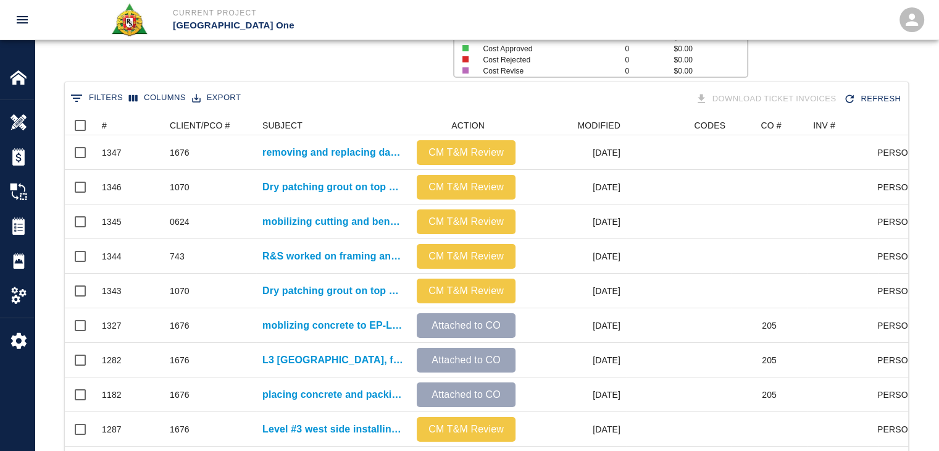
scroll to position [216, 0]
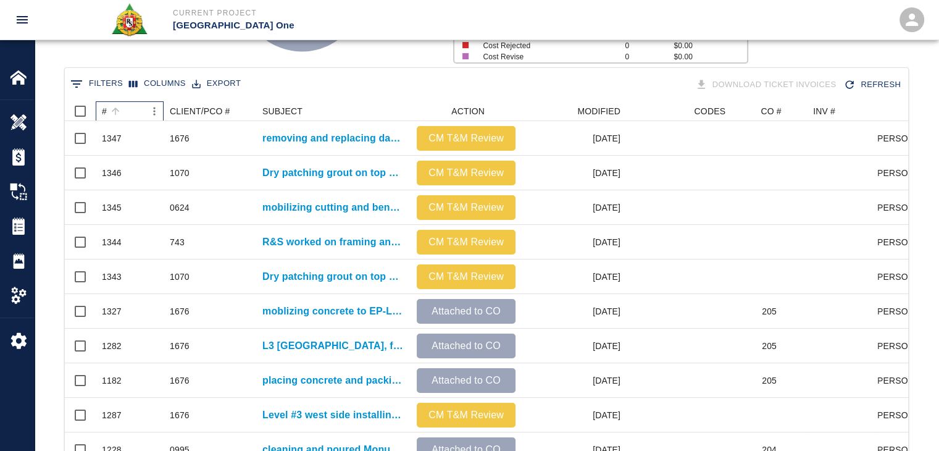
click at [125, 111] on div "#" at bounding box center [123, 111] width 43 height 20
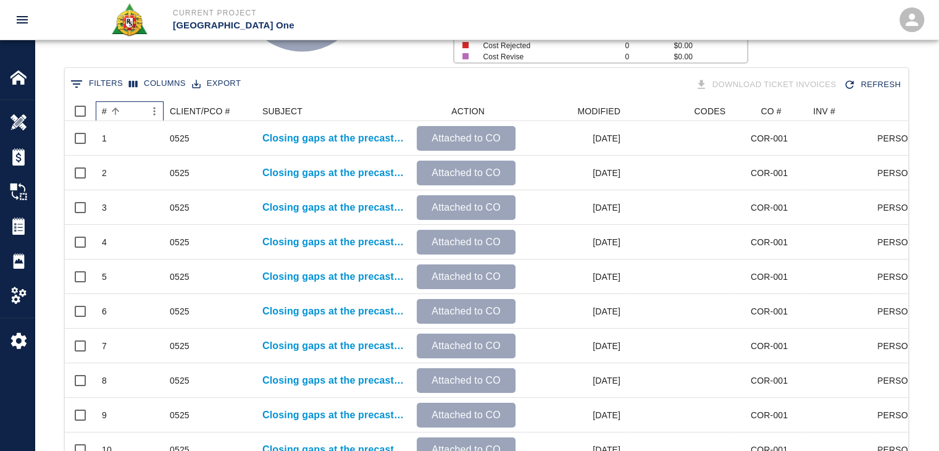
click at [125, 111] on div "#" at bounding box center [123, 111] width 43 height 20
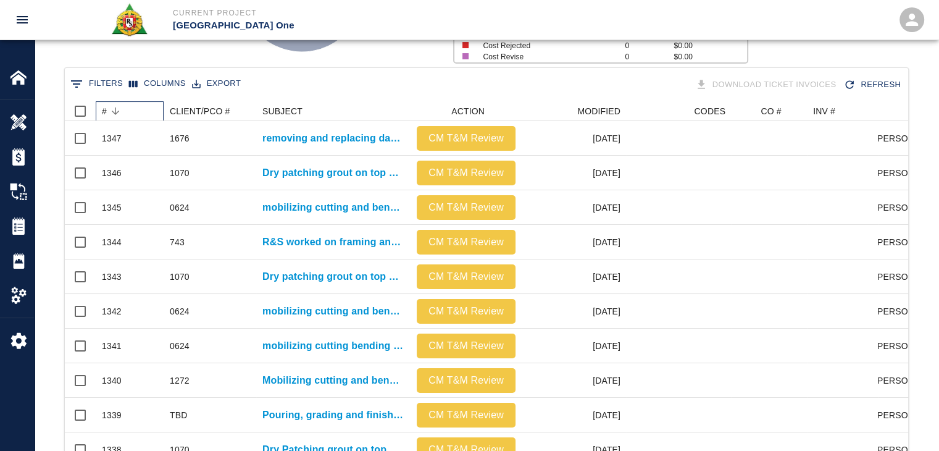
scroll to position [0, 0]
